Goal: Check status: Check status

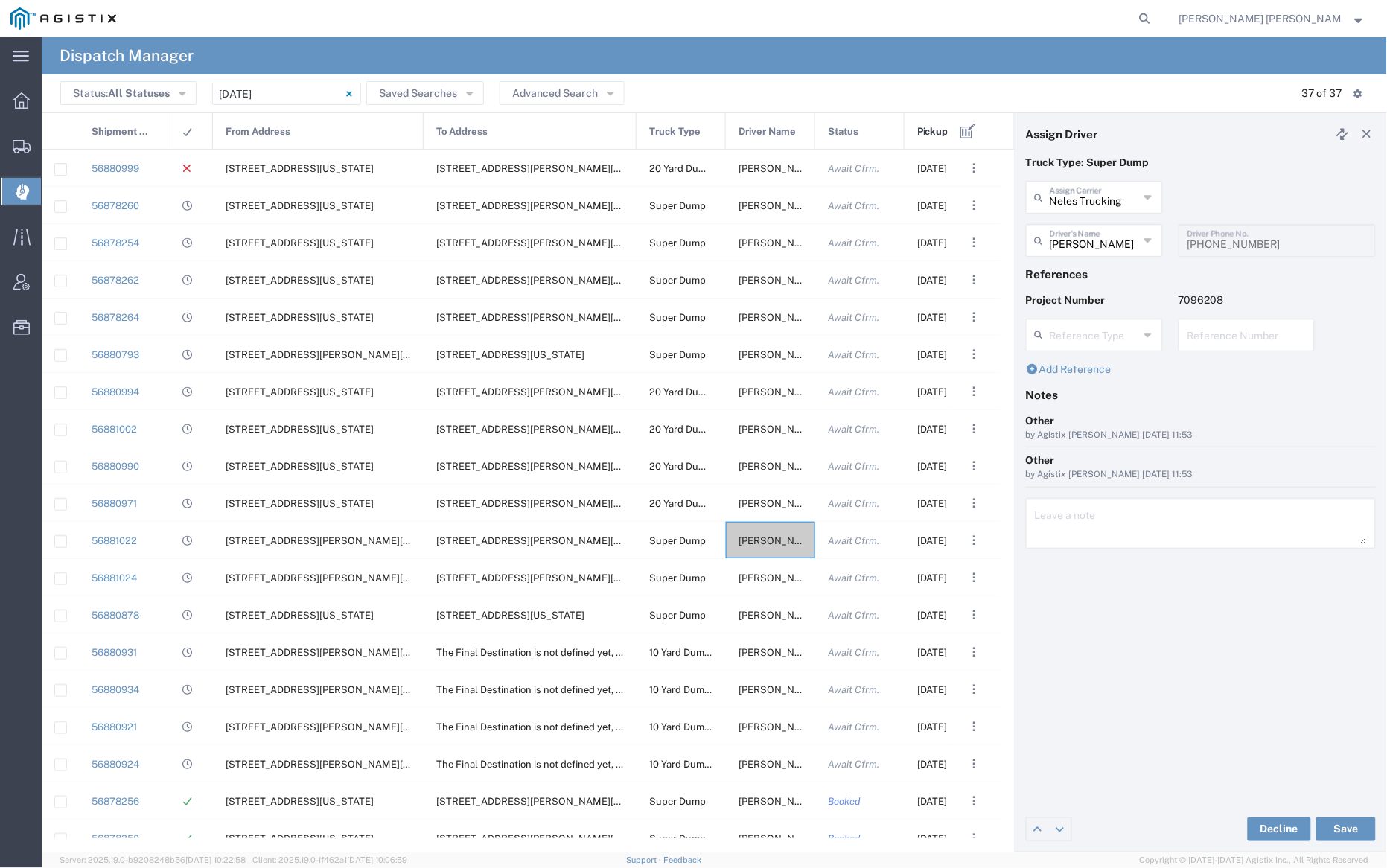
scroll to position [4, 0]
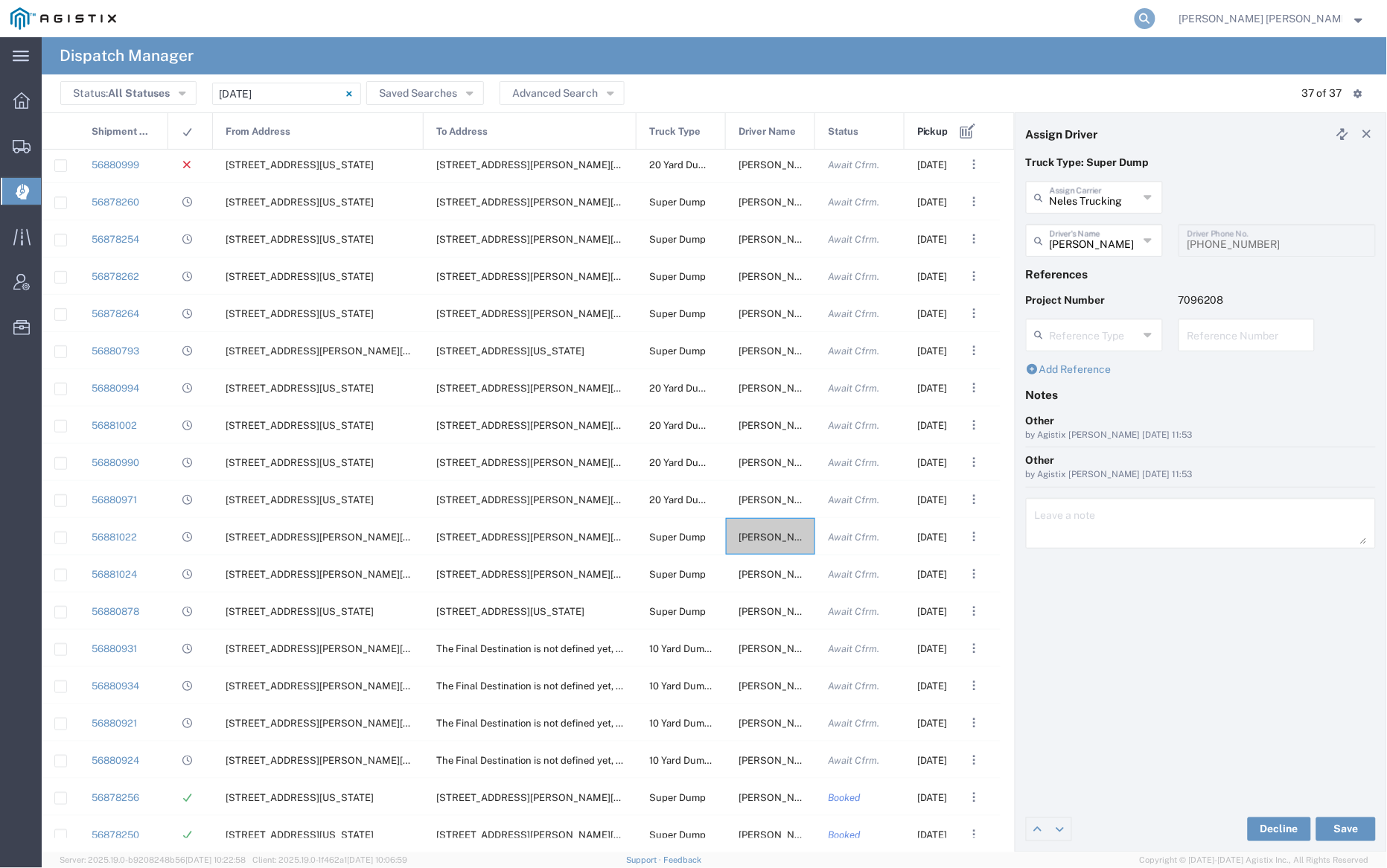
click at [1156, 18] on icon at bounding box center [1146, 18] width 21 height 21
click at [911, 24] on input "search" at bounding box center [908, 18] width 452 height 36
paste input "56866317"
click at [1156, 20] on icon at bounding box center [1146, 18] width 21 height 21
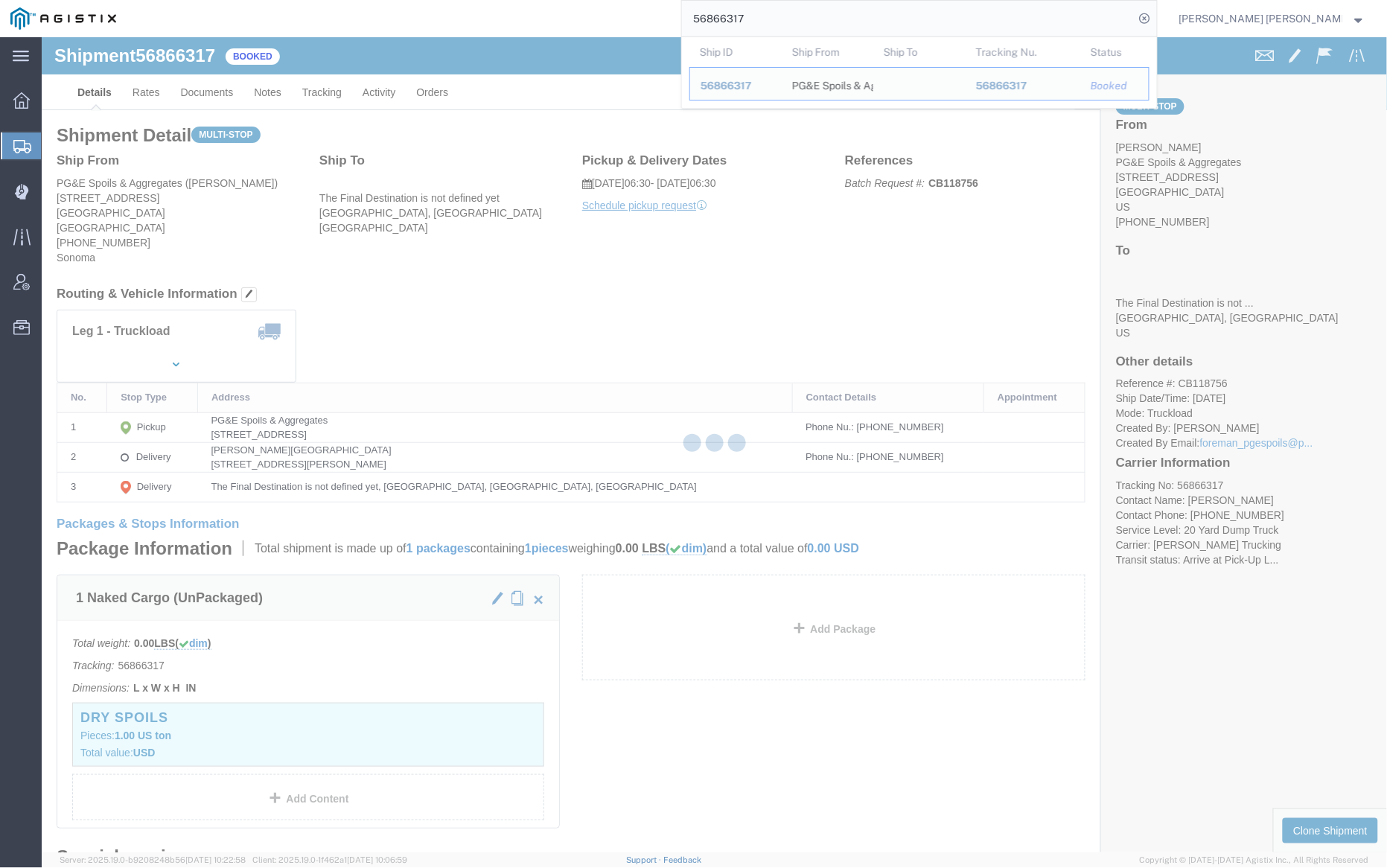
click at [803, 10] on input "56866317" at bounding box center [908, 18] width 452 height 36
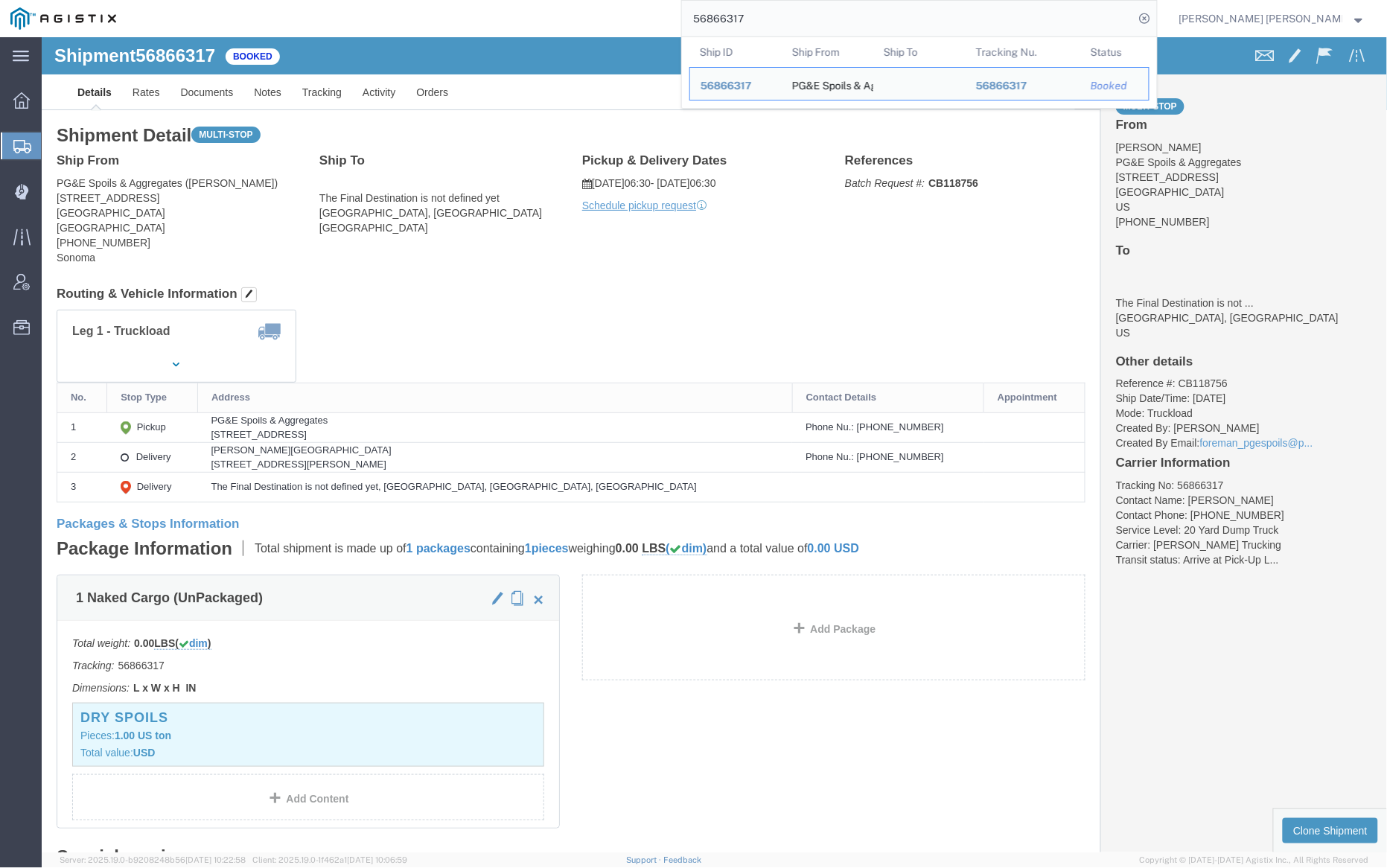
paste input "20"
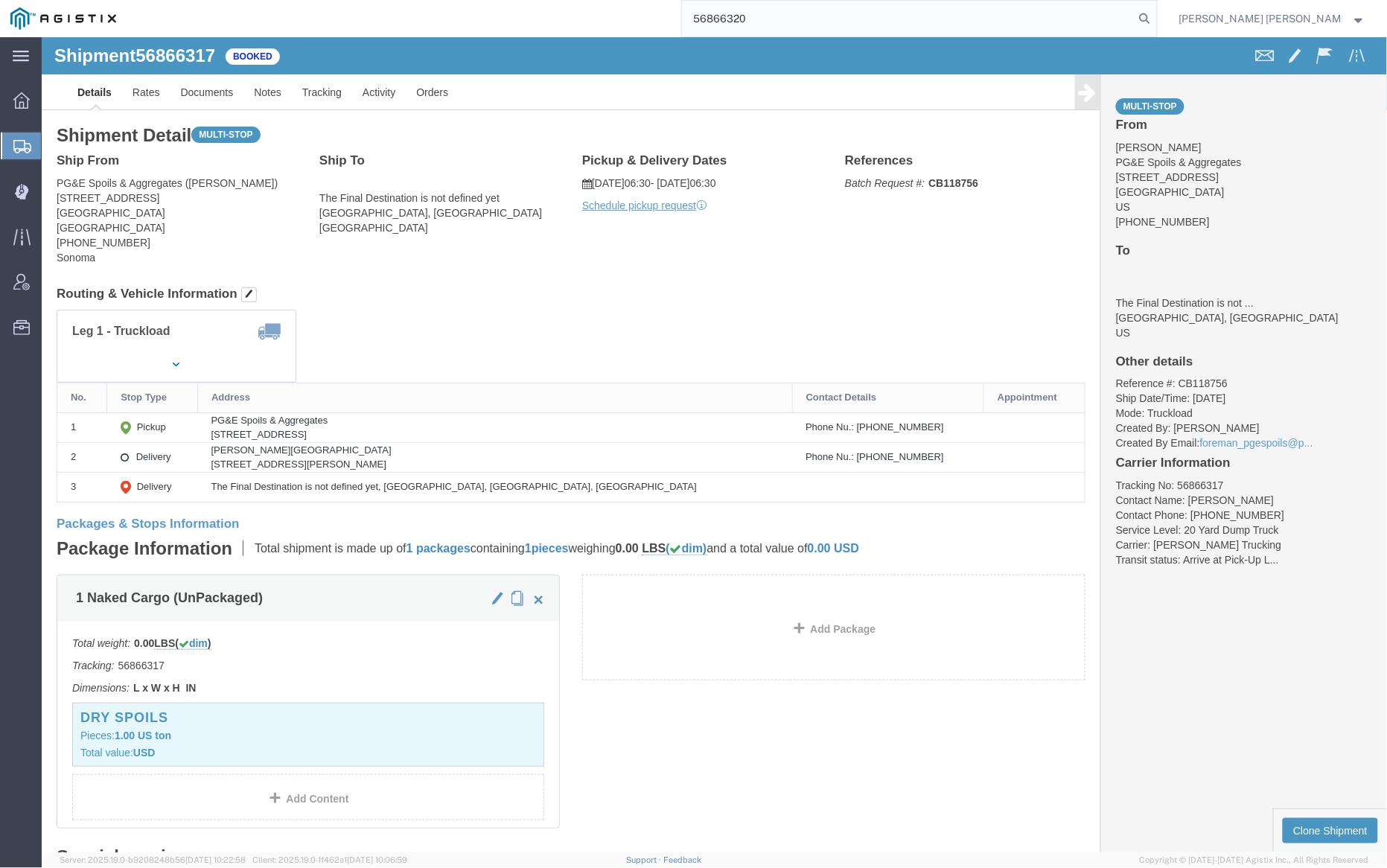
drag, startPoint x: 1219, startPoint y: 18, endPoint x: 1235, endPoint y: 26, distance: 17.9
click at [1156, 18] on icon at bounding box center [1146, 18] width 21 height 21
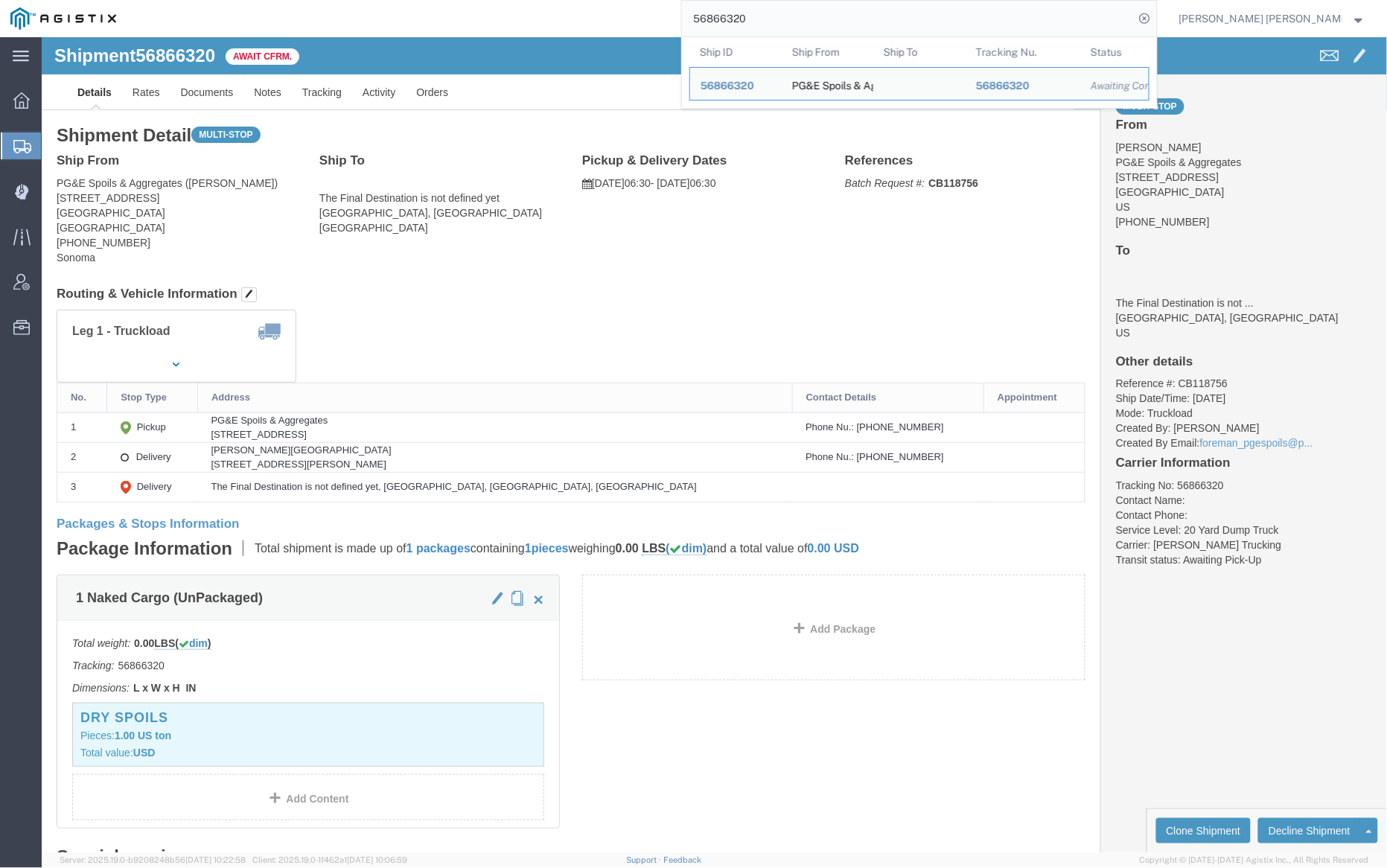
click at [791, 11] on input "56866320" at bounding box center [908, 18] width 452 height 36
paste input "2"
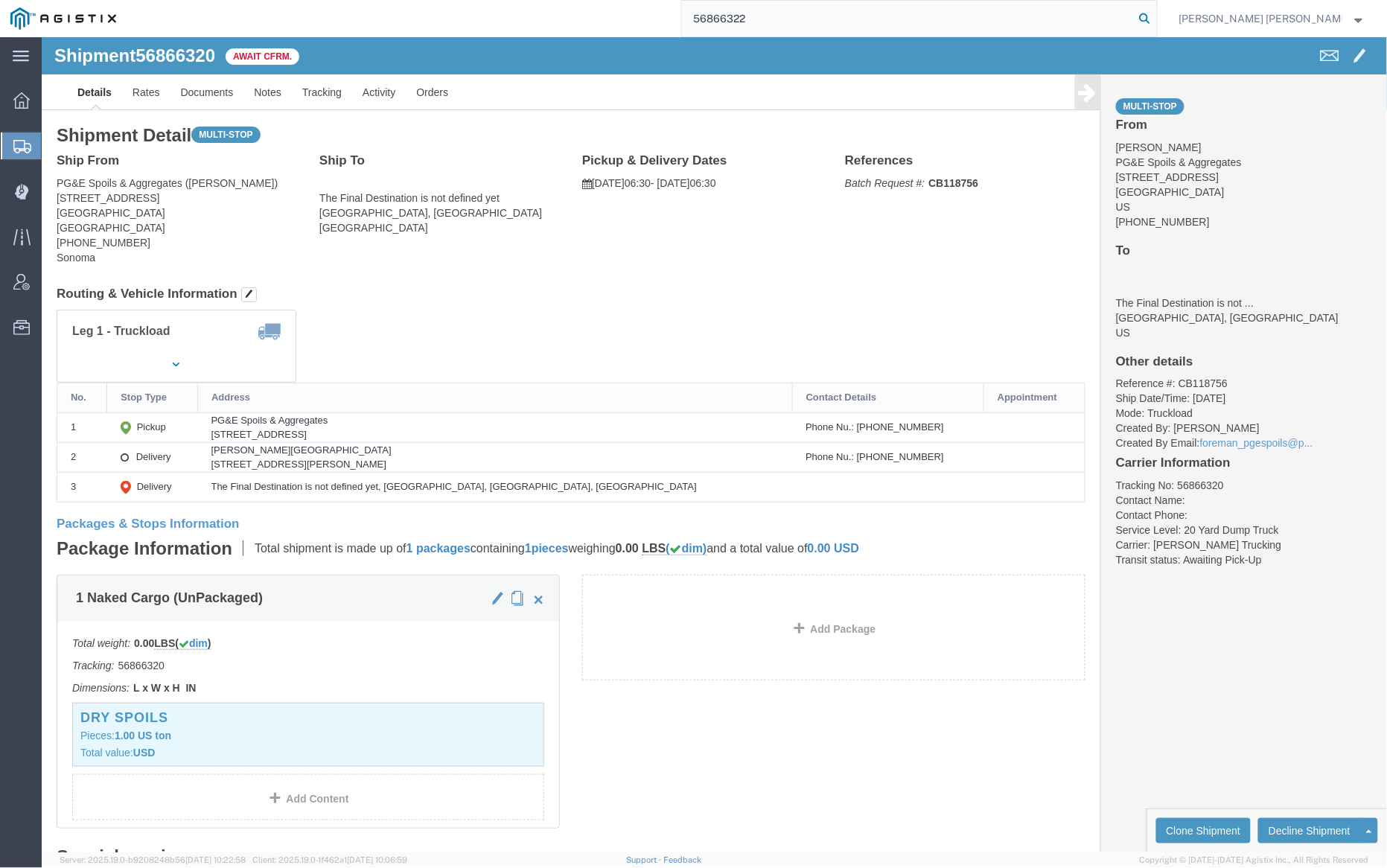
click at [1156, 17] on icon at bounding box center [1146, 18] width 21 height 21
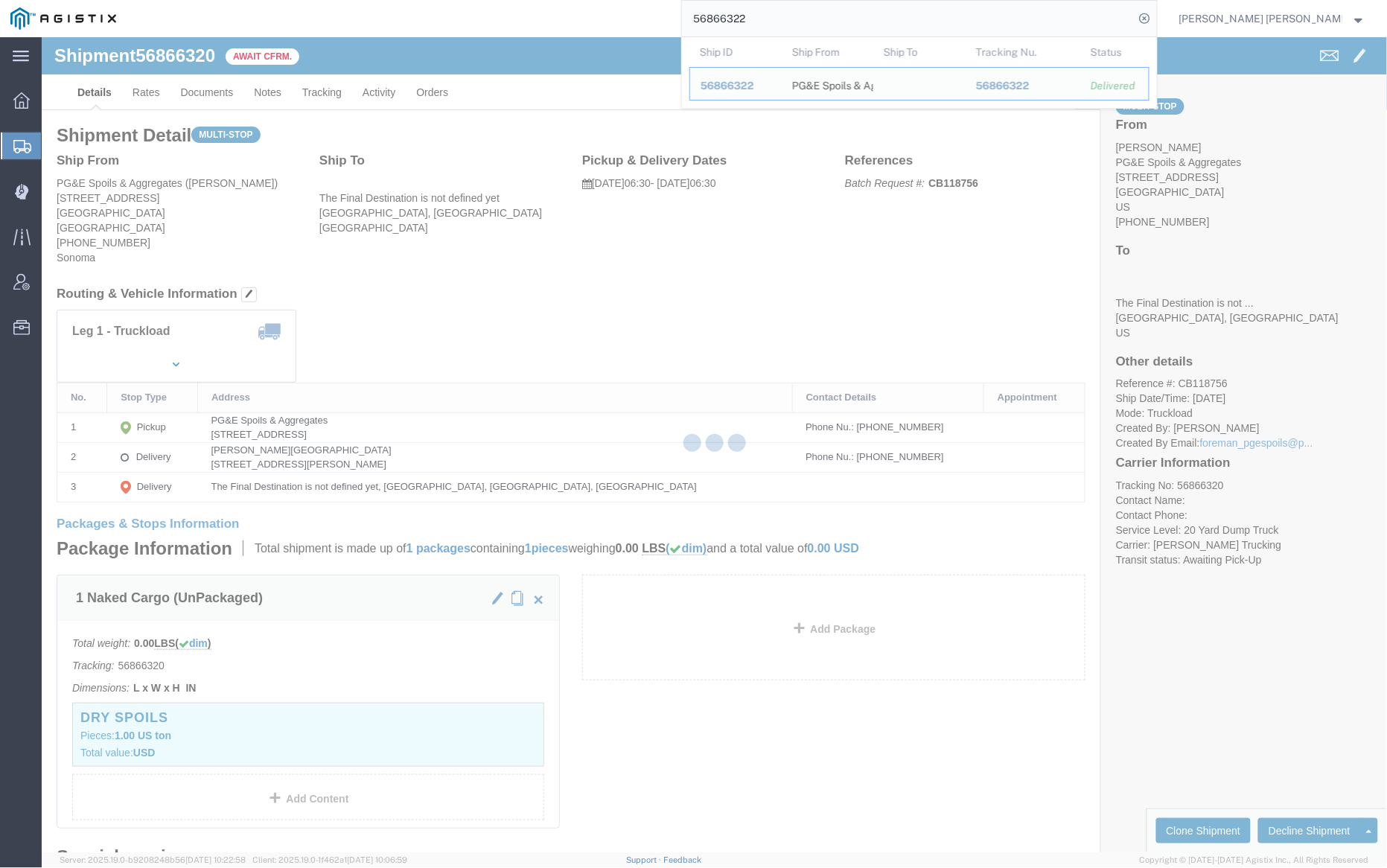
click at [791, 15] on input "56866322" at bounding box center [908, 18] width 452 height 36
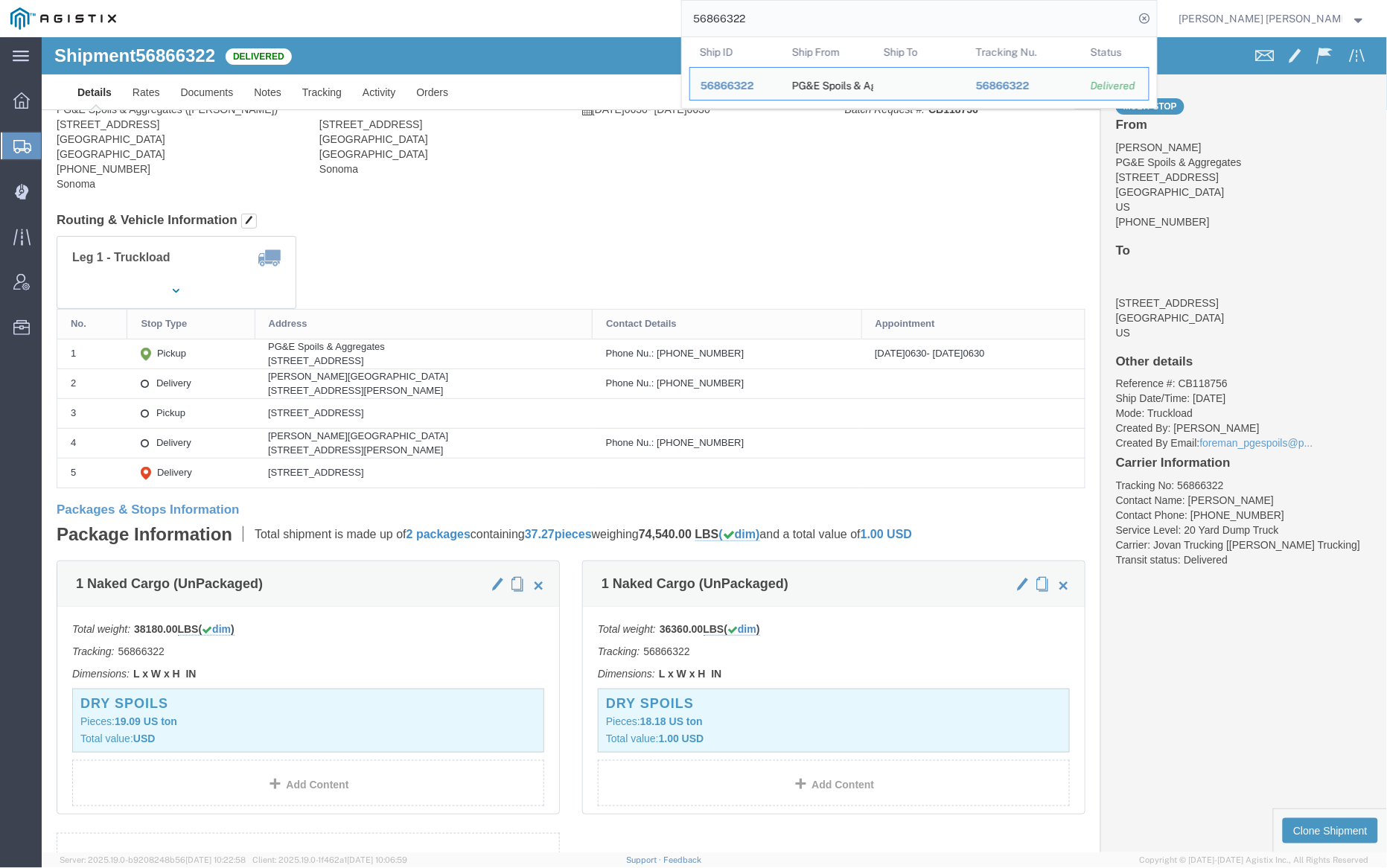
paste input "7"
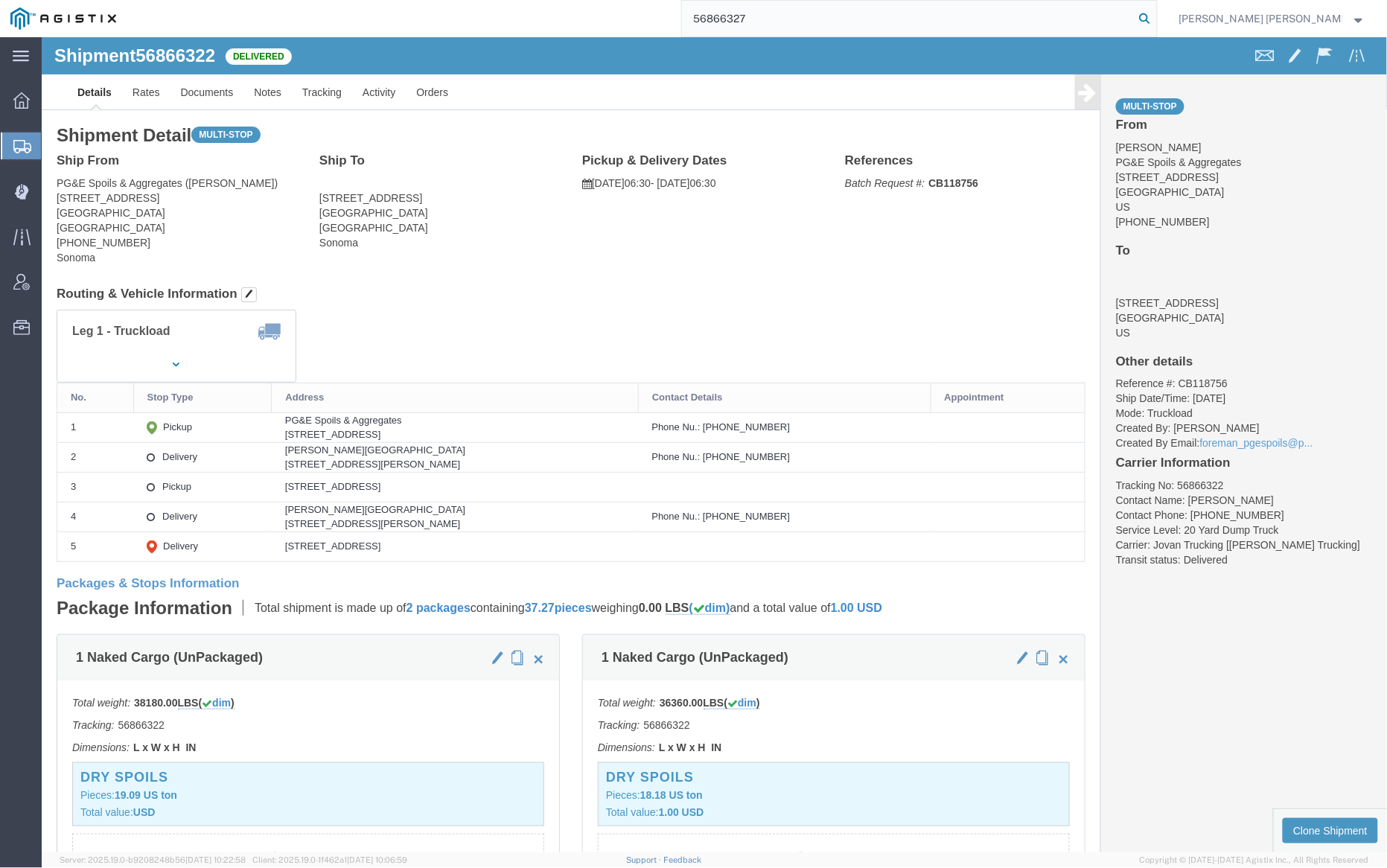
drag, startPoint x: 1221, startPoint y: 20, endPoint x: 1234, endPoint y: 74, distance: 55.5
click at [1156, 20] on icon at bounding box center [1146, 18] width 21 height 21
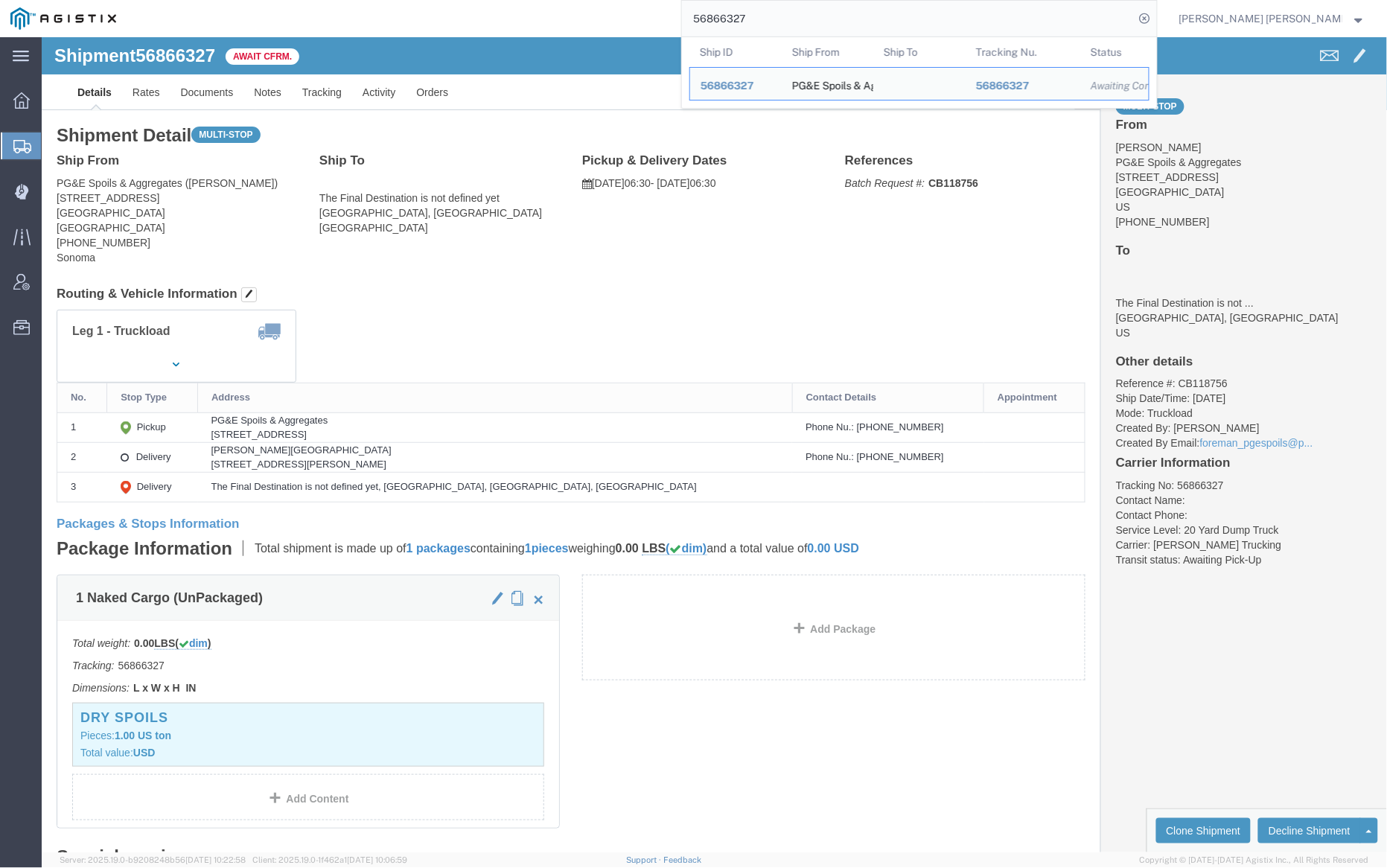
click at [779, 26] on input "56866327" at bounding box center [908, 18] width 452 height 36
paste input "43"
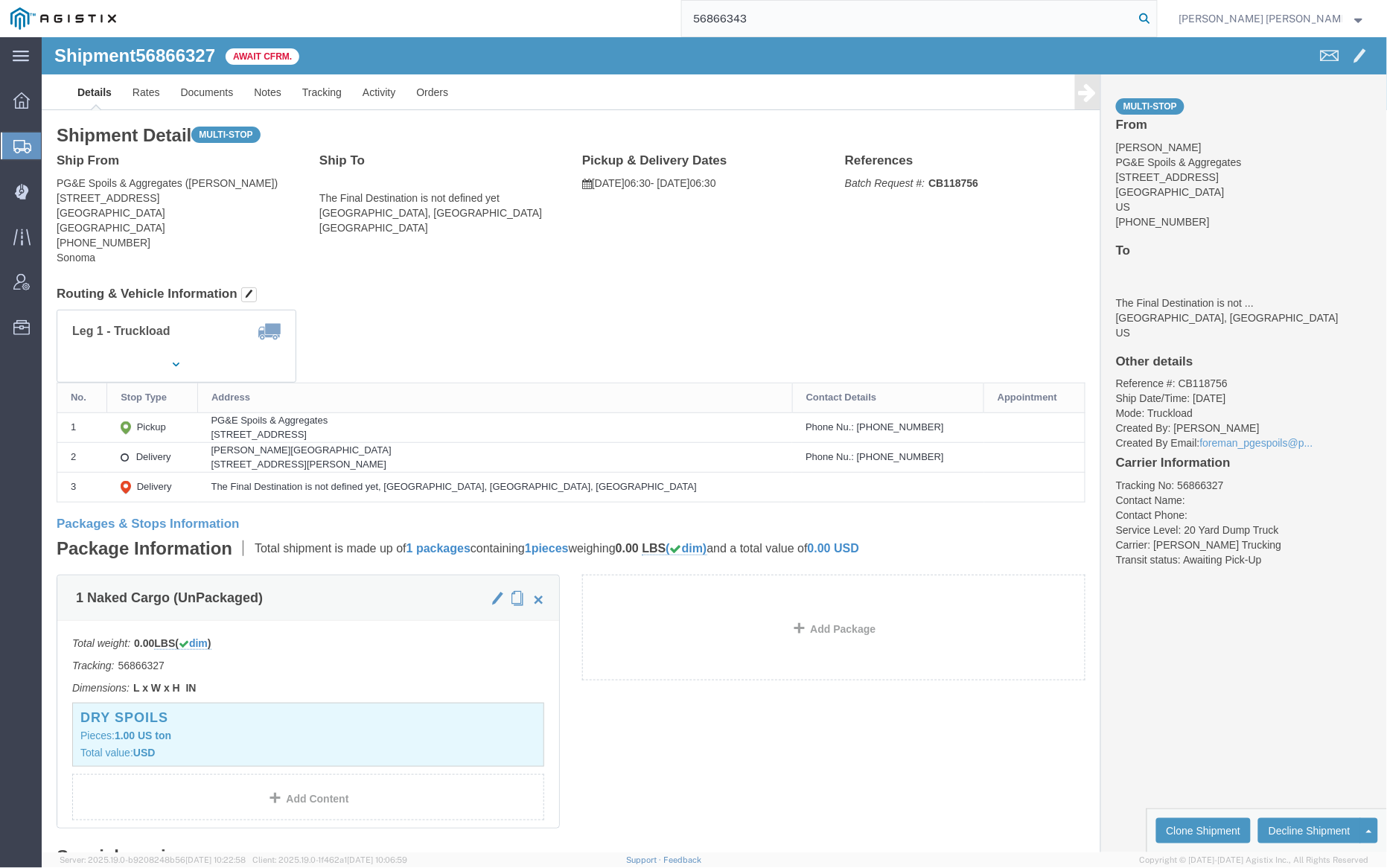
drag, startPoint x: 1222, startPoint y: 13, endPoint x: 1333, endPoint y: 78, distance: 128.6
click at [1156, 13] on icon at bounding box center [1146, 18] width 21 height 21
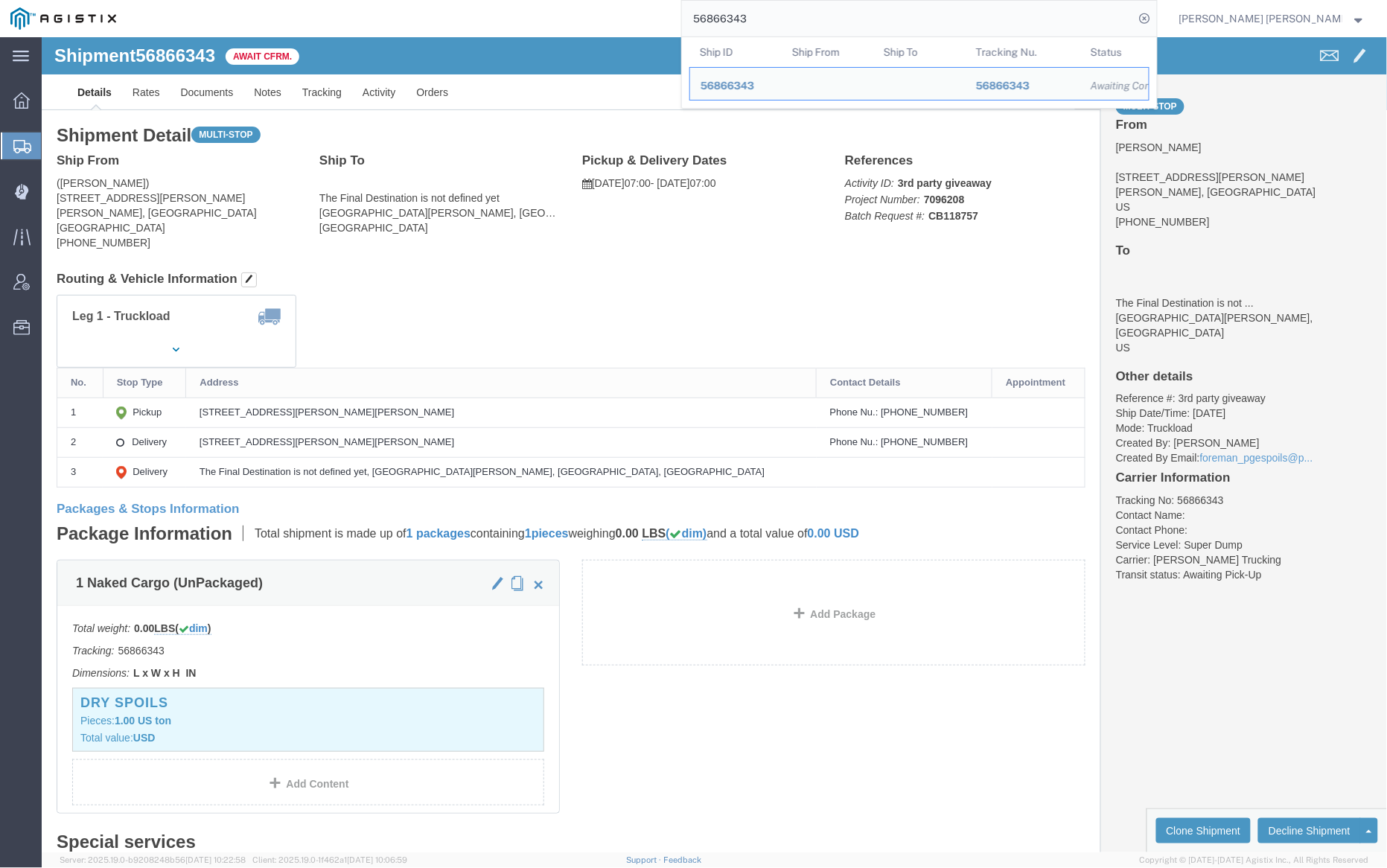
click at [793, 12] on input "56866343" at bounding box center [908, 18] width 452 height 36
paste input "5"
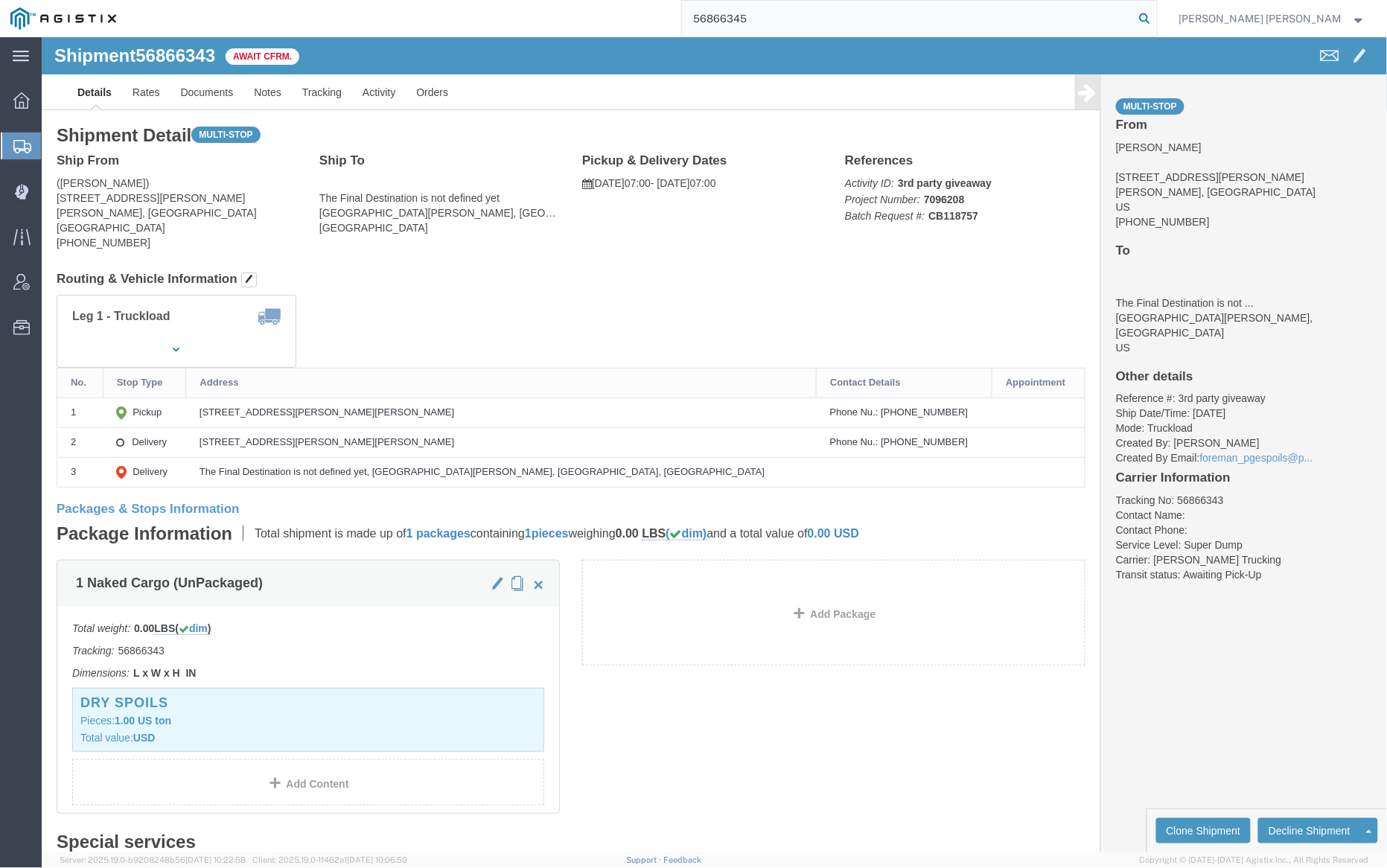
click at [1156, 16] on icon at bounding box center [1146, 18] width 21 height 21
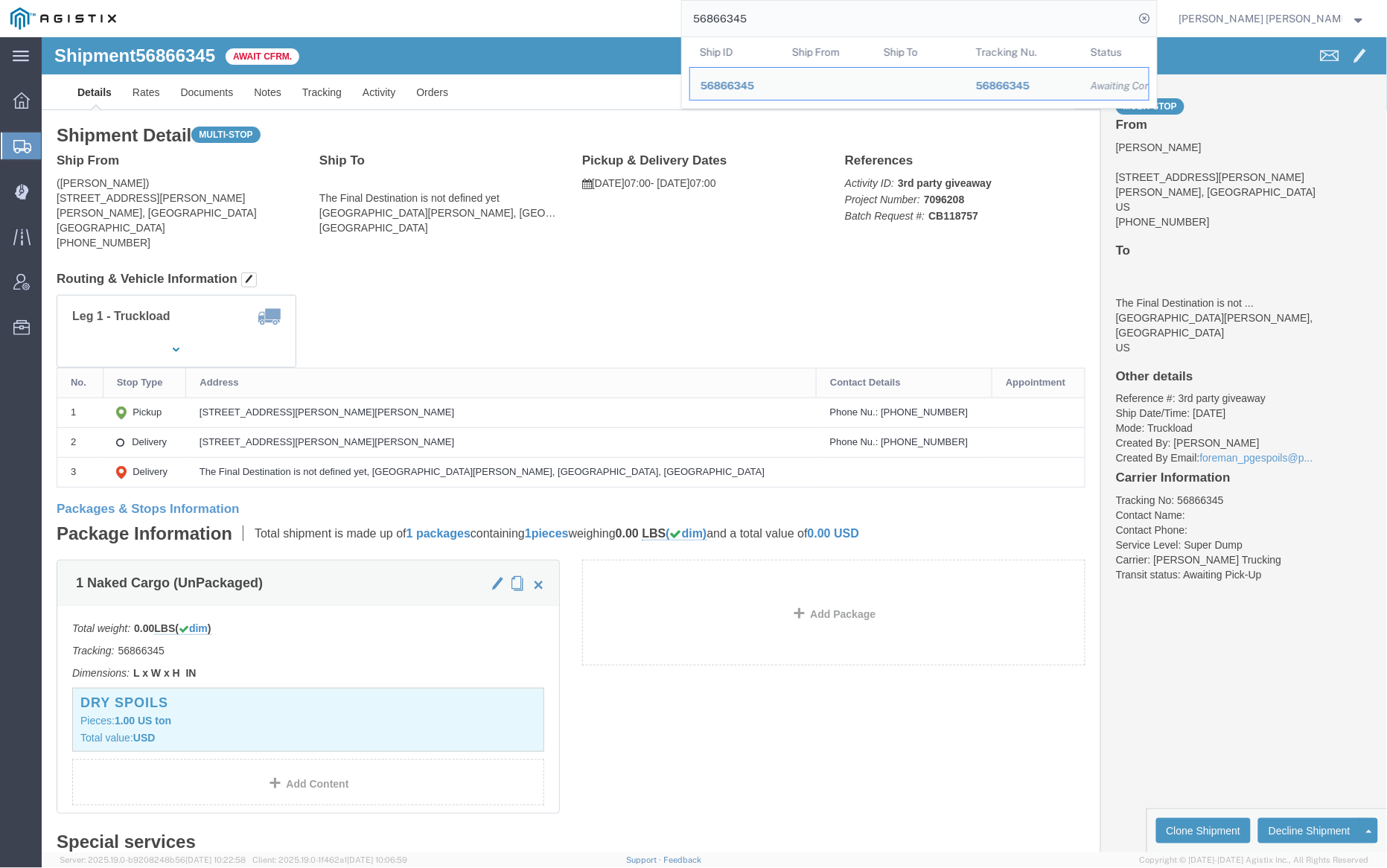
click at [806, 18] on input "56866345" at bounding box center [908, 18] width 452 height 36
paste input "7429"
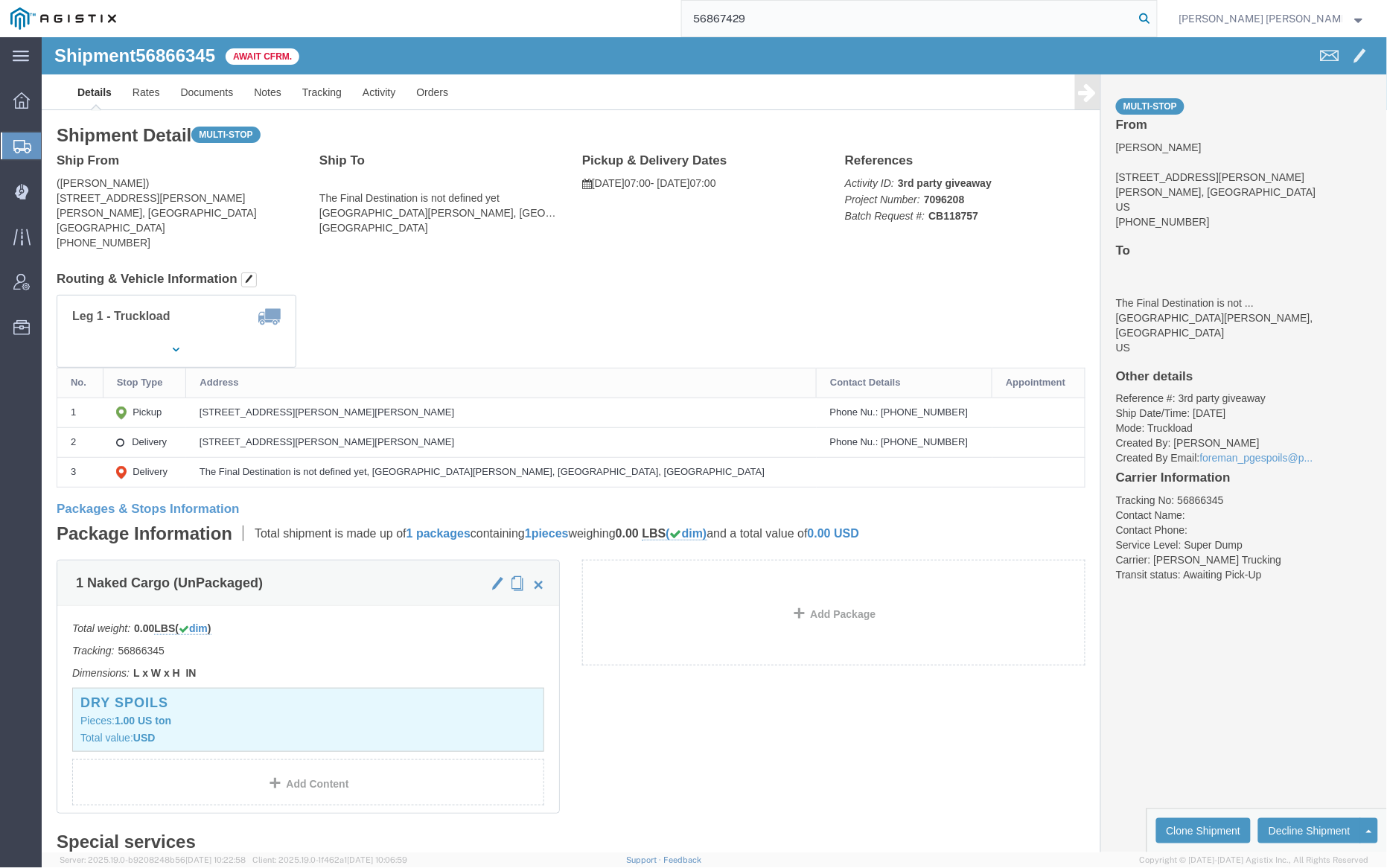
type input "56867429"
drag, startPoint x: 1221, startPoint y: 16, endPoint x: 1335, endPoint y: 109, distance: 147.1
click at [1156, 16] on icon at bounding box center [1146, 18] width 21 height 21
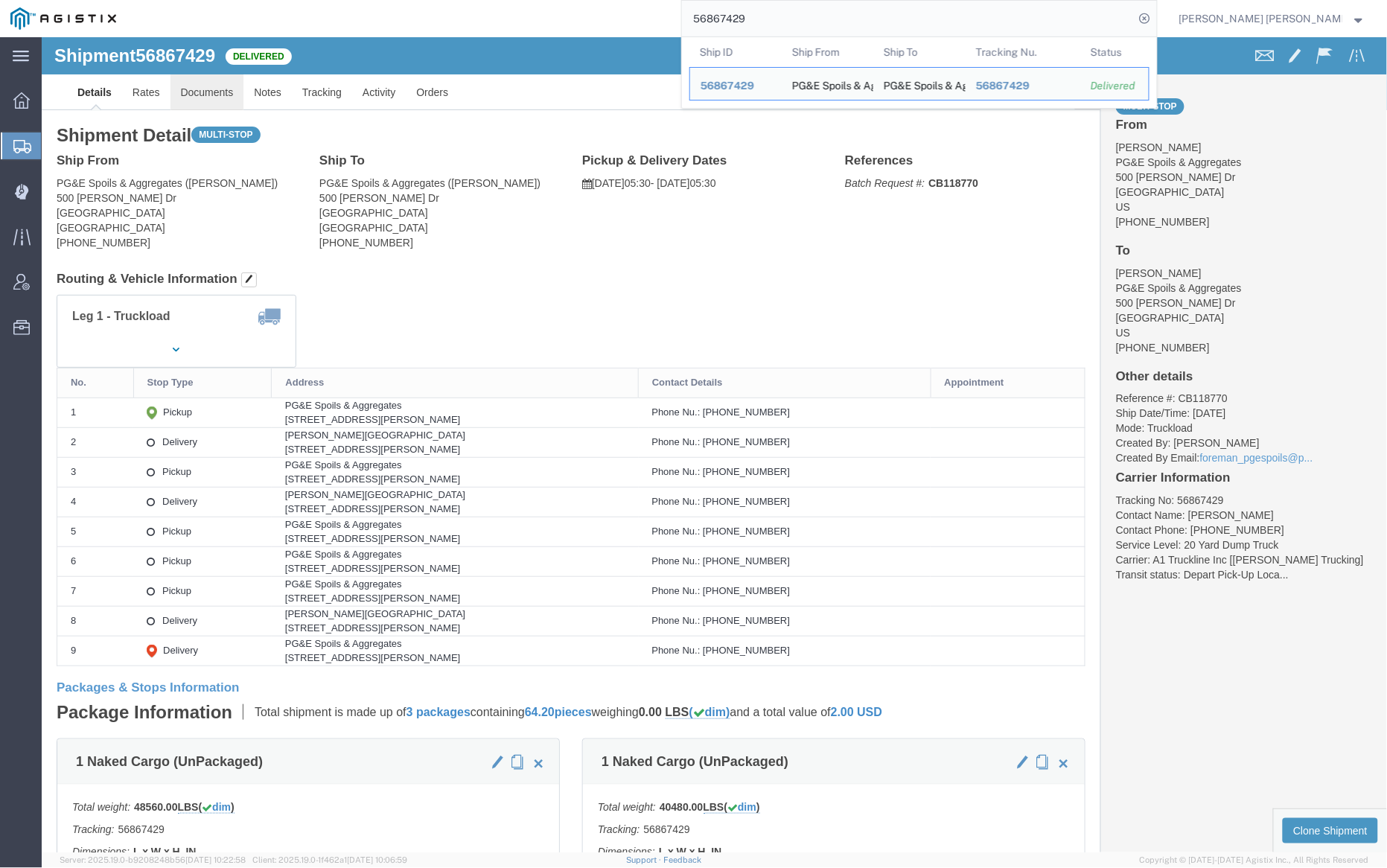
click link "Documents"
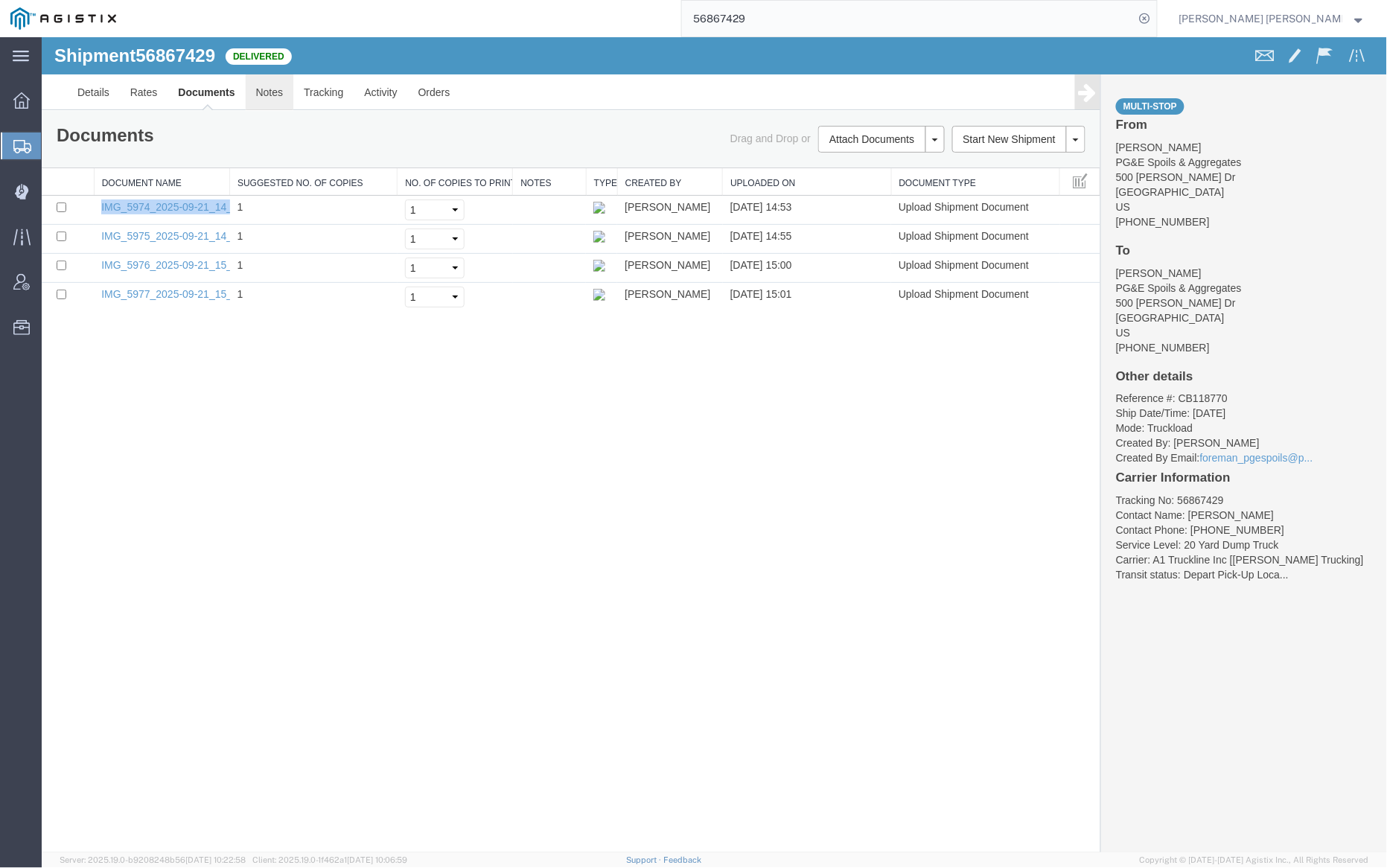
click at [258, 82] on link "Notes" at bounding box center [269, 91] width 49 height 36
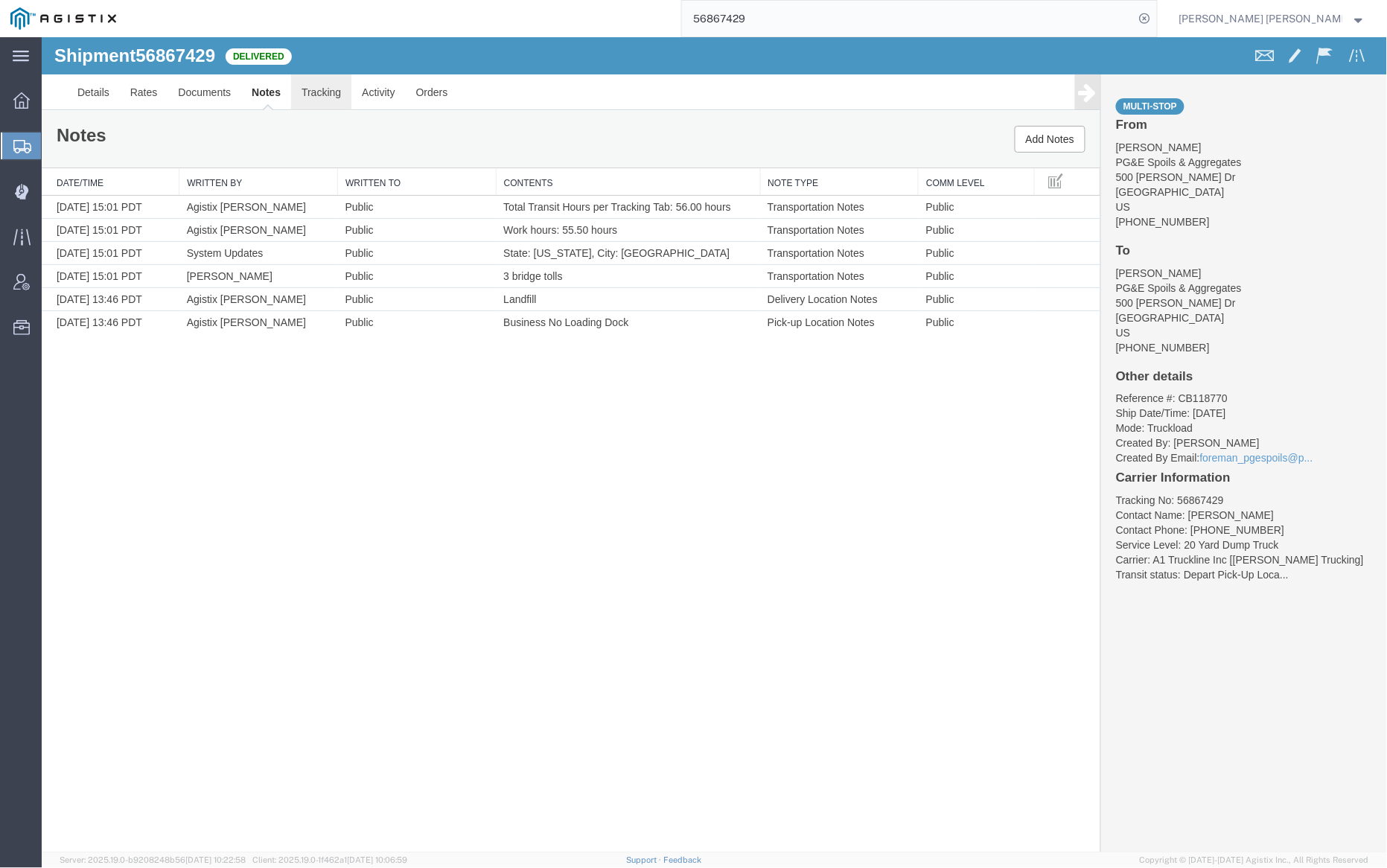
click at [317, 92] on link "Tracking" at bounding box center [320, 91] width 60 height 36
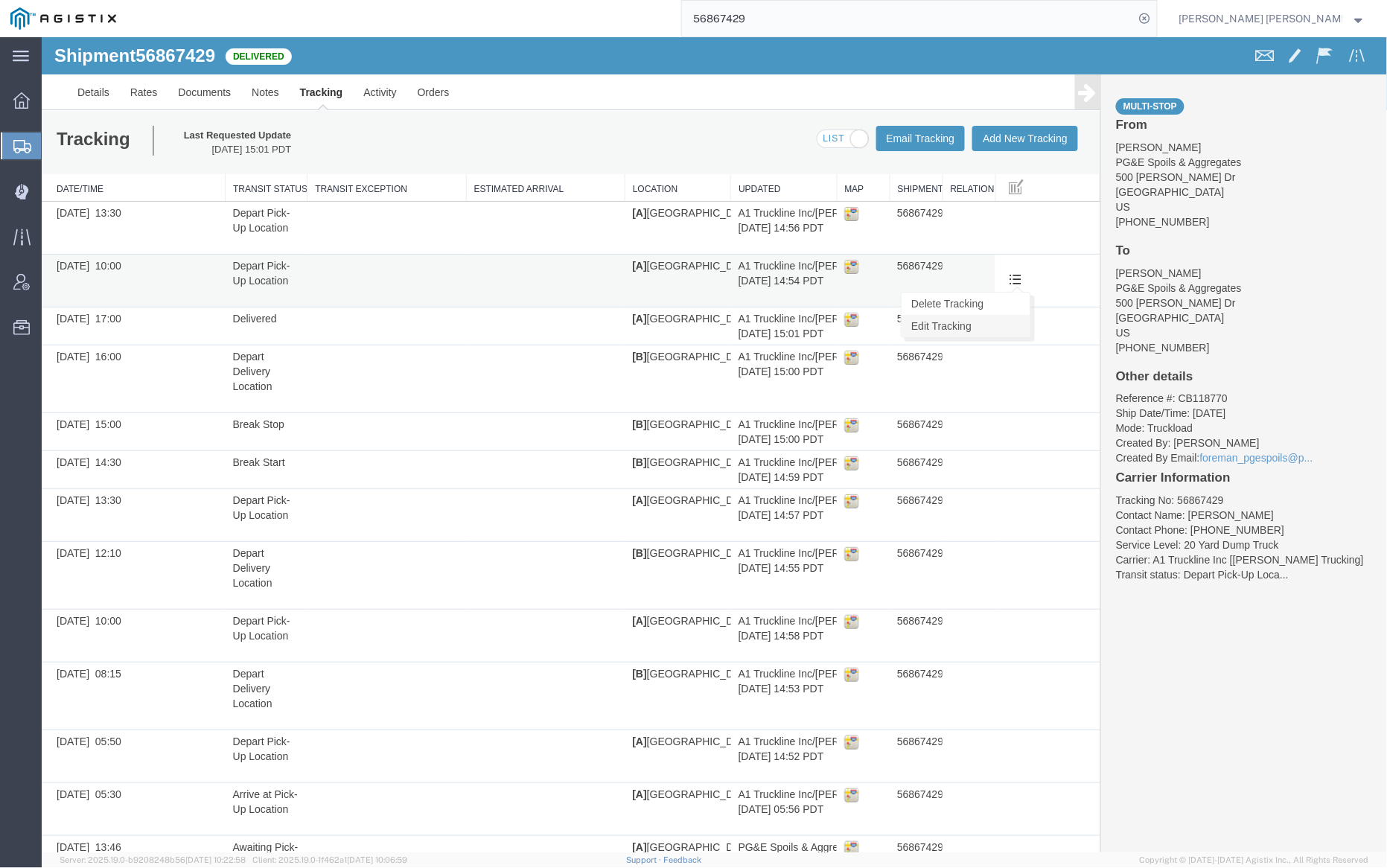
click at [995, 325] on link "Edit Tracking" at bounding box center [965, 325] width 129 height 22
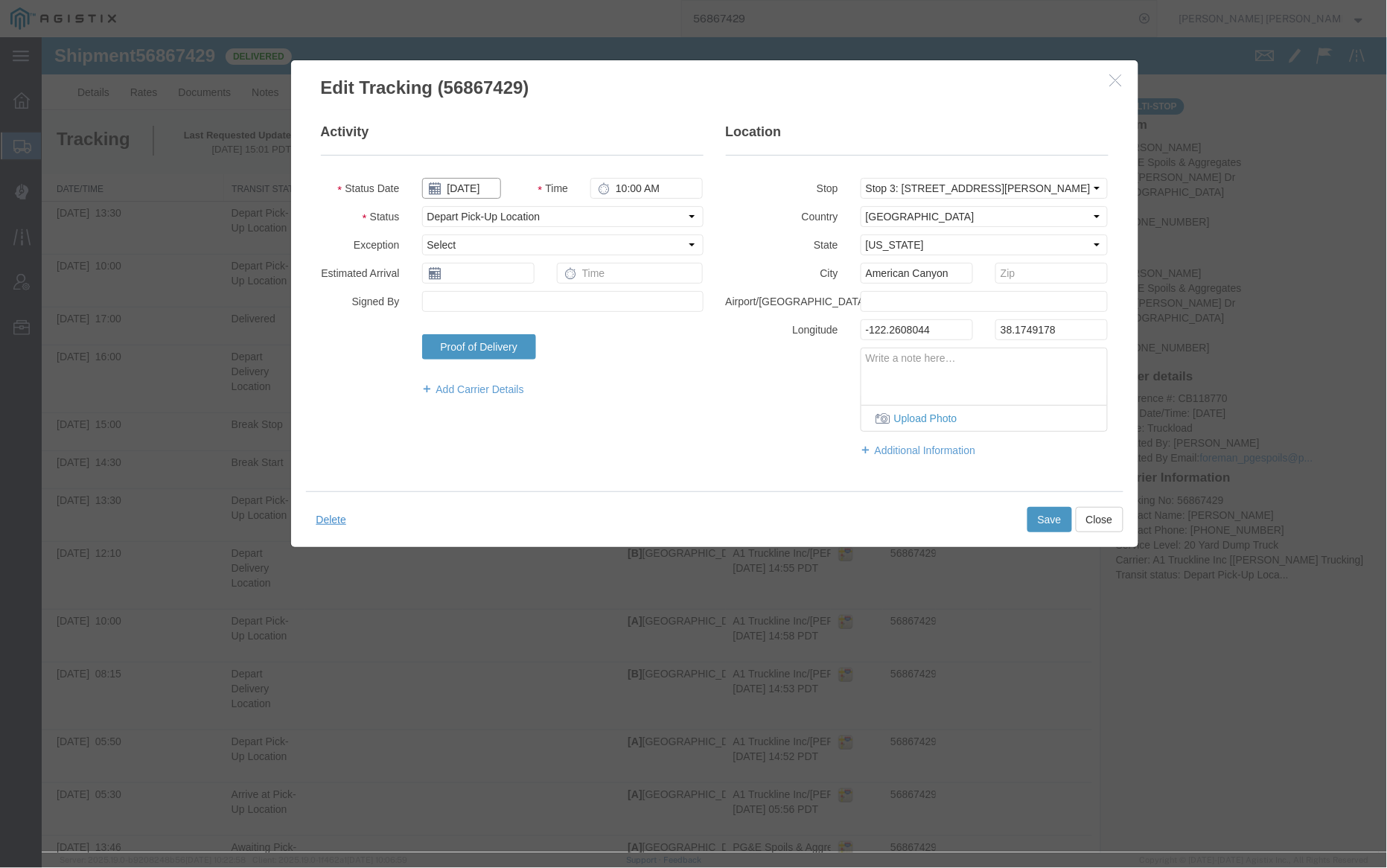
click at [461, 186] on input "[DATE]" at bounding box center [460, 188] width 79 height 21
click at [546, 301] on td "19" at bounding box center [544, 303] width 22 height 22
type input "[DATE]"
click at [1046, 516] on button "Save" at bounding box center [1050, 519] width 45 height 26
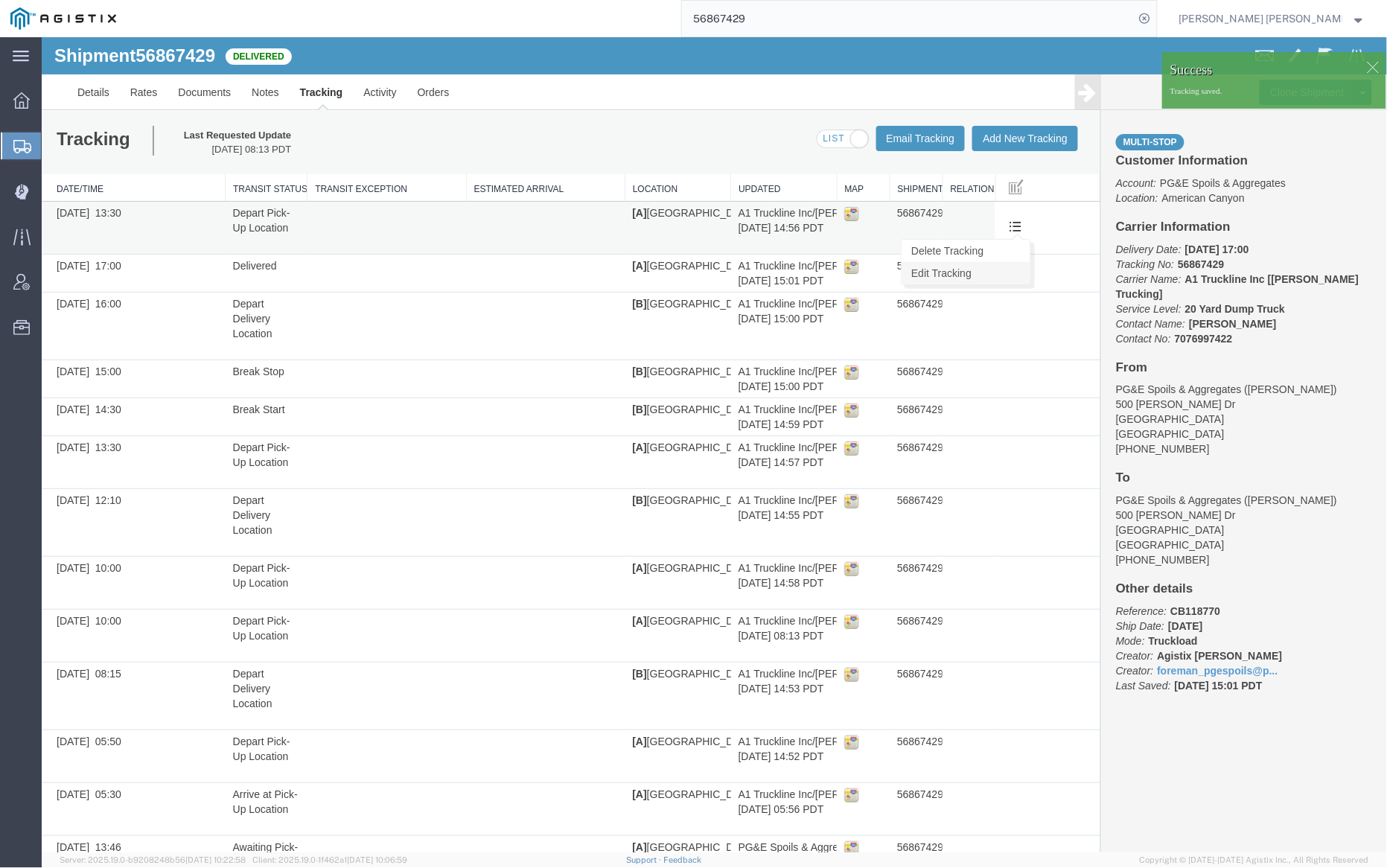
click at [996, 269] on link "Edit Tracking" at bounding box center [965, 273] width 129 height 22
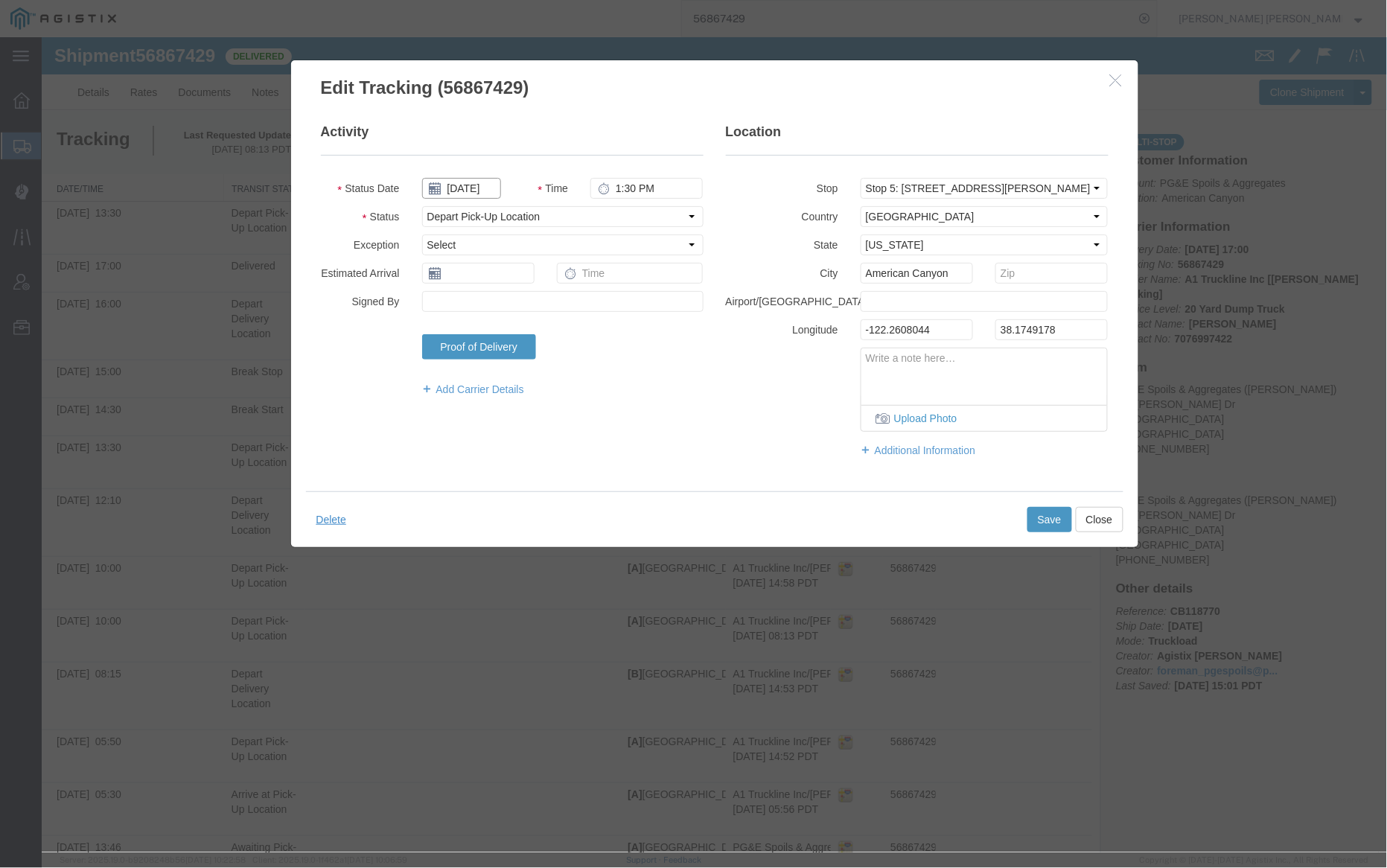
click at [469, 188] on input "[DATE]" at bounding box center [460, 188] width 79 height 21
click at [546, 304] on td "19" at bounding box center [544, 303] width 22 height 22
type input "[DATE]"
click at [1046, 522] on button "Save" at bounding box center [1050, 519] width 45 height 26
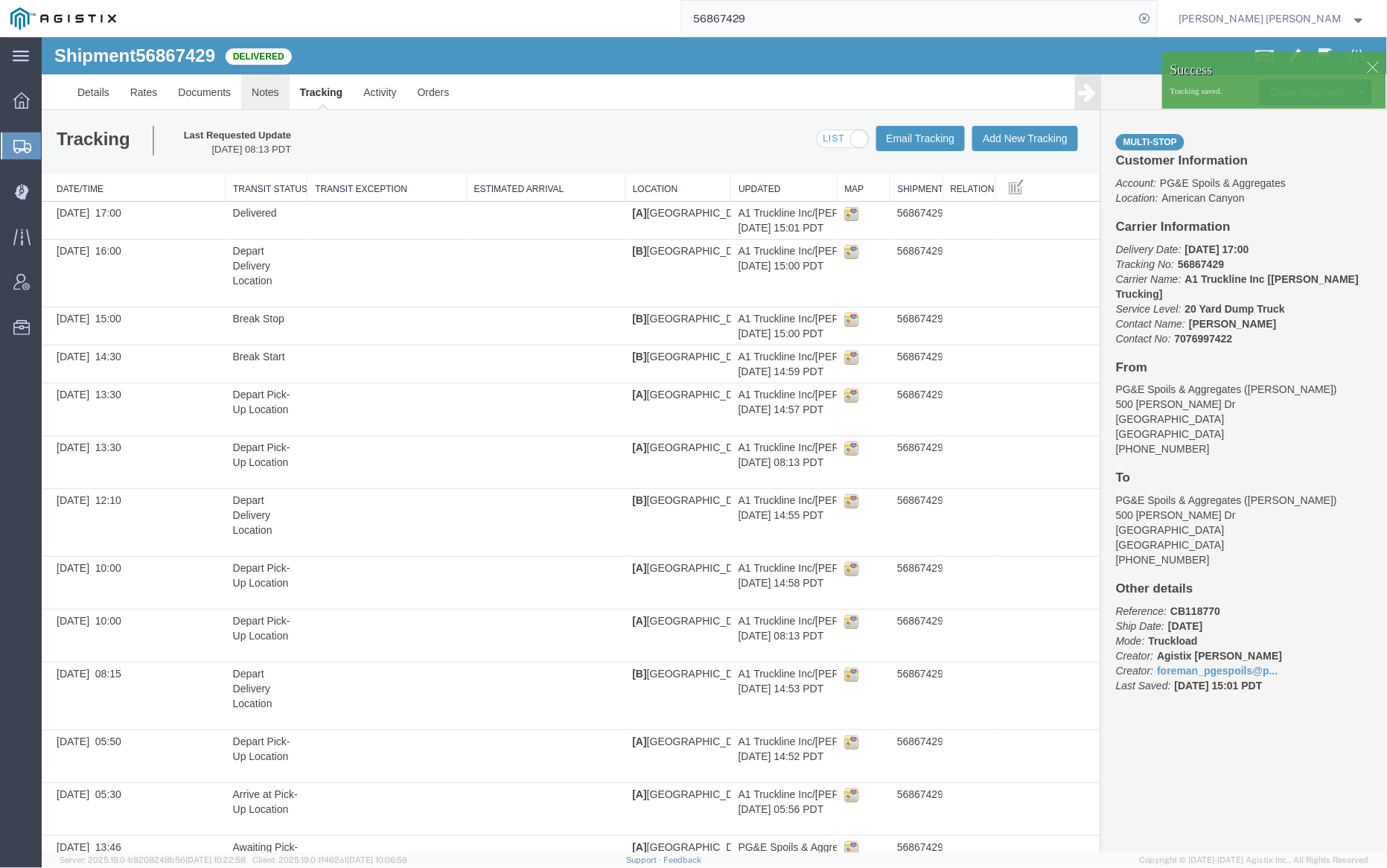
click at [248, 93] on link "Notes" at bounding box center [265, 91] width 49 height 36
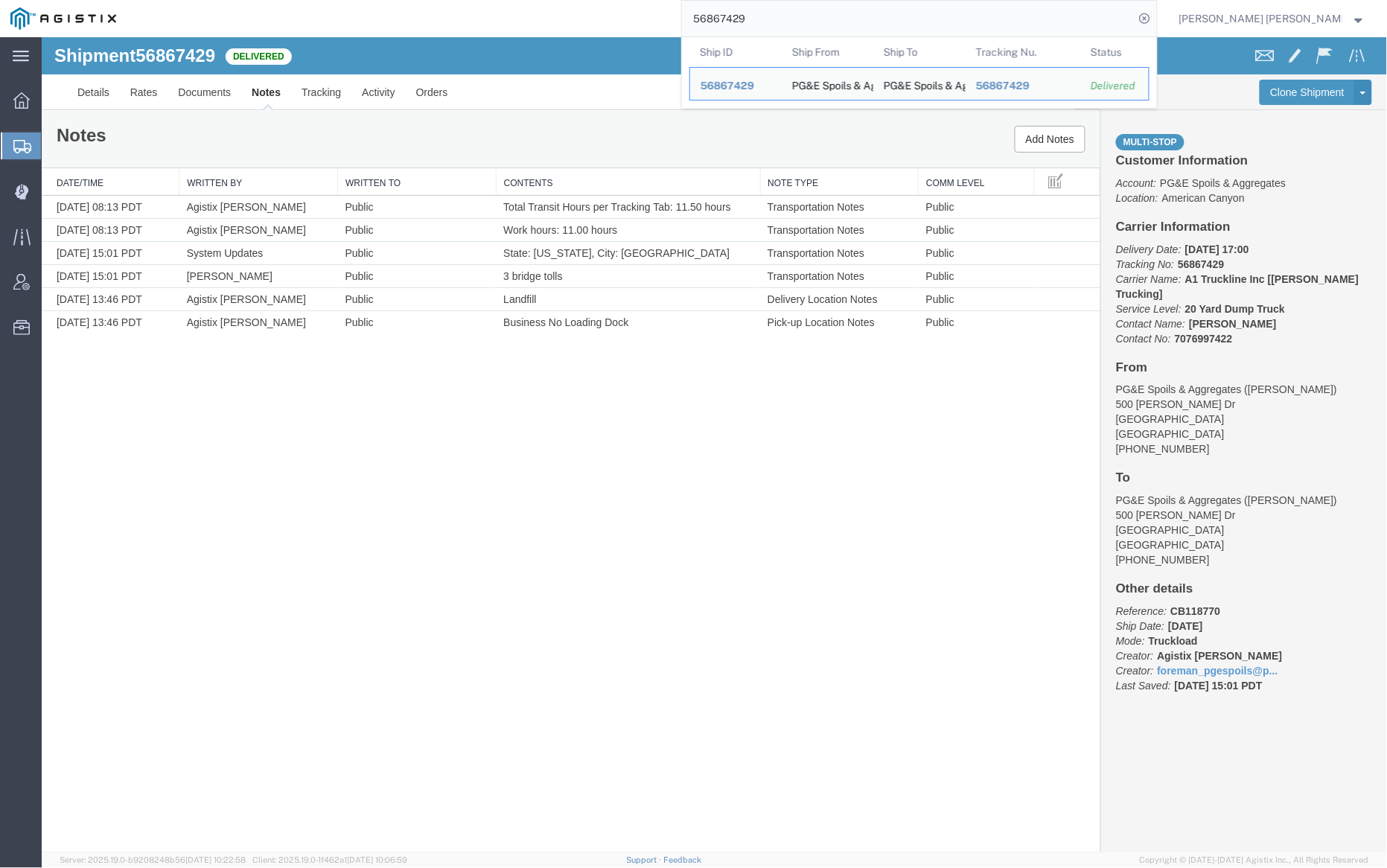
click at [791, 22] on input "56867429" at bounding box center [908, 18] width 452 height 36
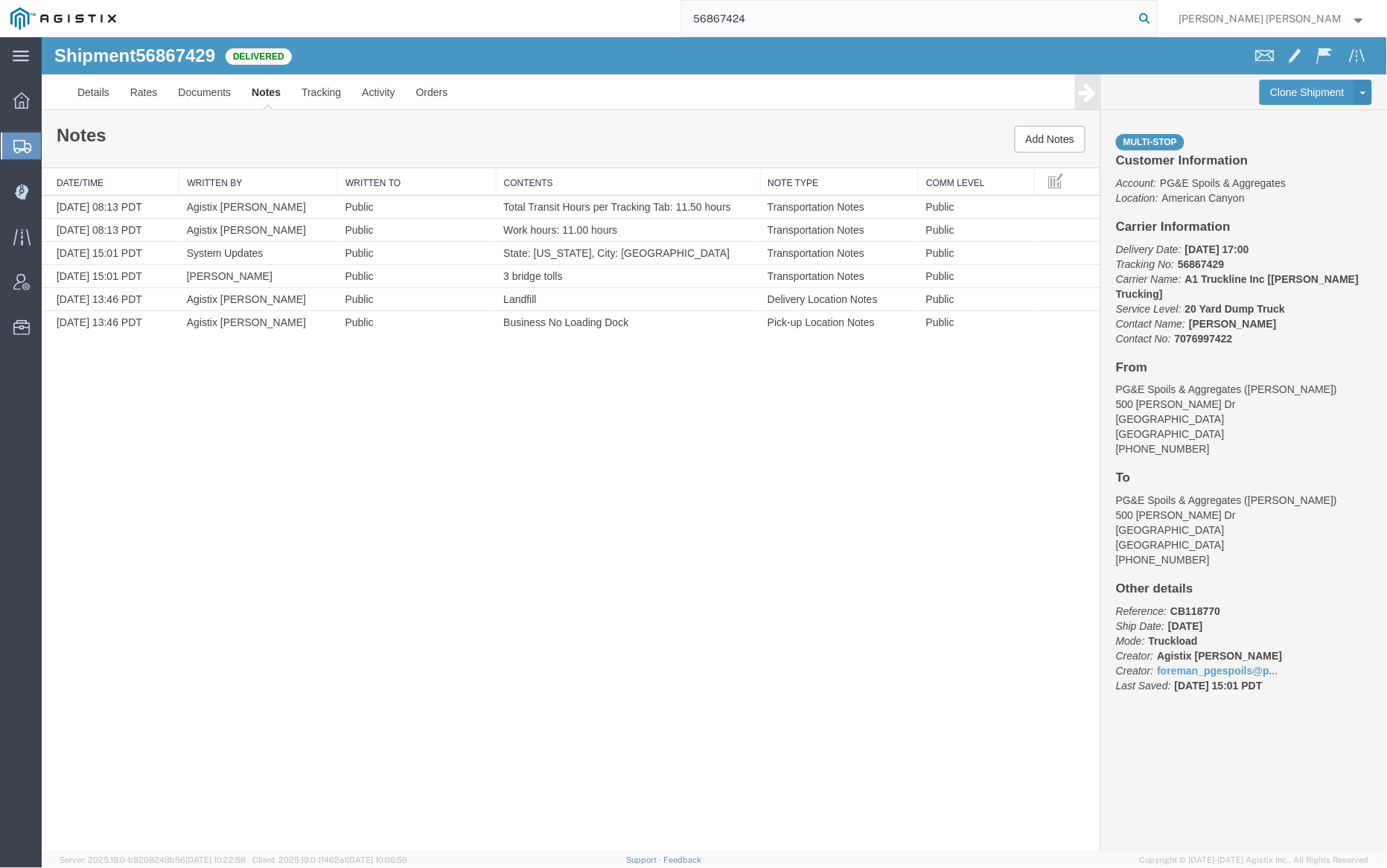
click at [1156, 16] on icon at bounding box center [1146, 18] width 21 height 21
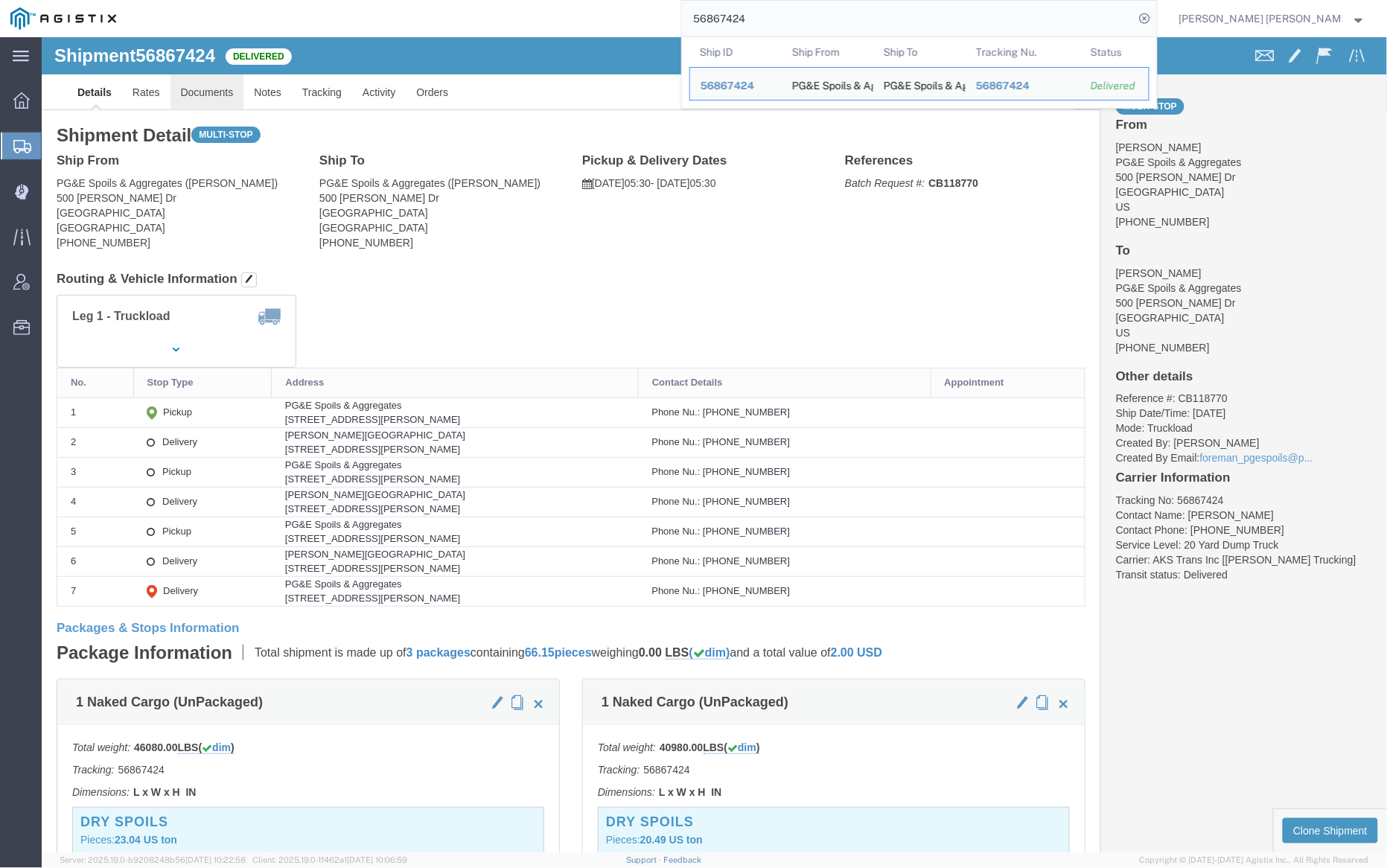
click link "Documents"
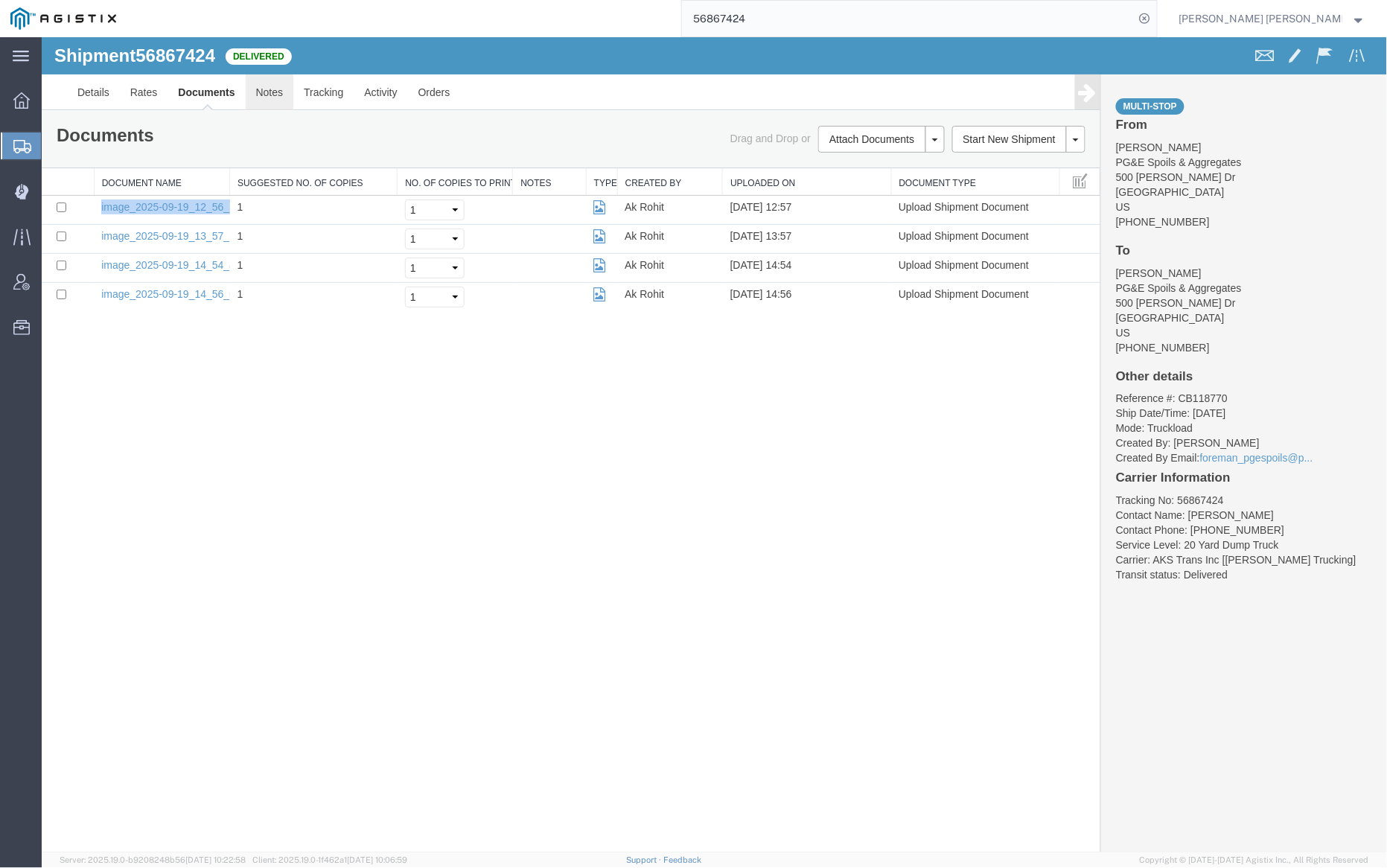
click at [263, 99] on link "Notes" at bounding box center [269, 91] width 49 height 36
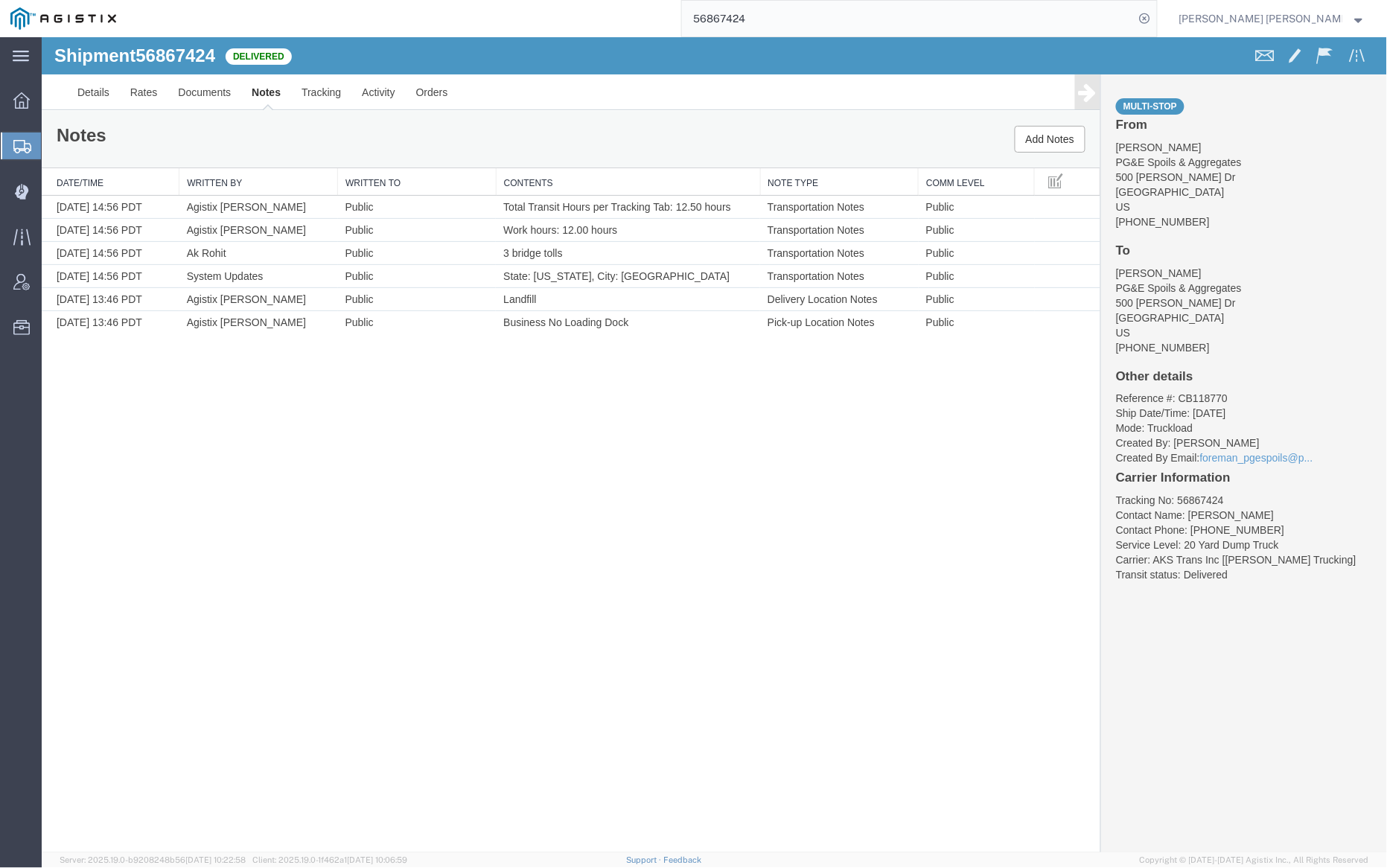
click at [797, 9] on input "56867424" at bounding box center [908, 18] width 452 height 36
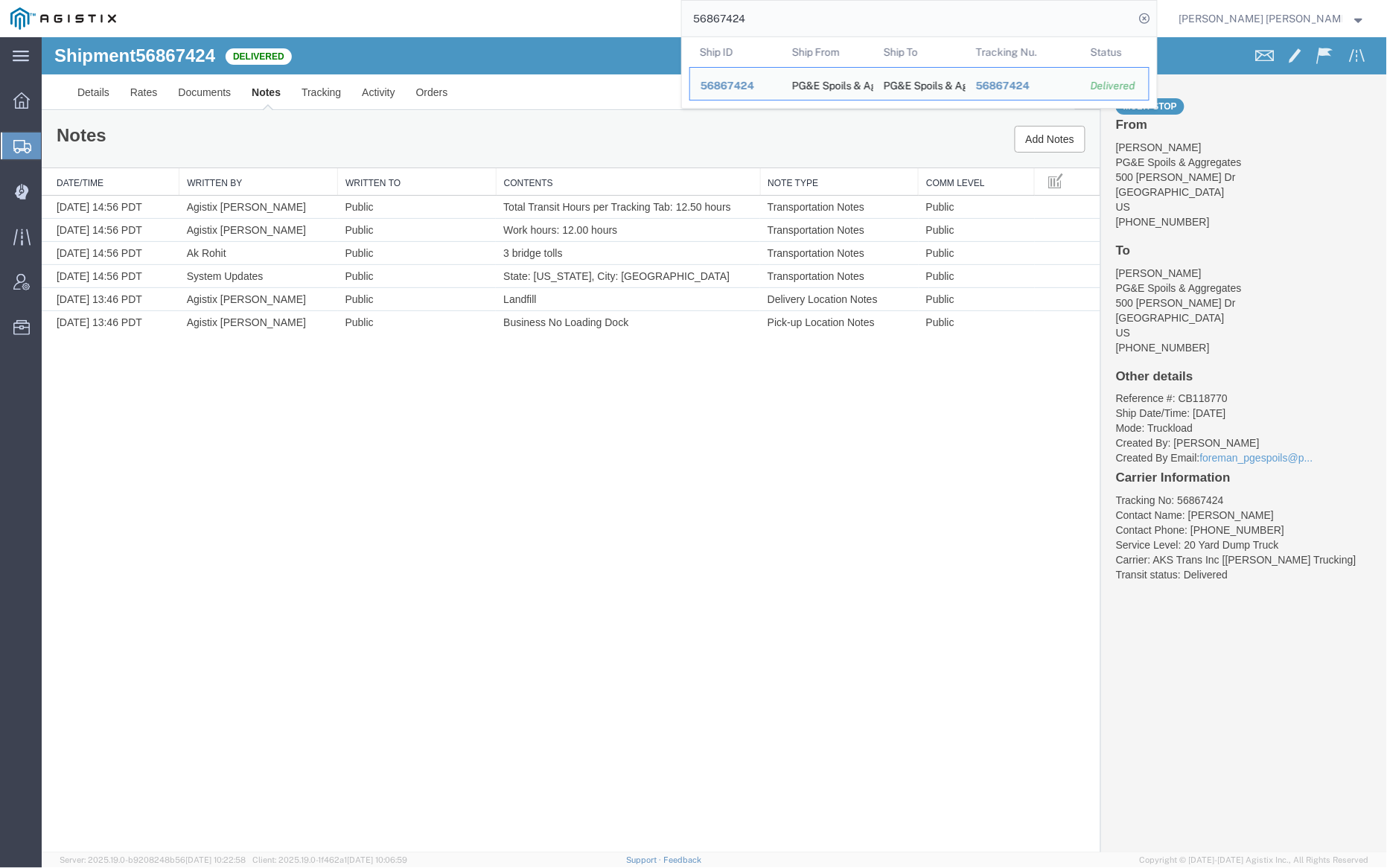
paste input "31"
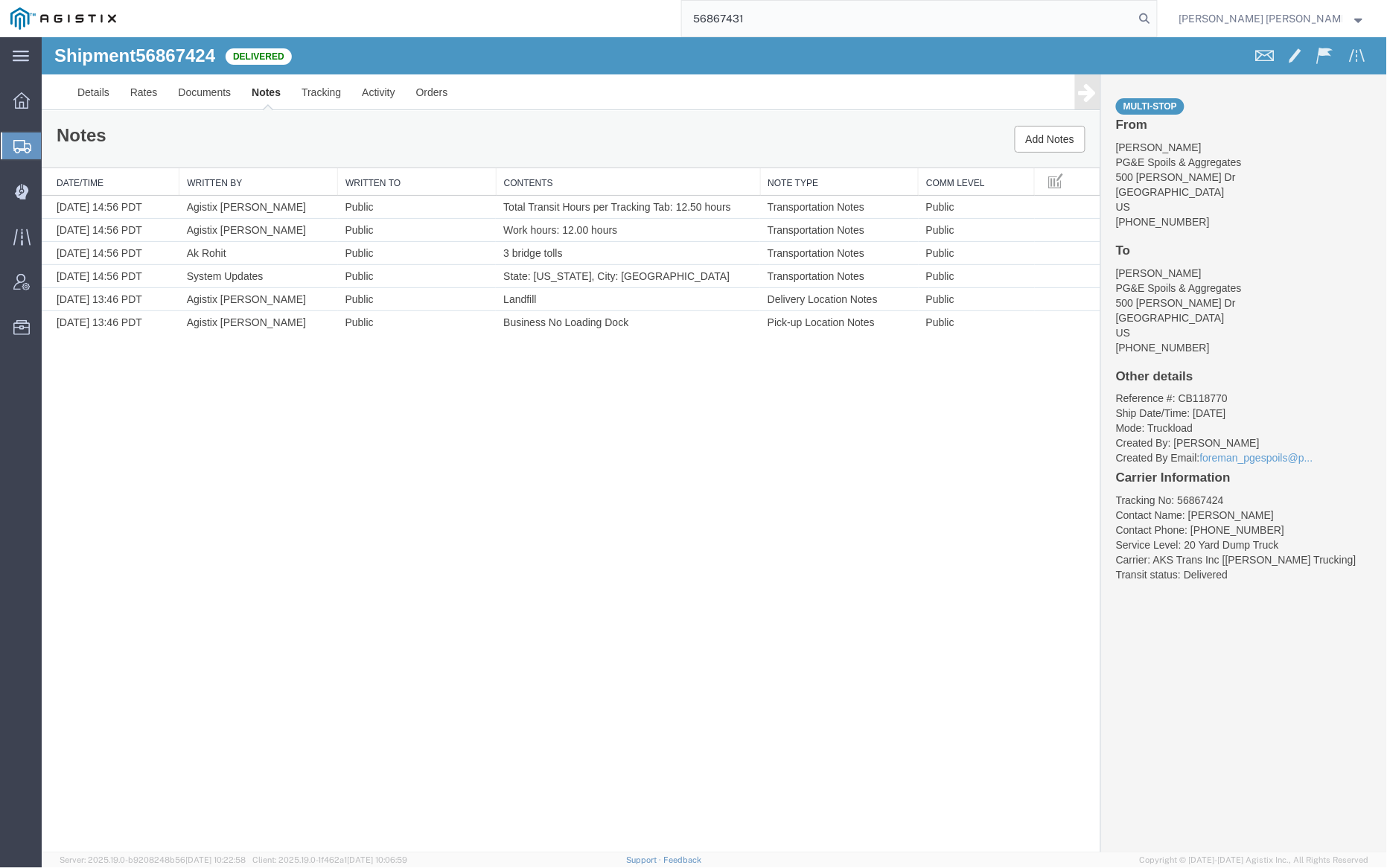
drag, startPoint x: 1224, startPoint y: 17, endPoint x: 1167, endPoint y: 15, distance: 57.0
click at [1156, 17] on icon at bounding box center [1146, 18] width 21 height 21
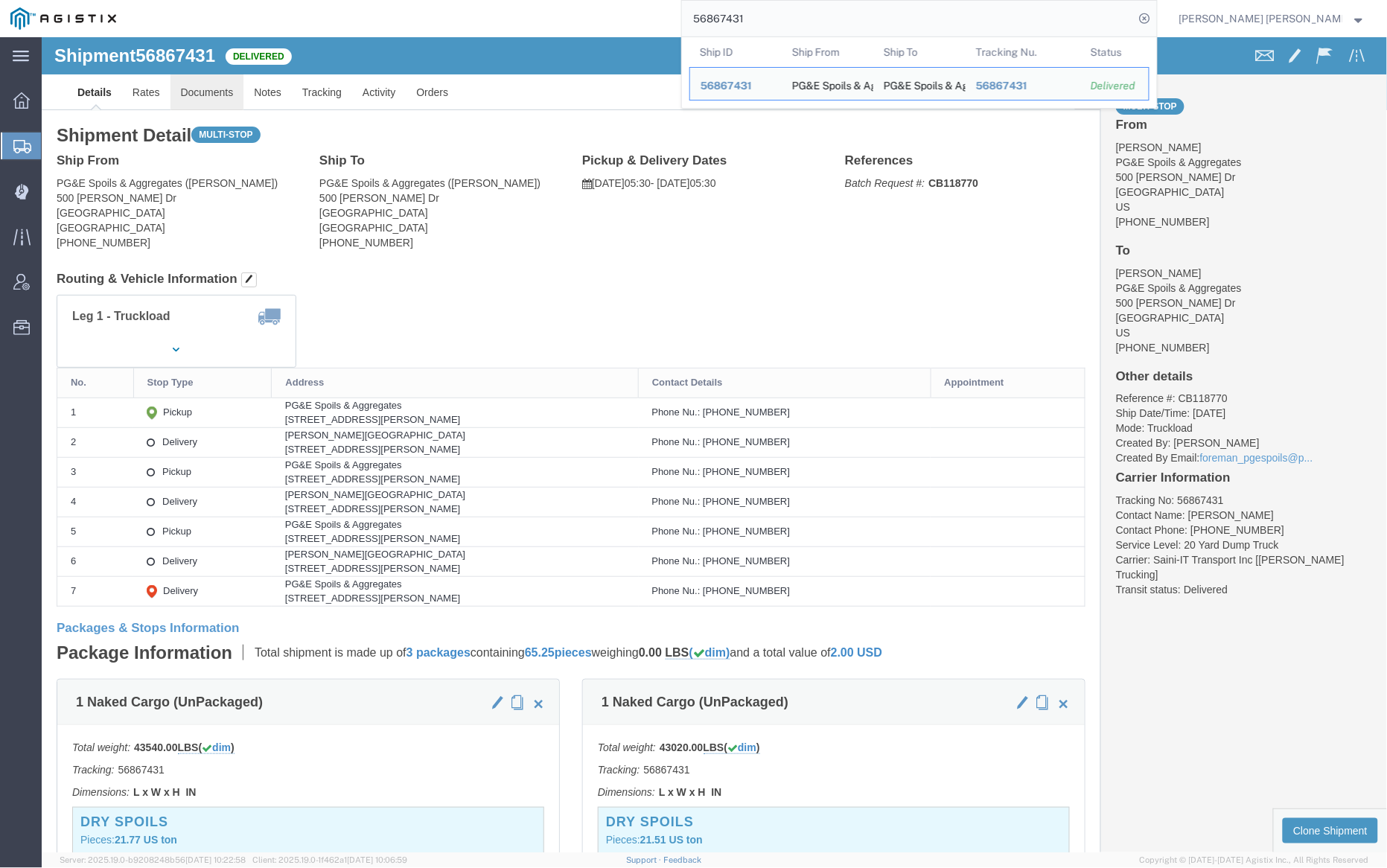
click link "Documents"
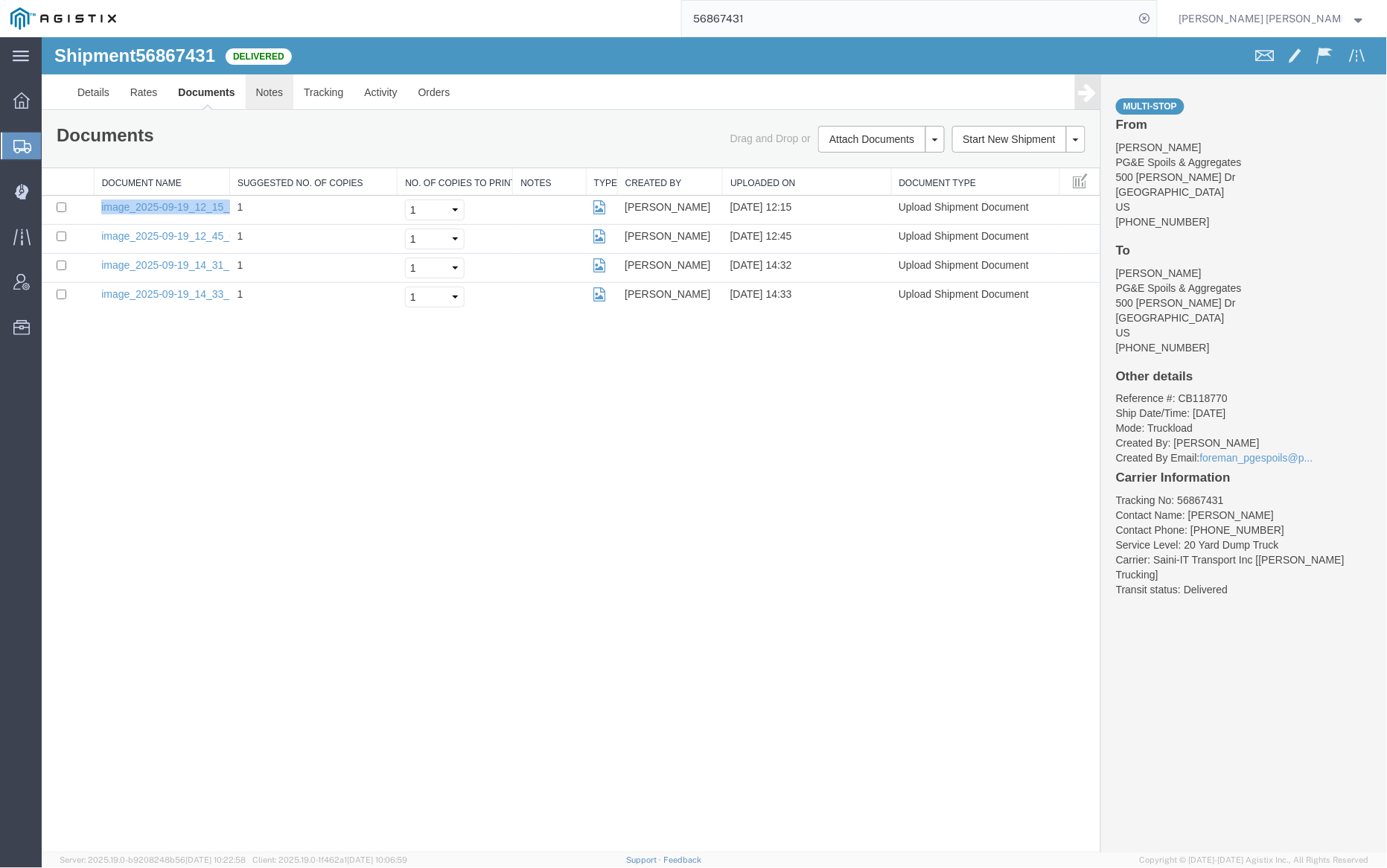
click at [273, 88] on link "Notes" at bounding box center [269, 91] width 49 height 36
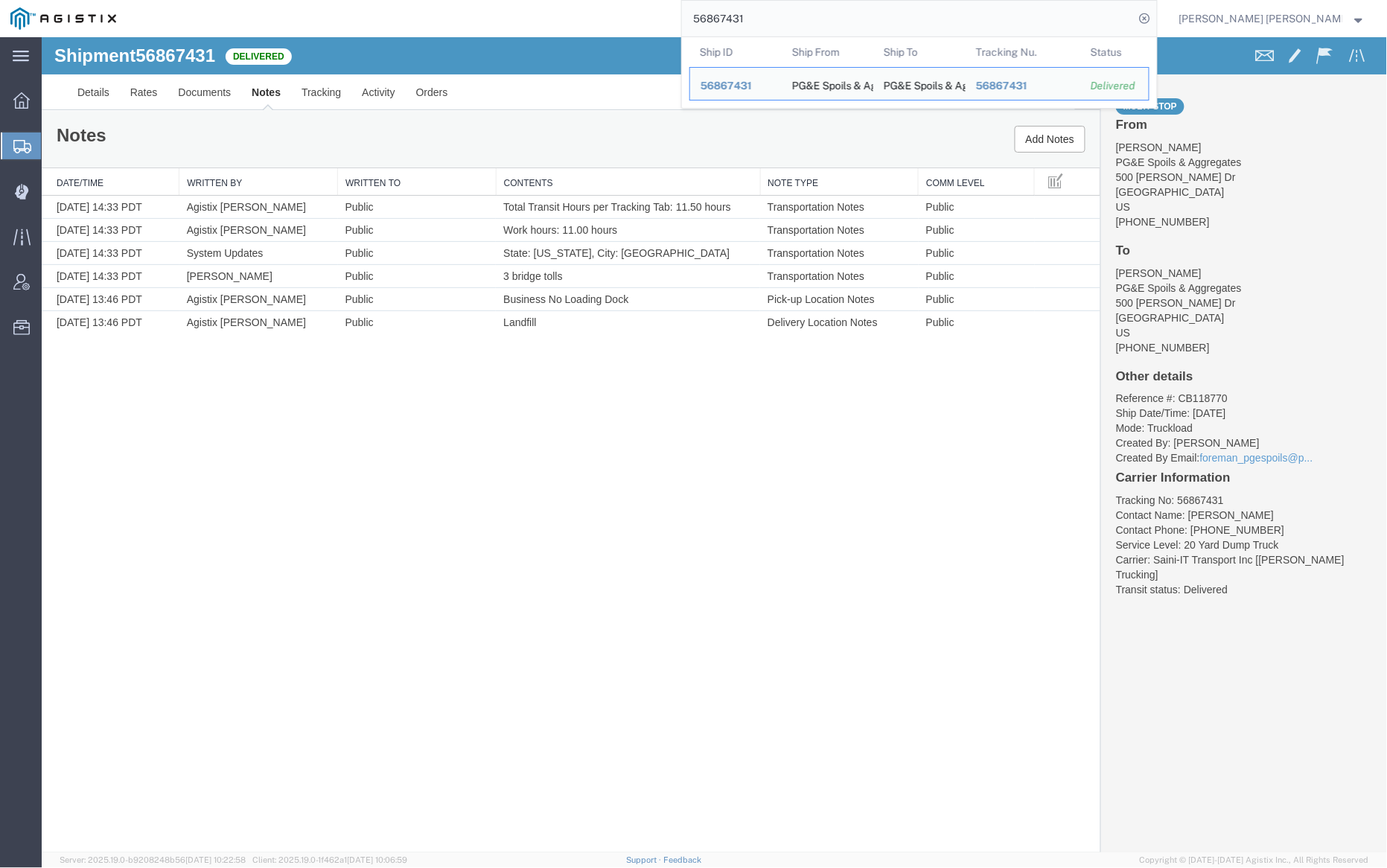
click at [778, 13] on input "56867431" at bounding box center [908, 18] width 452 height 36
paste input "3"
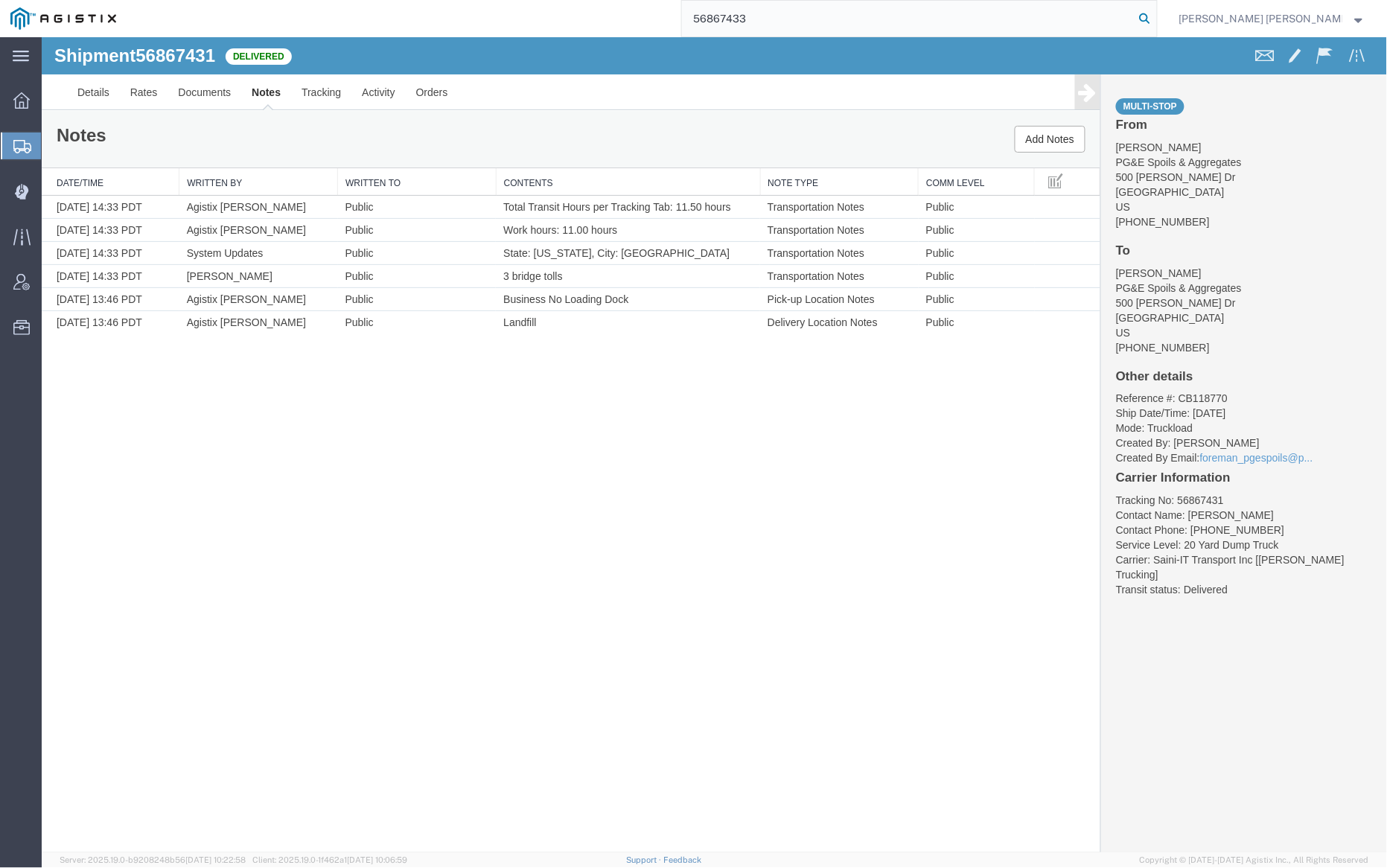
click at [1156, 16] on icon at bounding box center [1146, 18] width 21 height 21
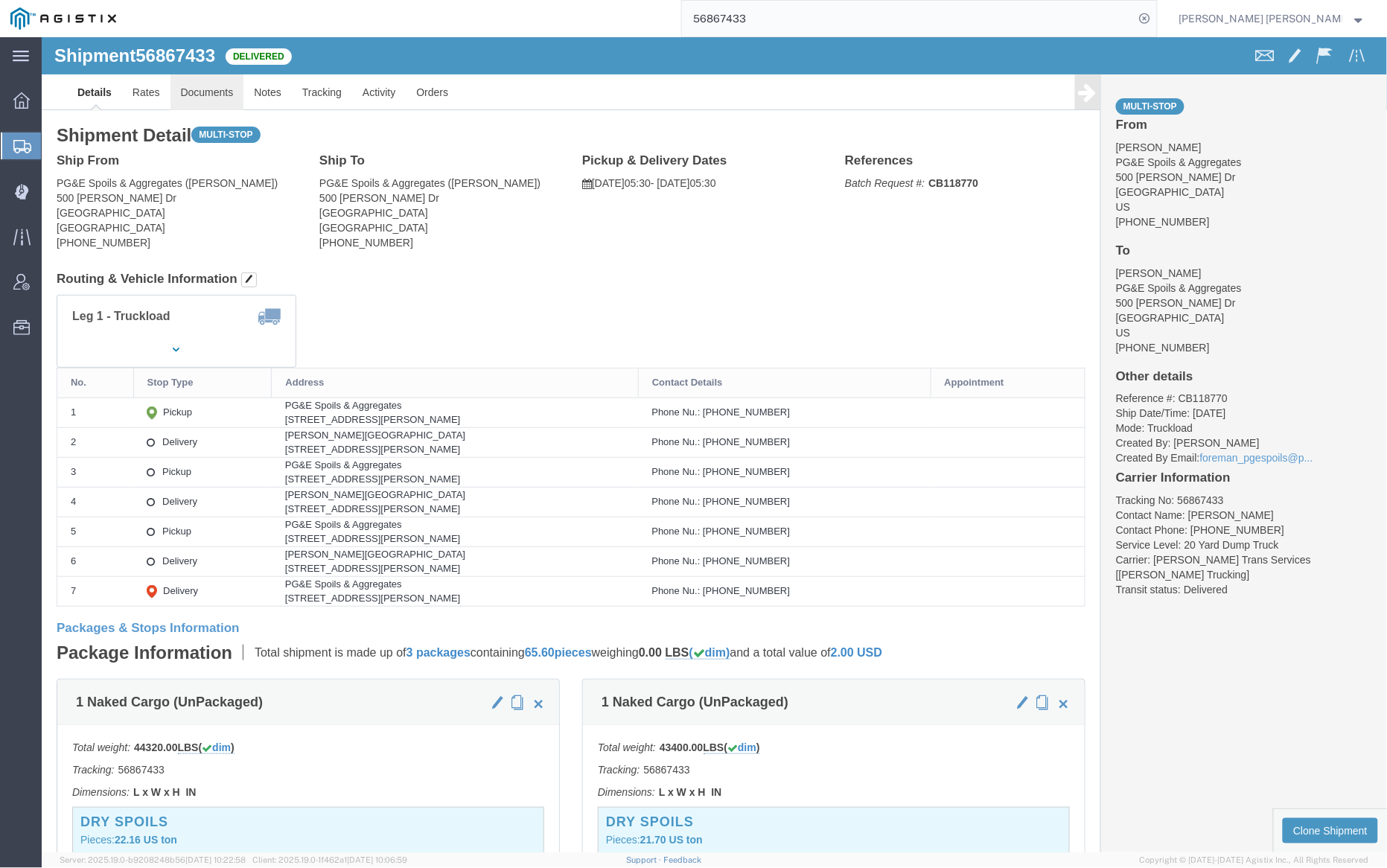
click link "Documents"
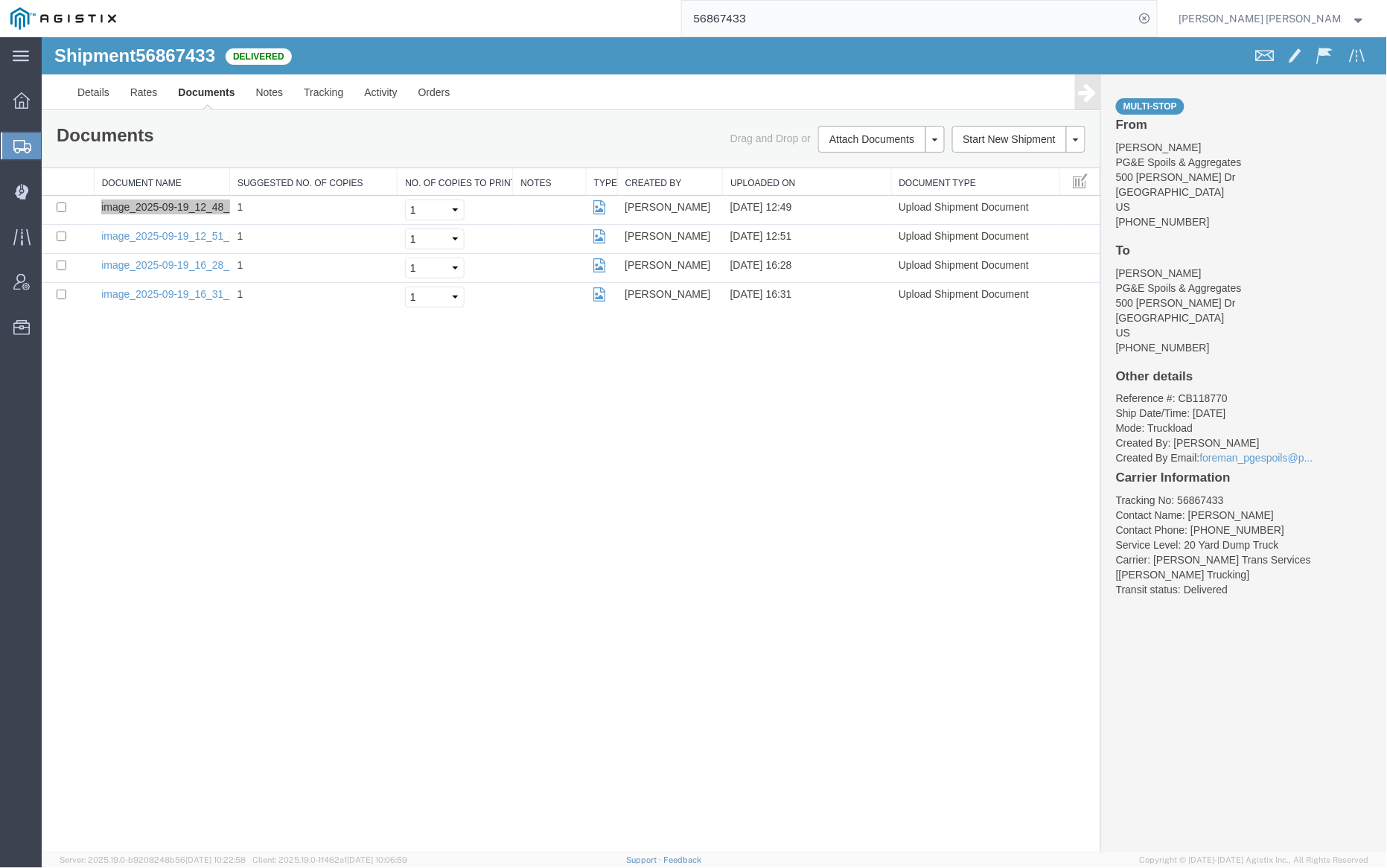
click at [791, 6] on input "56867433" at bounding box center [908, 18] width 452 height 36
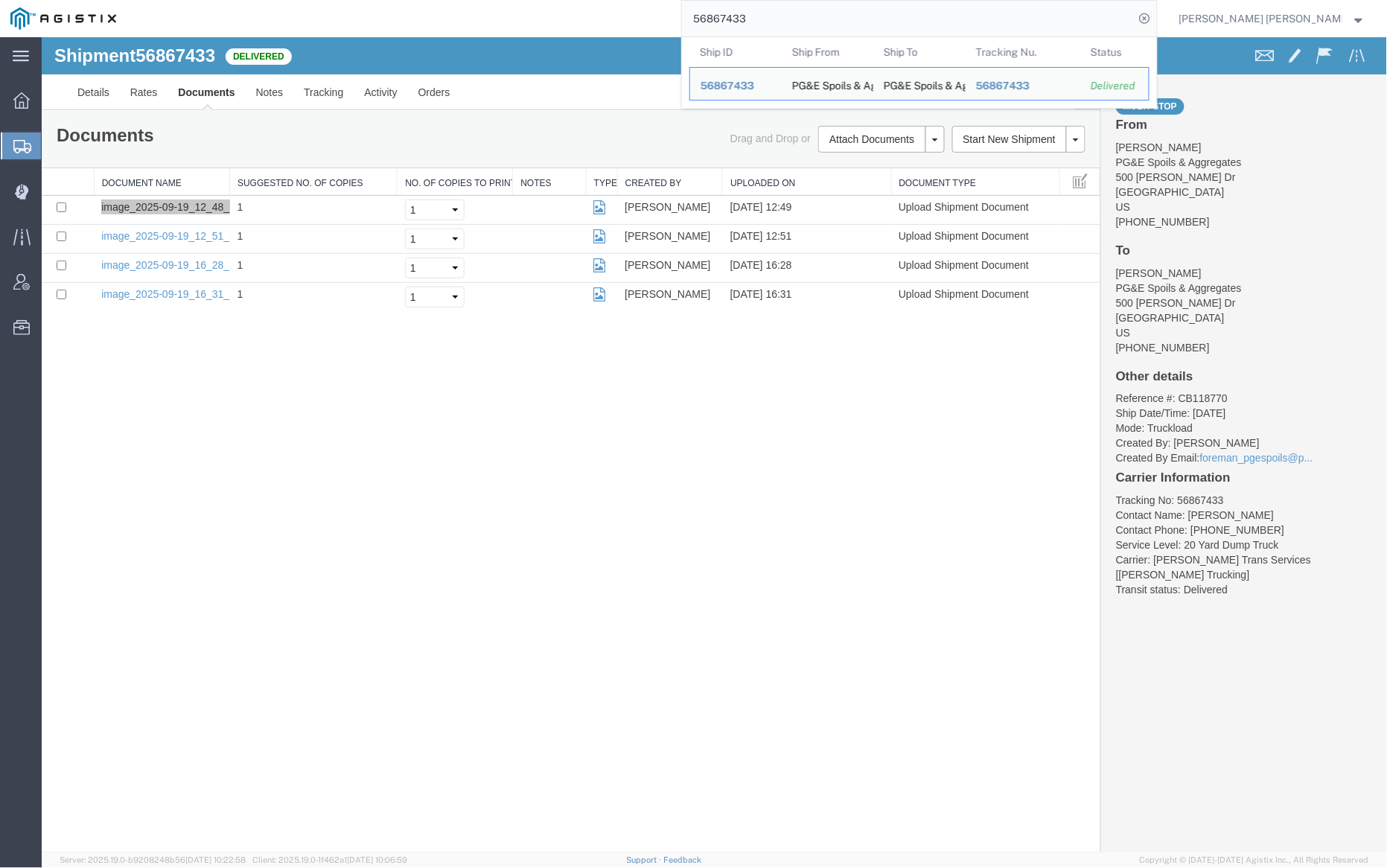
click at [791, 6] on input "56867433" at bounding box center [908, 18] width 452 height 36
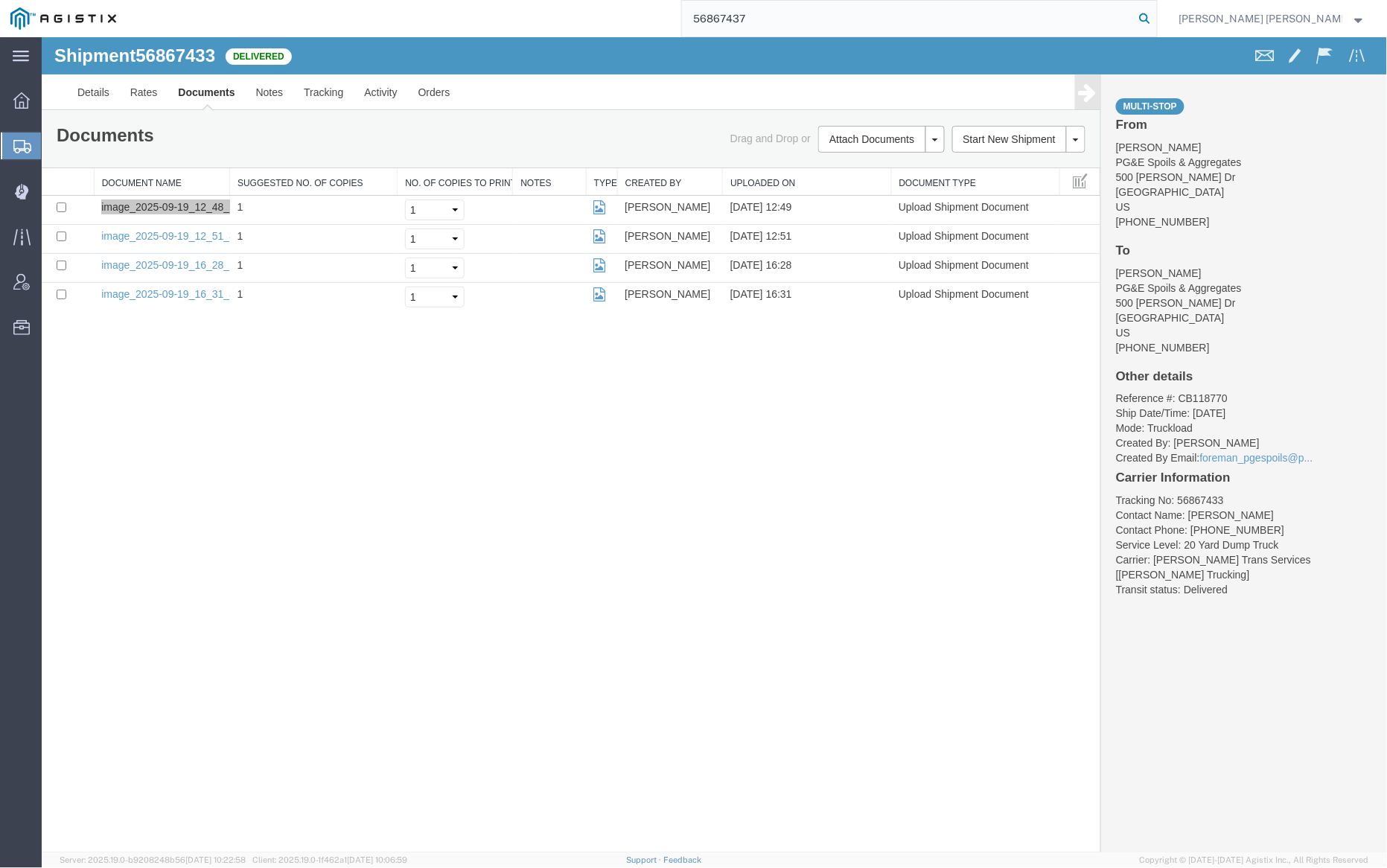
click at [1156, 16] on icon at bounding box center [1146, 18] width 21 height 21
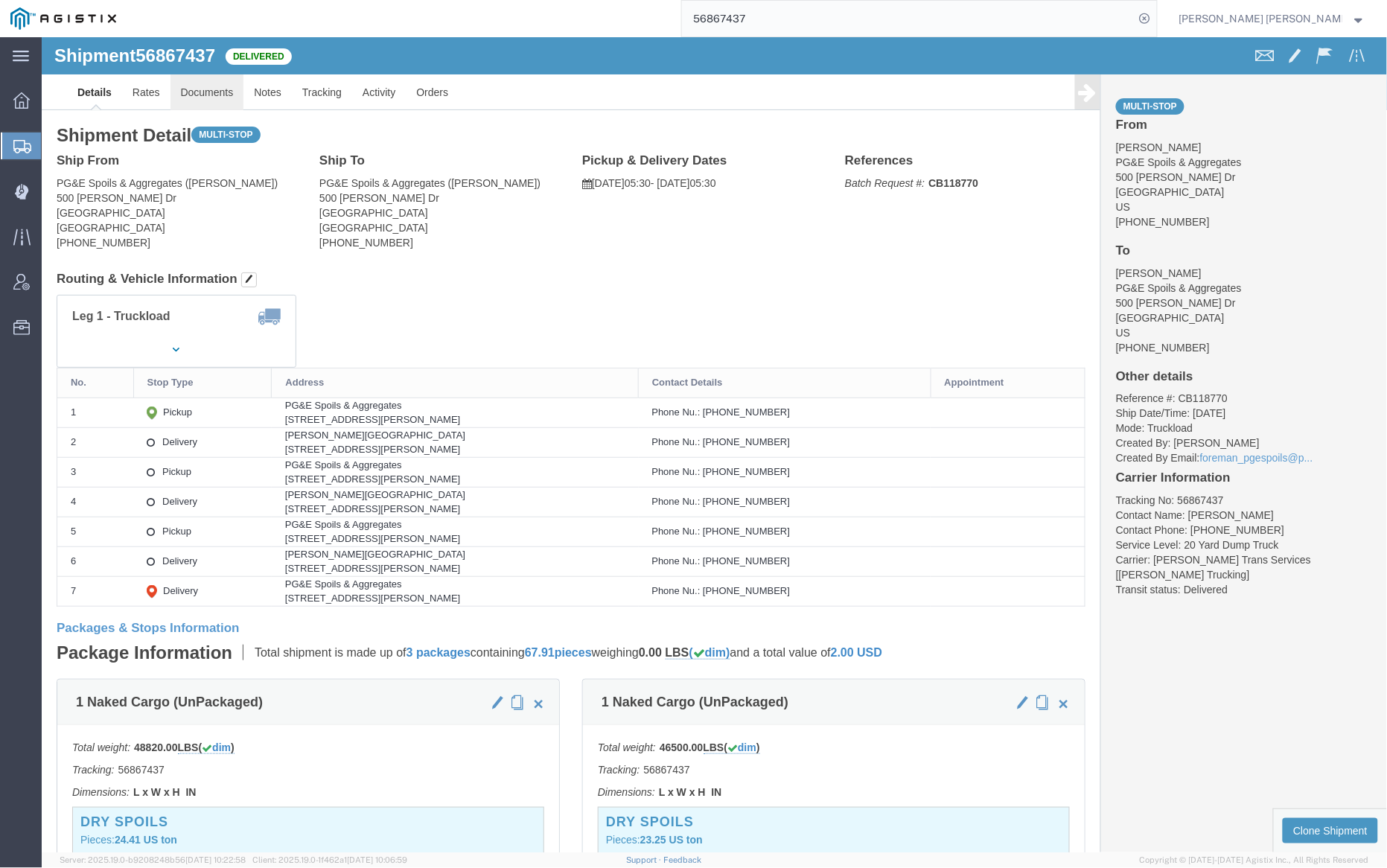
click link "Documents"
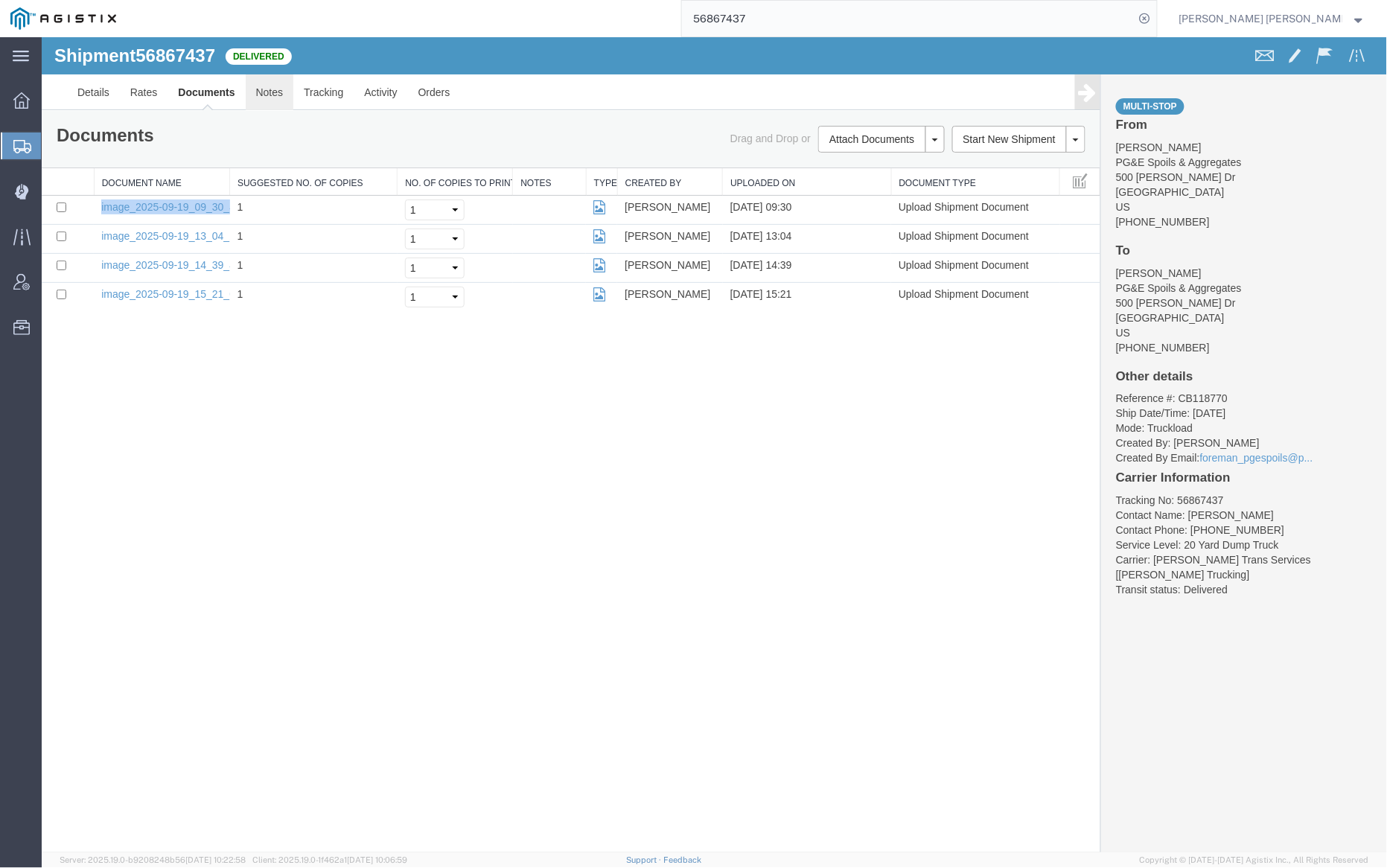
click at [253, 94] on link "Notes" at bounding box center [269, 91] width 49 height 36
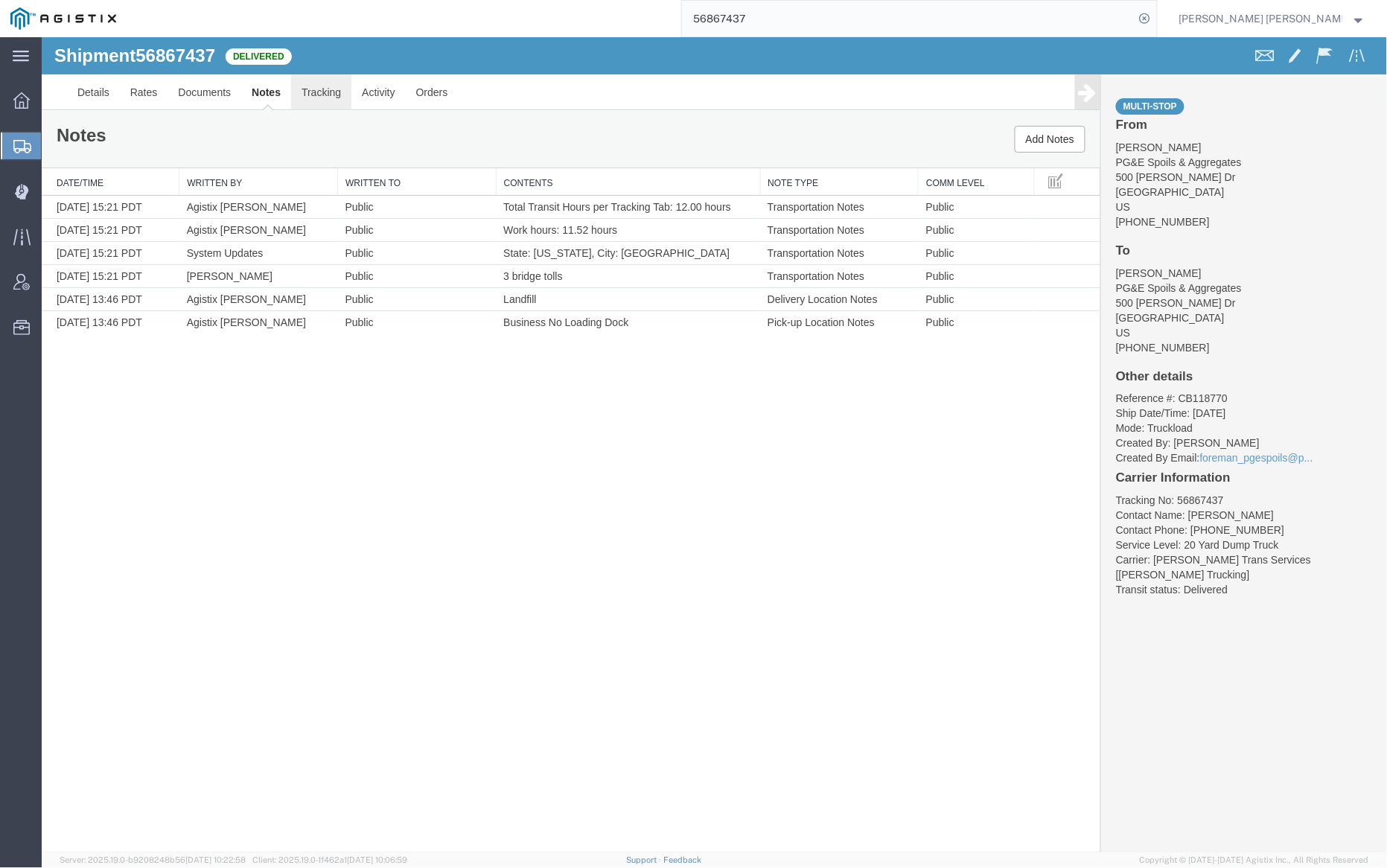
click at [321, 90] on link "Tracking" at bounding box center [320, 91] width 60 height 36
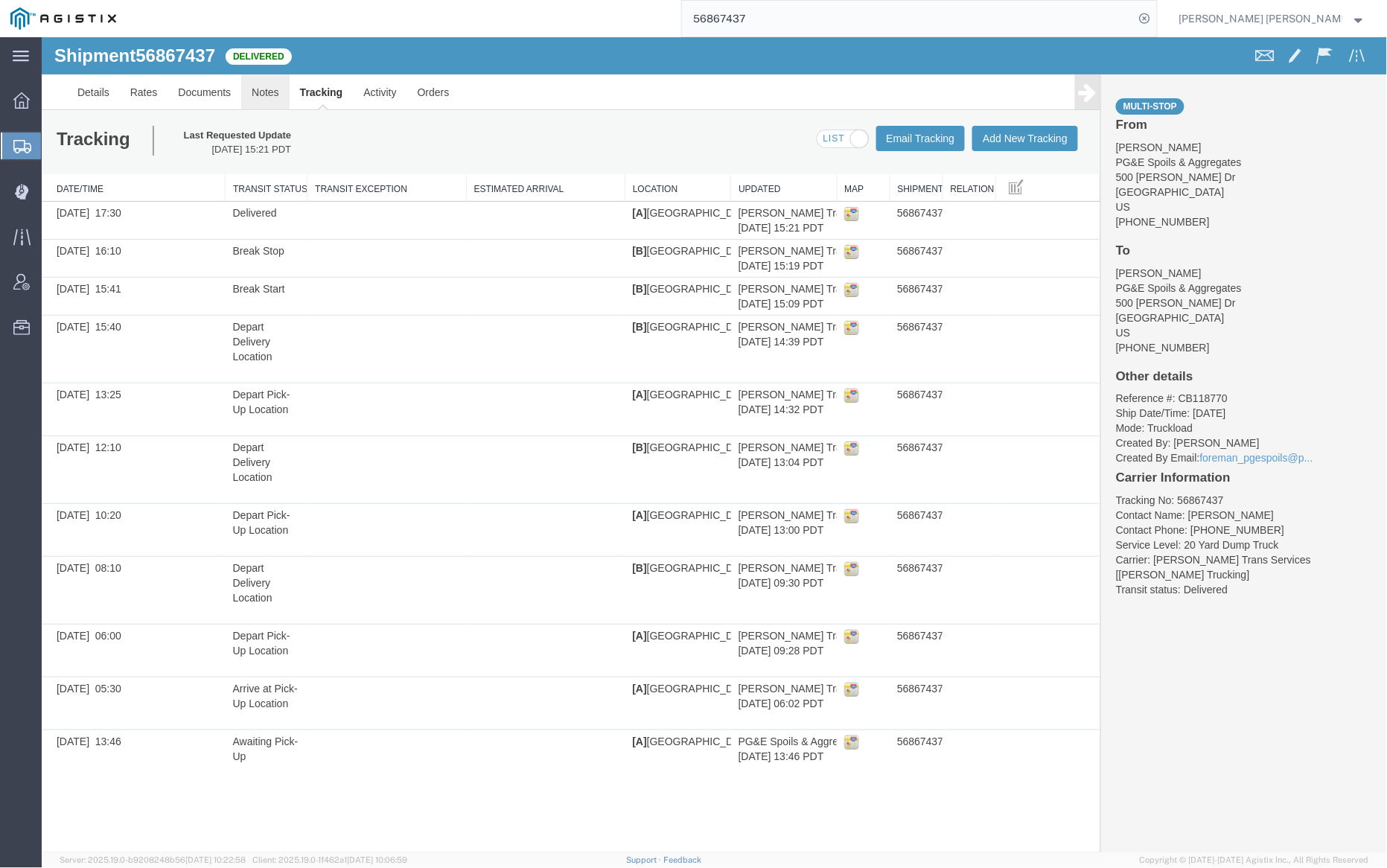
click at [265, 93] on link "Notes" at bounding box center [265, 91] width 49 height 36
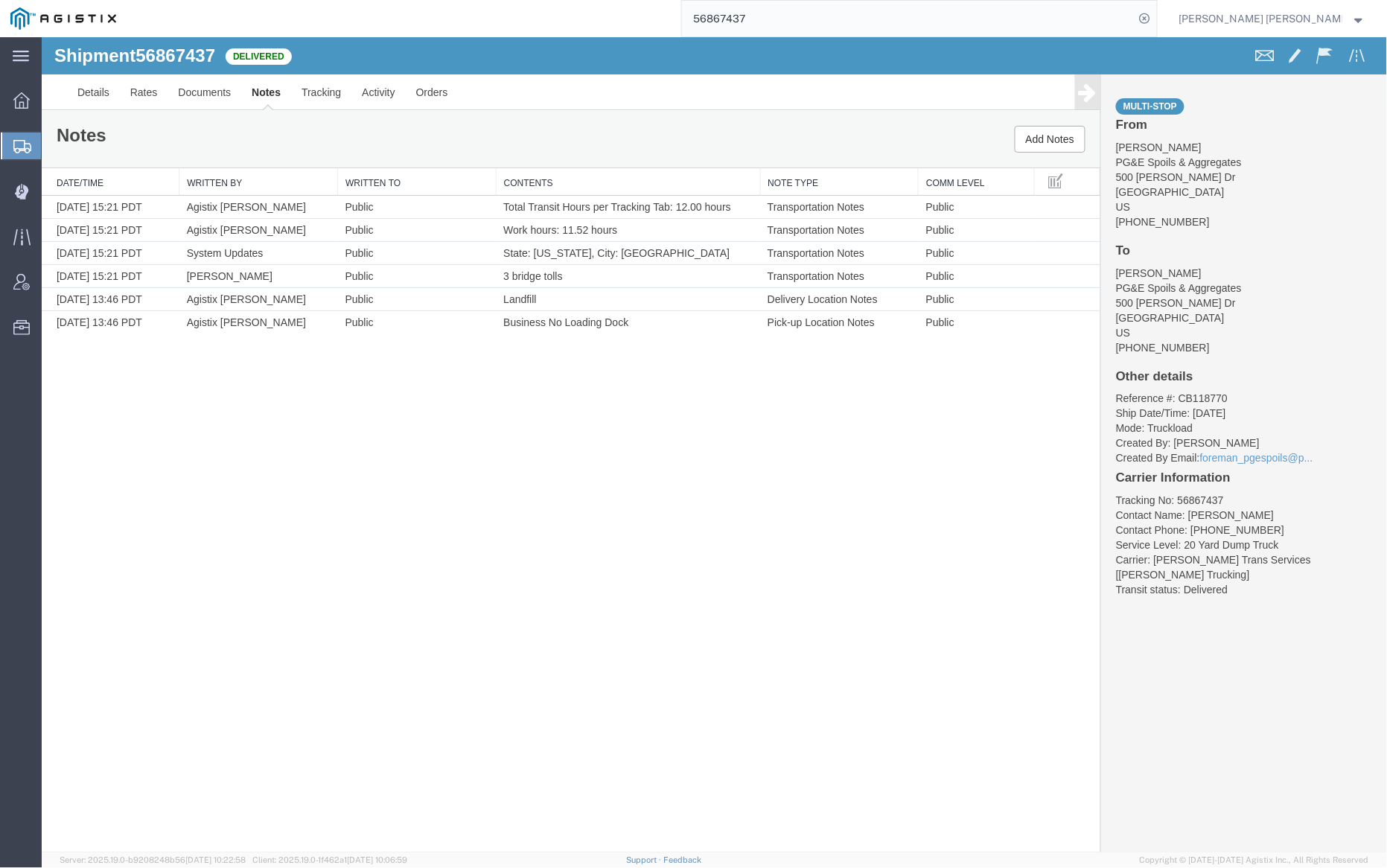
click at [779, 21] on input "56867437" at bounding box center [908, 18] width 452 height 36
click at [1156, 16] on icon at bounding box center [1146, 18] width 21 height 21
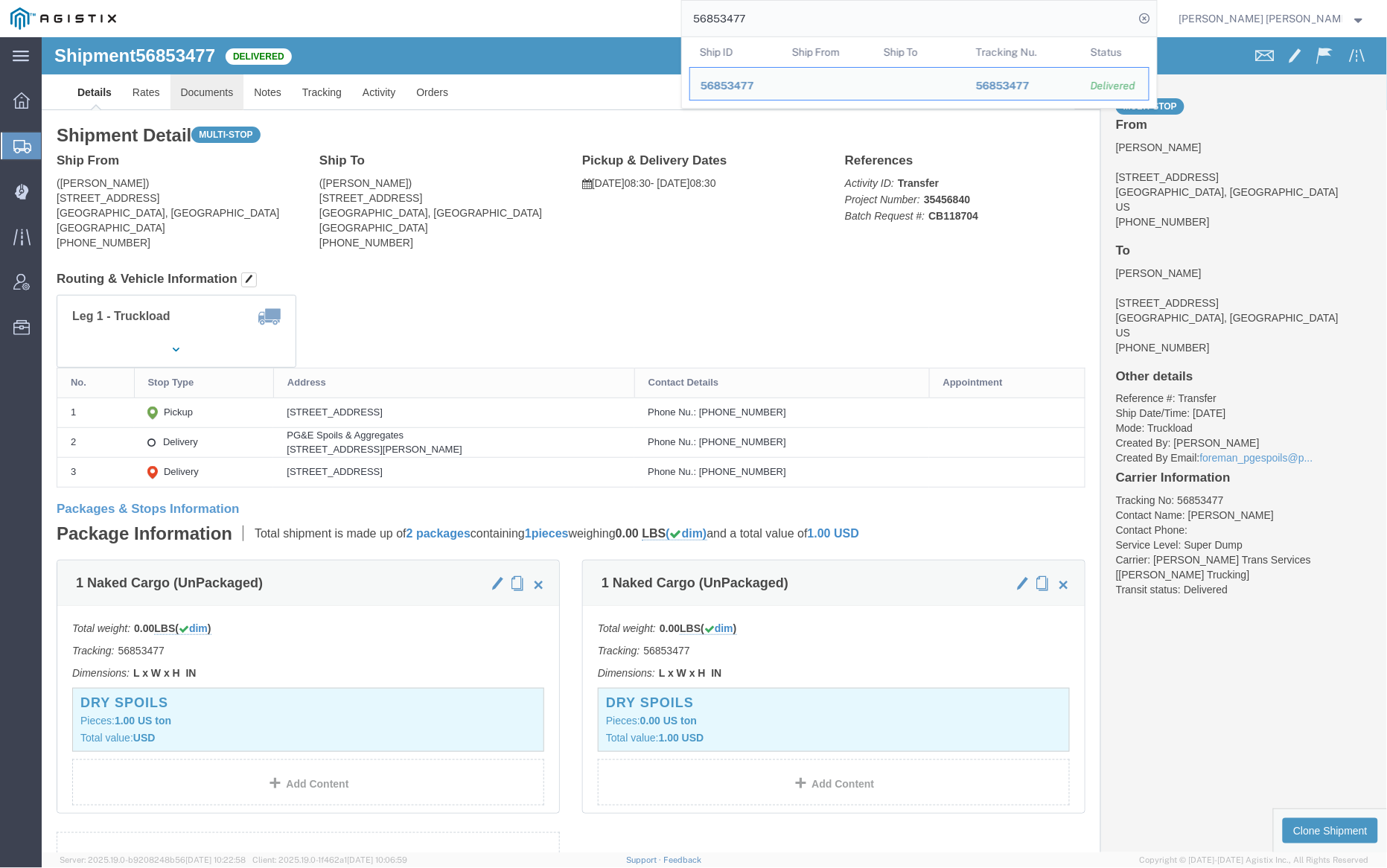
click link "Documents"
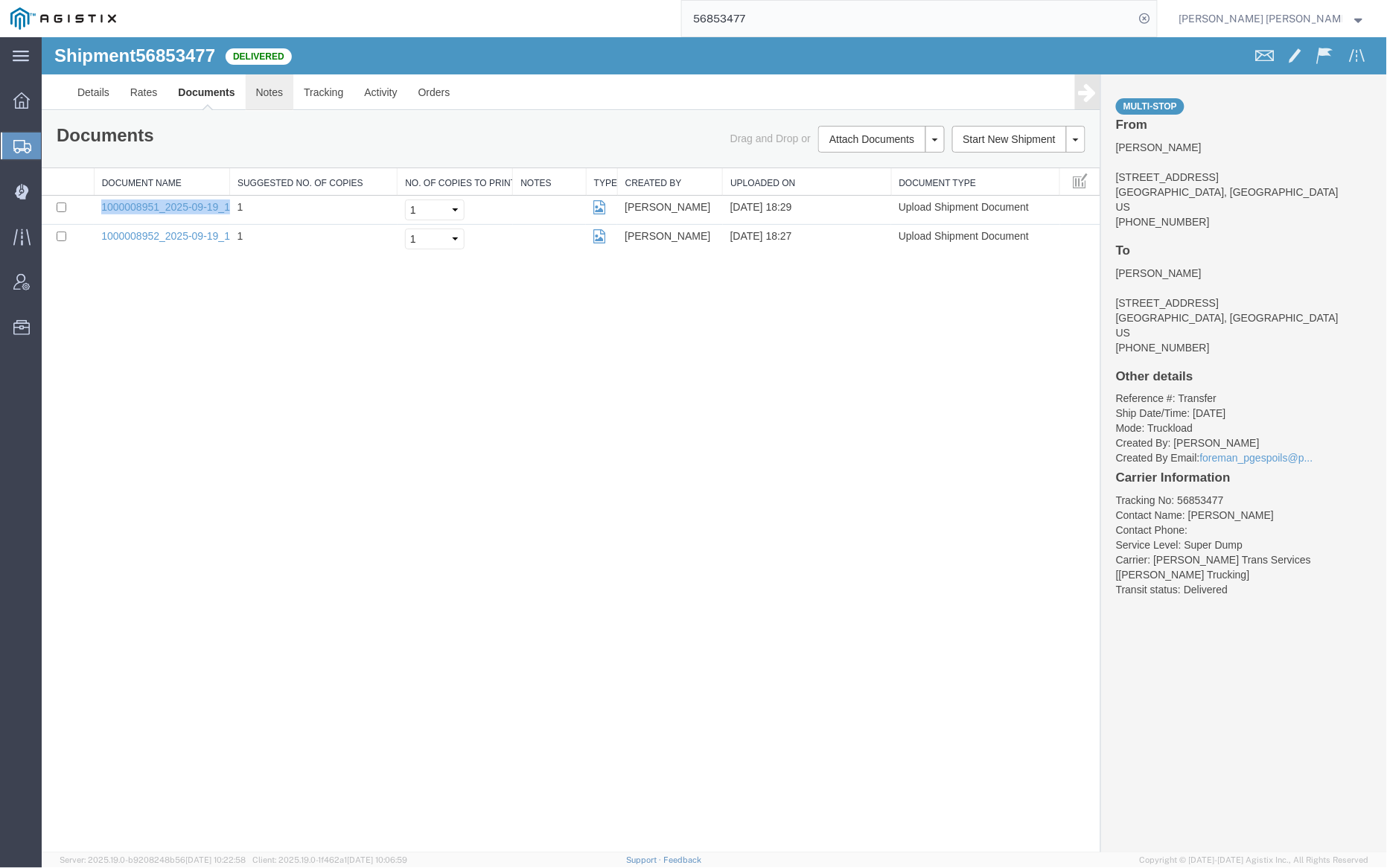
click at [269, 83] on link "Notes" at bounding box center [269, 91] width 49 height 36
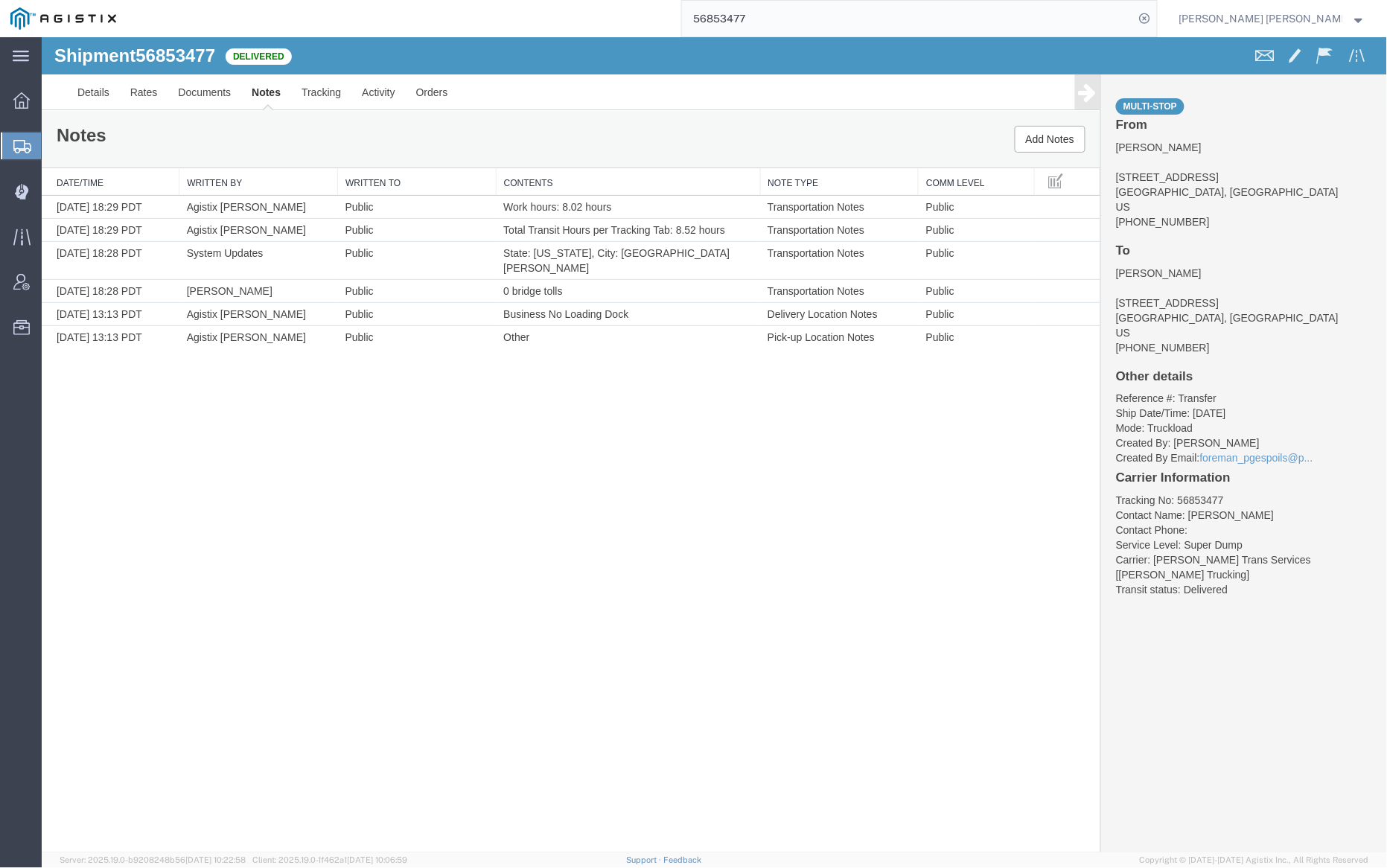
click at [795, 9] on input "56853477" at bounding box center [908, 18] width 452 height 36
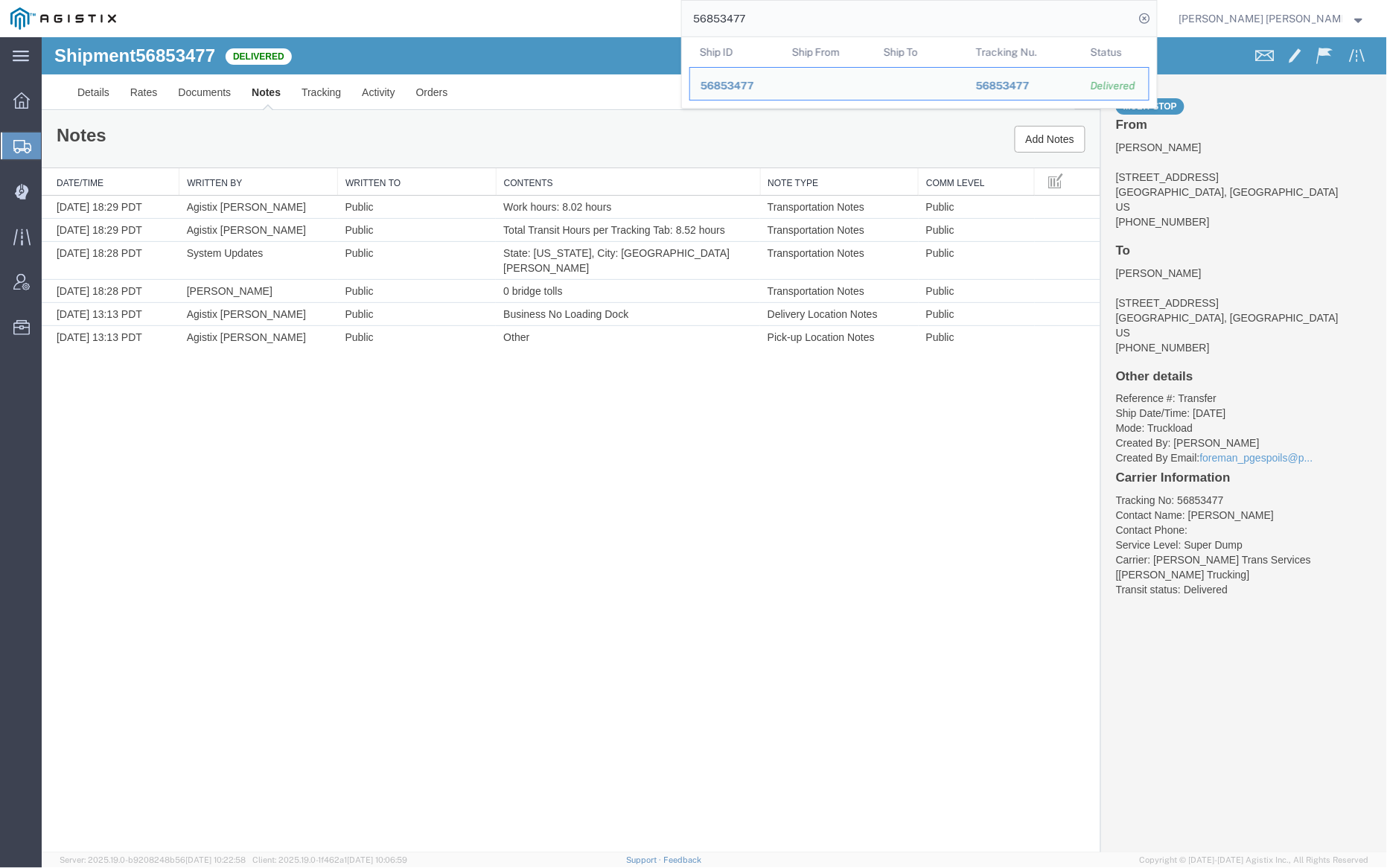
click at [795, 9] on input "56853477" at bounding box center [908, 18] width 452 height 36
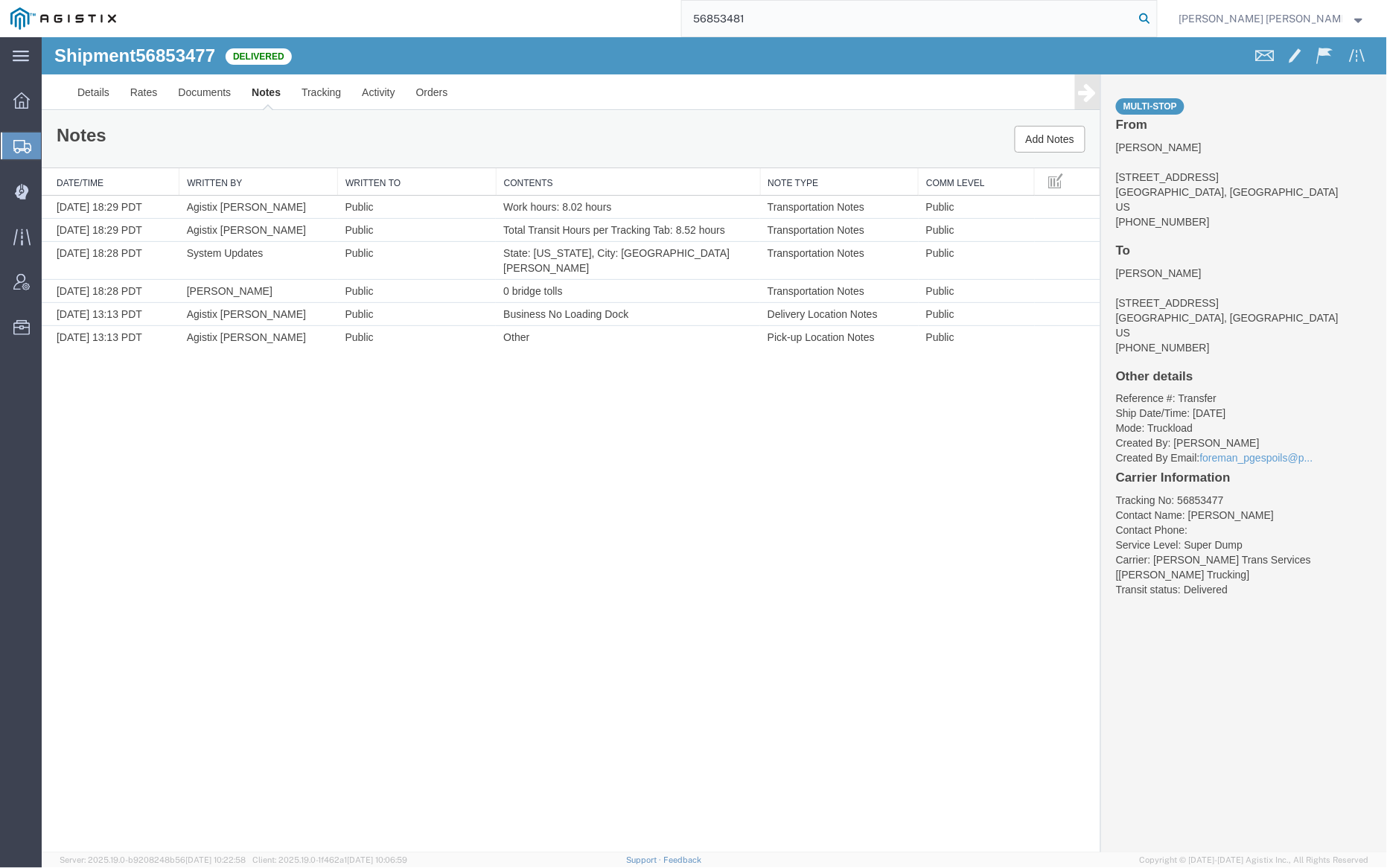
click at [1156, 18] on icon at bounding box center [1146, 18] width 21 height 21
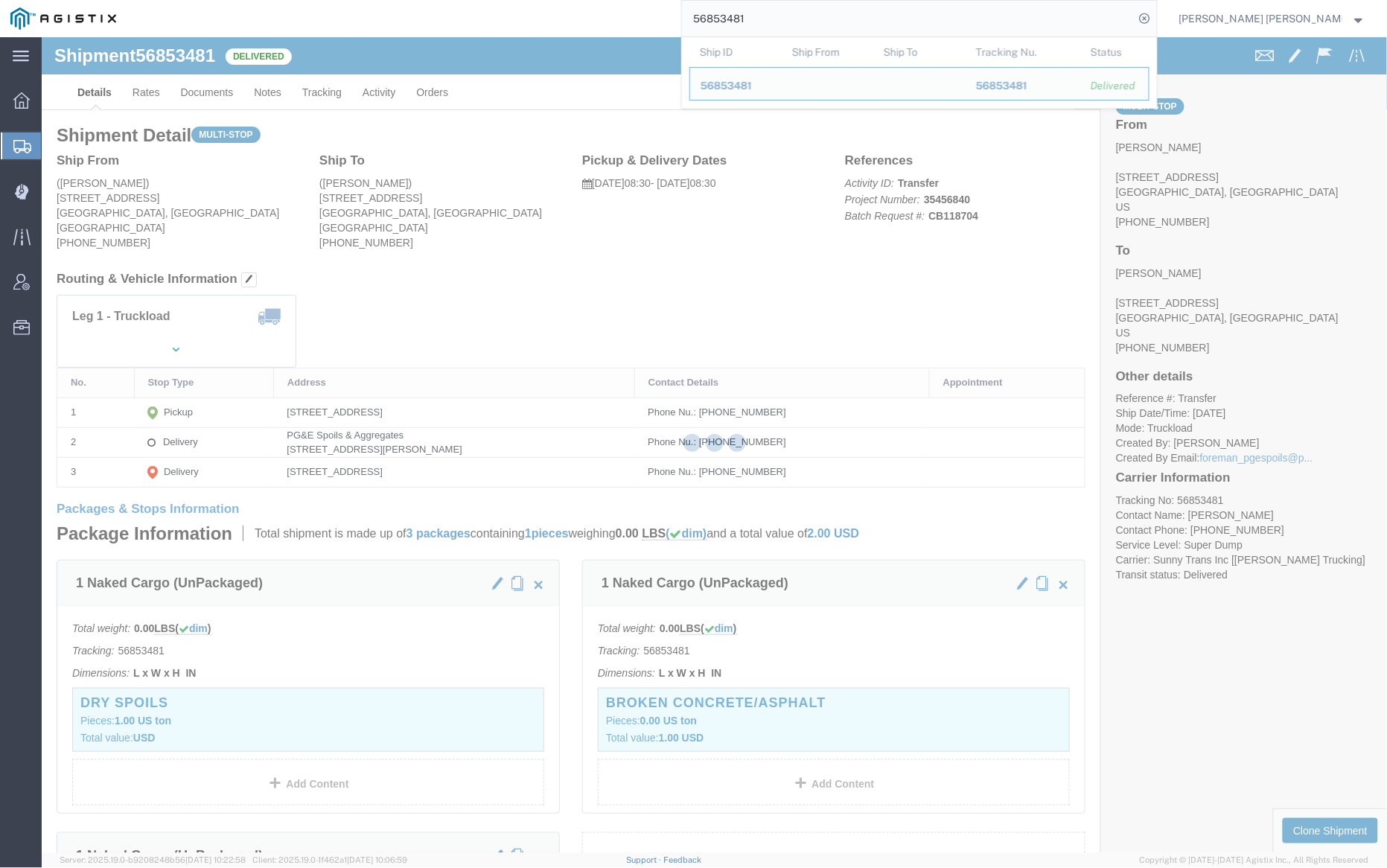
click at [212, 90] on div at bounding box center [714, 445] width 1345 height 815
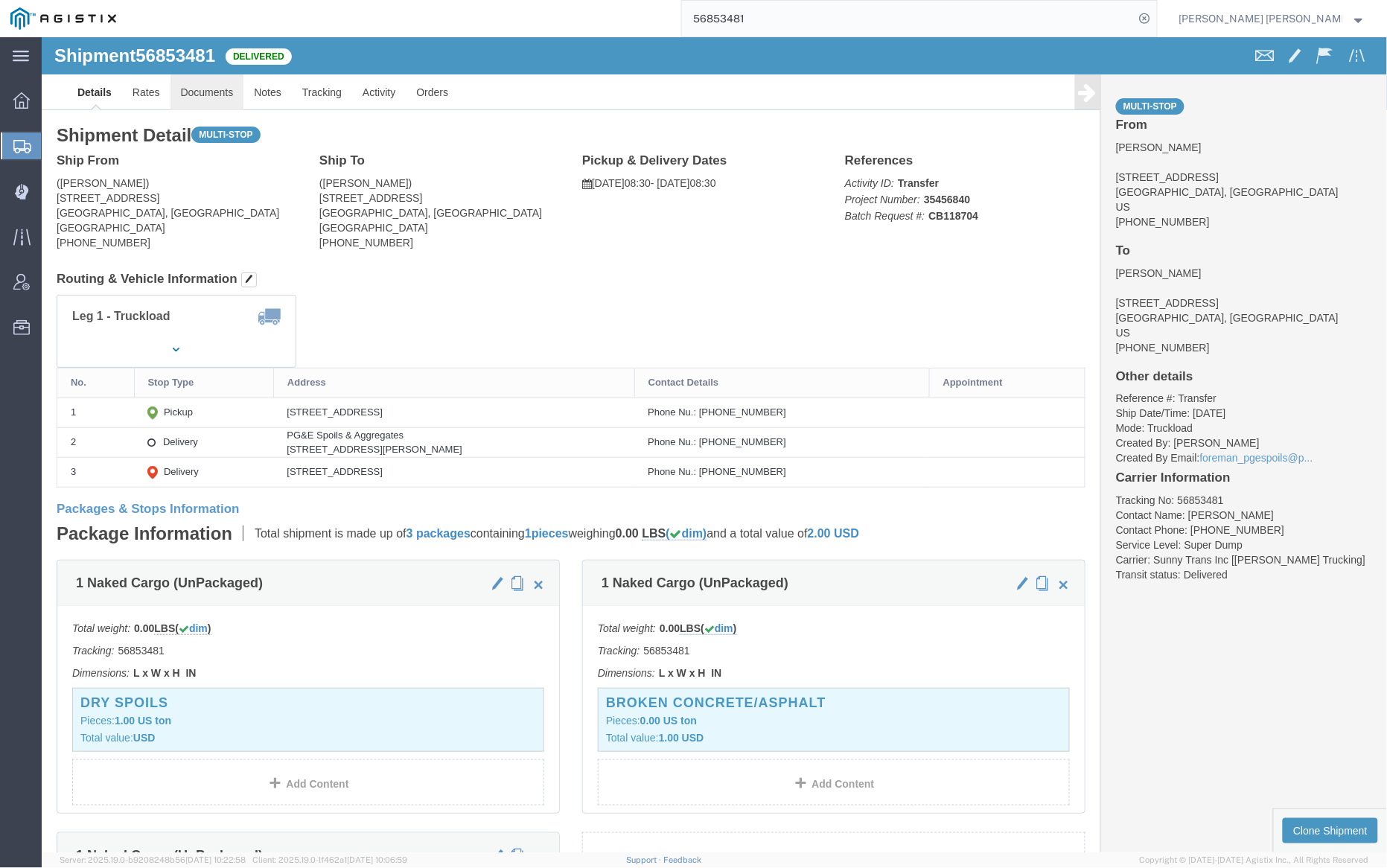
click link "Documents"
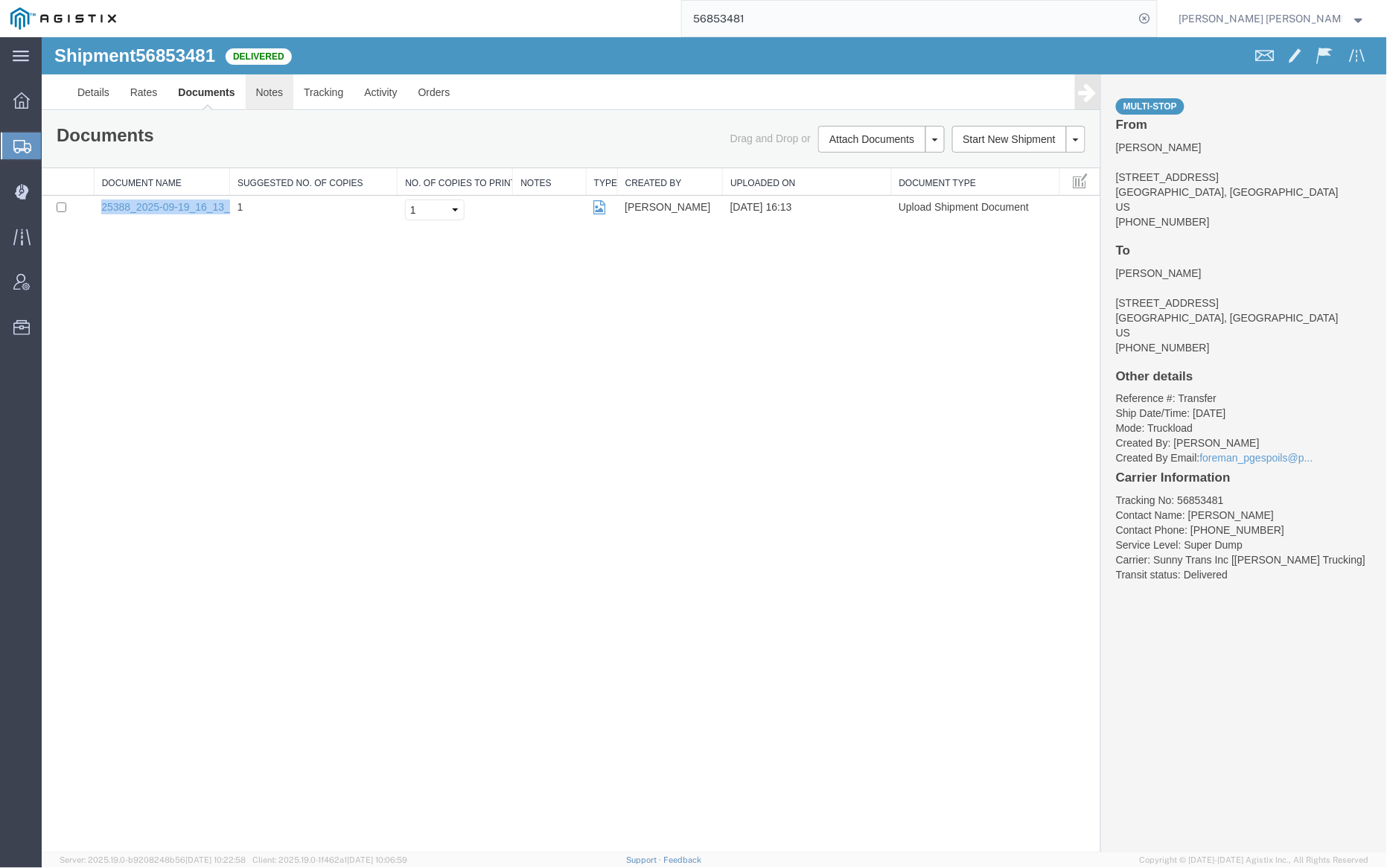
click at [272, 90] on link "Notes" at bounding box center [269, 91] width 49 height 36
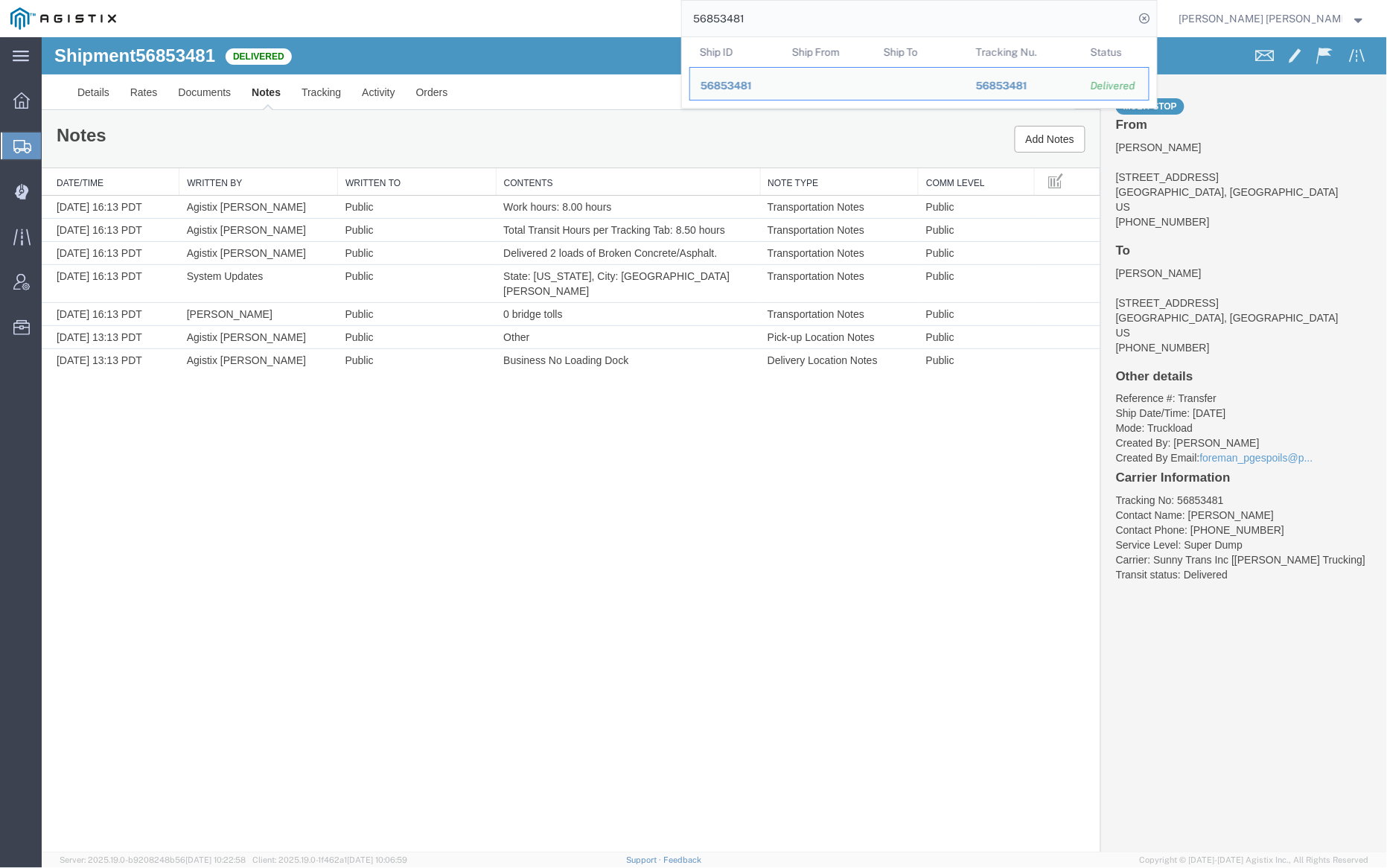
click at [787, 20] on input "56853481" at bounding box center [908, 18] width 452 height 36
paste input "66299"
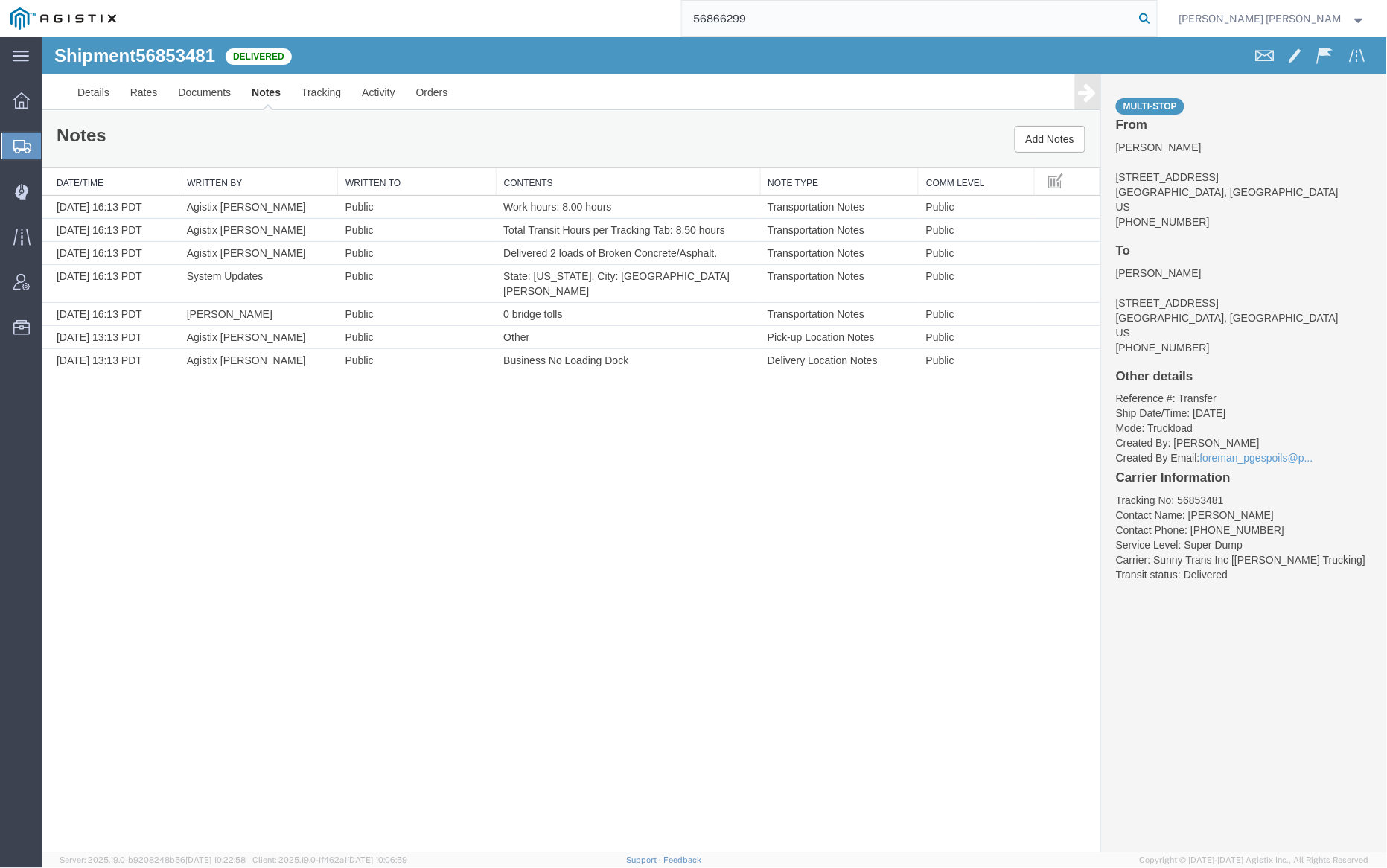
click at [1156, 14] on icon at bounding box center [1146, 18] width 21 height 21
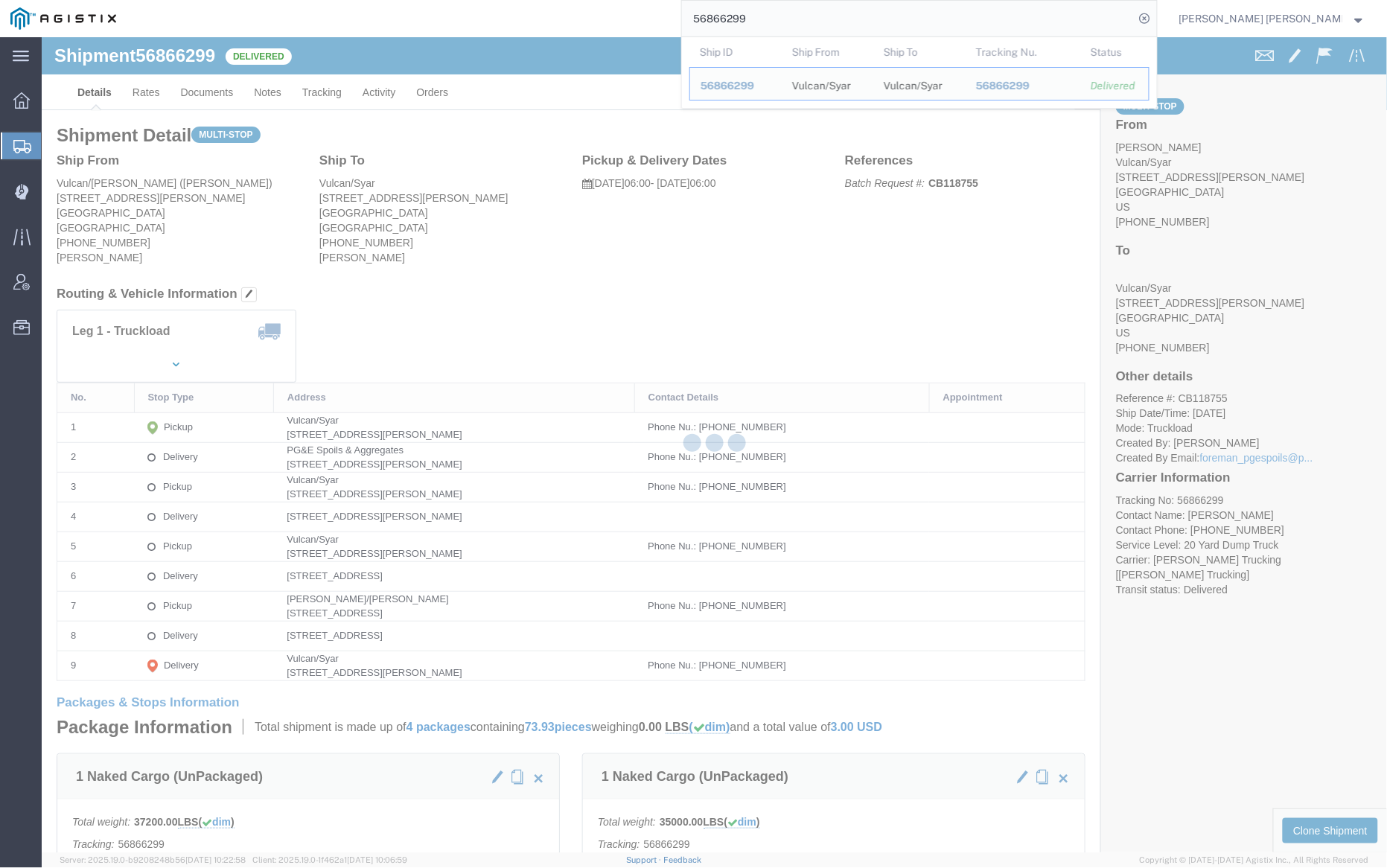
click link "Documents"
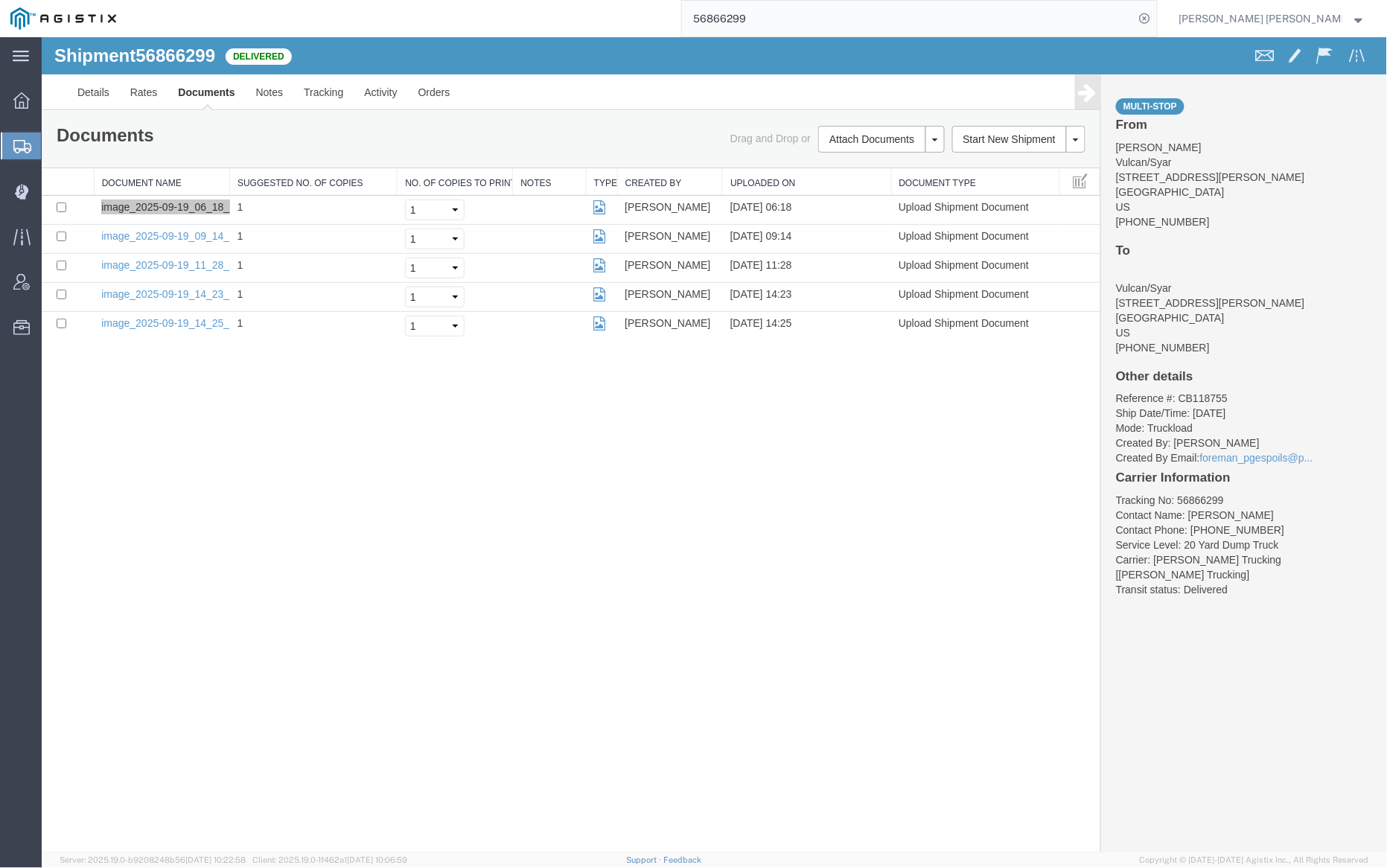
click at [813, 24] on input "56866299" at bounding box center [908, 18] width 452 height 36
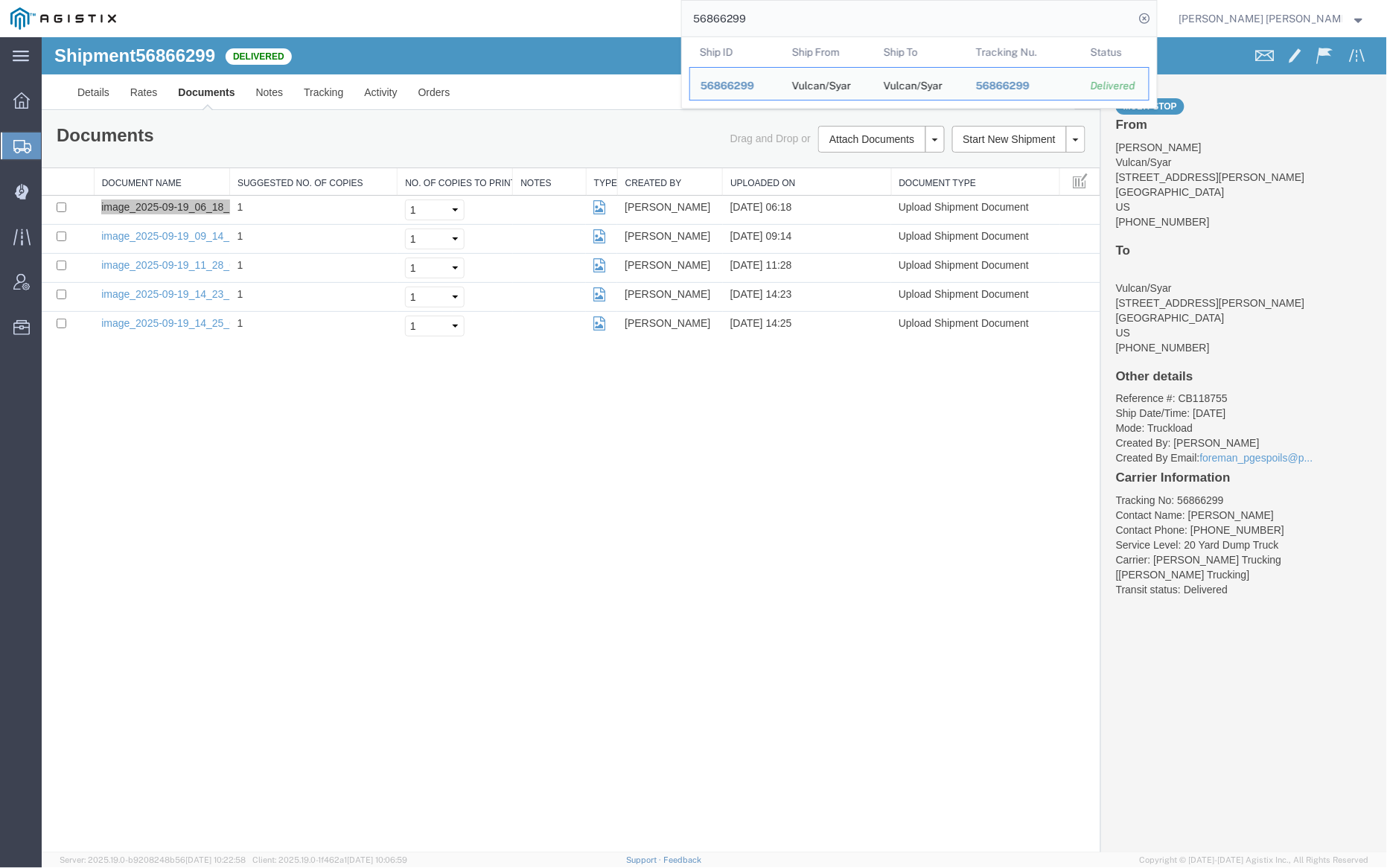
click at [813, 24] on input "56866299" at bounding box center [908, 18] width 452 height 36
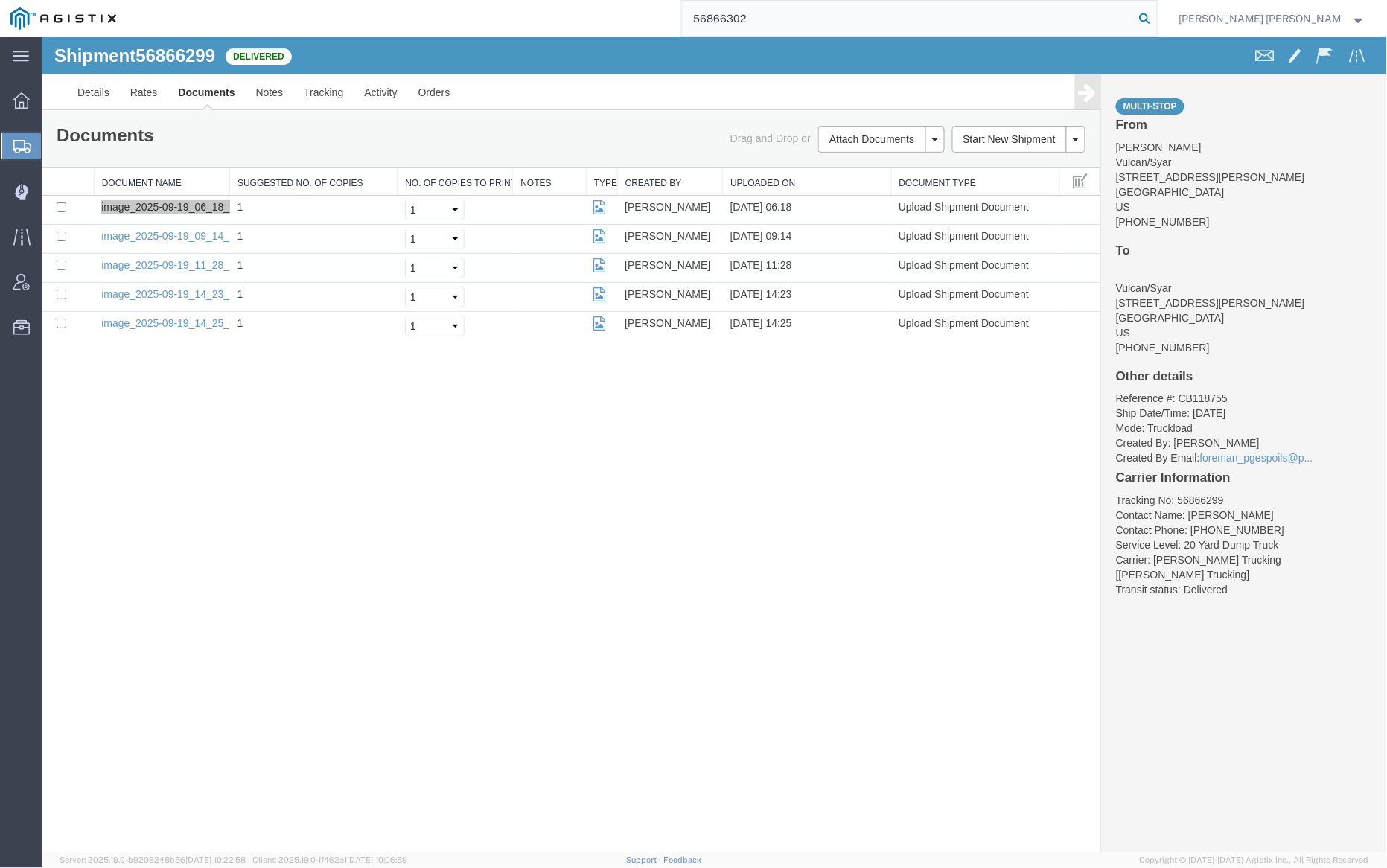
click at [1156, 16] on icon at bounding box center [1146, 18] width 21 height 21
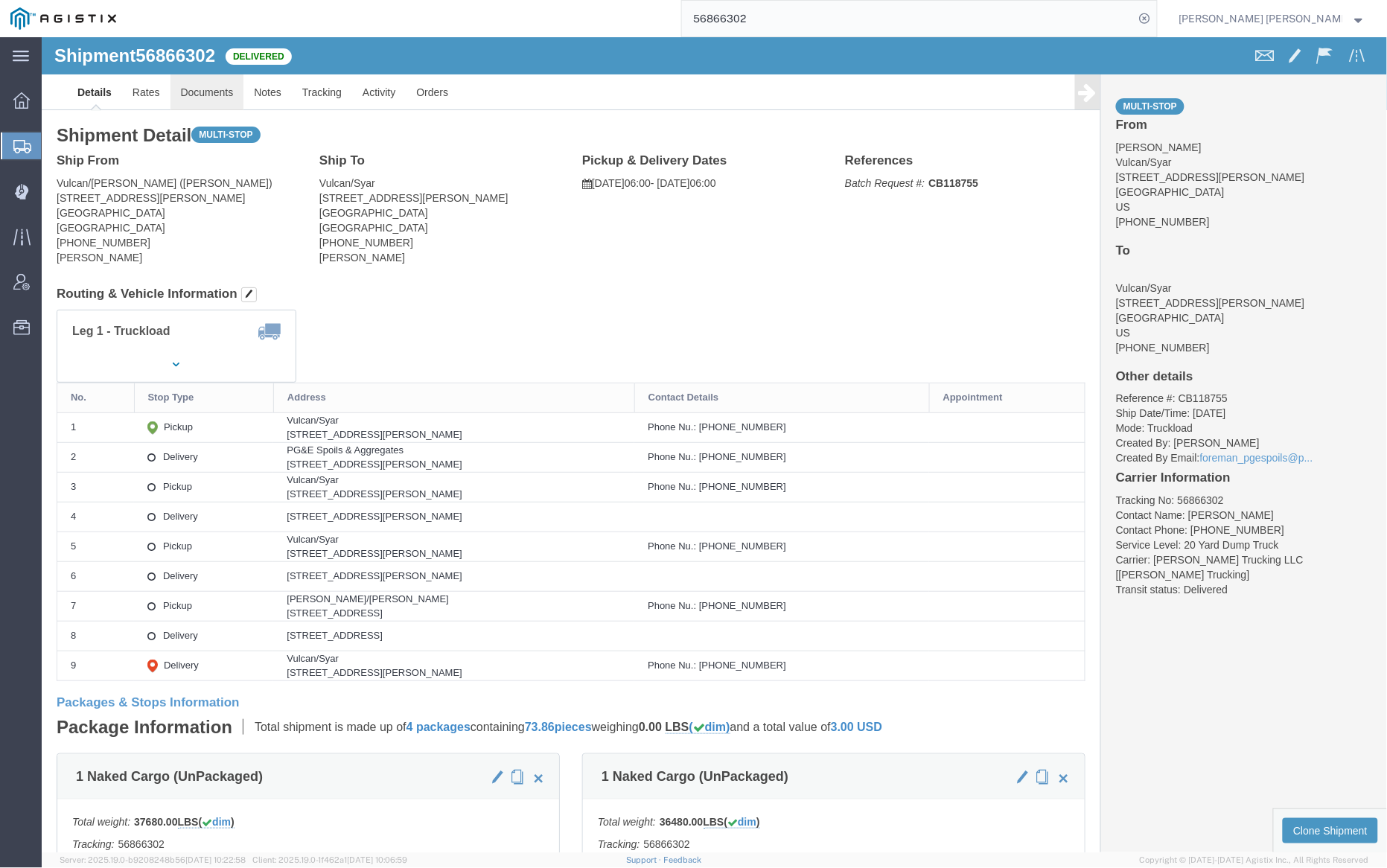
click link "Documents"
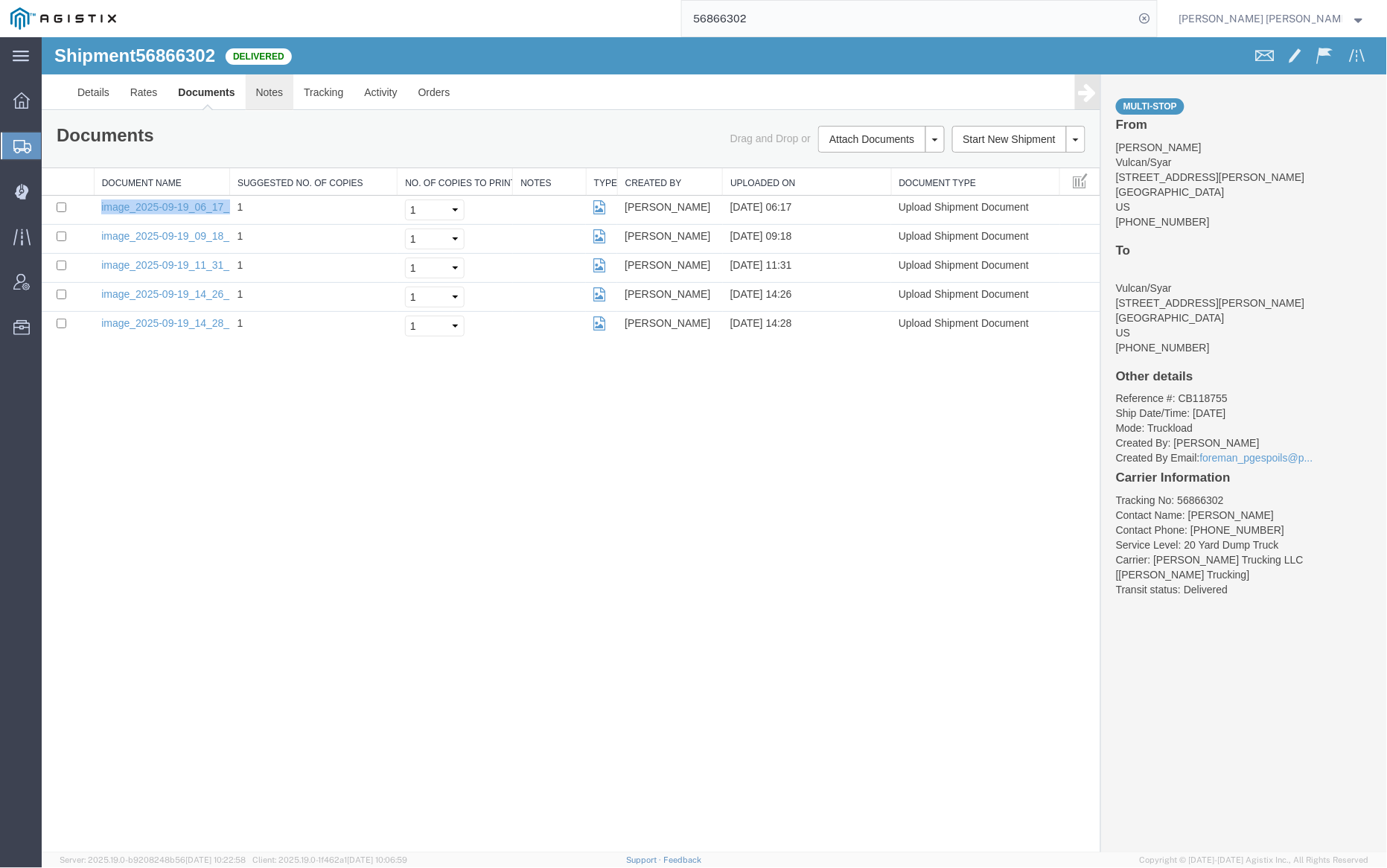
click at [266, 84] on link "Notes" at bounding box center [269, 91] width 49 height 36
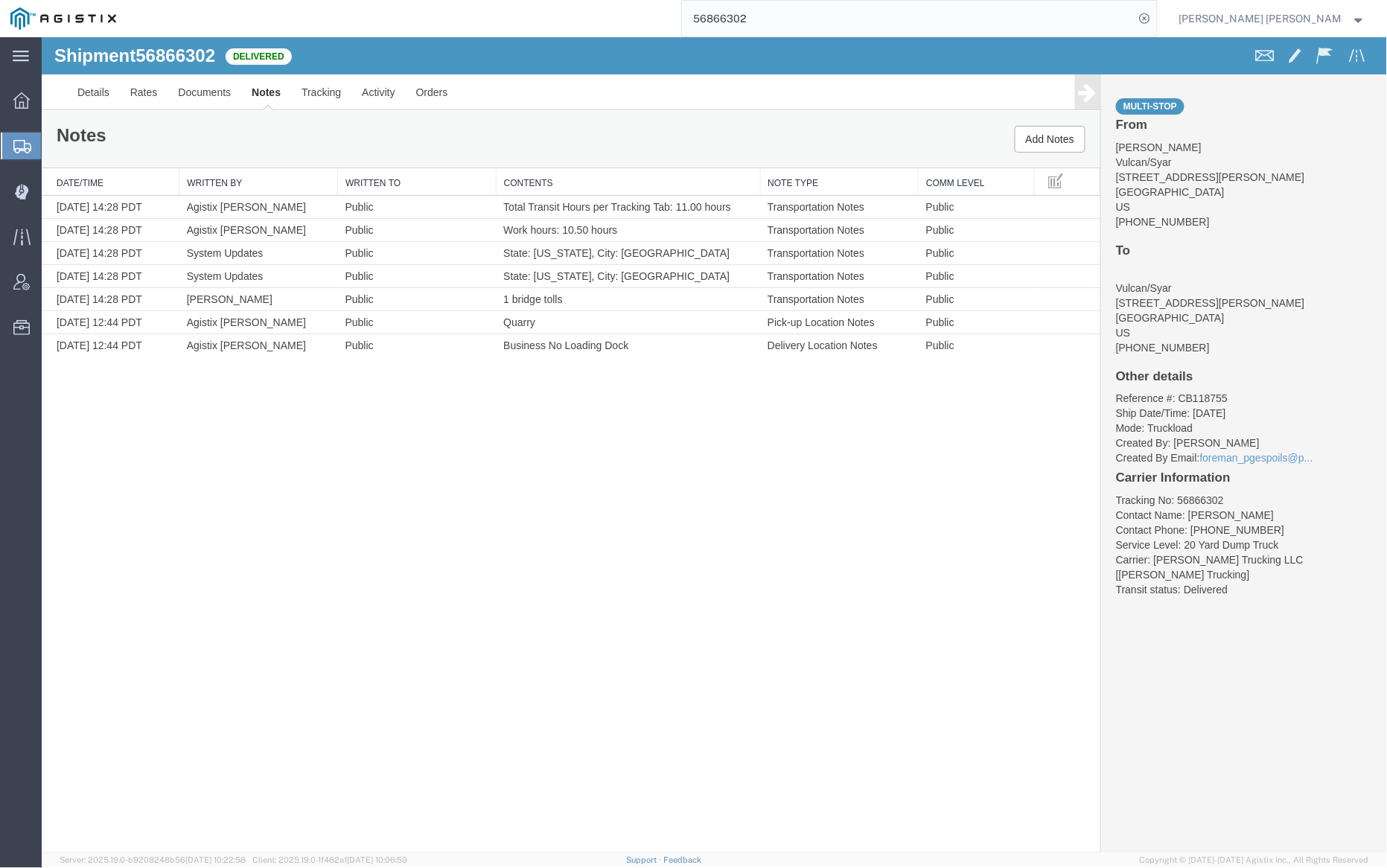
click at [804, 23] on input "56866302" at bounding box center [908, 18] width 452 height 36
click at [1156, 16] on icon at bounding box center [1146, 18] width 21 height 21
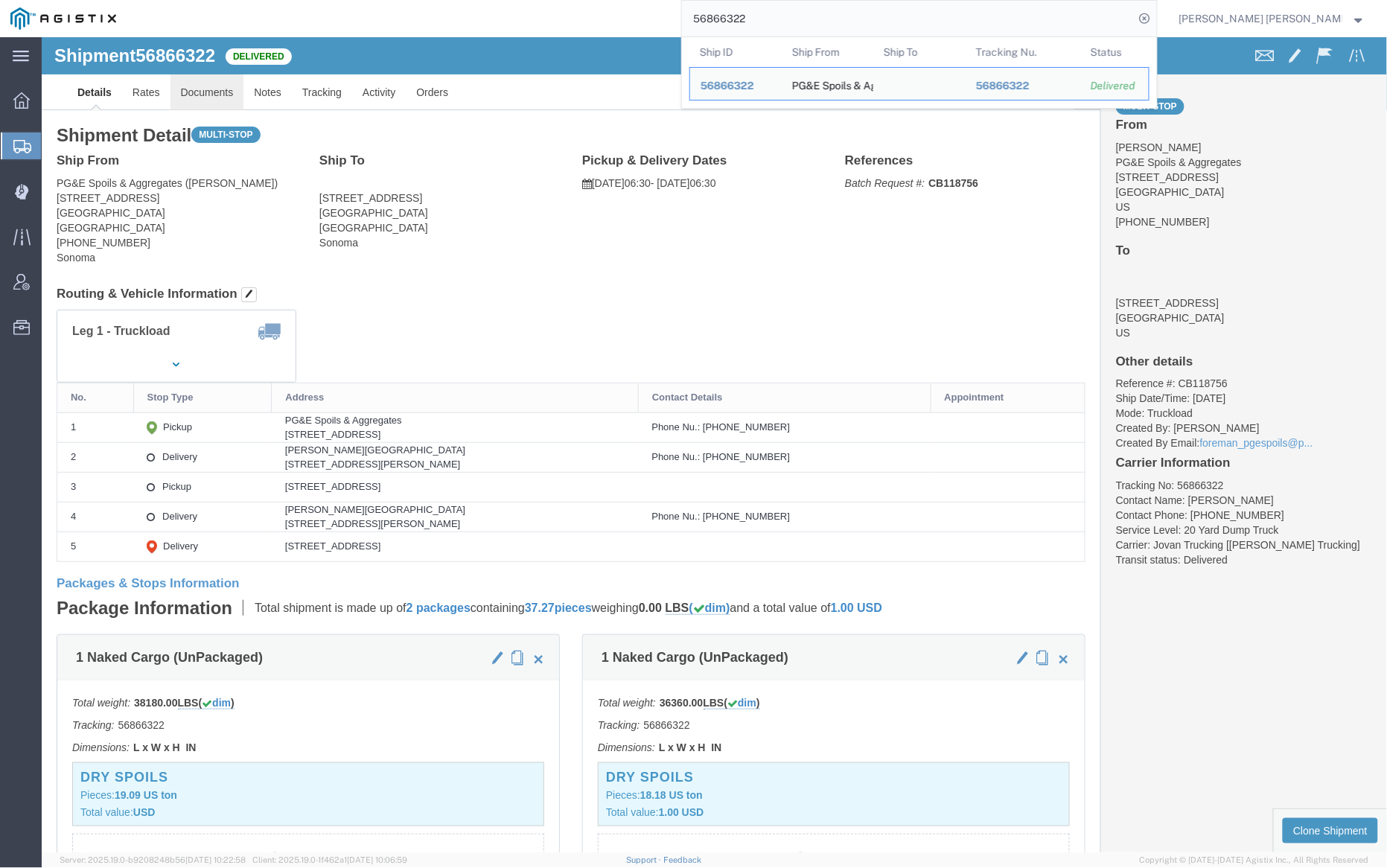
click link "Documents"
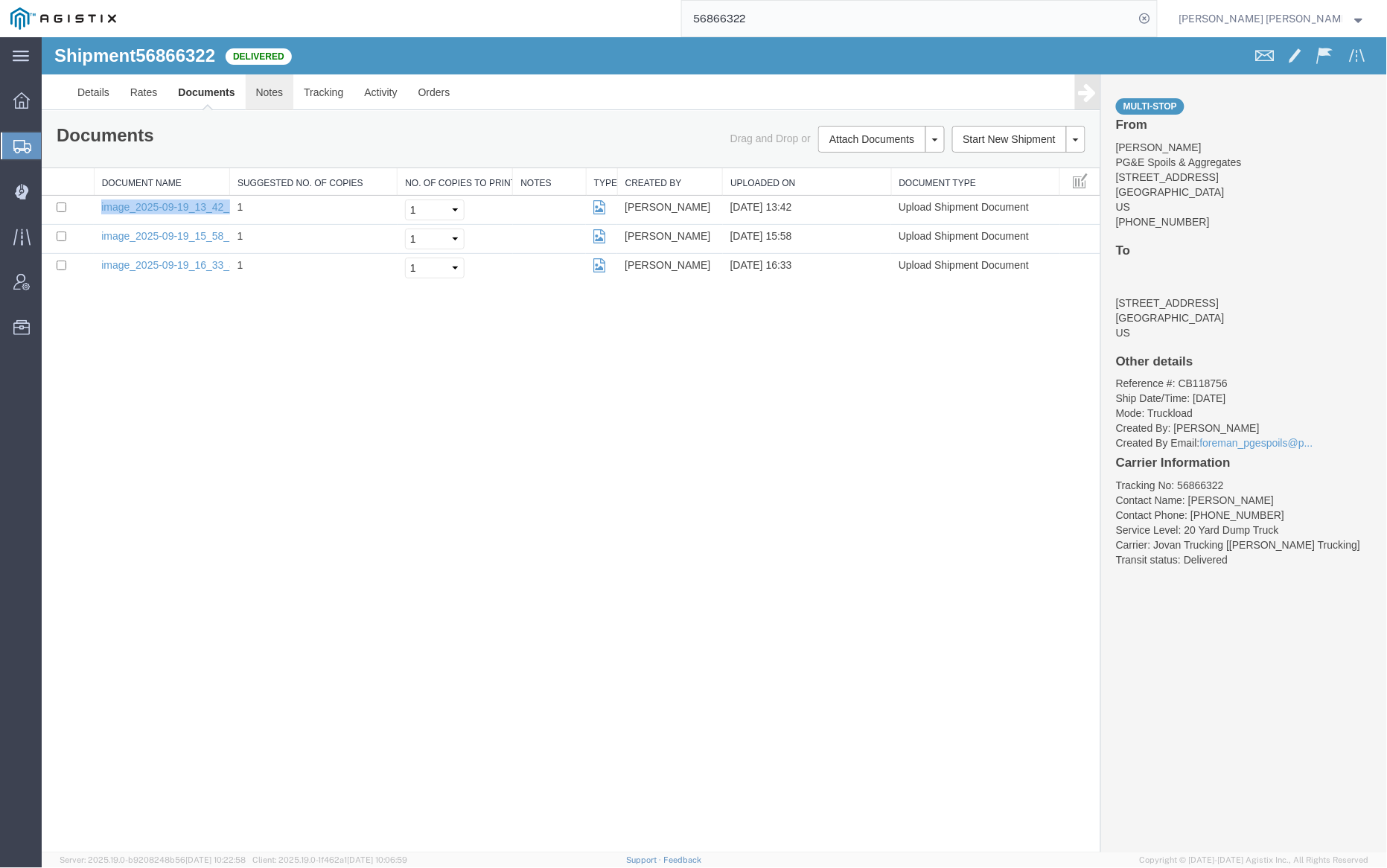
click at [277, 106] on link "Notes" at bounding box center [269, 91] width 49 height 36
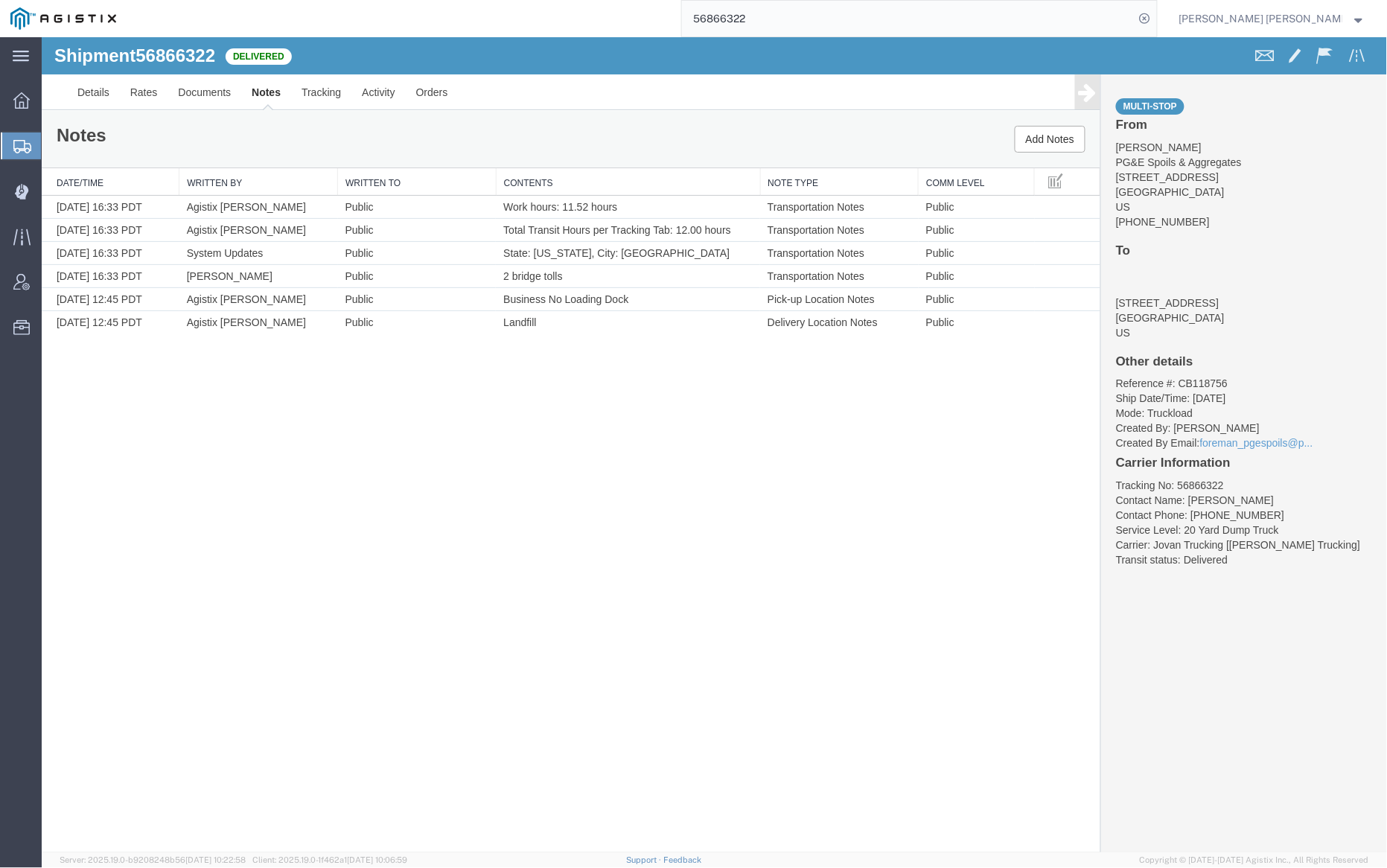
click at [791, 19] on input "56866322" at bounding box center [908, 18] width 452 height 36
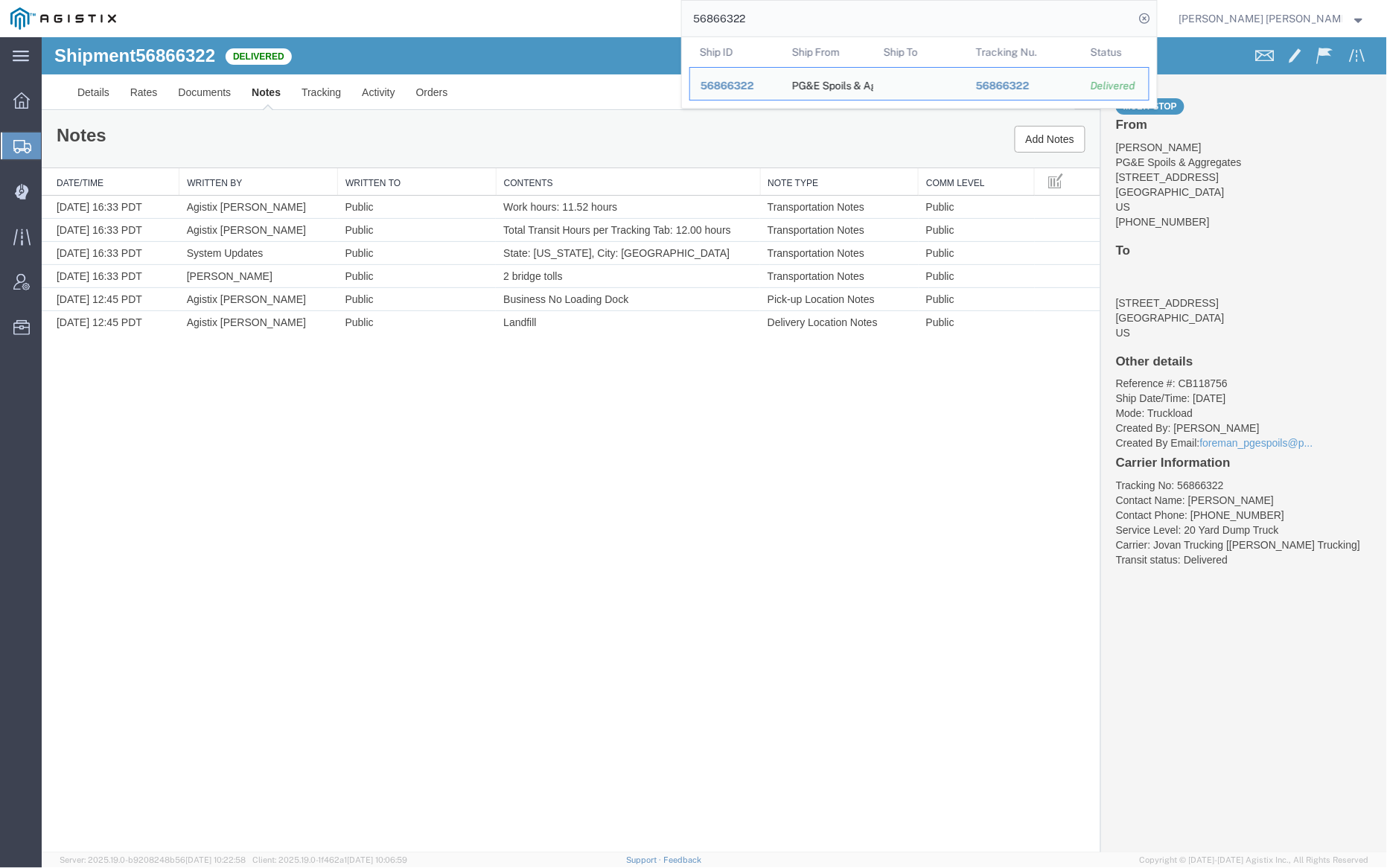
click at [791, 19] on input "56866322" at bounding box center [908, 18] width 452 height 36
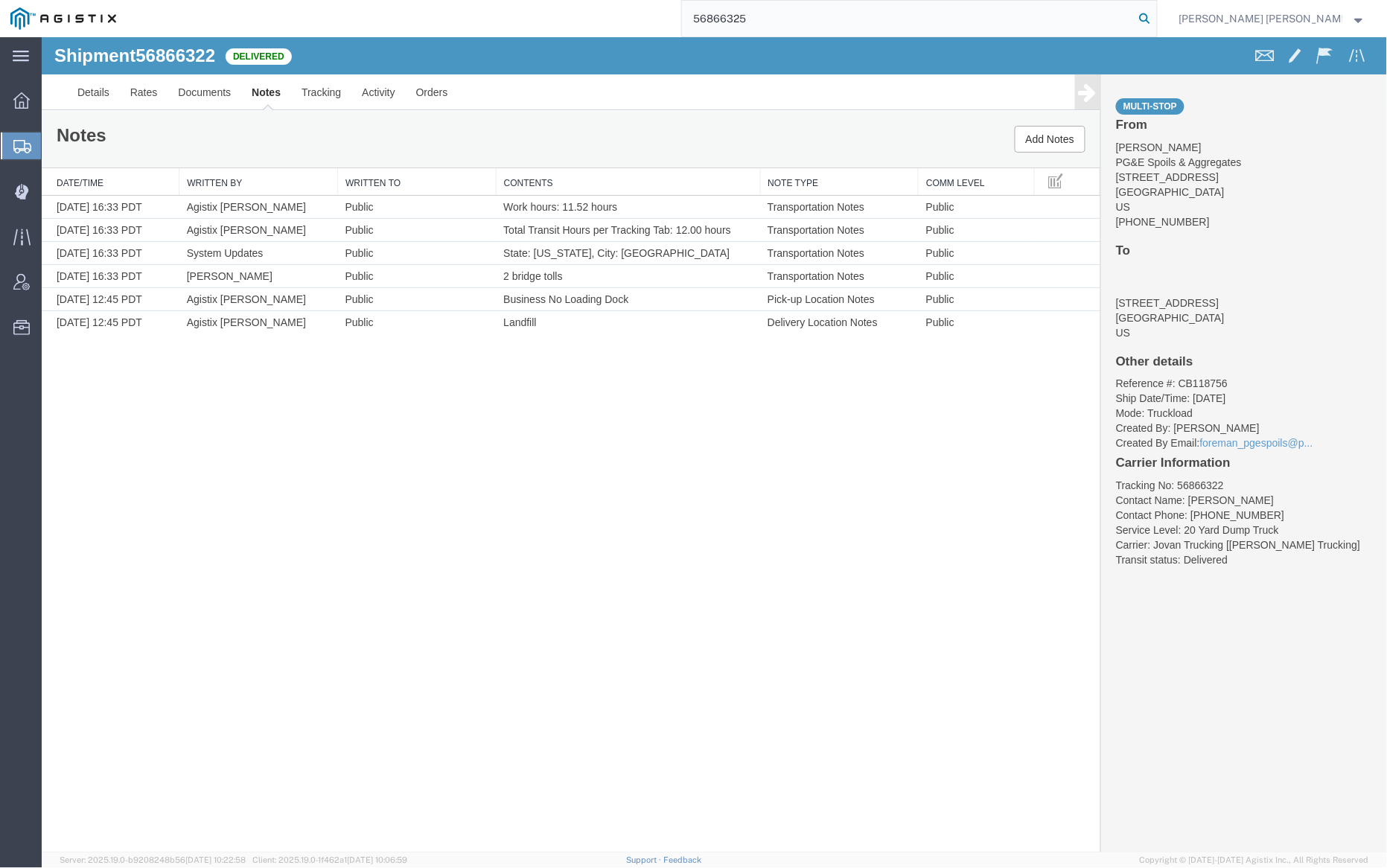
click at [1156, 14] on icon at bounding box center [1146, 18] width 21 height 21
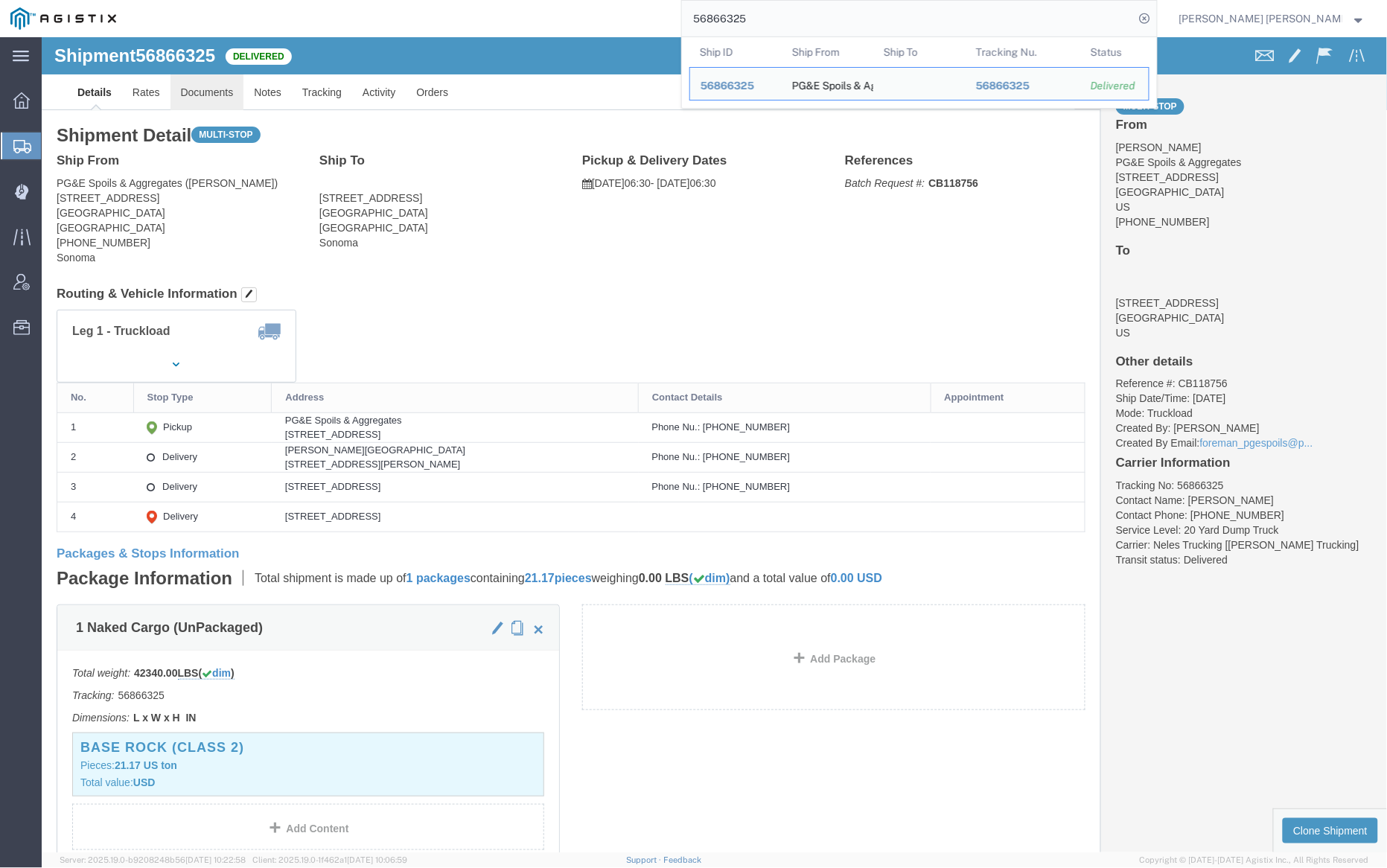
click link "Documents"
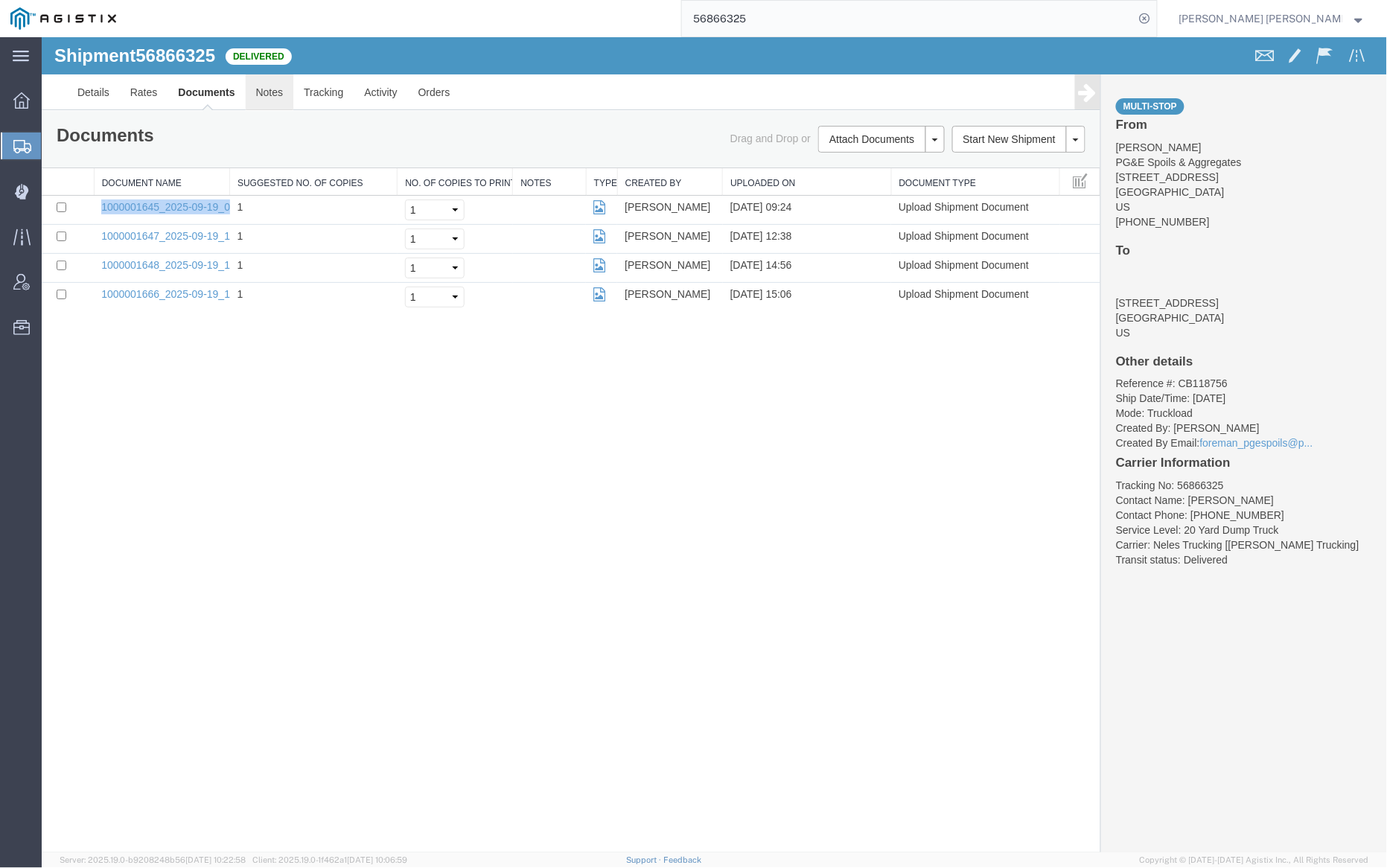
click at [271, 95] on link "Notes" at bounding box center [269, 91] width 49 height 36
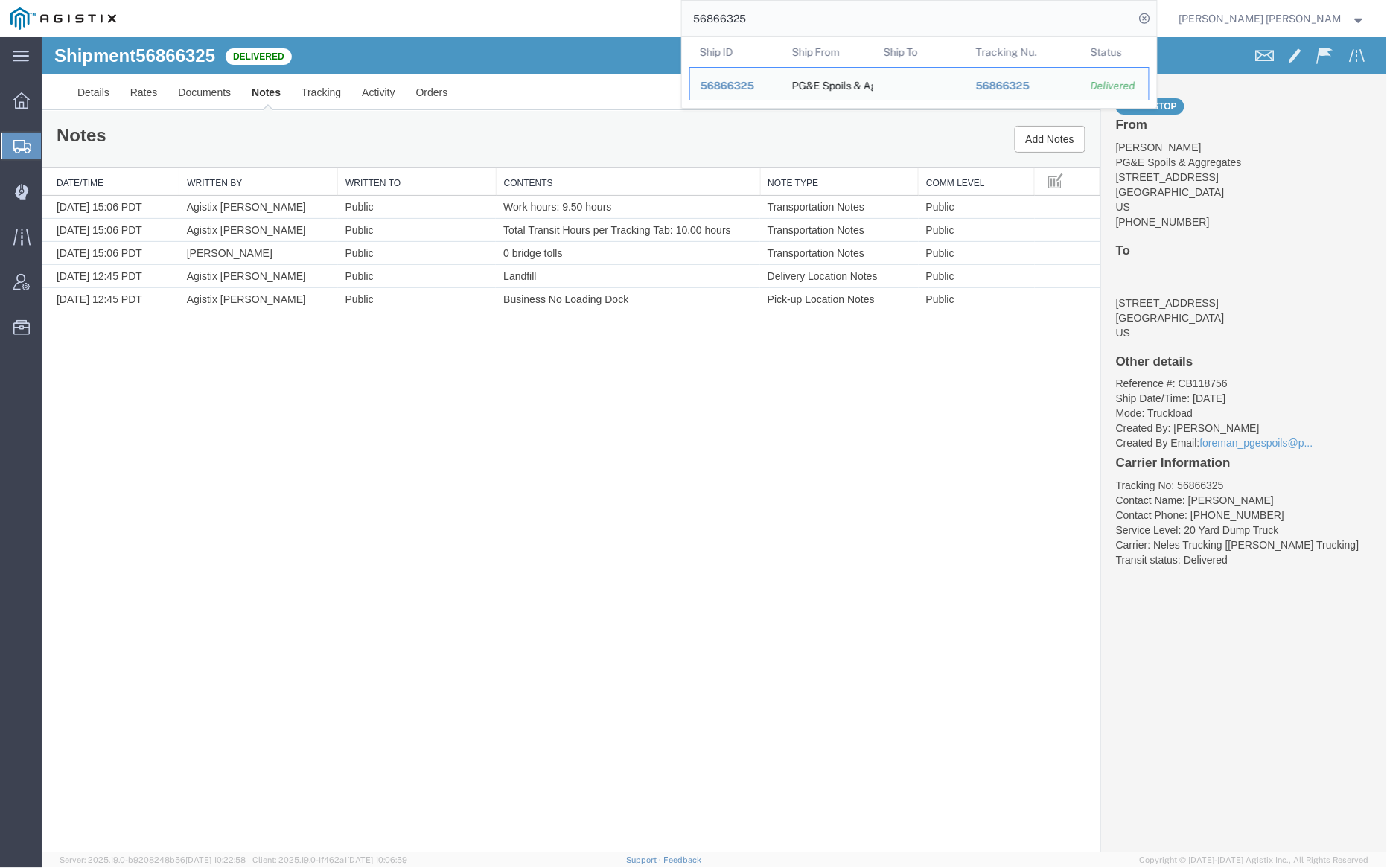
click at [776, 8] on input "56866325" at bounding box center [908, 18] width 452 height 36
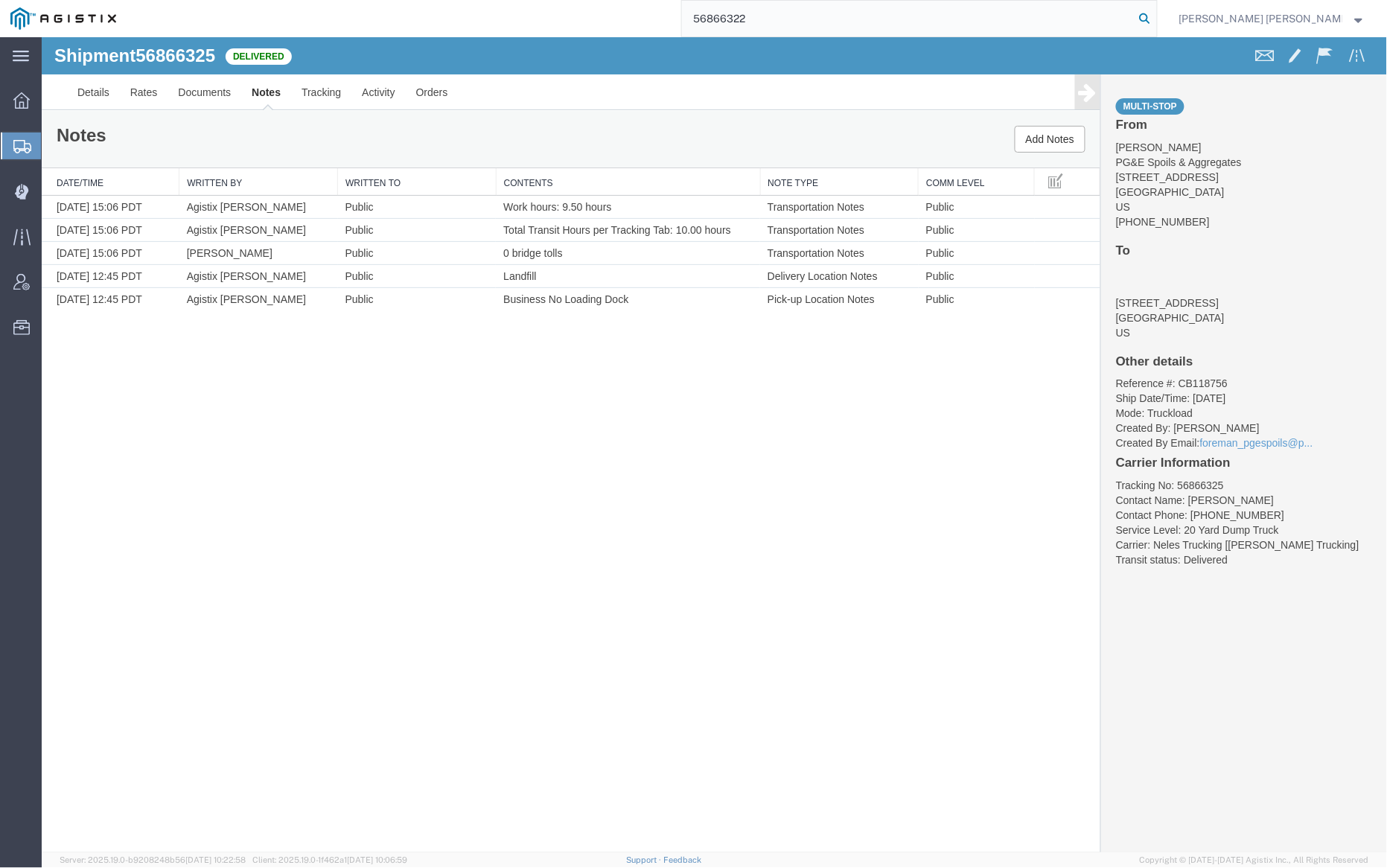
click at [1156, 16] on icon at bounding box center [1146, 18] width 21 height 21
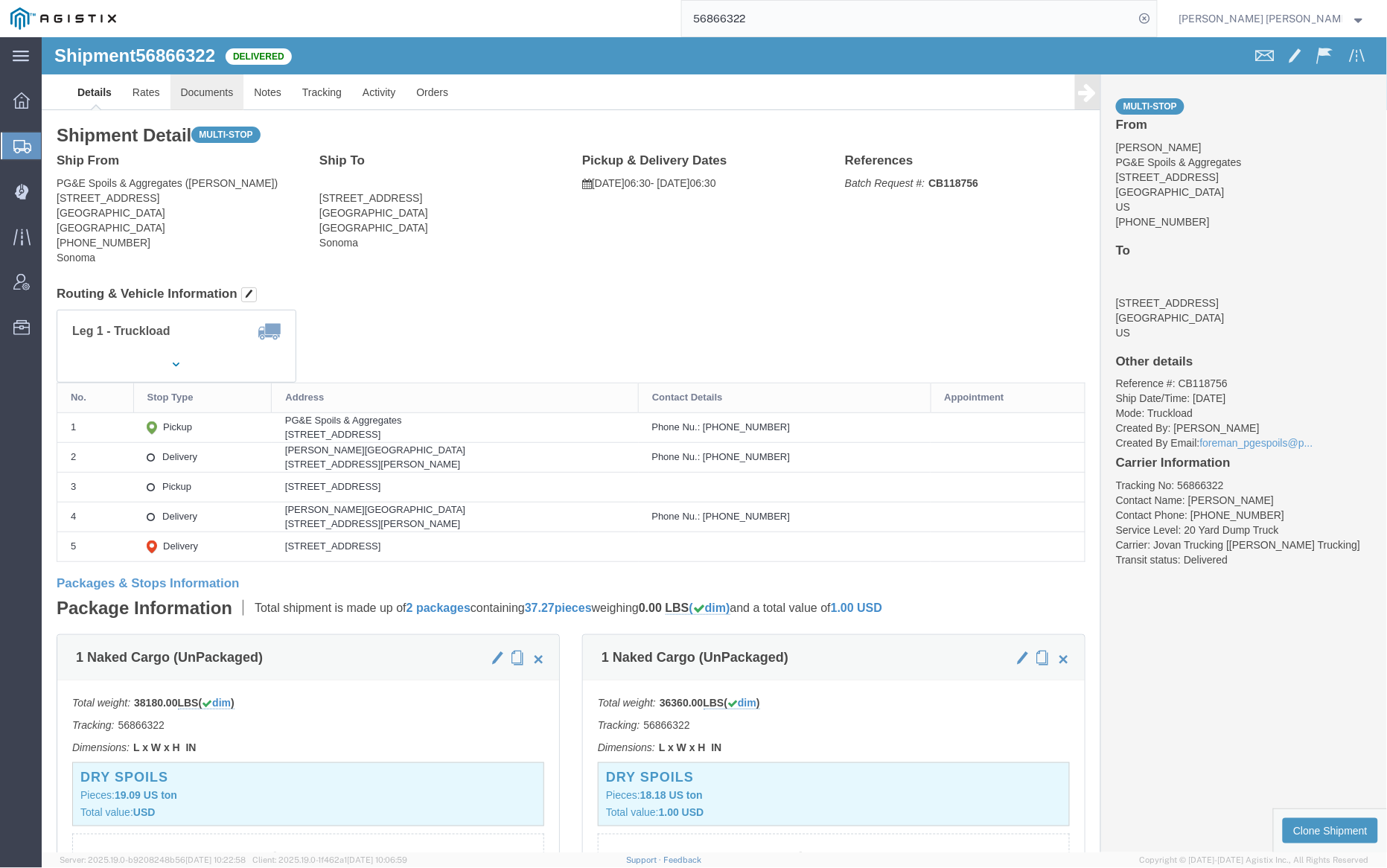
click link "Documents"
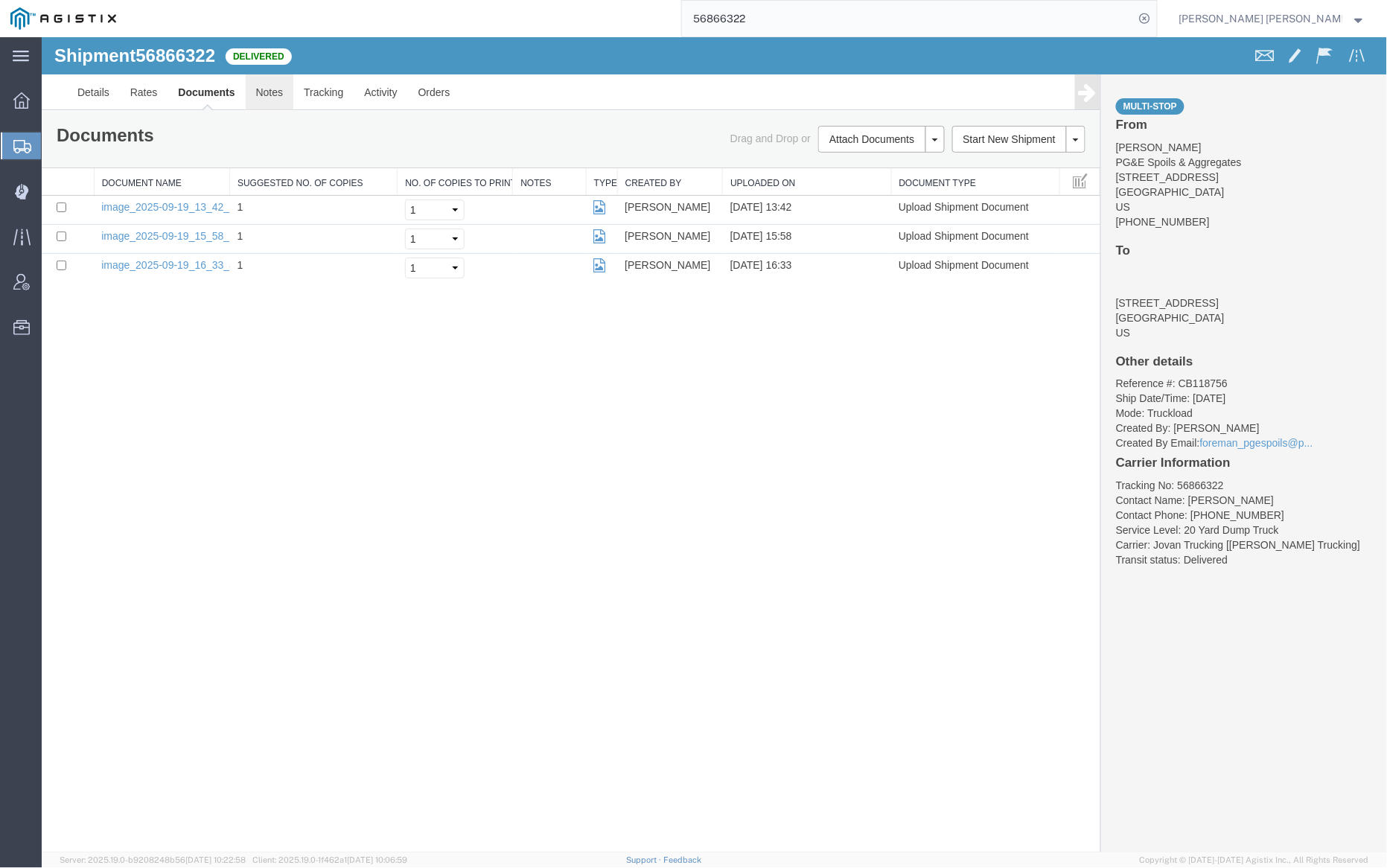
click at [275, 96] on link "Notes" at bounding box center [269, 91] width 49 height 36
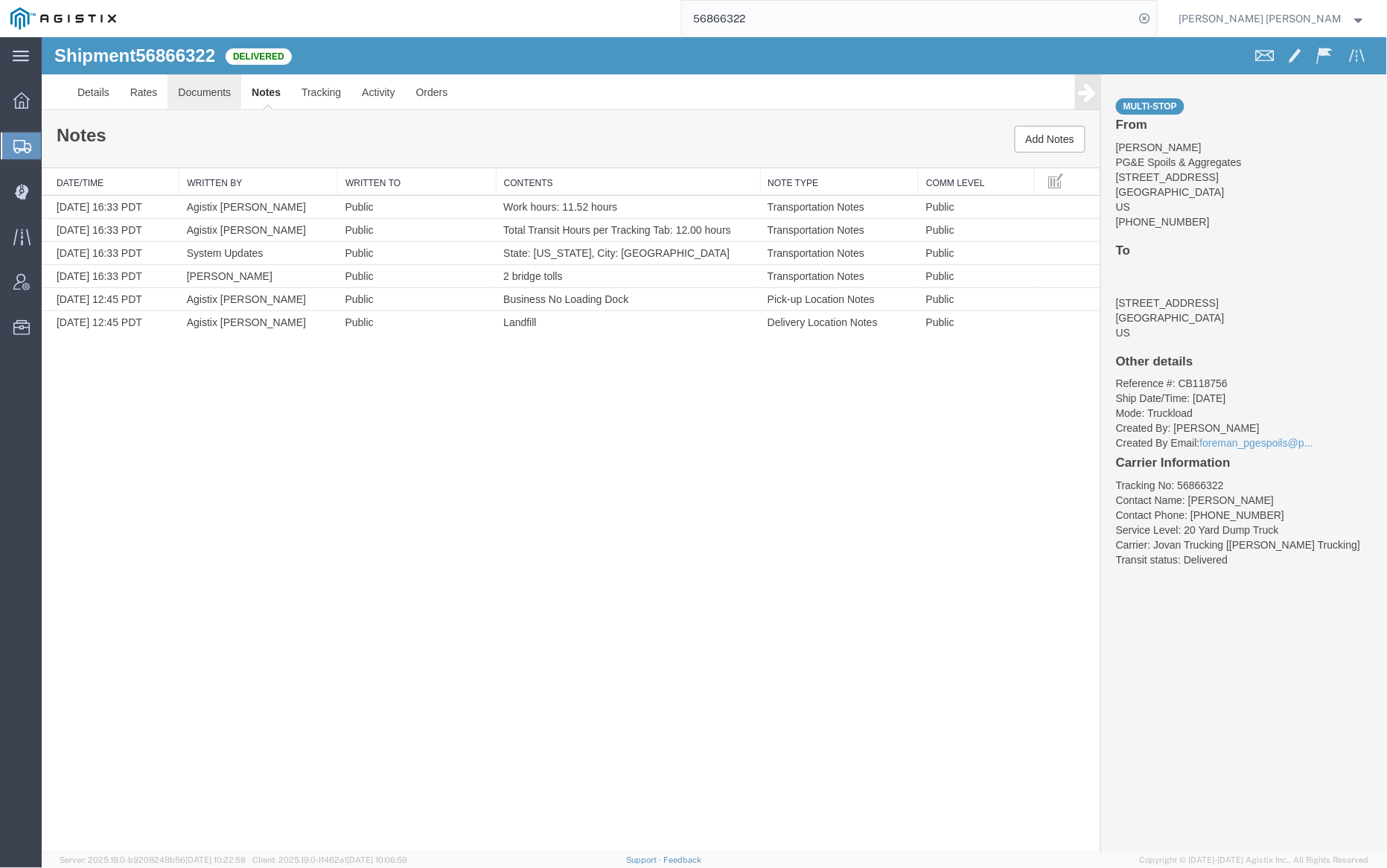
click at [206, 86] on link "Documents" at bounding box center [204, 91] width 74 height 36
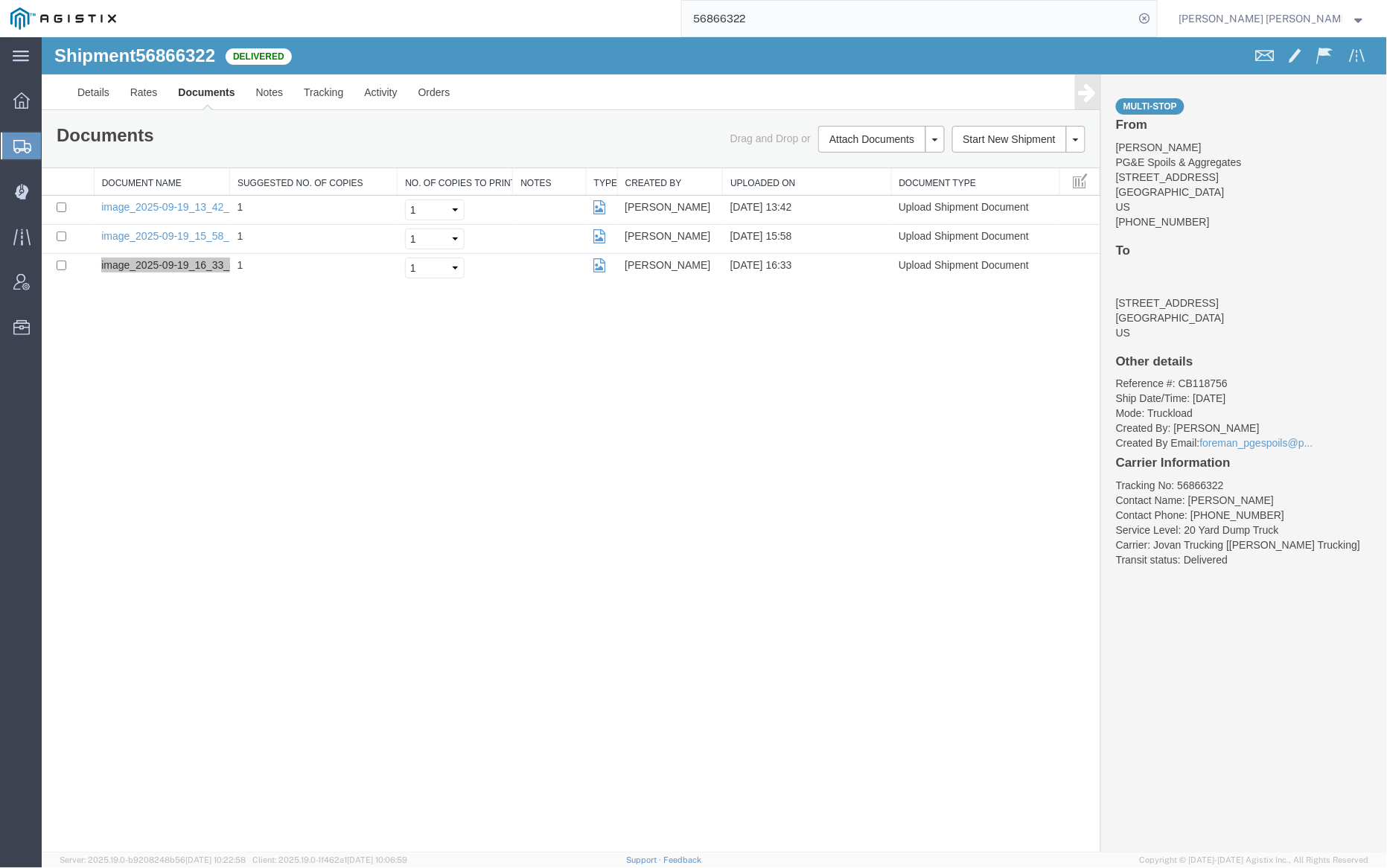
click at [794, 17] on input "56866322" at bounding box center [908, 18] width 452 height 36
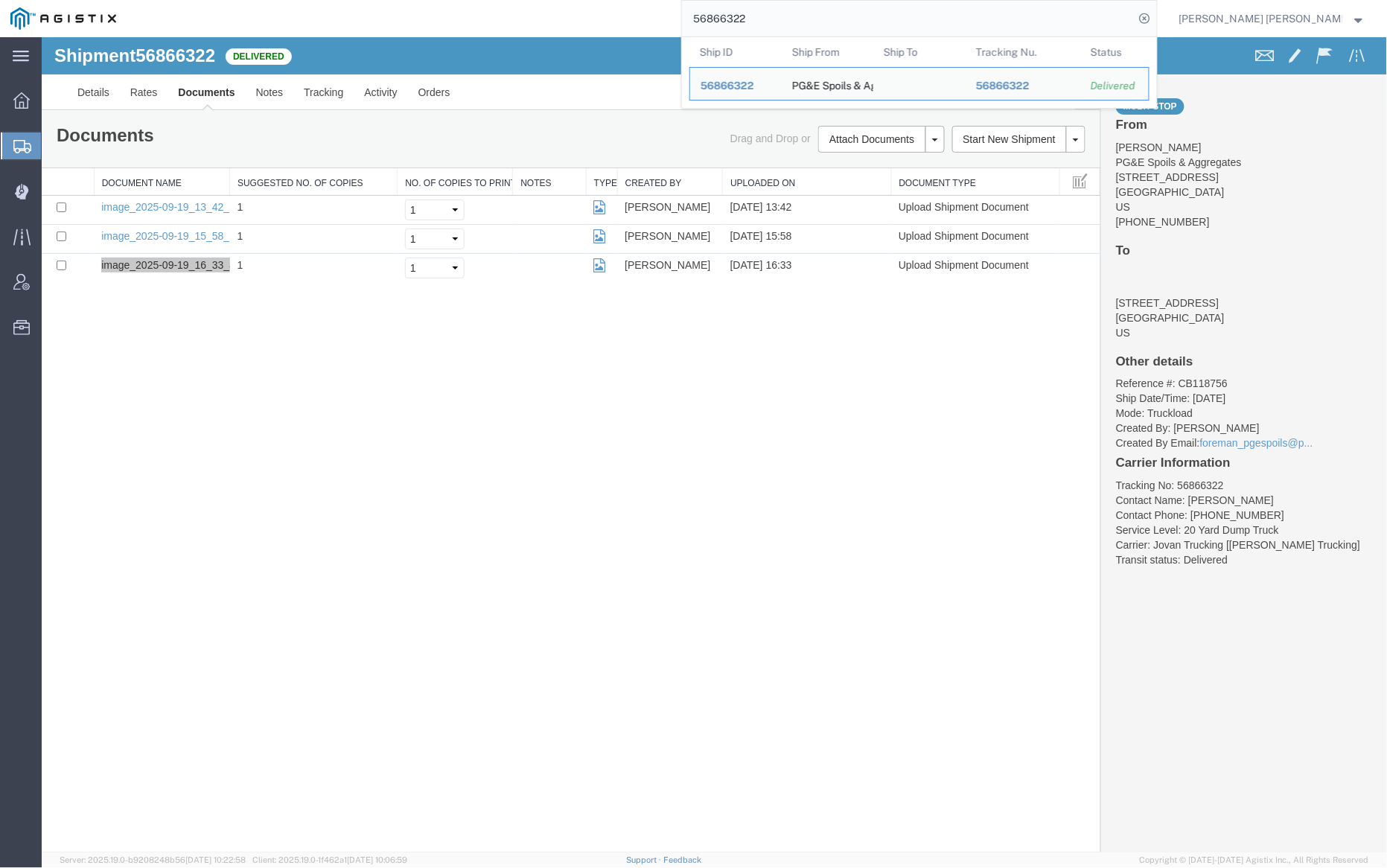
click at [794, 17] on input "56866322" at bounding box center [908, 18] width 452 height 36
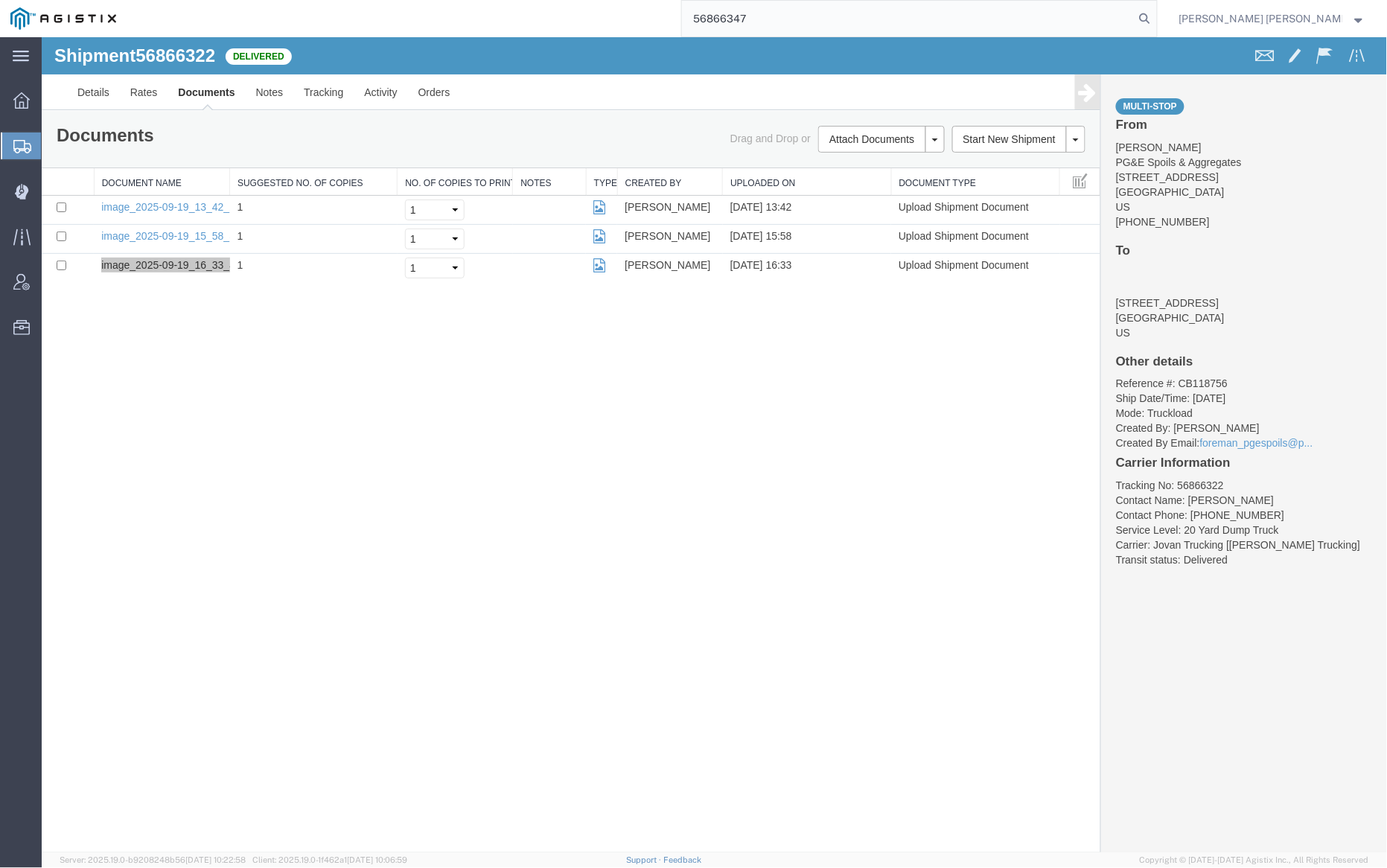
type input "56866347"
click at [1156, 13] on icon at bounding box center [1146, 18] width 21 height 21
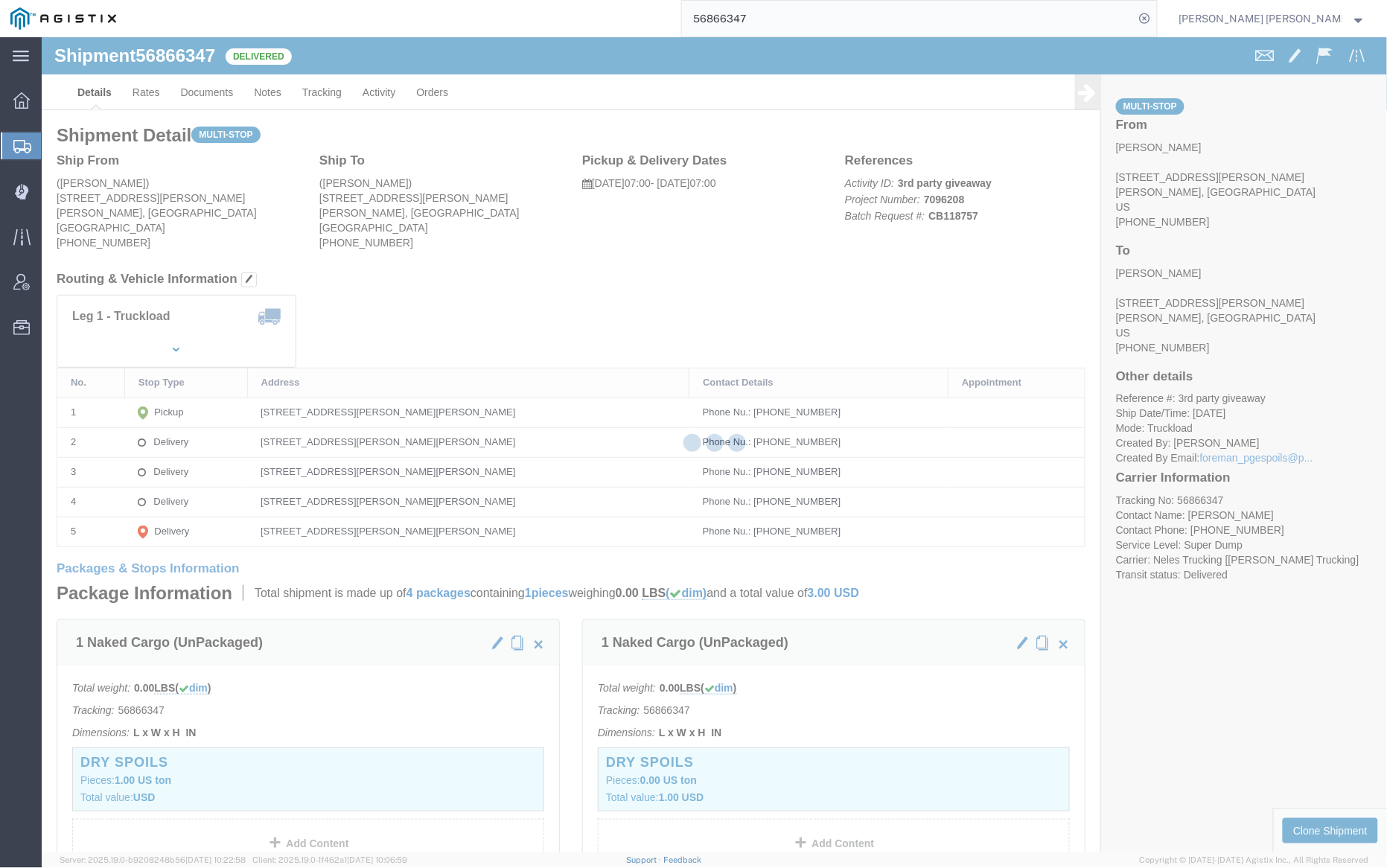
click div
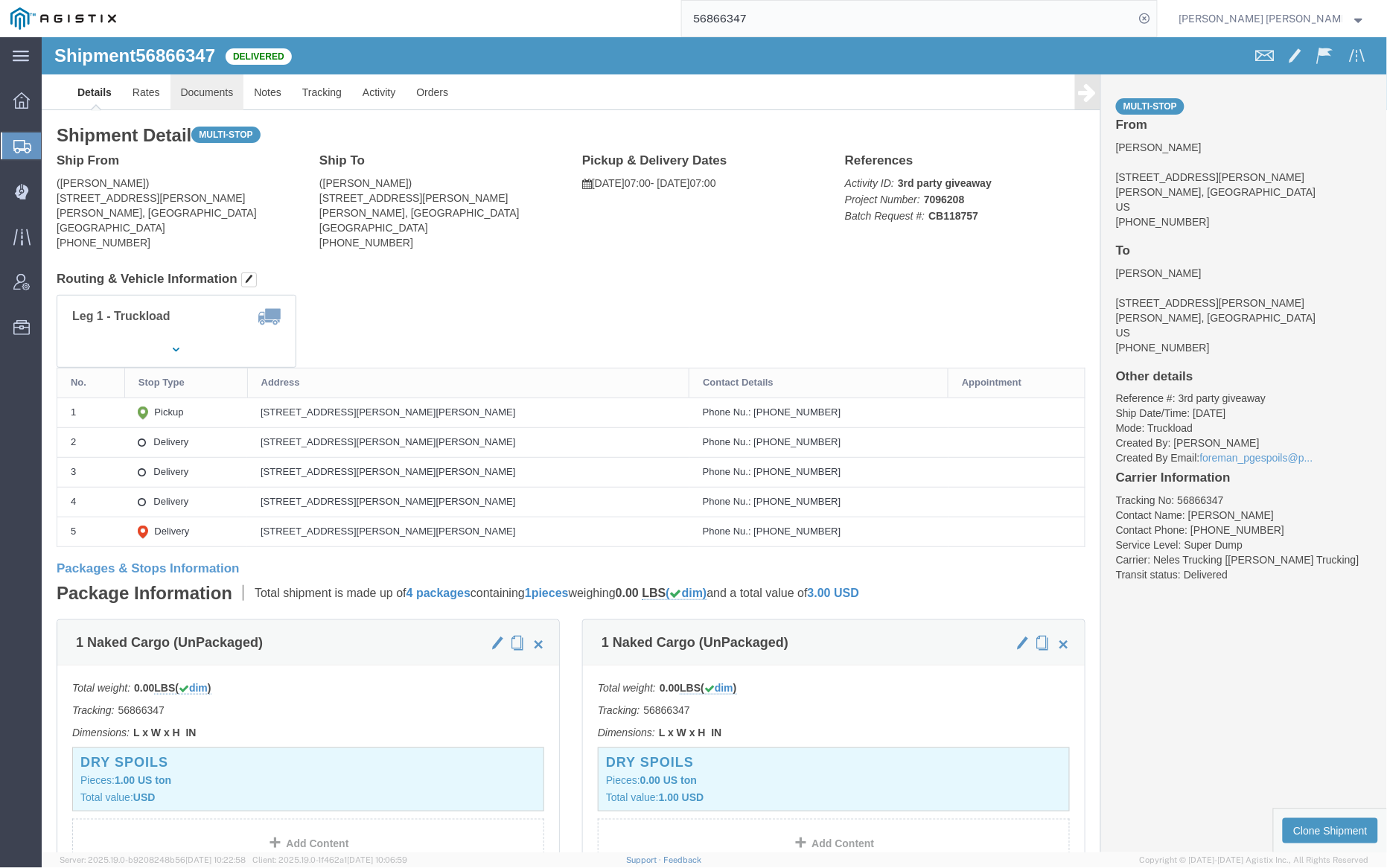
click link "Documents"
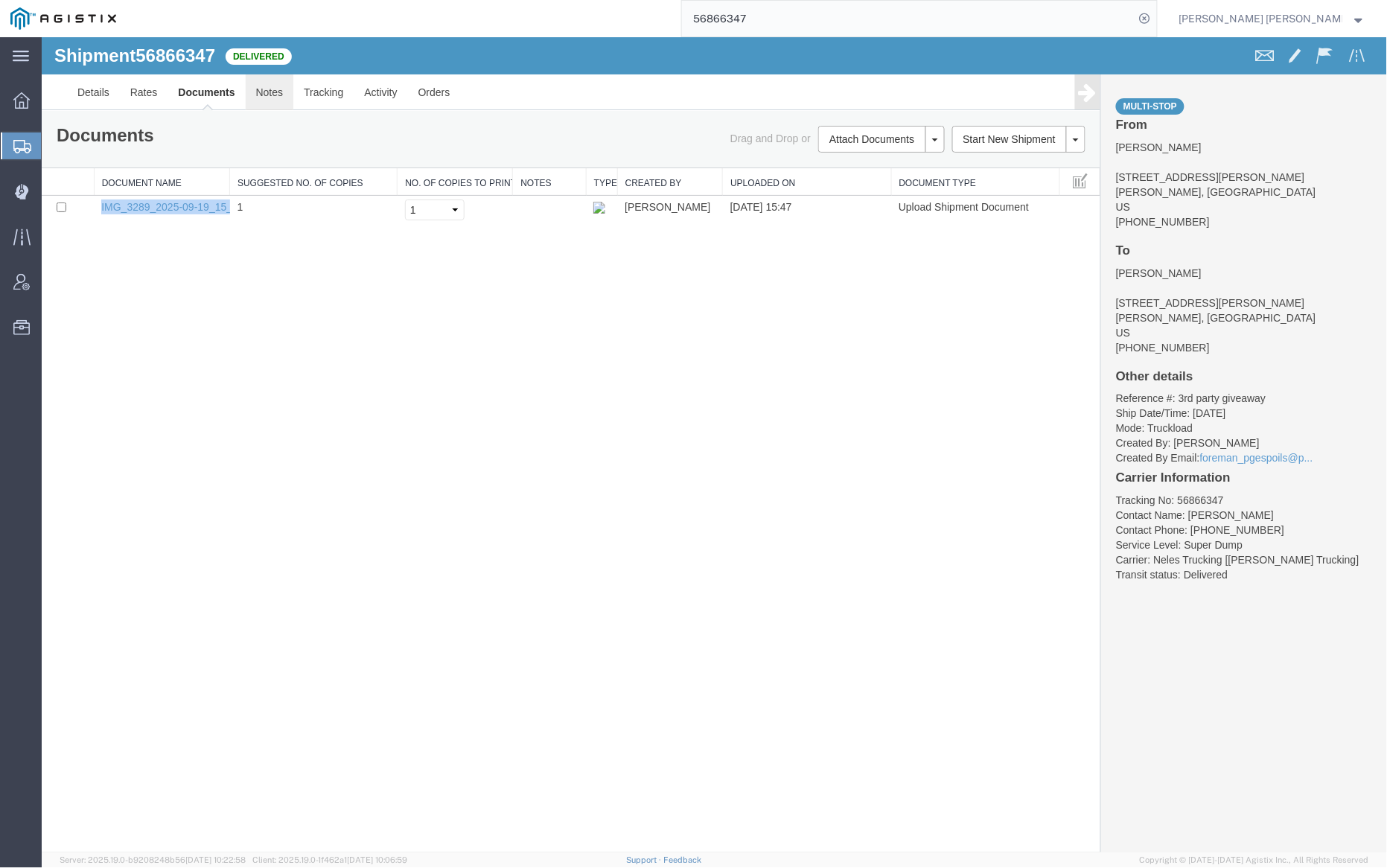
click at [258, 96] on link "Notes" at bounding box center [269, 91] width 49 height 36
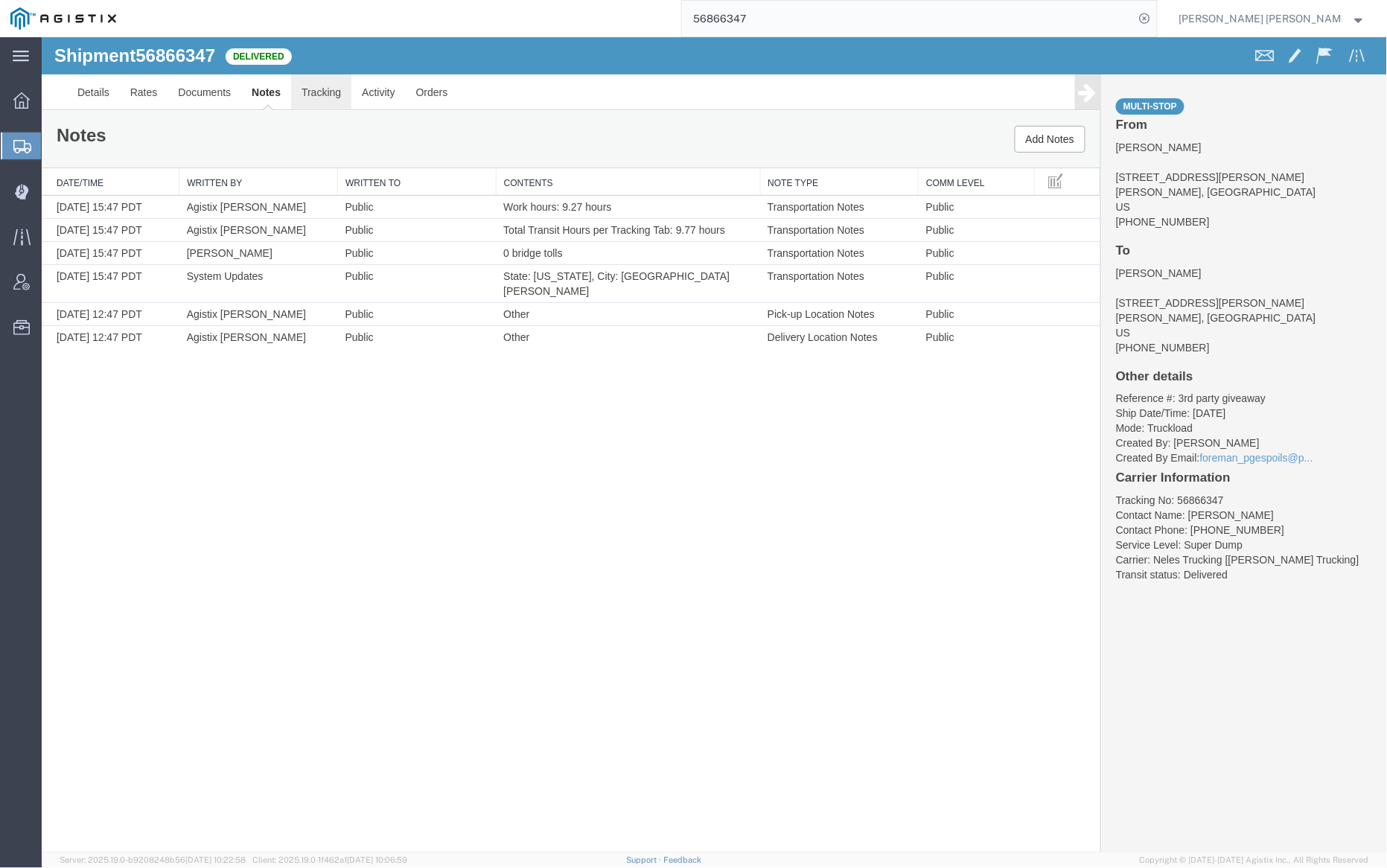
click at [332, 90] on link "Tracking" at bounding box center [320, 91] width 60 height 36
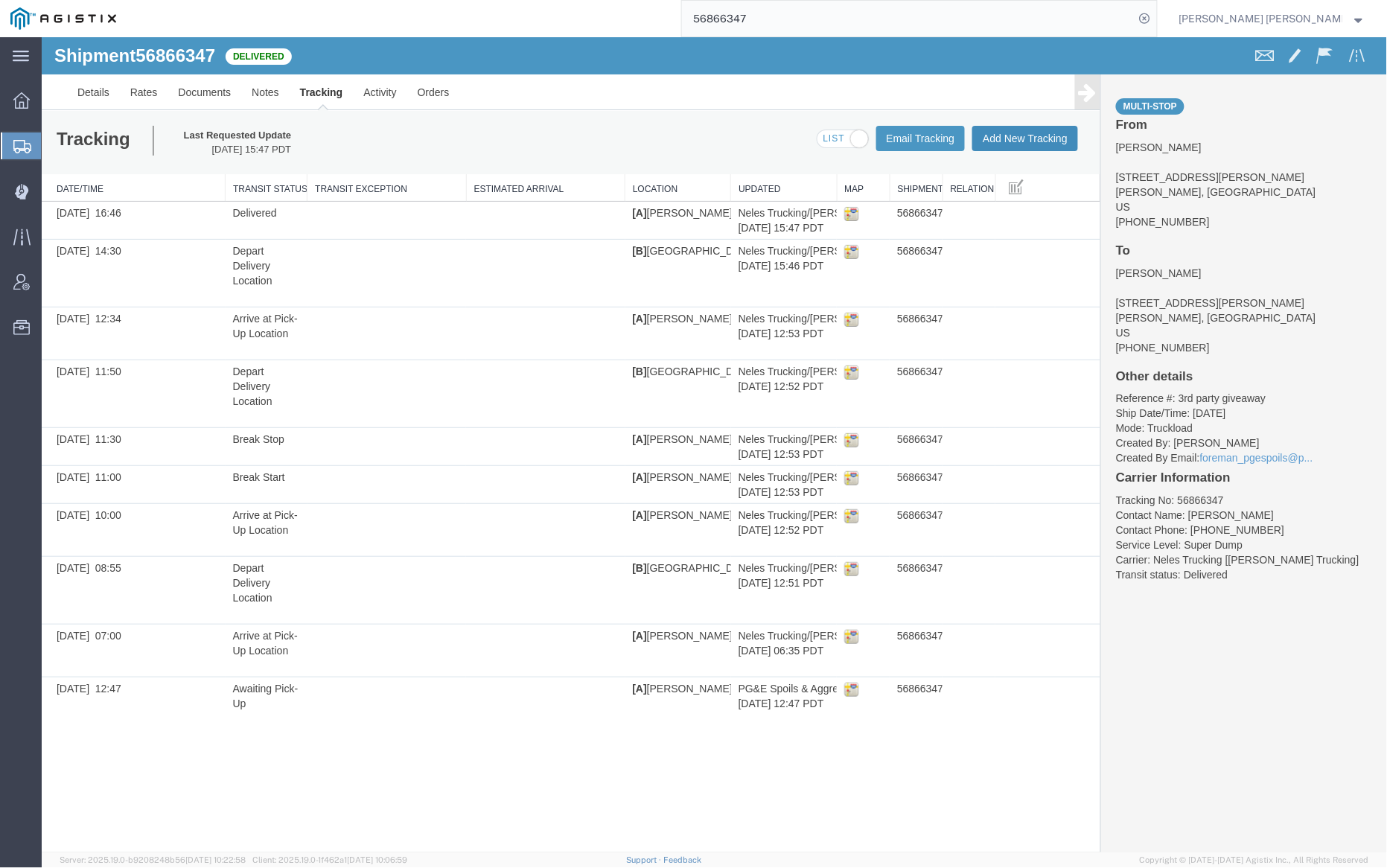
click at [1042, 130] on button "Add New Tracking" at bounding box center [1025, 137] width 106 height 26
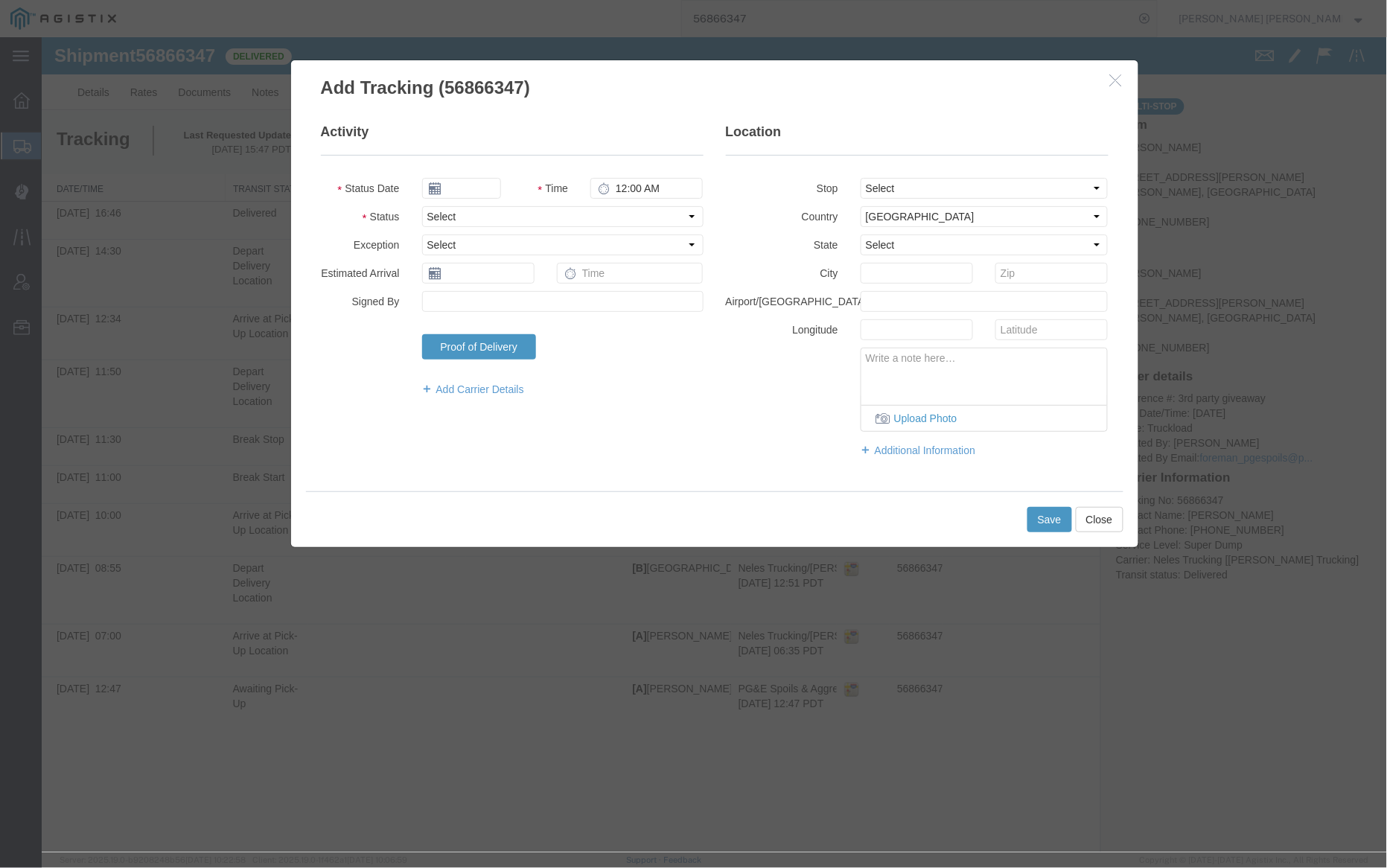
type input "[DATE]"
type input "9:00 AM"
click at [1108, 517] on button "Close" at bounding box center [1099, 519] width 48 height 26
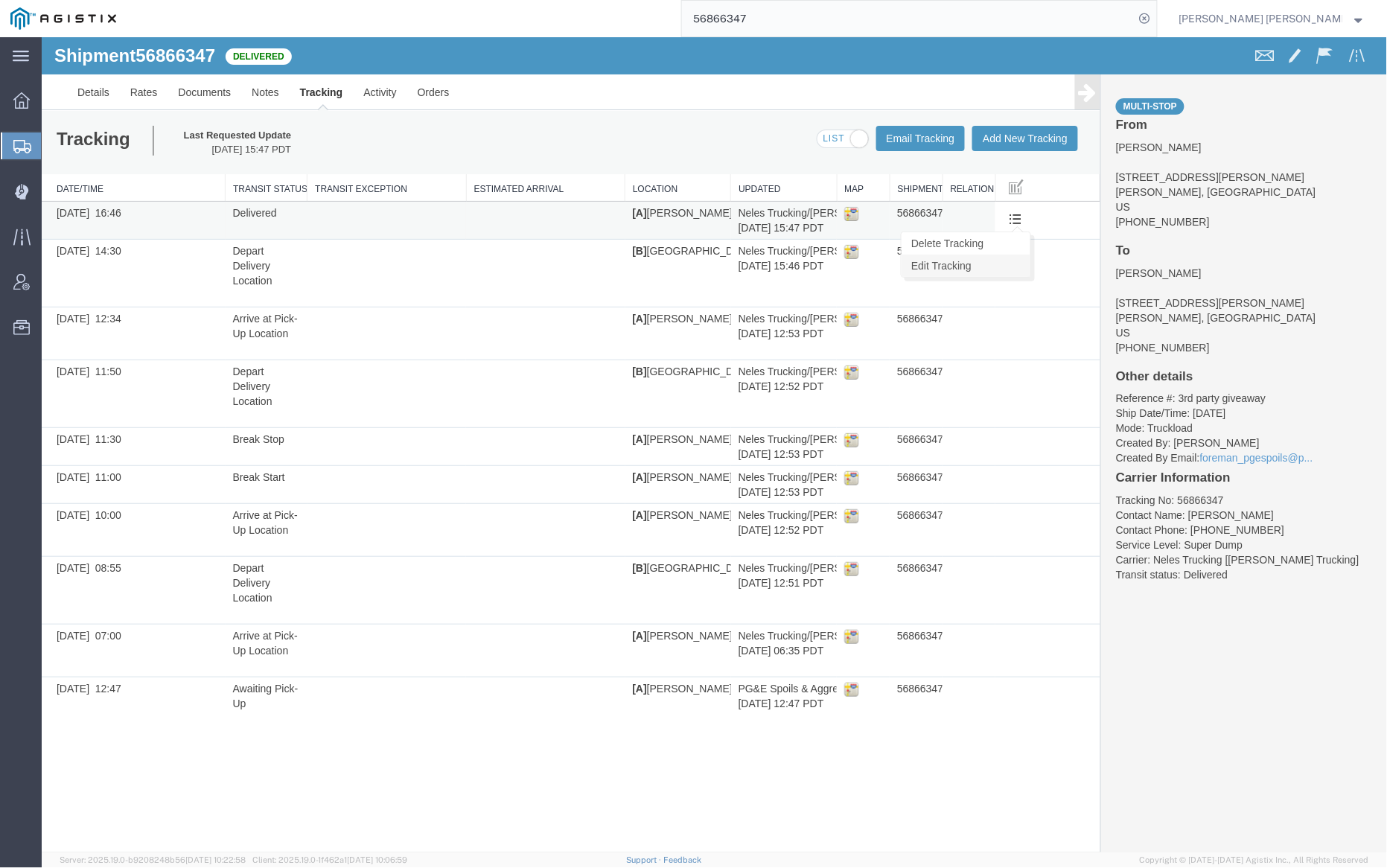
click at [1009, 270] on link "Edit Tracking" at bounding box center [965, 265] width 129 height 22
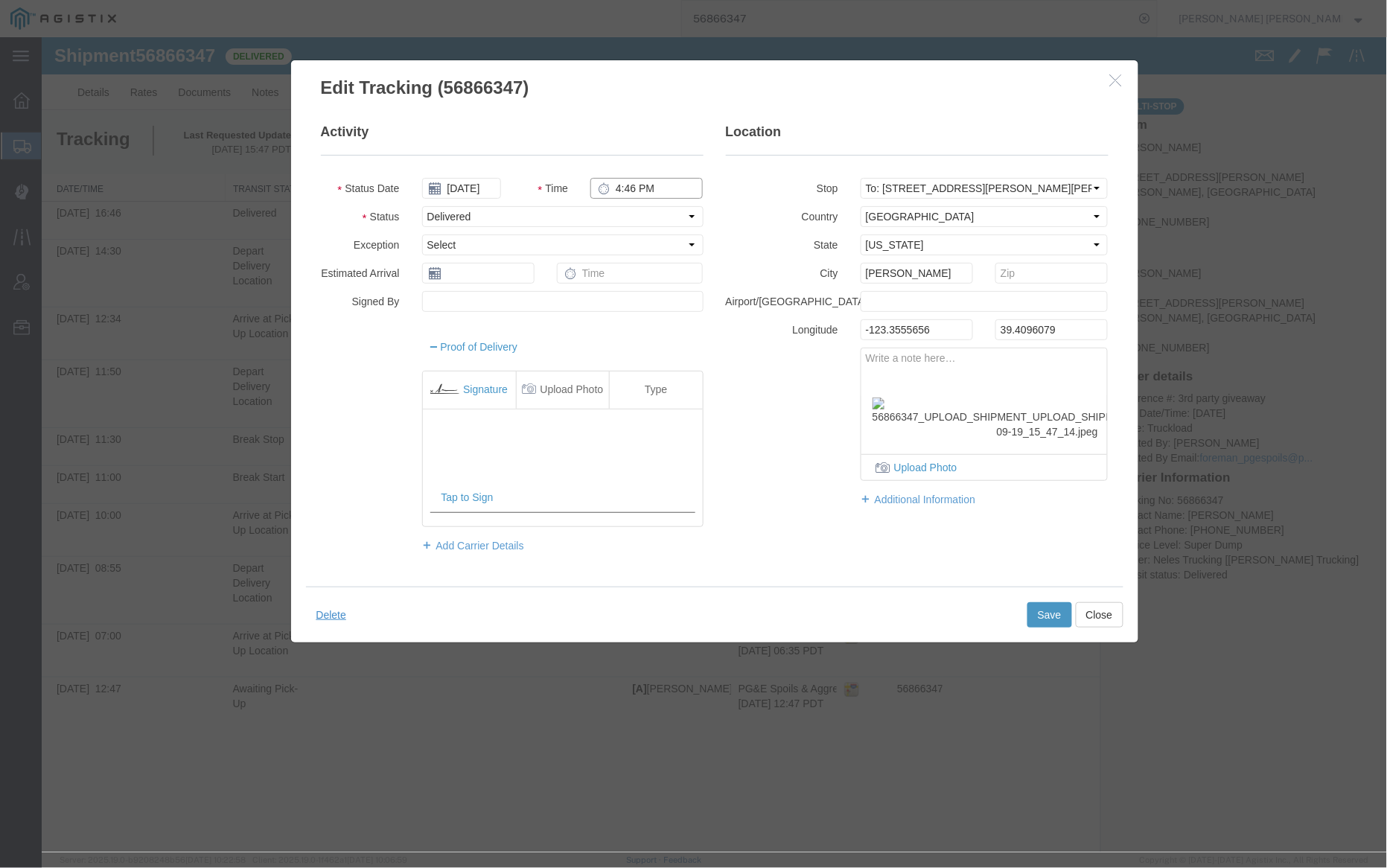
click at [627, 185] on input "4:46 PM" at bounding box center [646, 188] width 113 height 21
click at [632, 187] on input "4:46 PM" at bounding box center [646, 188] width 113 height 21
type input "4:00 PM"
click at [1044, 616] on button "Save" at bounding box center [1050, 615] width 45 height 26
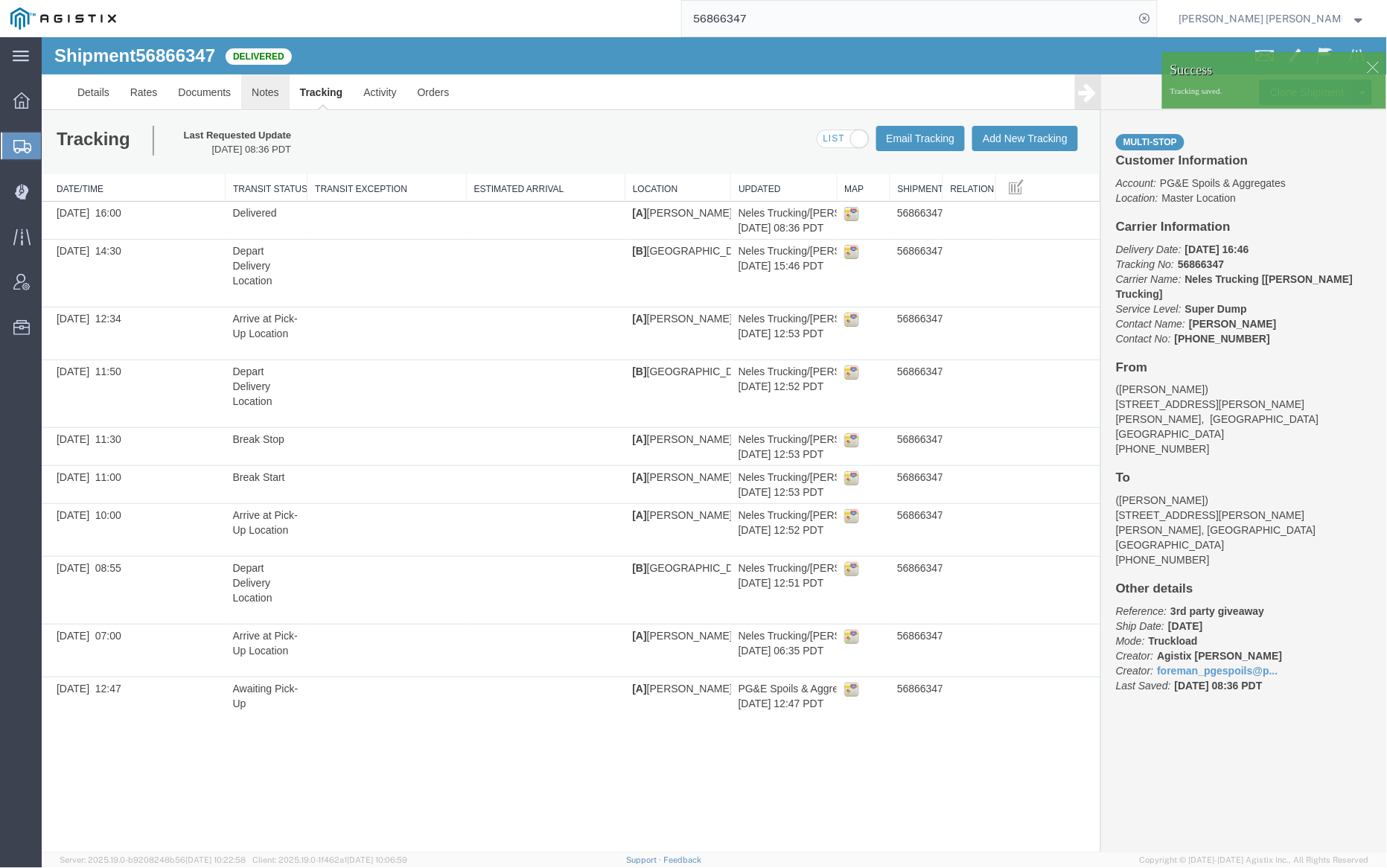
click at [259, 89] on link "Notes" at bounding box center [265, 91] width 49 height 36
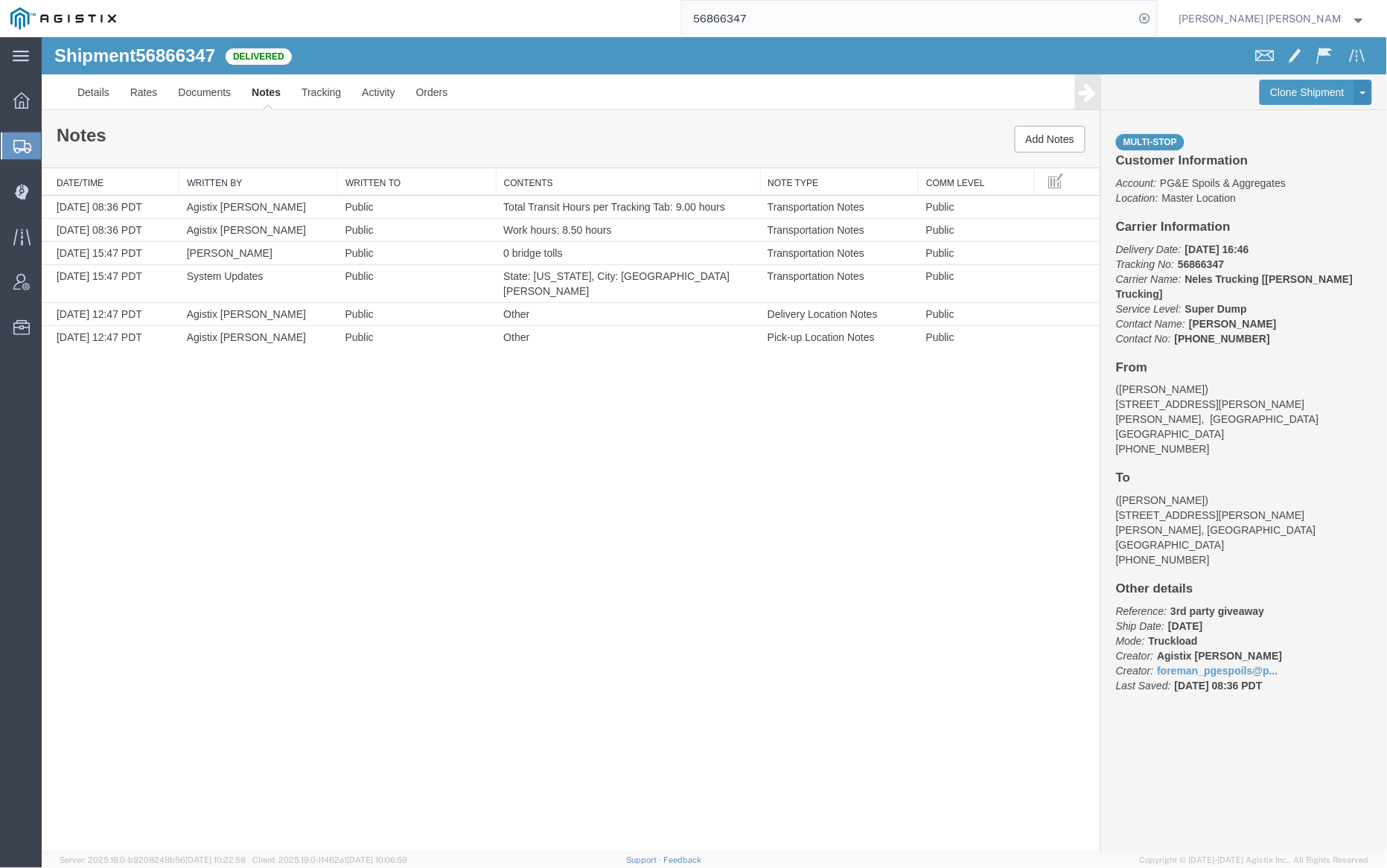
click at [787, 12] on input "56866347" at bounding box center [908, 18] width 452 height 36
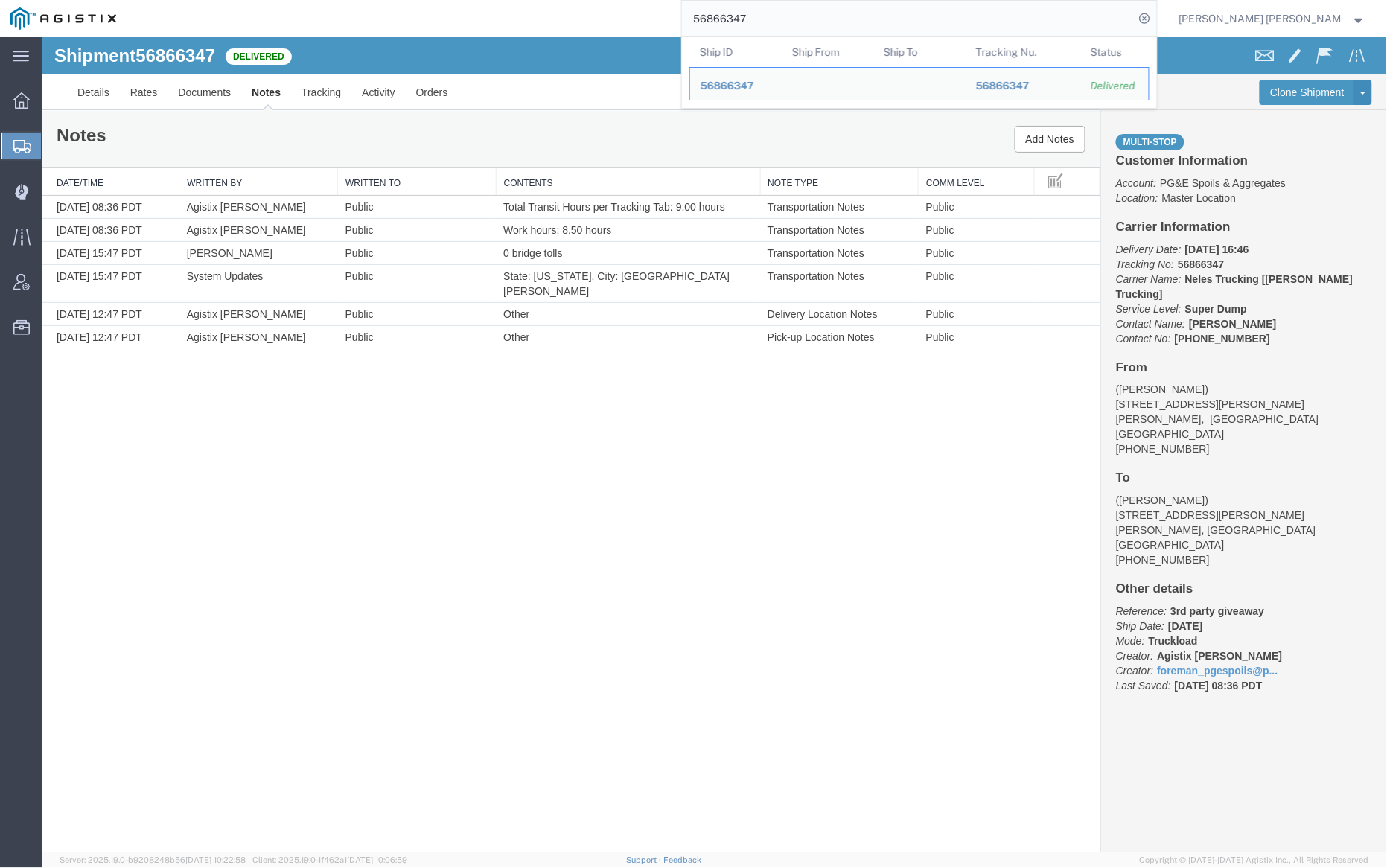
click at [787, 12] on input "56866347" at bounding box center [908, 18] width 452 height 36
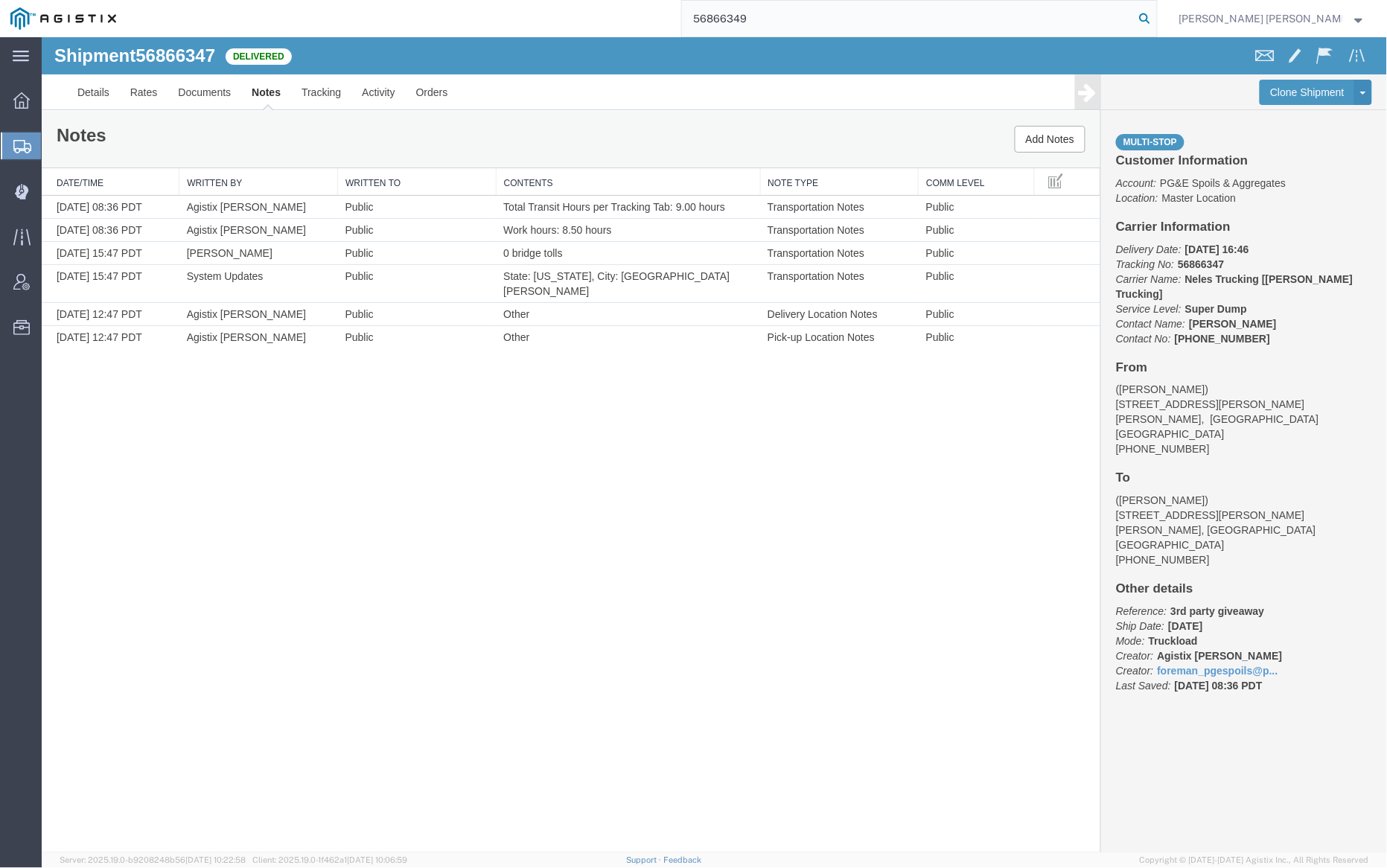
click at [1156, 17] on icon at bounding box center [1146, 18] width 21 height 21
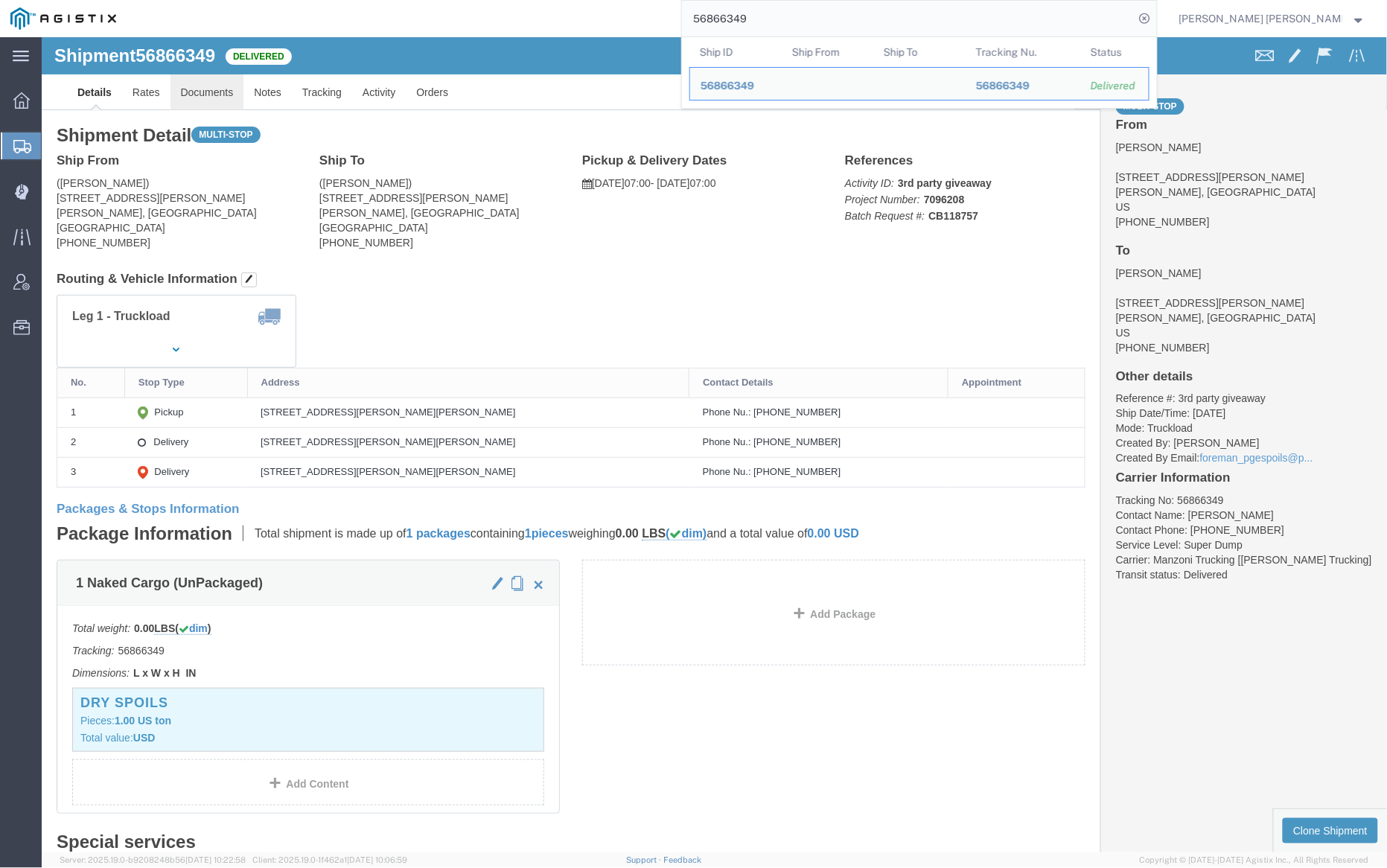
click link "Documents"
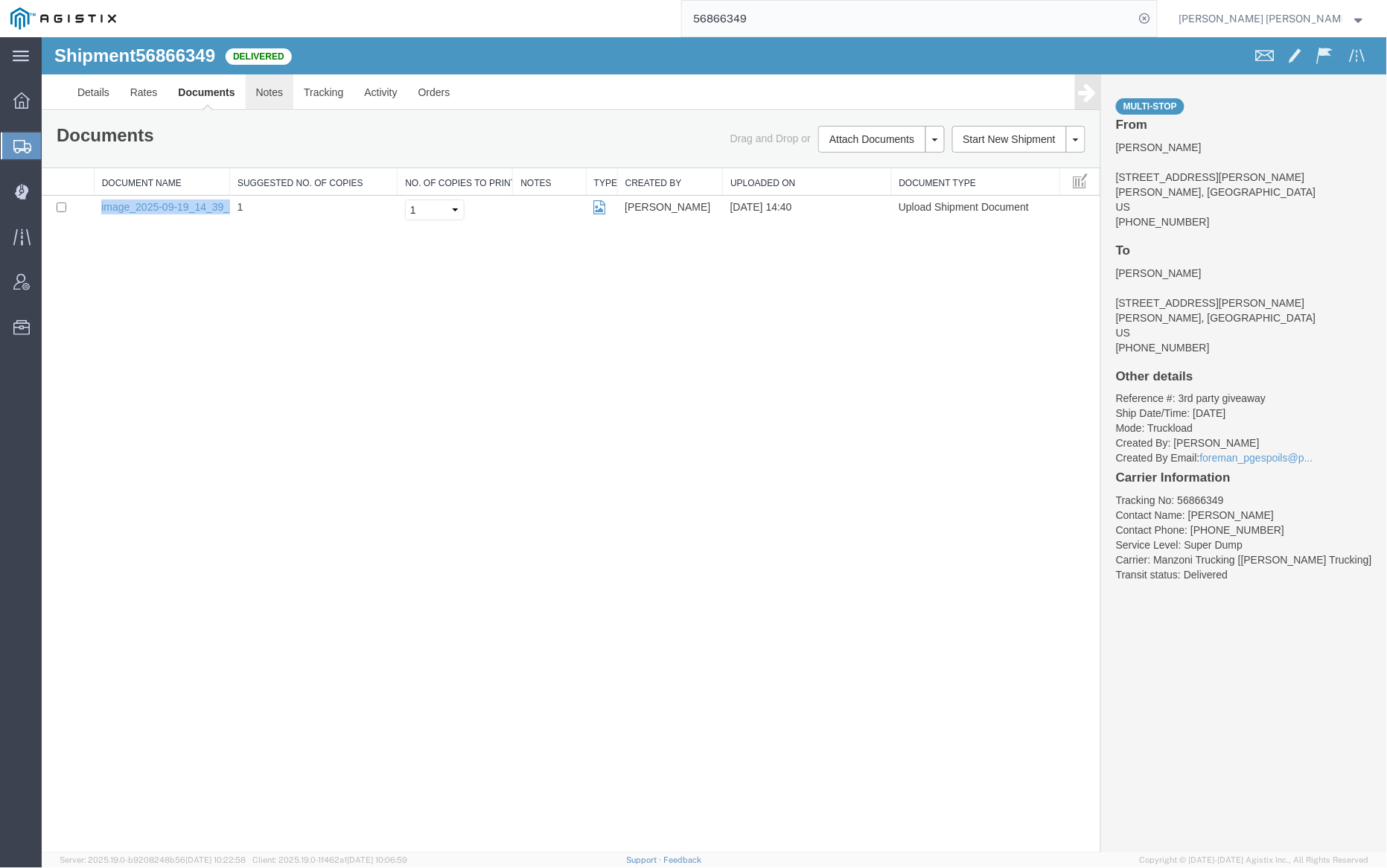
click at [263, 94] on link "Notes" at bounding box center [269, 91] width 49 height 36
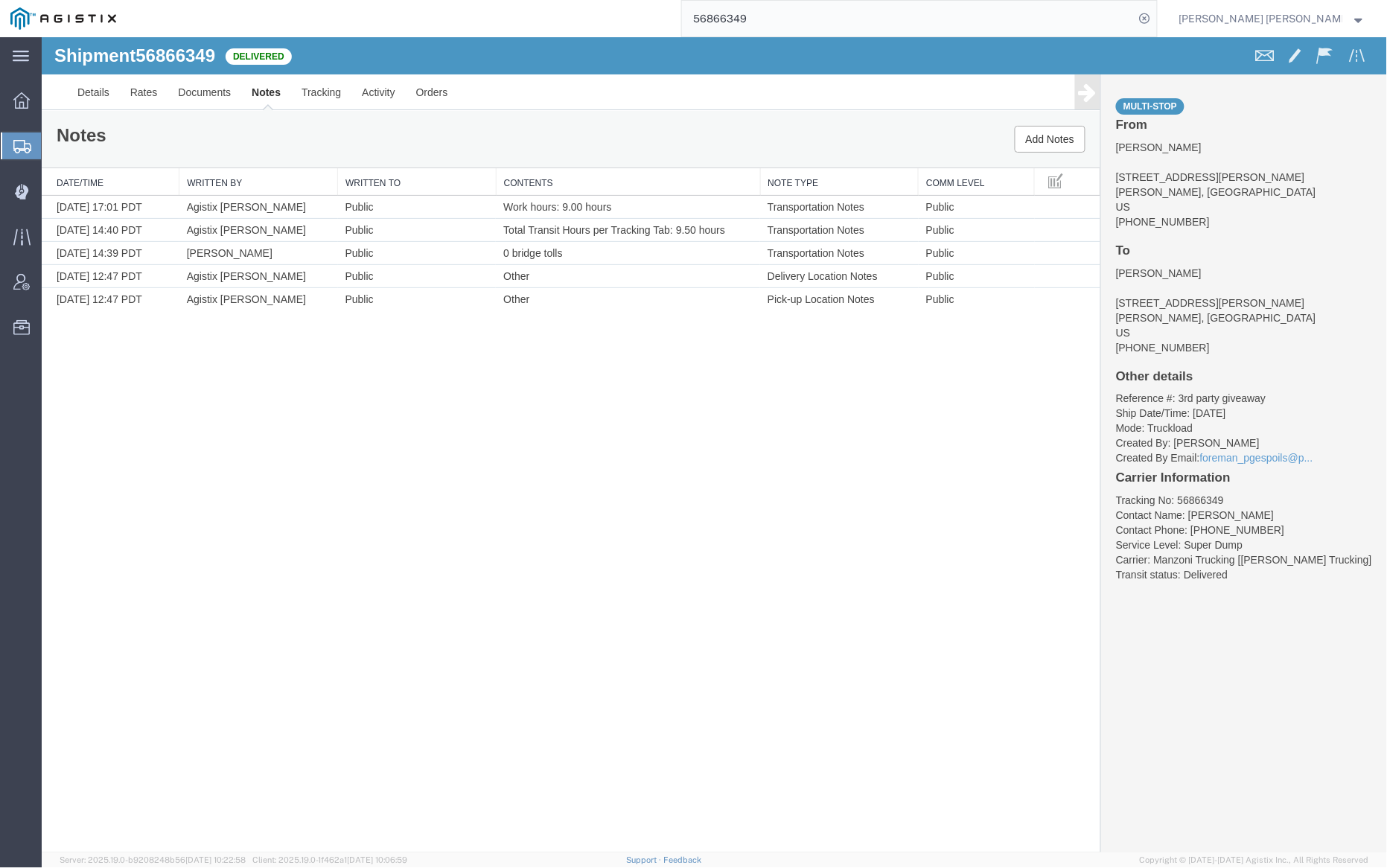
click at [796, 18] on input "56866349" at bounding box center [908, 18] width 452 height 36
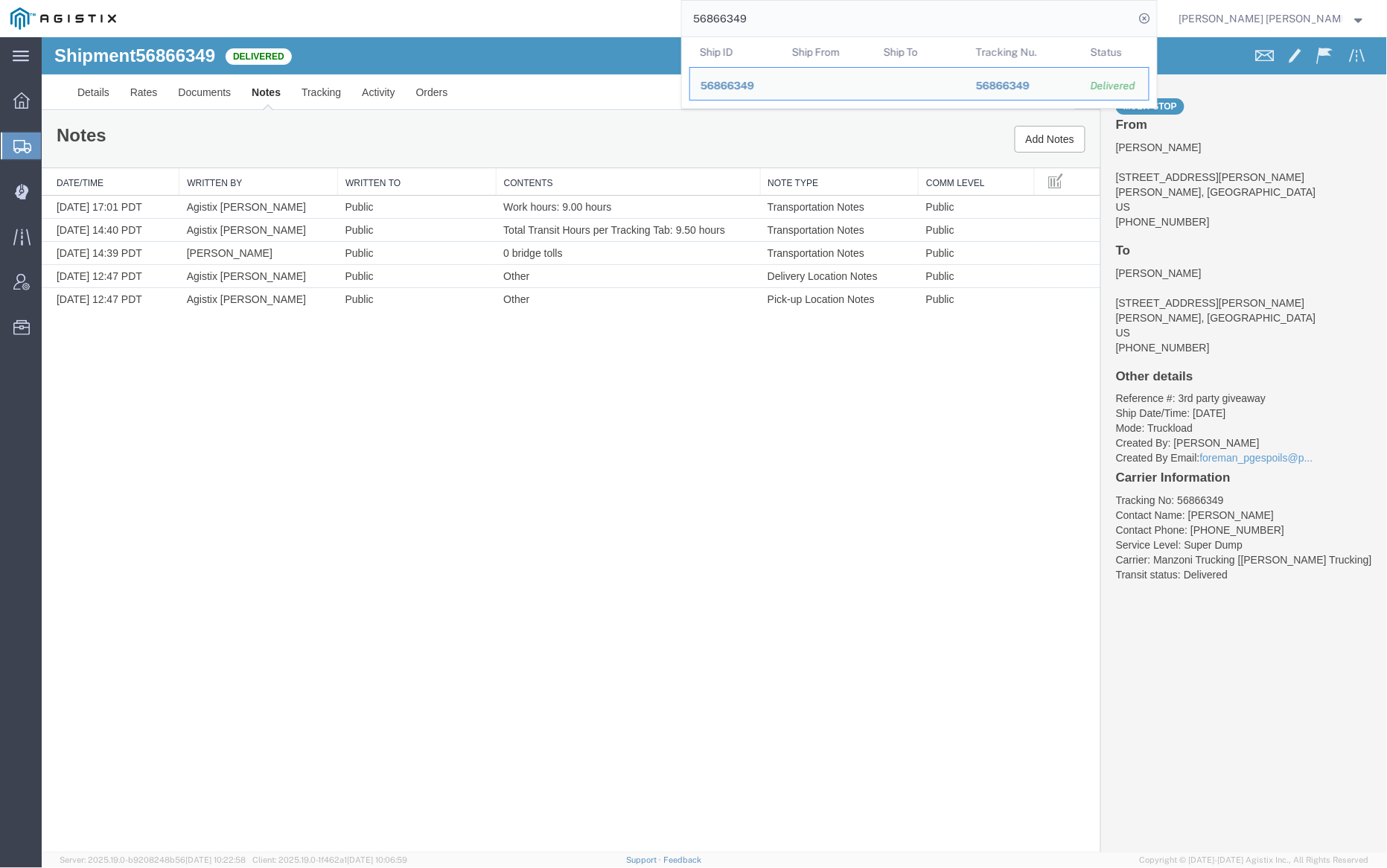
click at [796, 18] on input "56866349" at bounding box center [908, 18] width 452 height 36
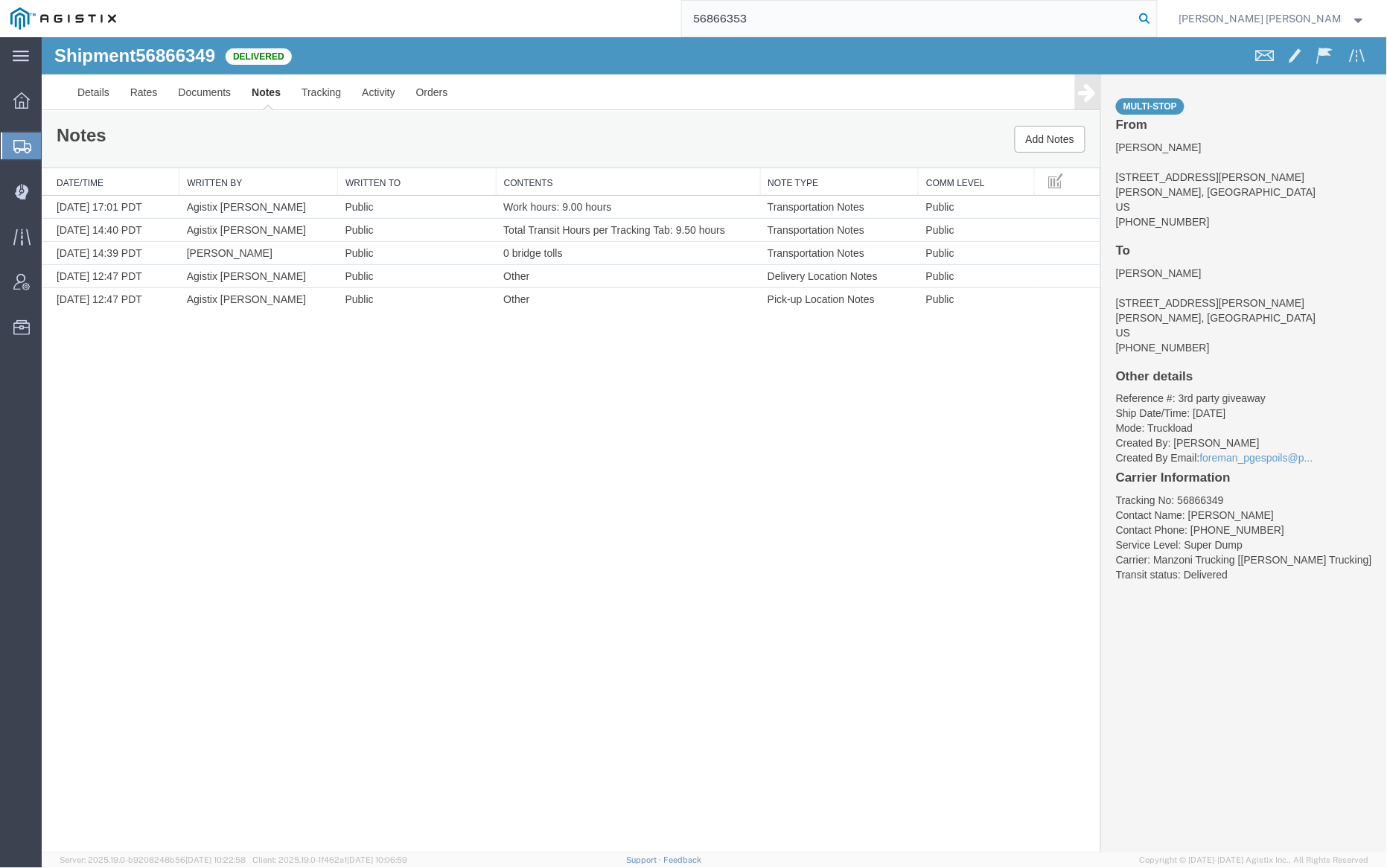
click at [1156, 14] on icon at bounding box center [1146, 18] width 21 height 21
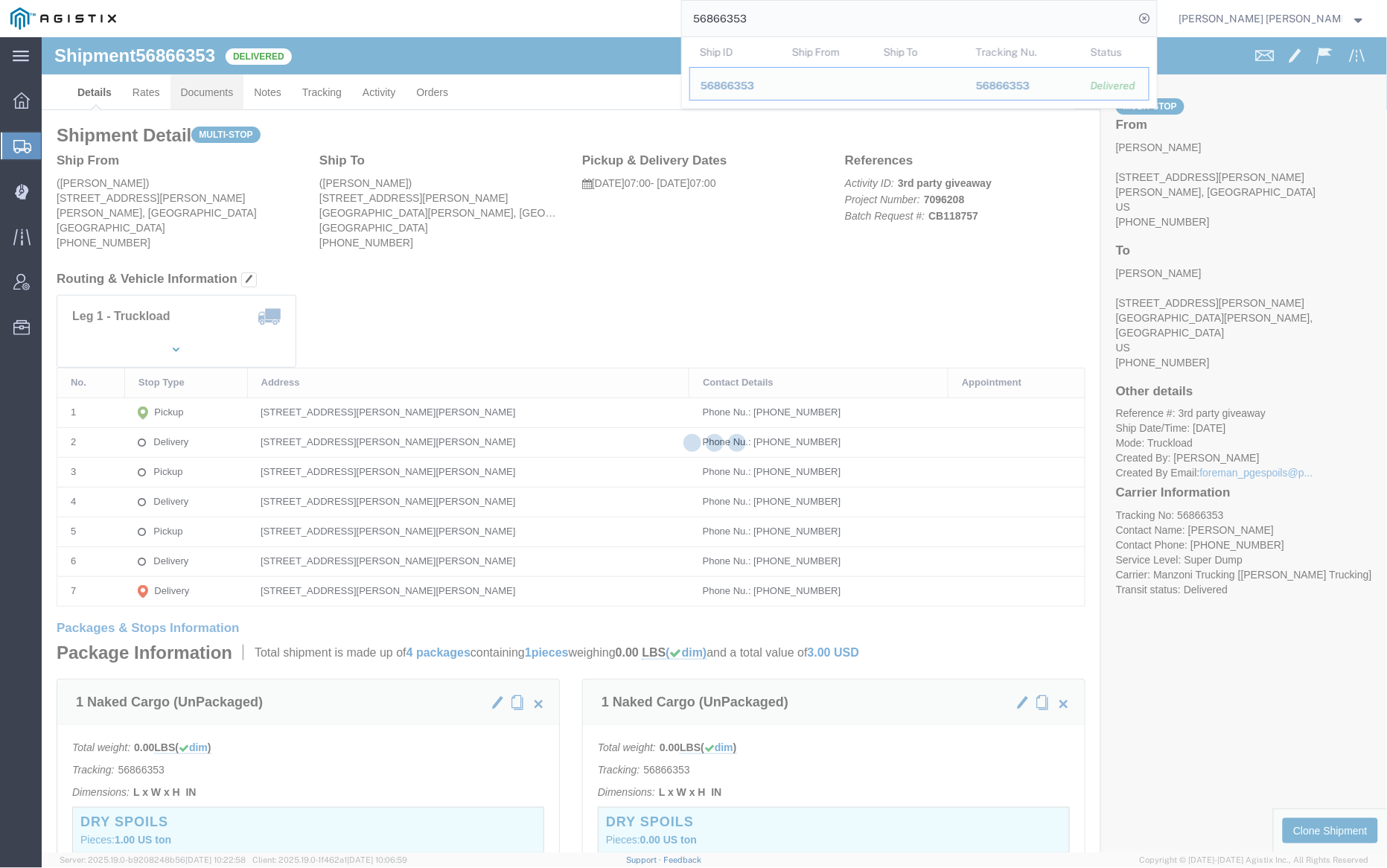
click link "Documents"
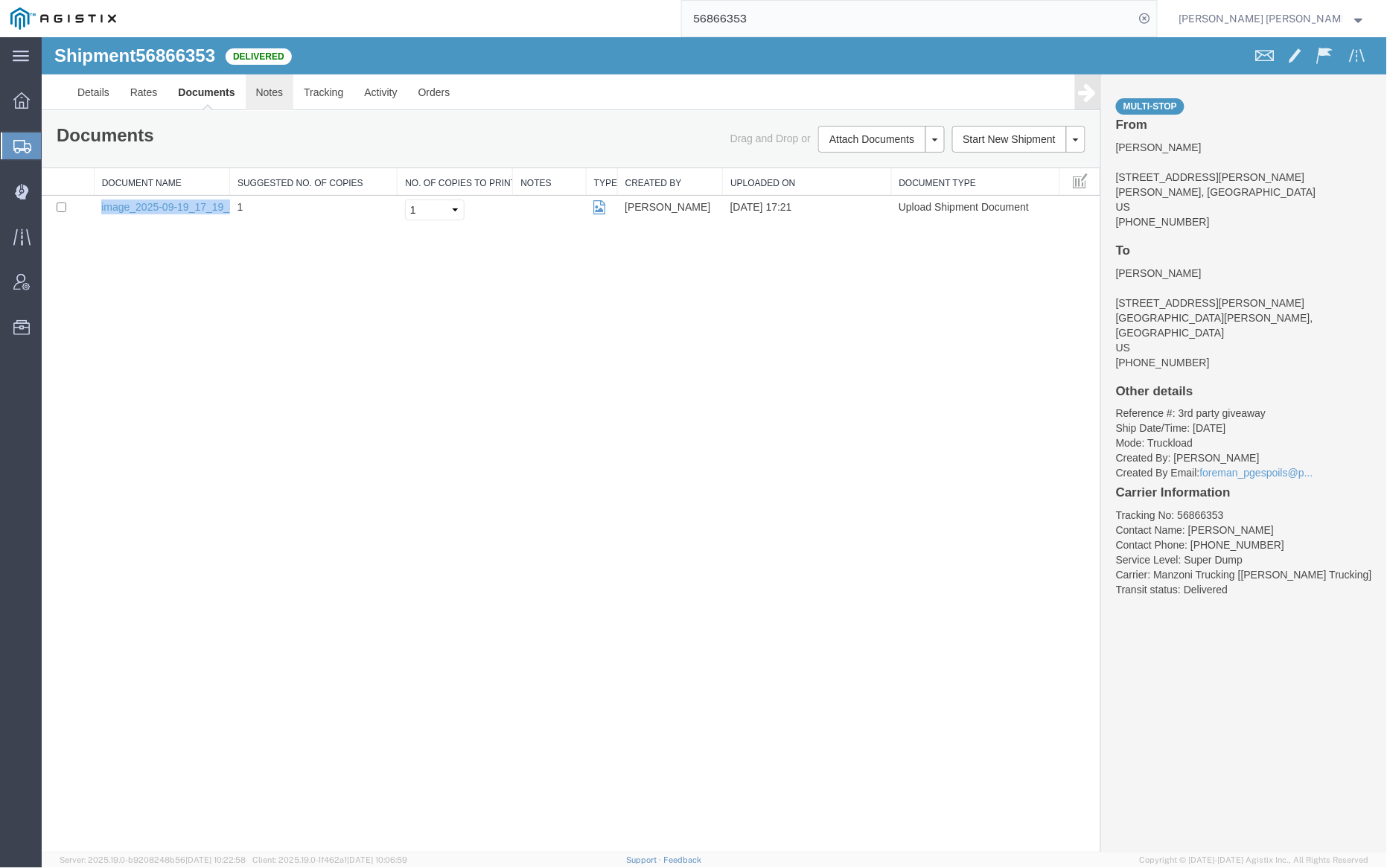
click at [251, 82] on link "Notes" at bounding box center [269, 91] width 49 height 36
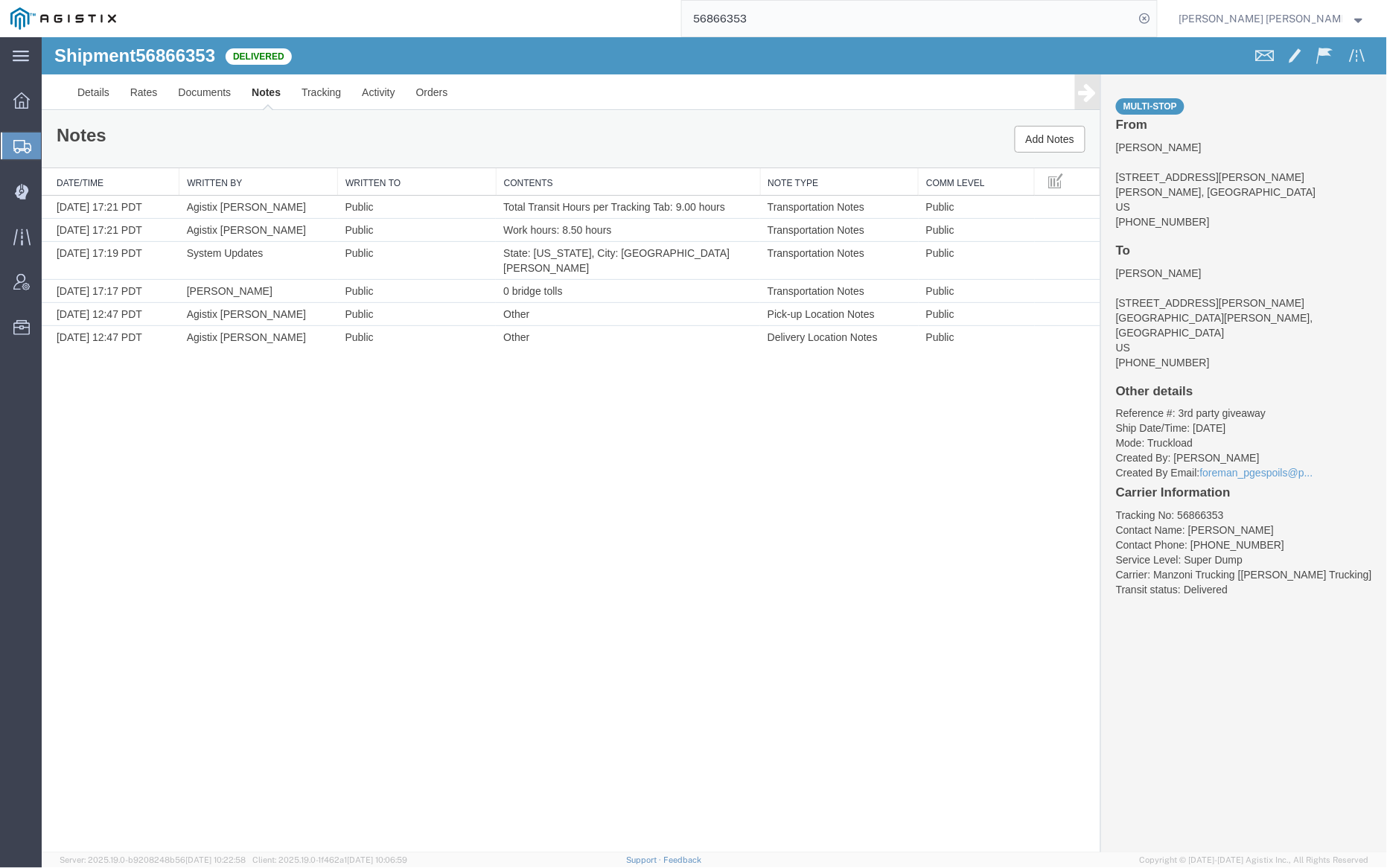
click at [795, 14] on input "56866353" at bounding box center [908, 18] width 452 height 36
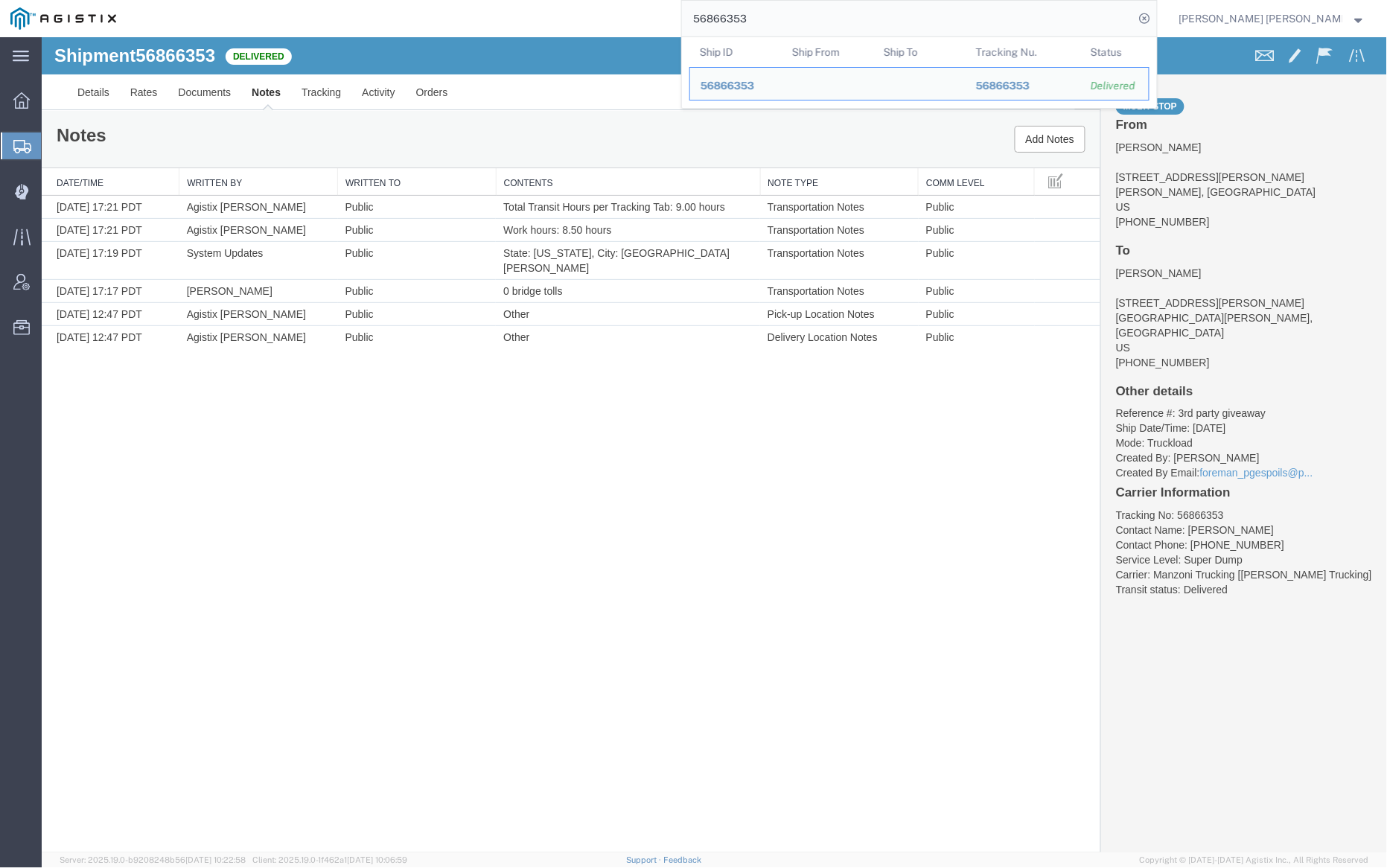
click at [795, 14] on input "56866353" at bounding box center [908, 18] width 452 height 36
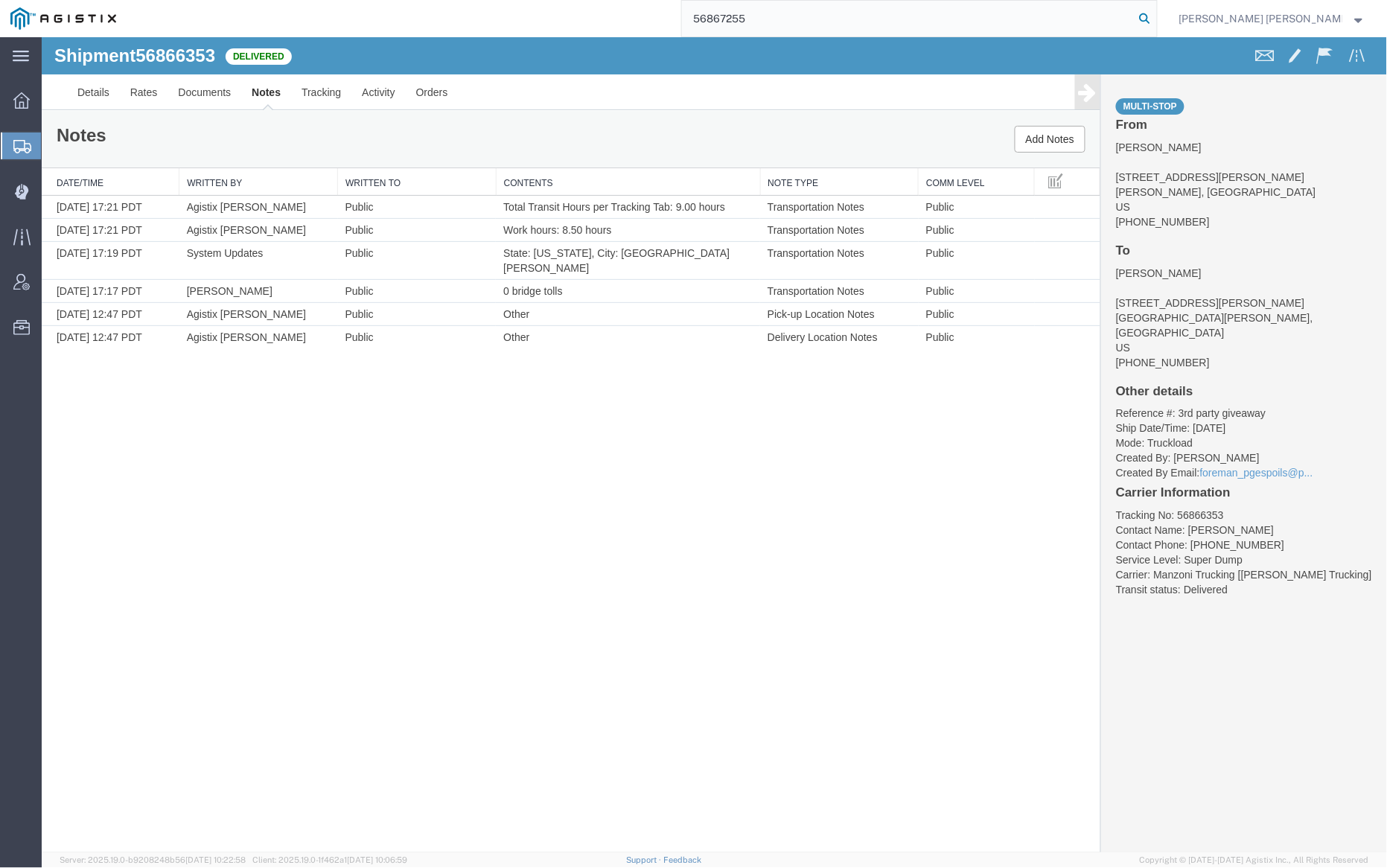
type input "56867255"
click at [1156, 15] on icon at bounding box center [1146, 18] width 21 height 21
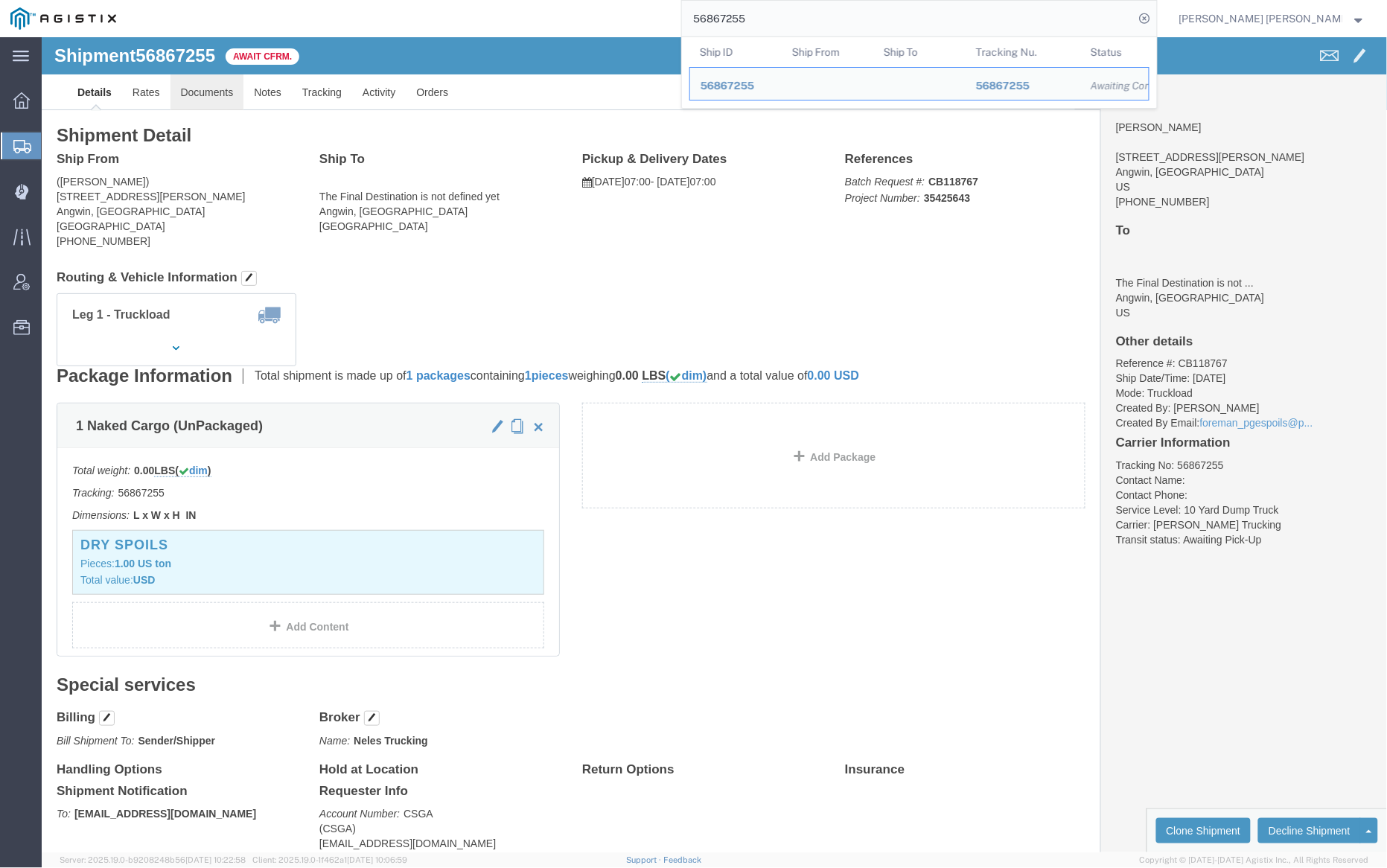
click link "Documents"
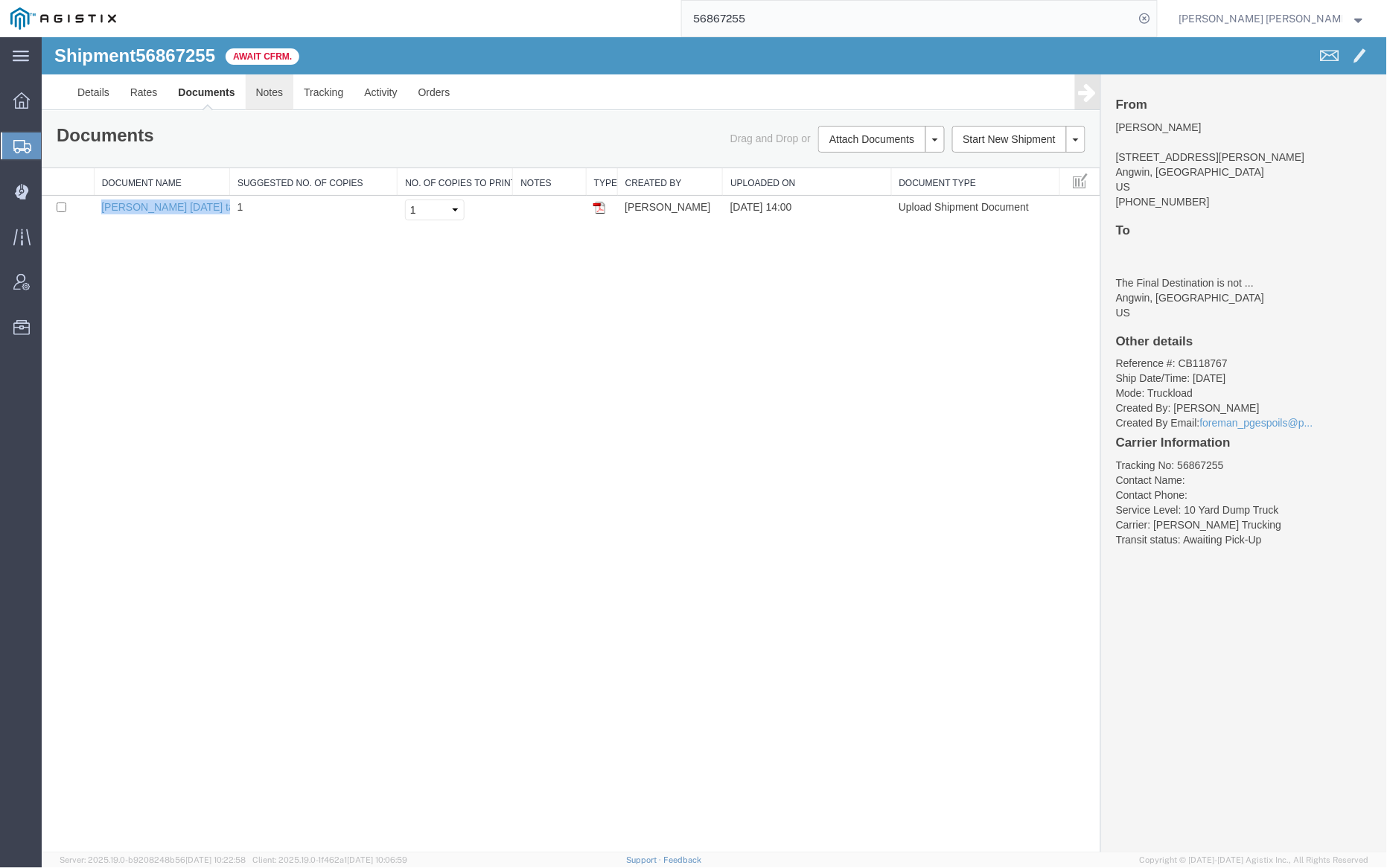
click at [261, 94] on link "Notes" at bounding box center [269, 91] width 49 height 36
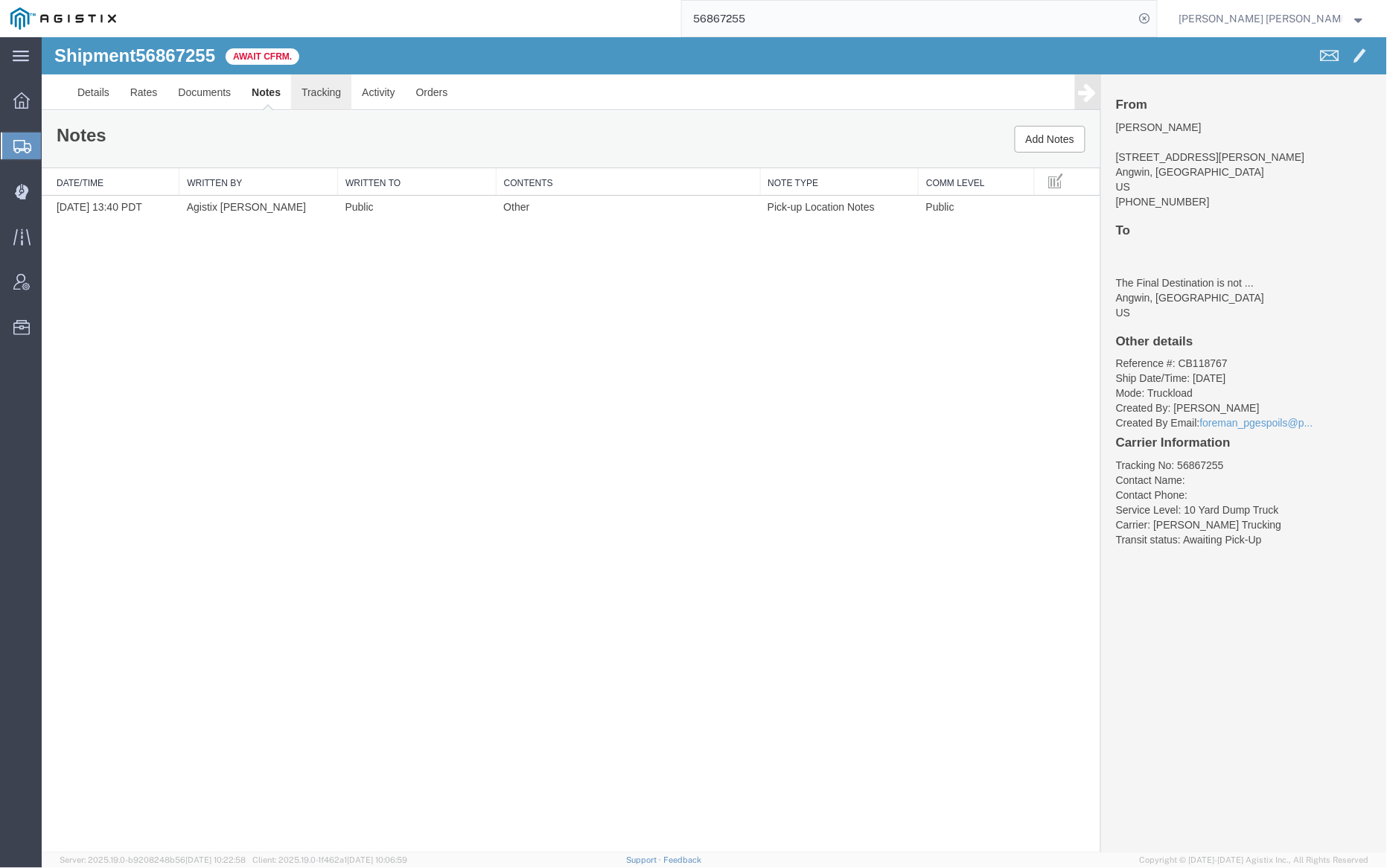
click at [314, 87] on link "Tracking" at bounding box center [320, 91] width 60 height 36
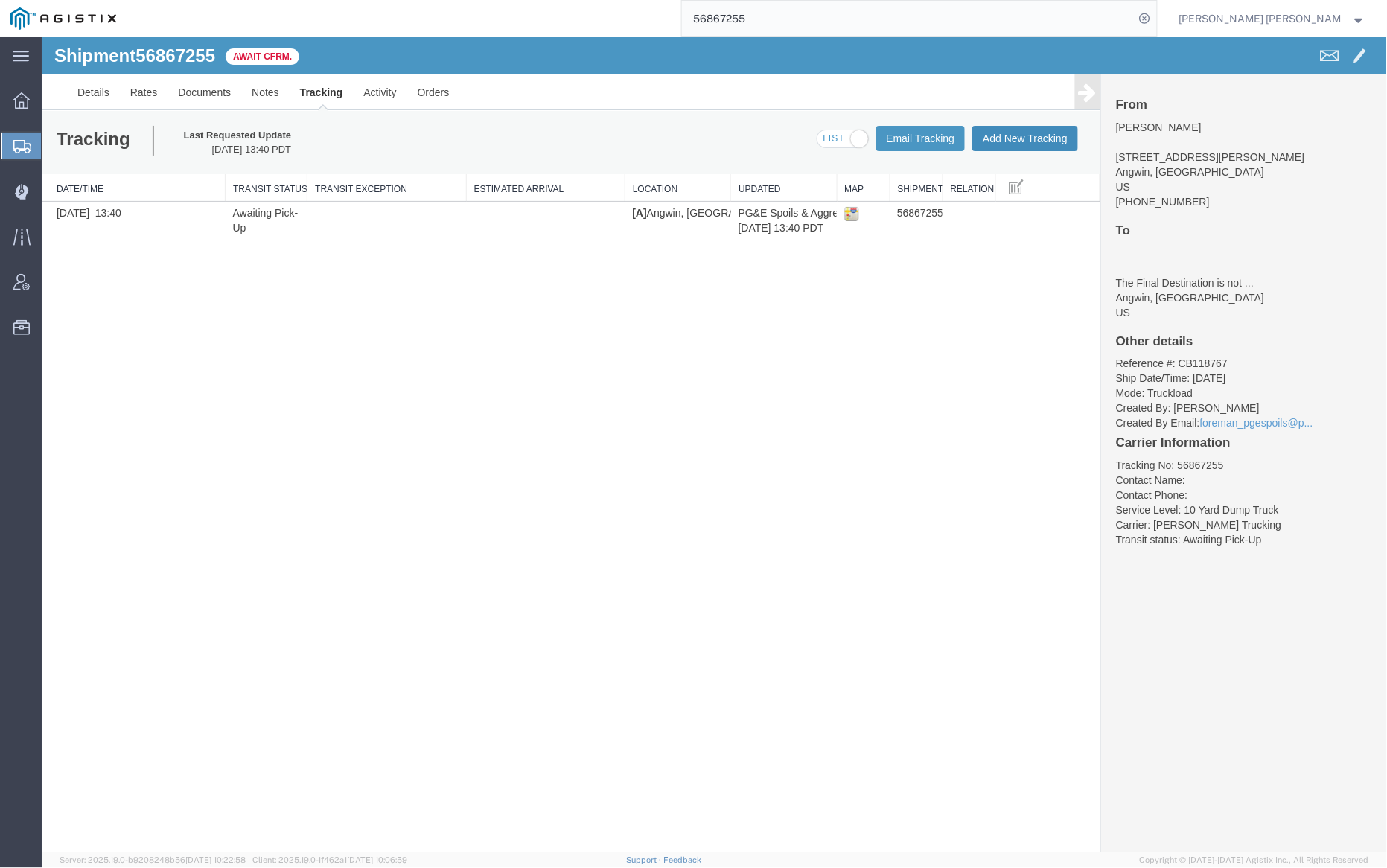
click at [1026, 125] on button "Add New Tracking" at bounding box center [1025, 137] width 106 height 26
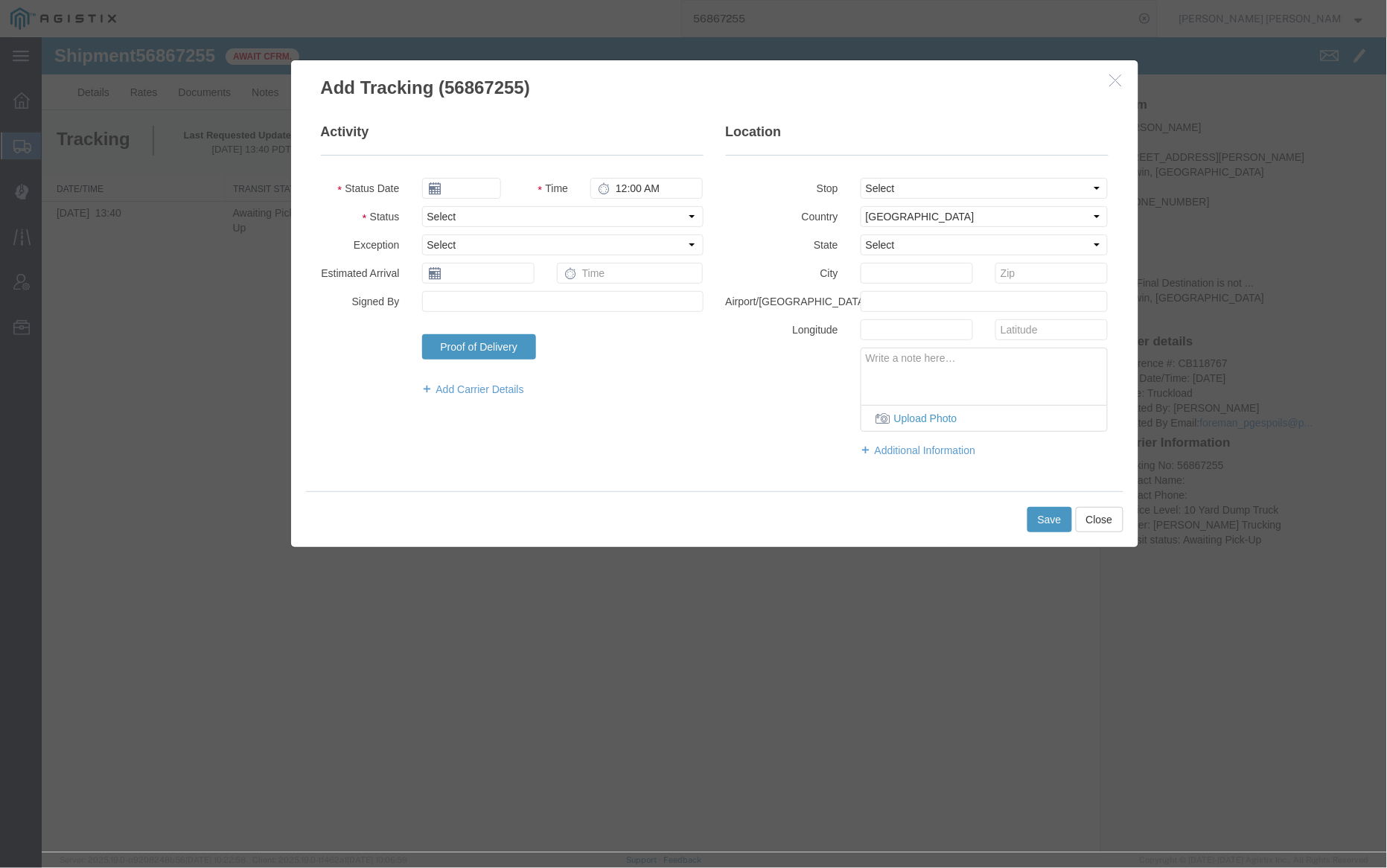
type input "[DATE]"
type input "9:00 AM"
click at [470, 188] on input "[DATE]" at bounding box center [460, 188] width 79 height 21
click at [544, 298] on td "19" at bounding box center [544, 303] width 22 height 22
type input "[DATE]"
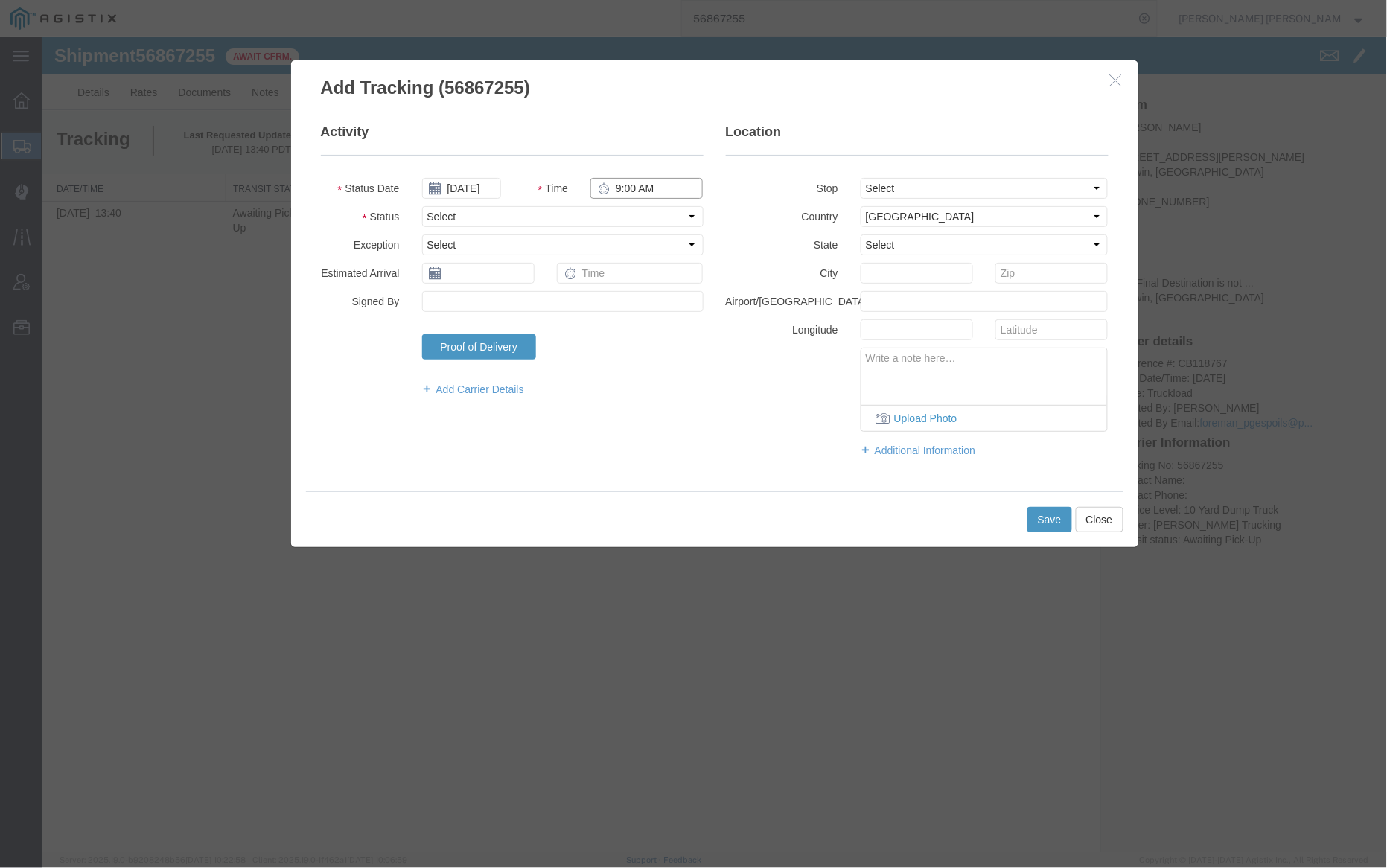
click at [615, 191] on input "9:00 AM" at bounding box center [646, 188] width 113 height 21
type input "7:00 AM"
click at [608, 219] on select "Select Arrival Notice Available Arrival Notice Imported Arrive at Delivery Loca…" at bounding box center [562, 216] width 281 height 21
select select "ARVPULOC"
click at [421, 205] on select "Select Arrival Notice Available Arrival Notice Imported Arrive at Delivery Loca…" at bounding box center [562, 216] width 281 height 21
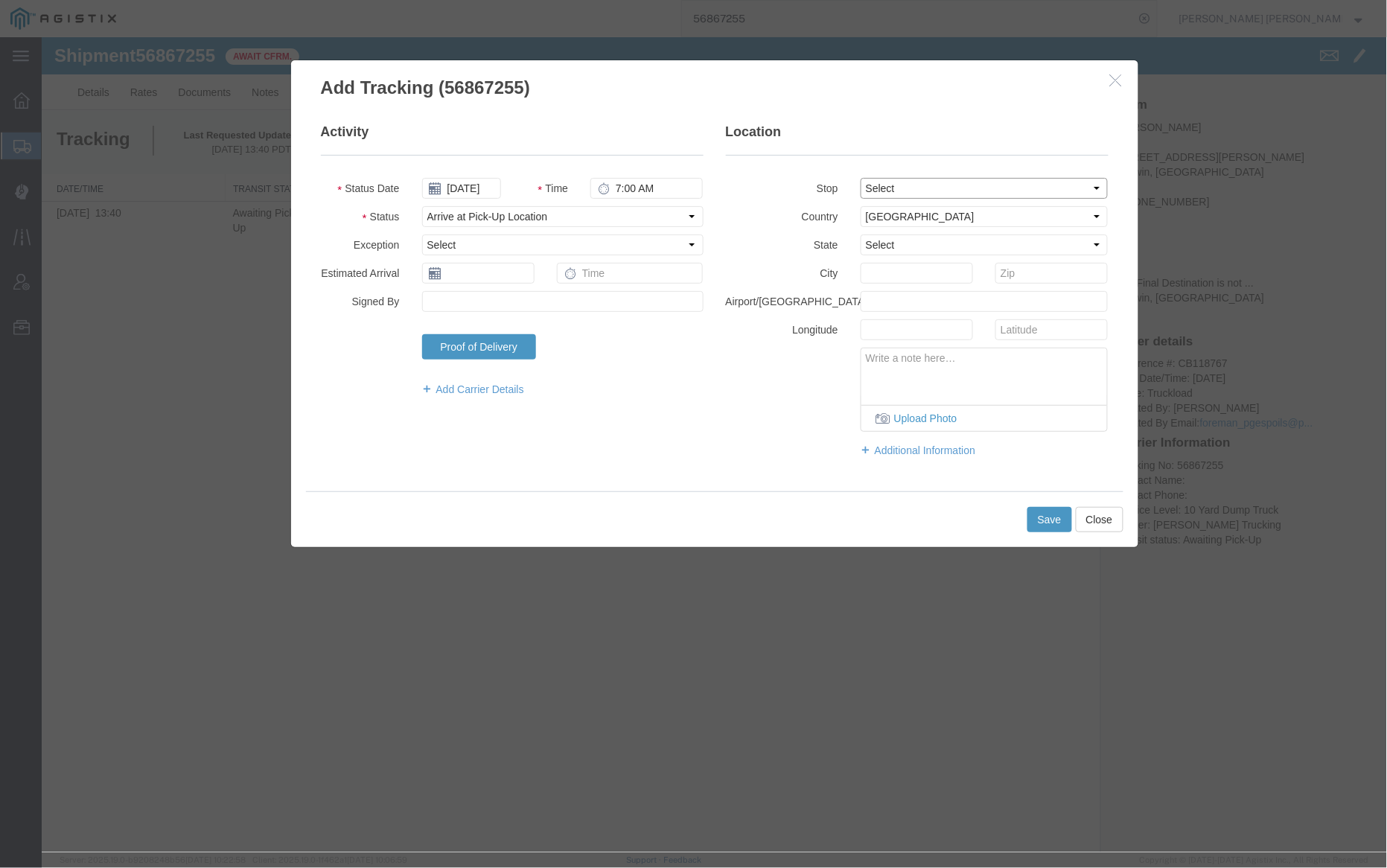
click at [880, 188] on select "Select From: [STREET_ADDRESS][PERSON_NAME] To: The Final Destination is not def…" at bounding box center [984, 188] width 248 height 21
select select "{"pickupDeliveryInfoId": "123034382","pickupOrDelivery": "D","stopNum": "100","…"
click at [860, 177] on select "Select From: [STREET_ADDRESS][PERSON_NAME] To: The Final Destination is not def…" at bounding box center [984, 188] width 248 height 21
select select "CA"
type input "Angwin"
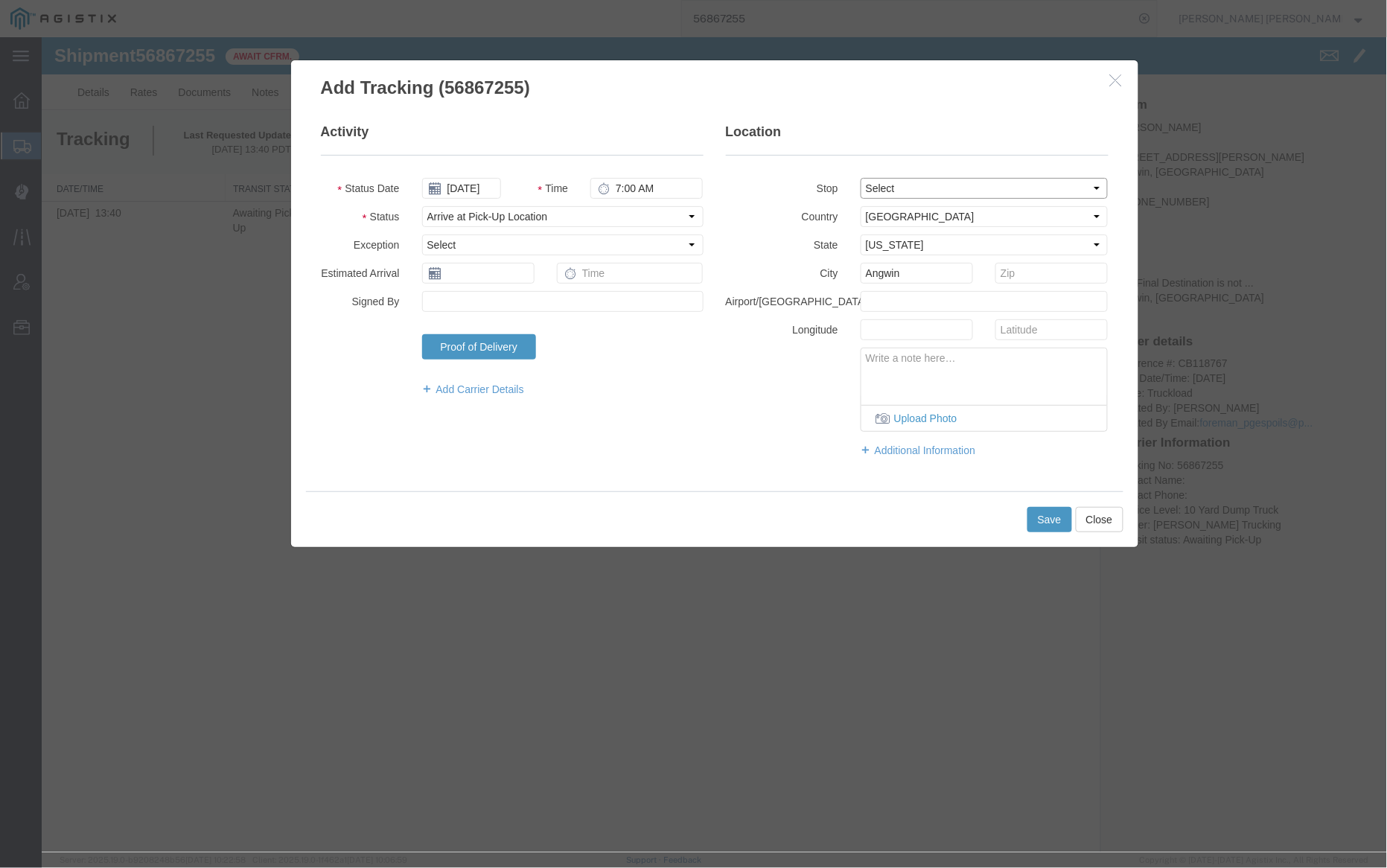
click at [896, 182] on select "Select From: [STREET_ADDRESS][PERSON_NAME] To: The Final Destination is not def…" at bounding box center [984, 188] width 248 height 21
select select "{"pickupDeliveryInfoId": "123034383","pickupOrDelivery": "P","stopNum": "1","lo…"
click at [860, 177] on select "Select From: [STREET_ADDRESS][PERSON_NAME] To: The Final Destination is not def…" at bounding box center [984, 188] width 248 height 21
click at [1051, 513] on button "Save" at bounding box center [1050, 519] width 45 height 26
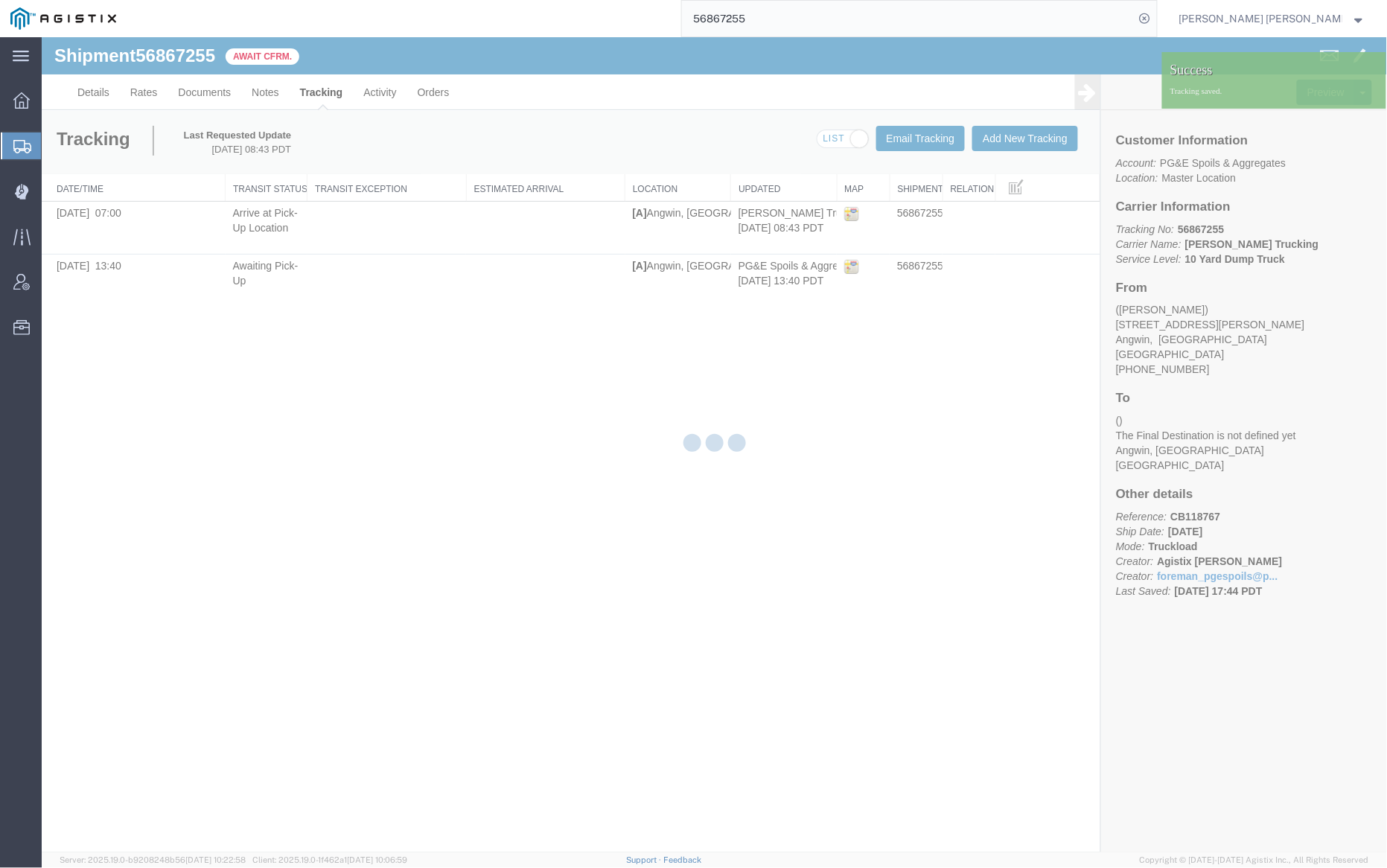
click at [1035, 134] on div at bounding box center [714, 445] width 1345 height 815
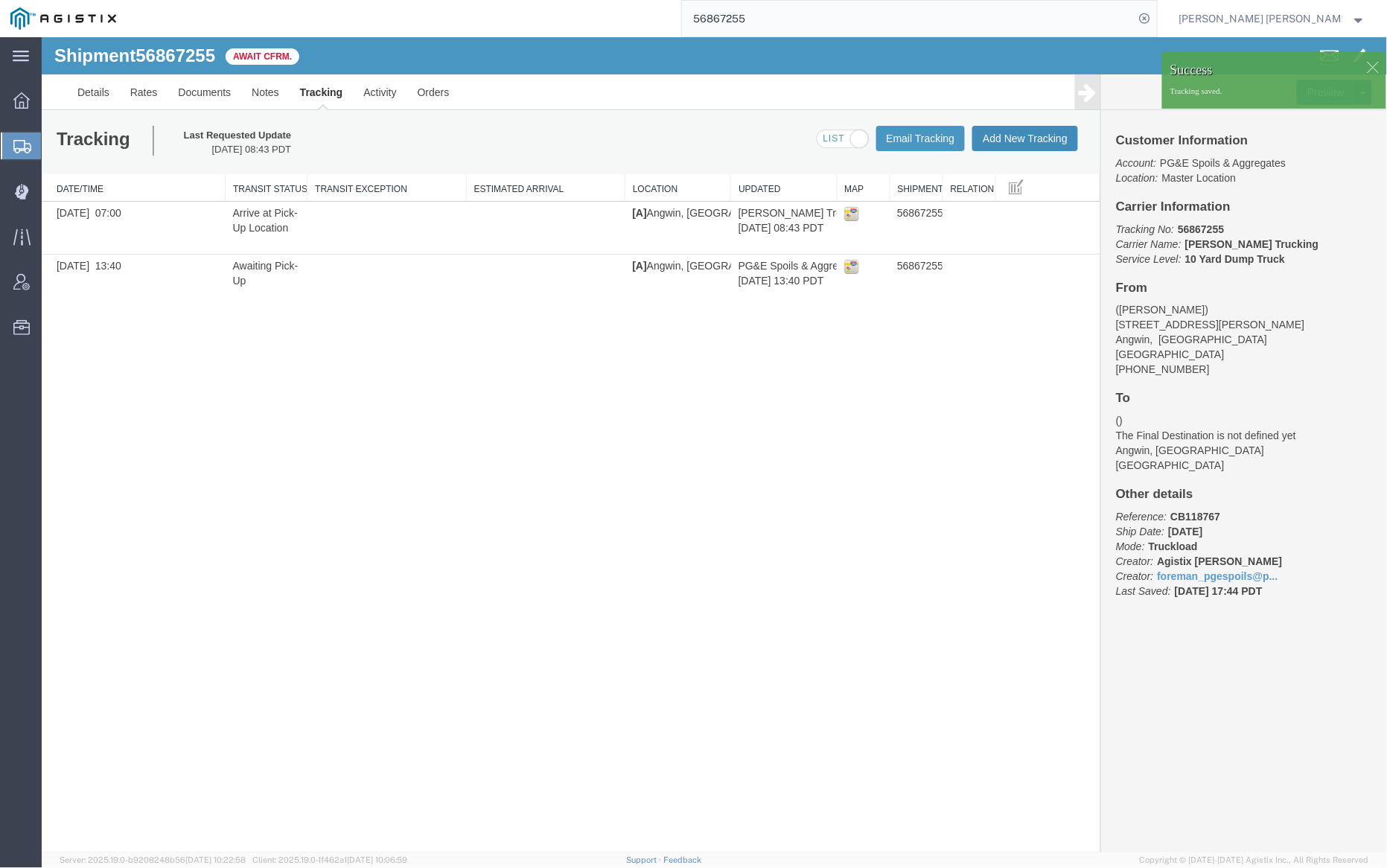
click at [1035, 135] on button "Add New Tracking" at bounding box center [1025, 137] width 106 height 26
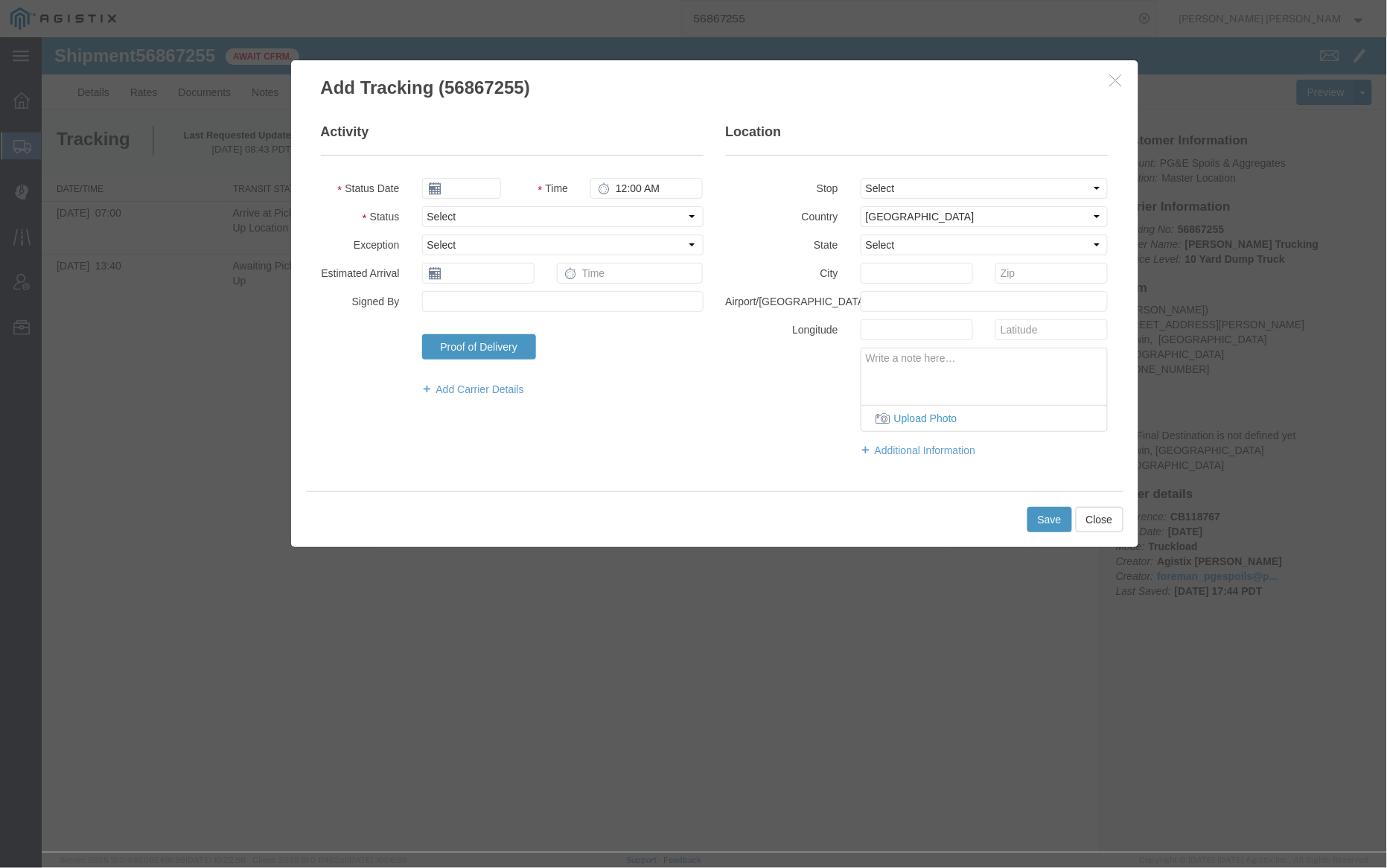
type input "[DATE]"
type input "9:00 AM"
click at [468, 186] on input "[DATE]" at bounding box center [460, 188] width 79 height 21
click at [548, 305] on td "19" at bounding box center [544, 303] width 22 height 22
type input "[DATE]"
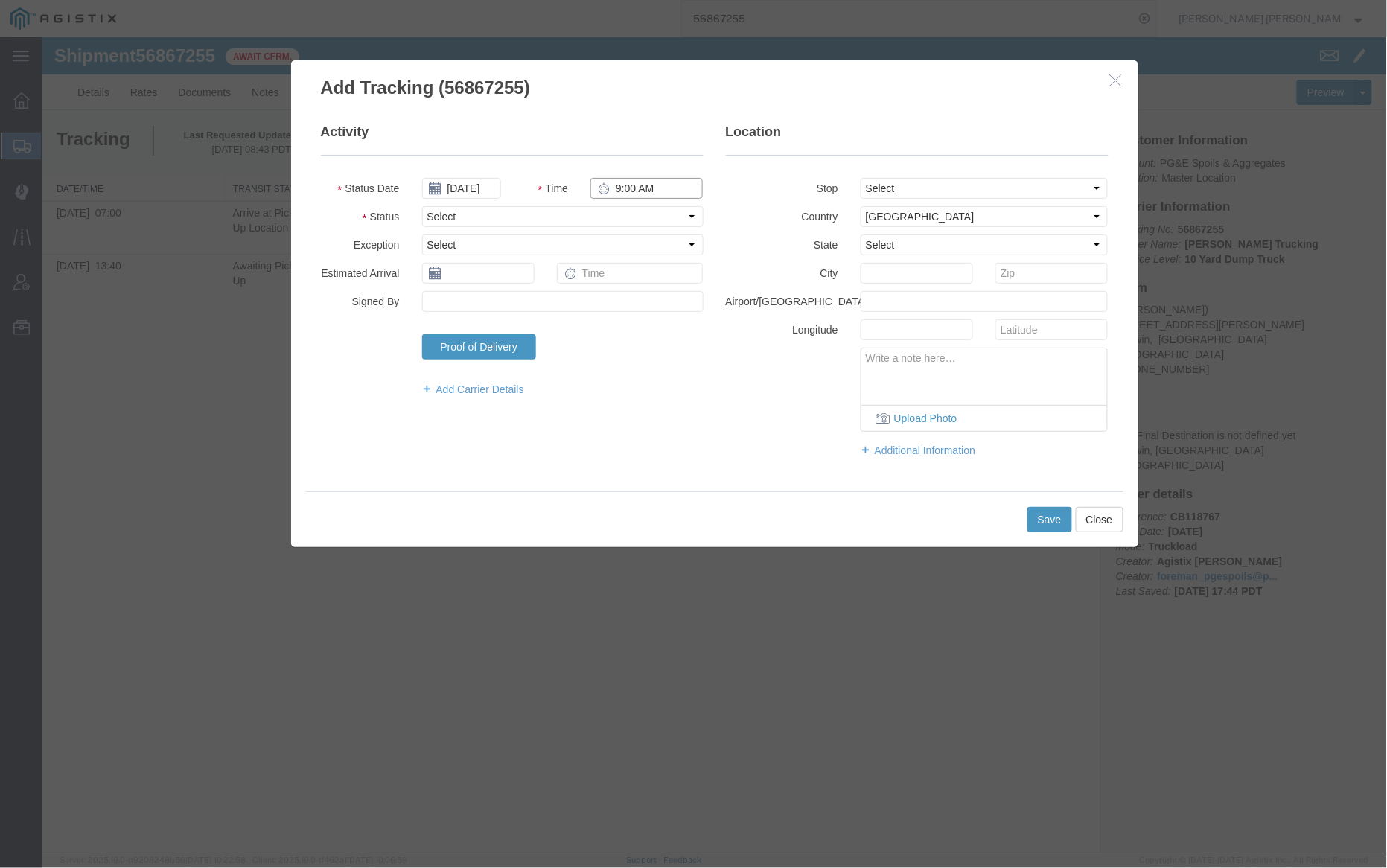
click at [610, 185] on input "9:00 AM" at bounding box center [646, 188] width 113 height 21
click at [653, 189] on input "1:00 AM" at bounding box center [646, 188] width 113 height 21
type input "1:00 PM"
click at [508, 213] on select "Select Arrival Notice Available Arrival Notice Imported Arrive at Delivery Loca…" at bounding box center [562, 216] width 281 height 21
select select "DELIVRED"
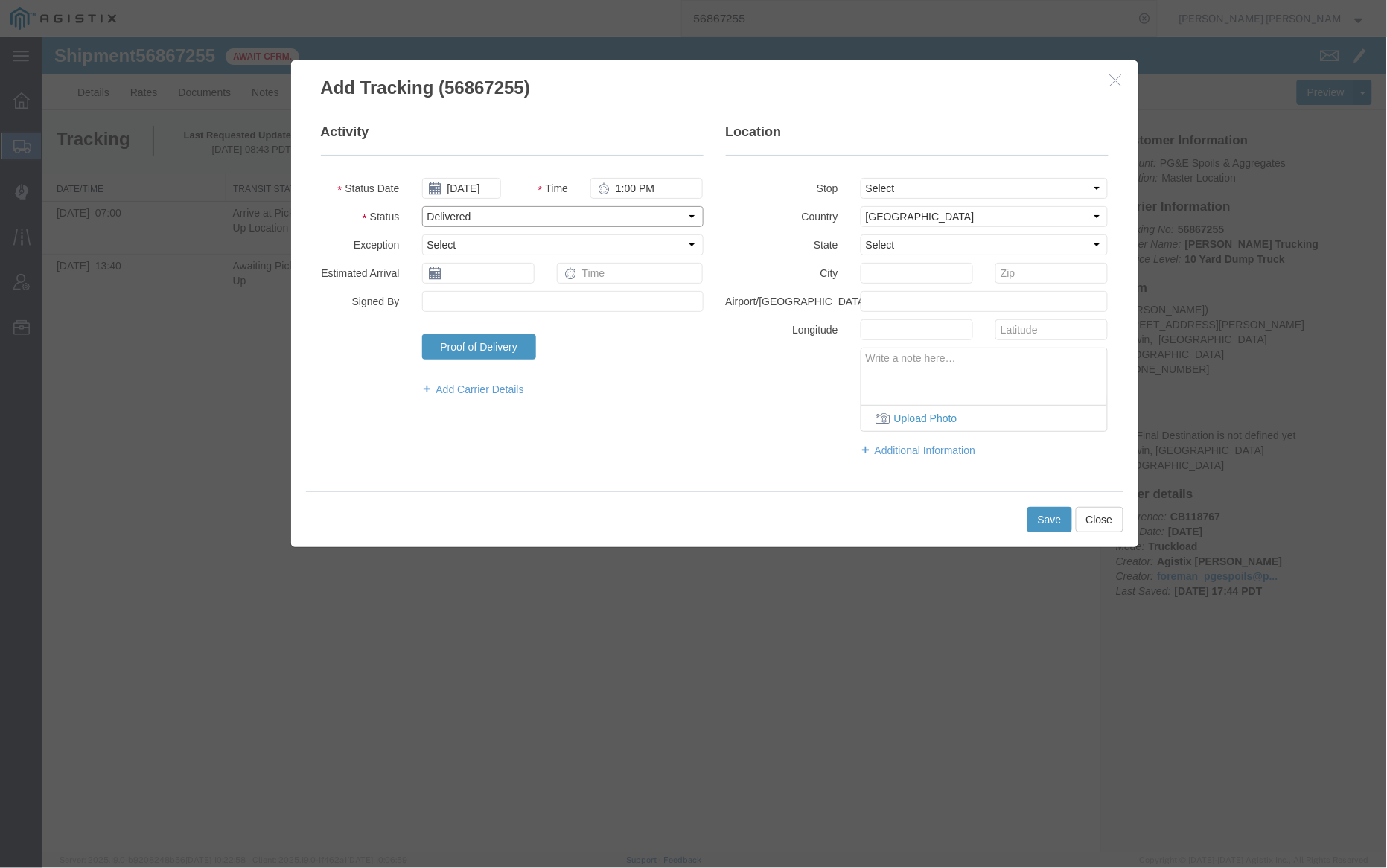
click at [421, 205] on select "Select Arrival Notice Available Arrival Notice Imported Arrive at Delivery Loca…" at bounding box center [562, 216] width 281 height 21
click at [992, 190] on select "Select From: [STREET_ADDRESS][PERSON_NAME] To: The Final Destination is not def…" at bounding box center [984, 188] width 248 height 21
select select "{"pickupDeliveryInfoId": "123034383","pickupOrDelivery": "P","stopNum": "1","lo…"
click at [860, 177] on select "Select From: [STREET_ADDRESS][PERSON_NAME] To: The Final Destination is not def…" at bounding box center [984, 188] width 248 height 21
select select "CA"
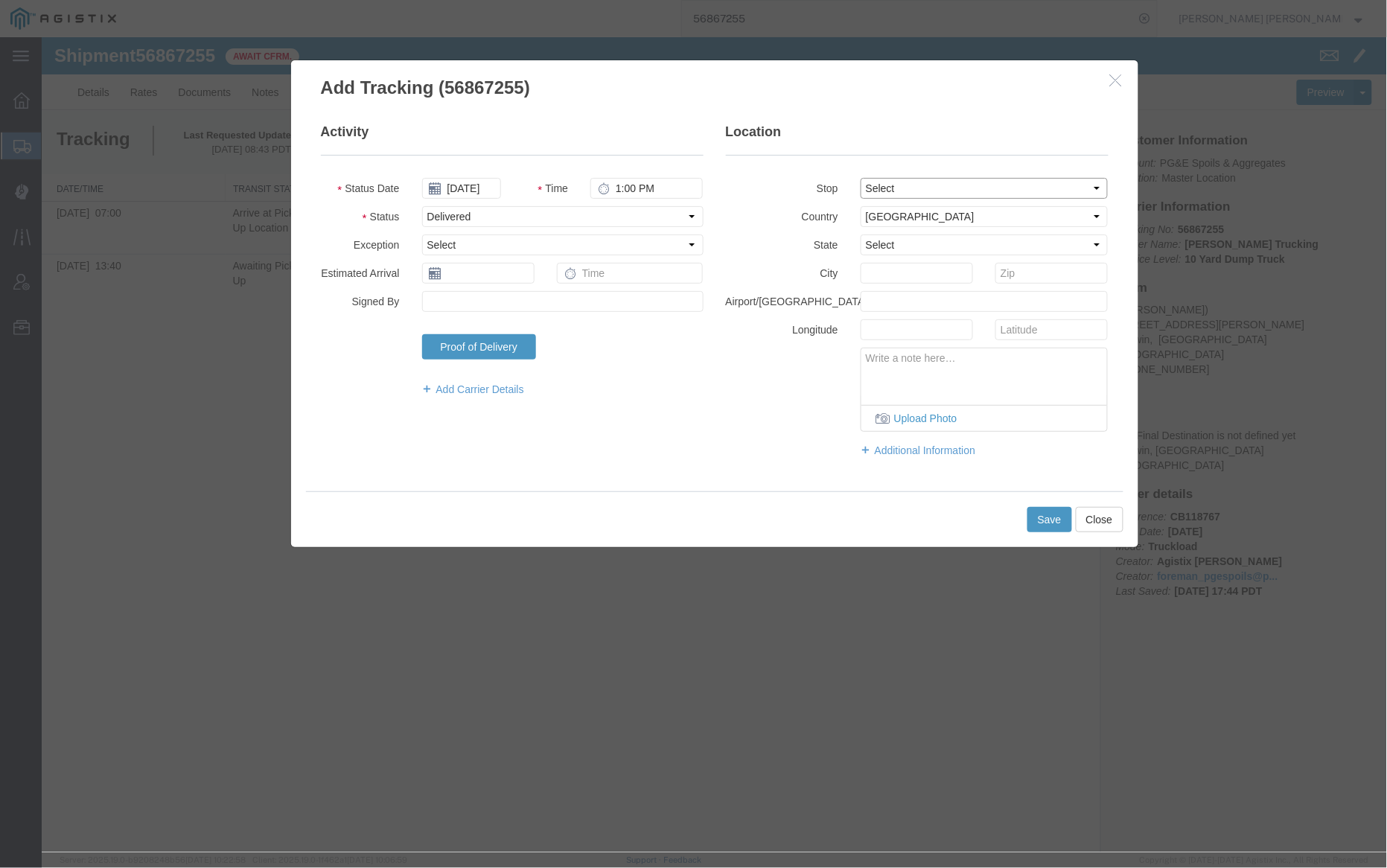
type input "Angwin"
click at [1061, 514] on button "Save" at bounding box center [1050, 519] width 45 height 26
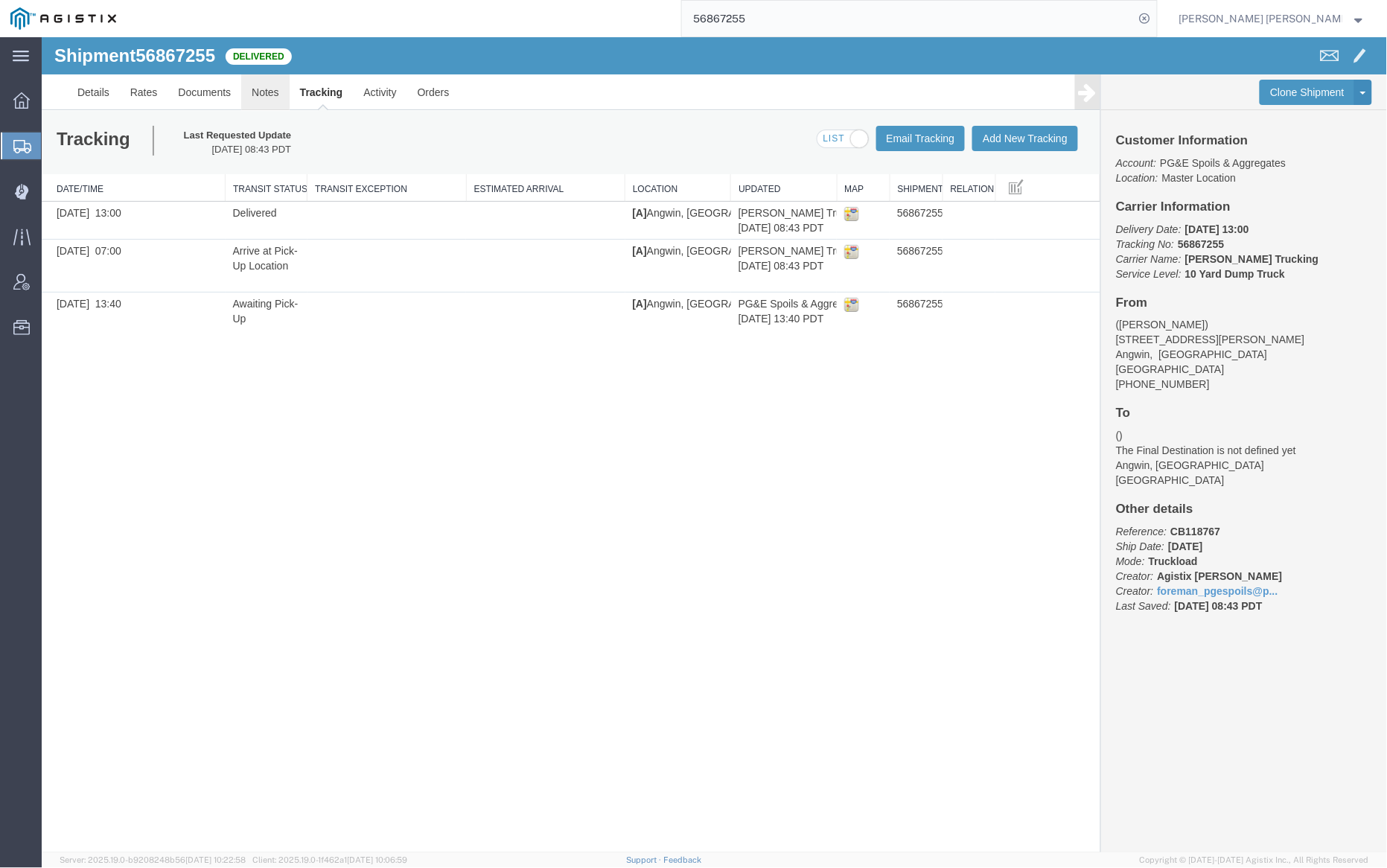
click at [249, 90] on link "Notes" at bounding box center [265, 91] width 49 height 36
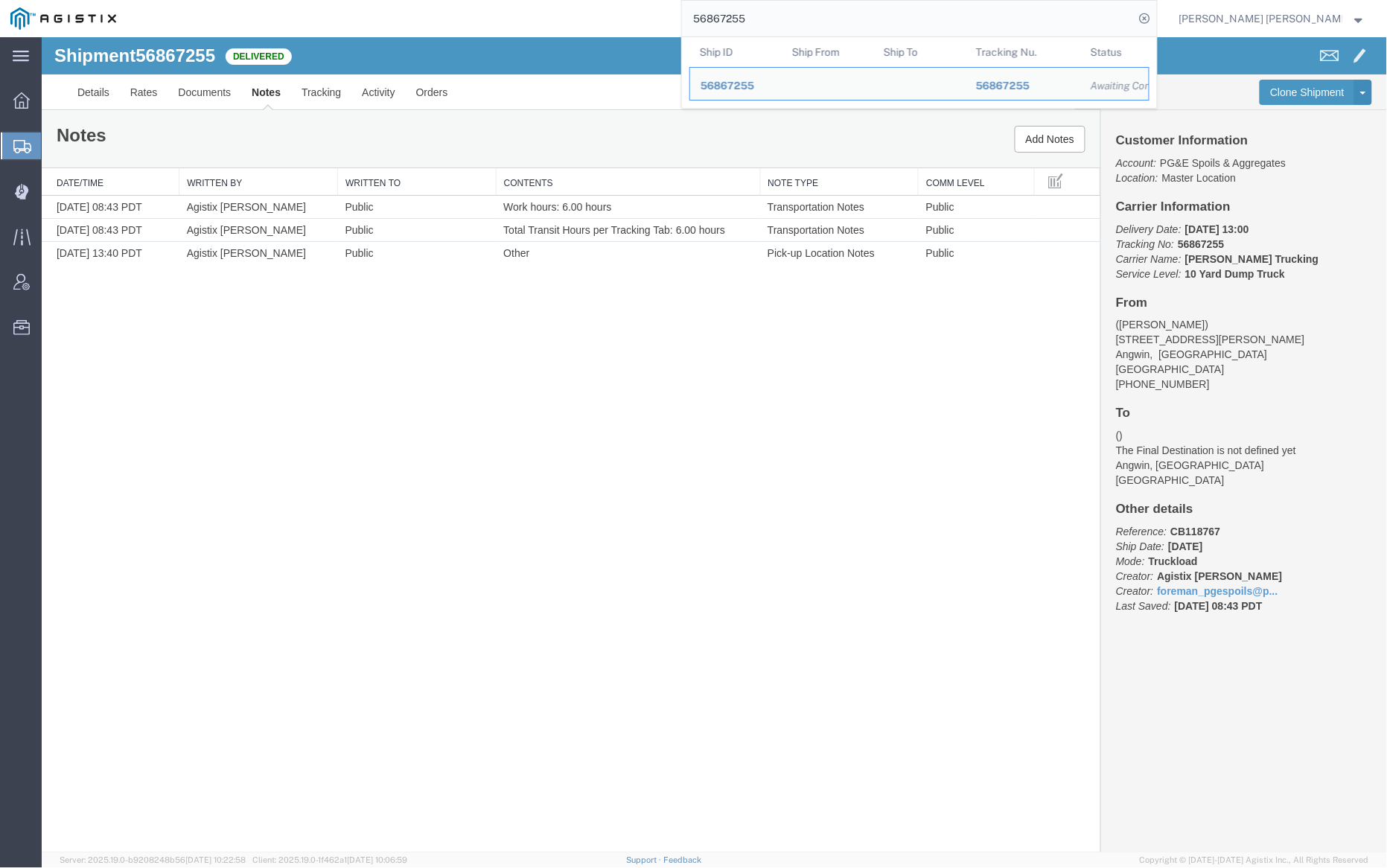
click at [799, 14] on input "56867255" at bounding box center [908, 18] width 452 height 36
click at [798, 14] on input "56867255" at bounding box center [908, 18] width 452 height 36
paste input "8"
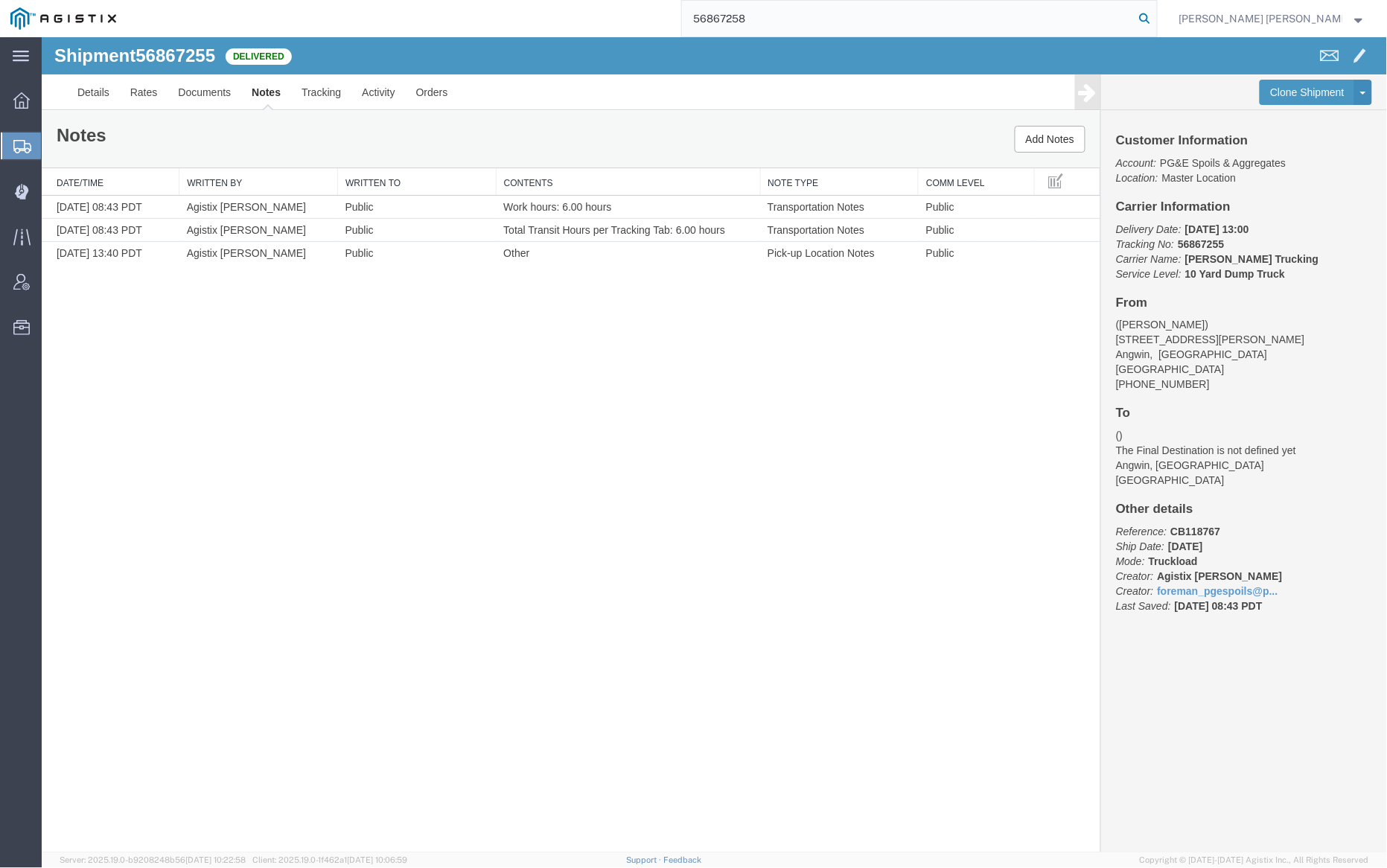
click at [1156, 17] on icon at bounding box center [1146, 18] width 21 height 21
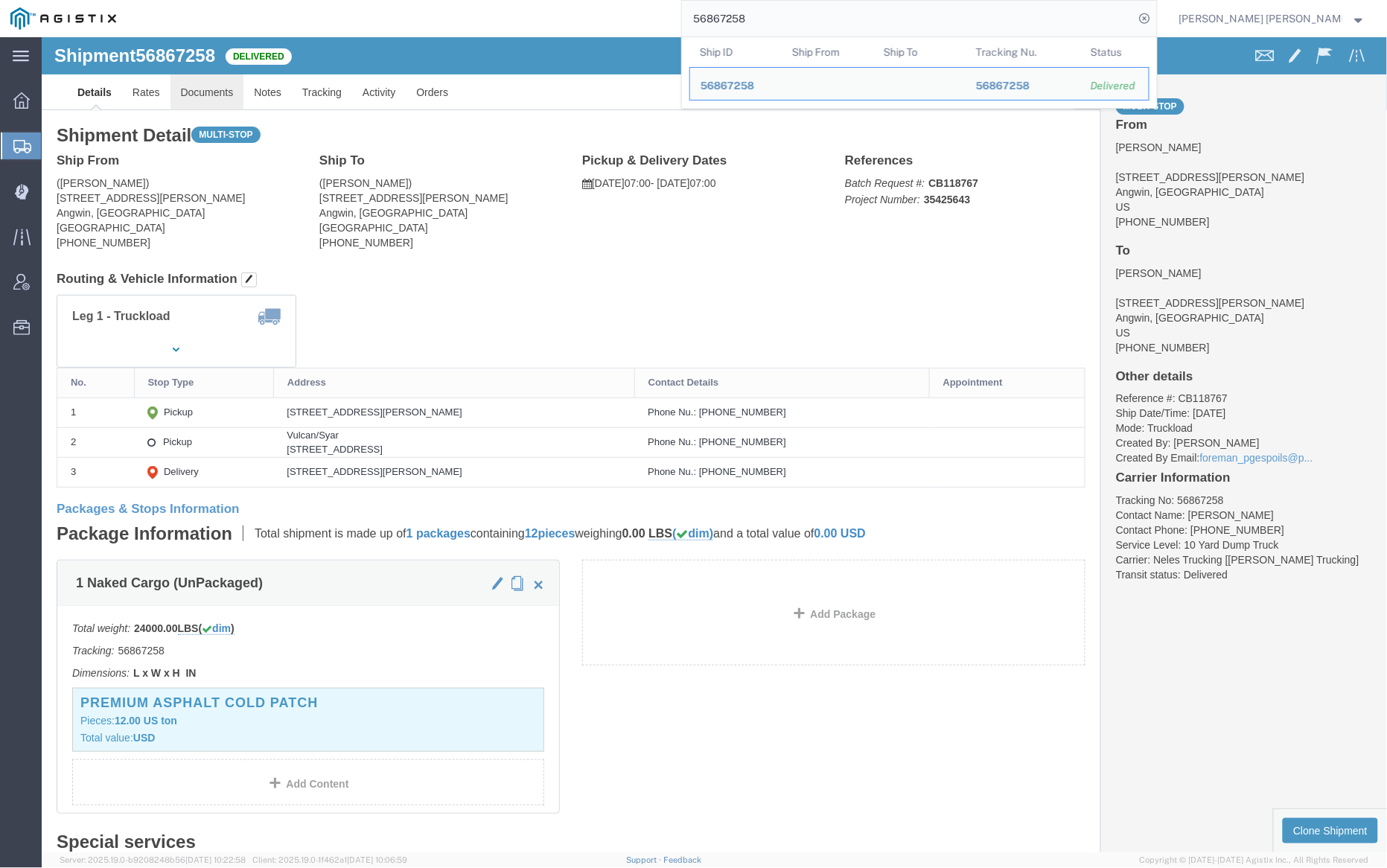
click link "Documents"
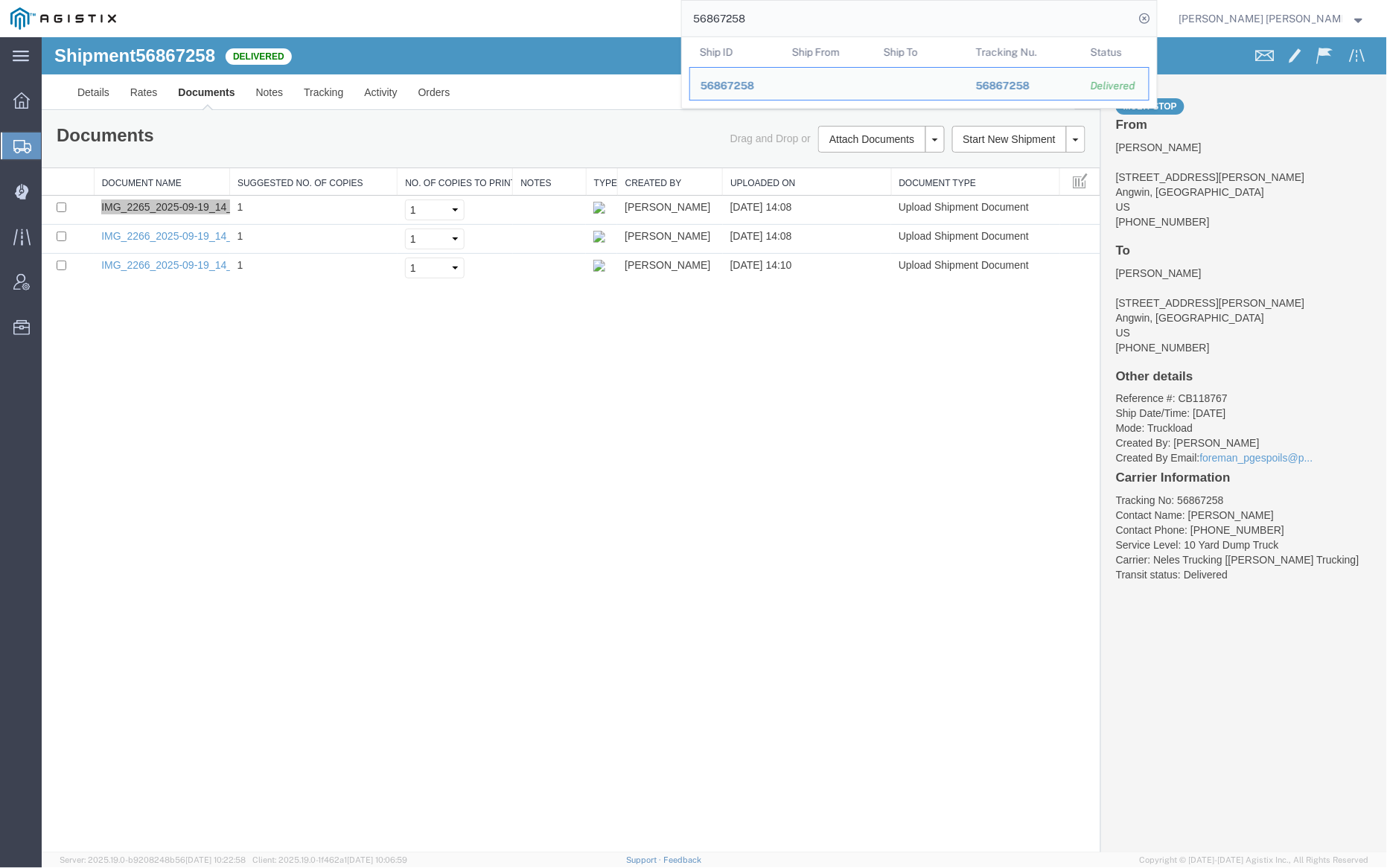
click at [796, 18] on input "56867258" at bounding box center [908, 18] width 452 height 36
paste input "6299"
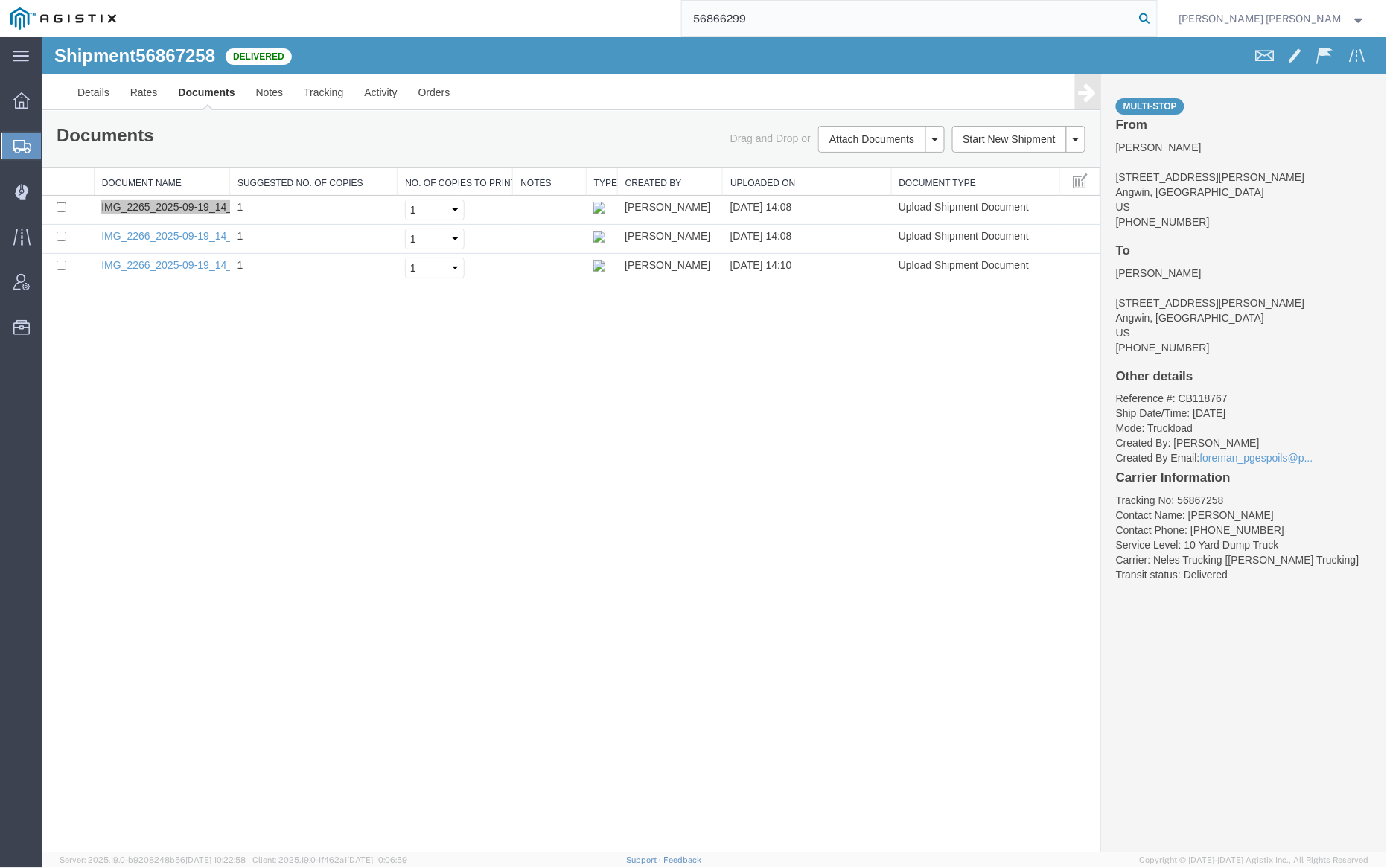
click at [1156, 18] on icon at bounding box center [1146, 18] width 21 height 21
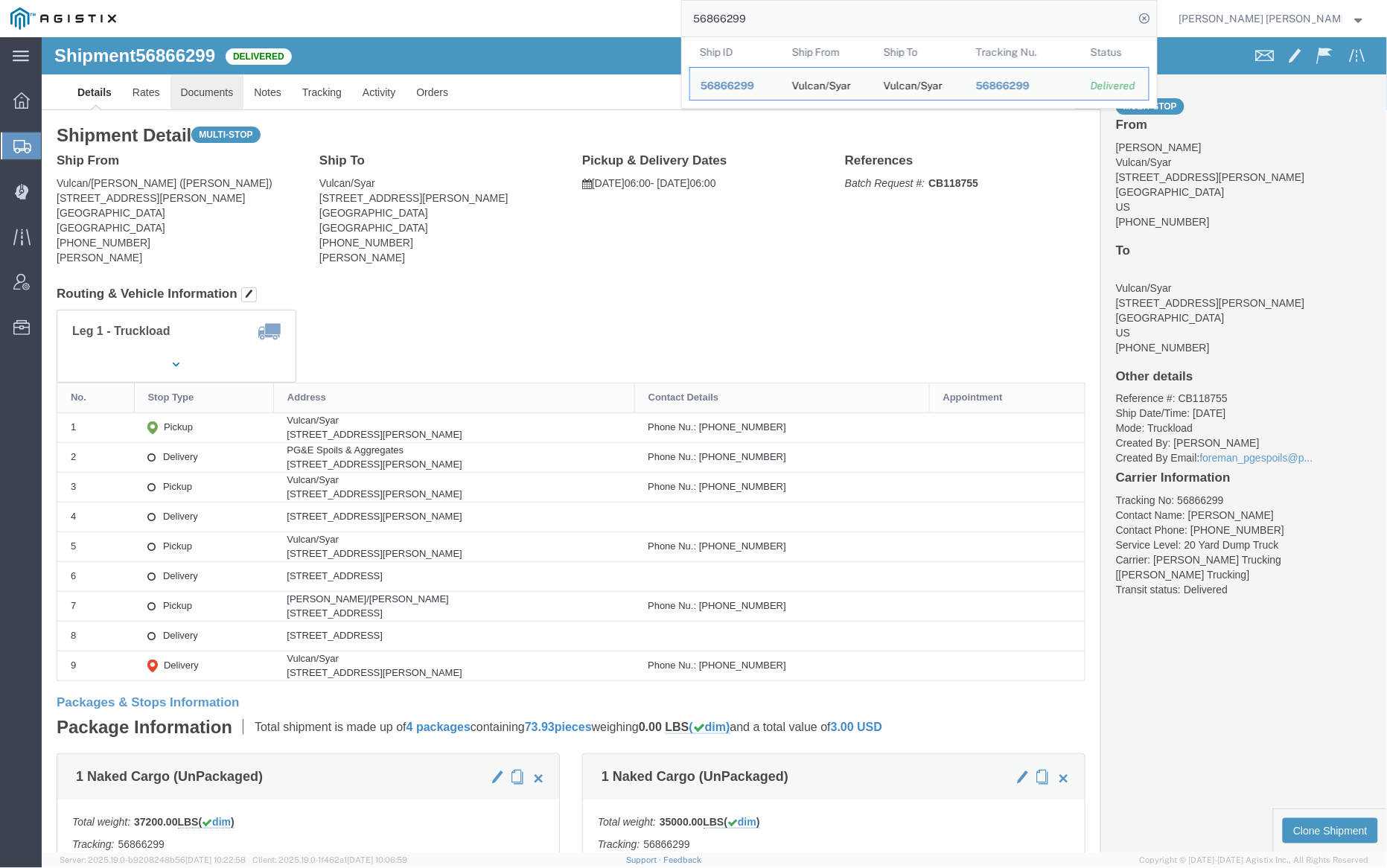
click link "Documents"
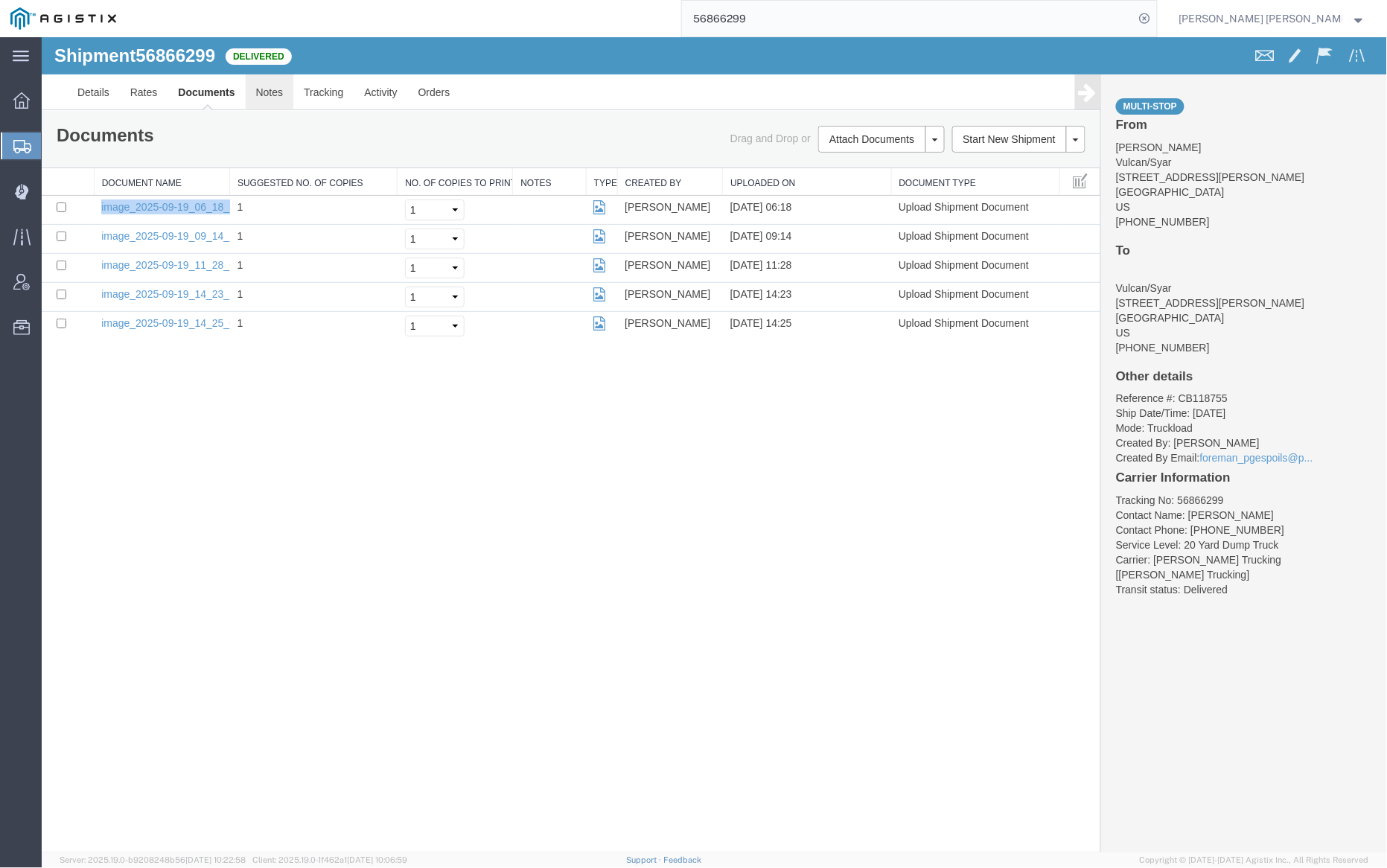
click at [267, 83] on link "Notes" at bounding box center [269, 91] width 49 height 36
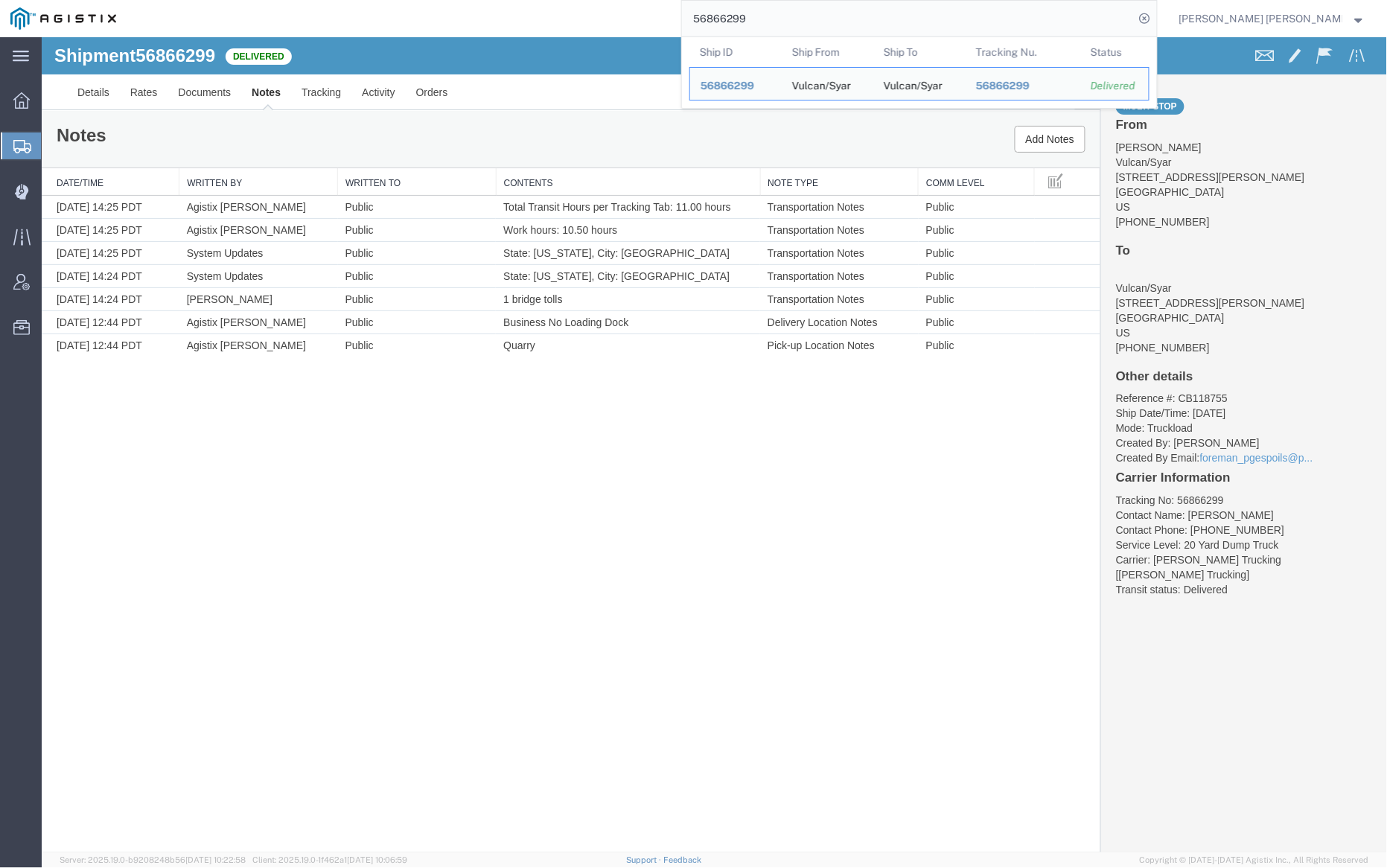
click at [798, 22] on input "56866299" at bounding box center [908, 18] width 452 height 36
paste input "302"
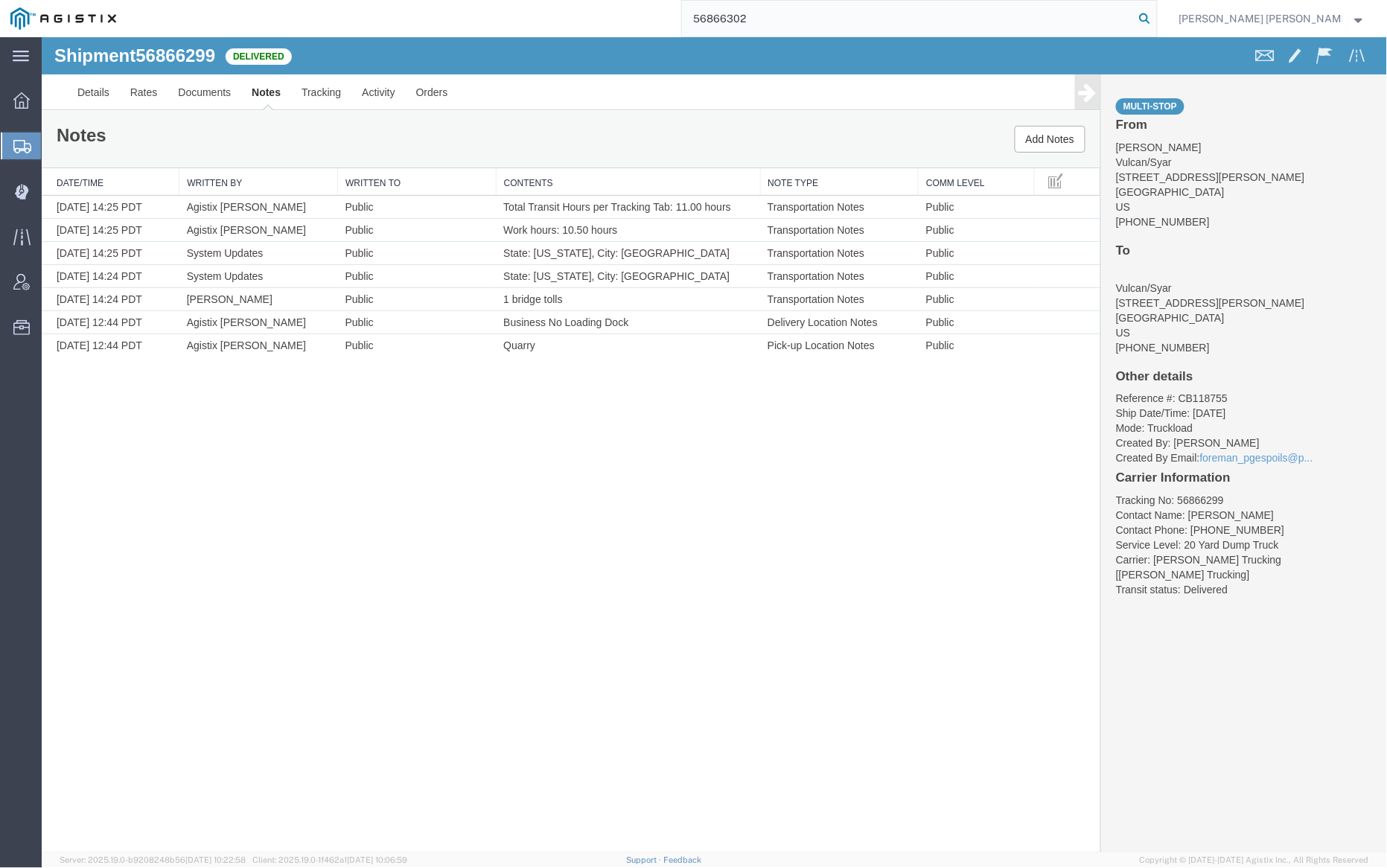
click at [1156, 18] on icon at bounding box center [1146, 18] width 21 height 21
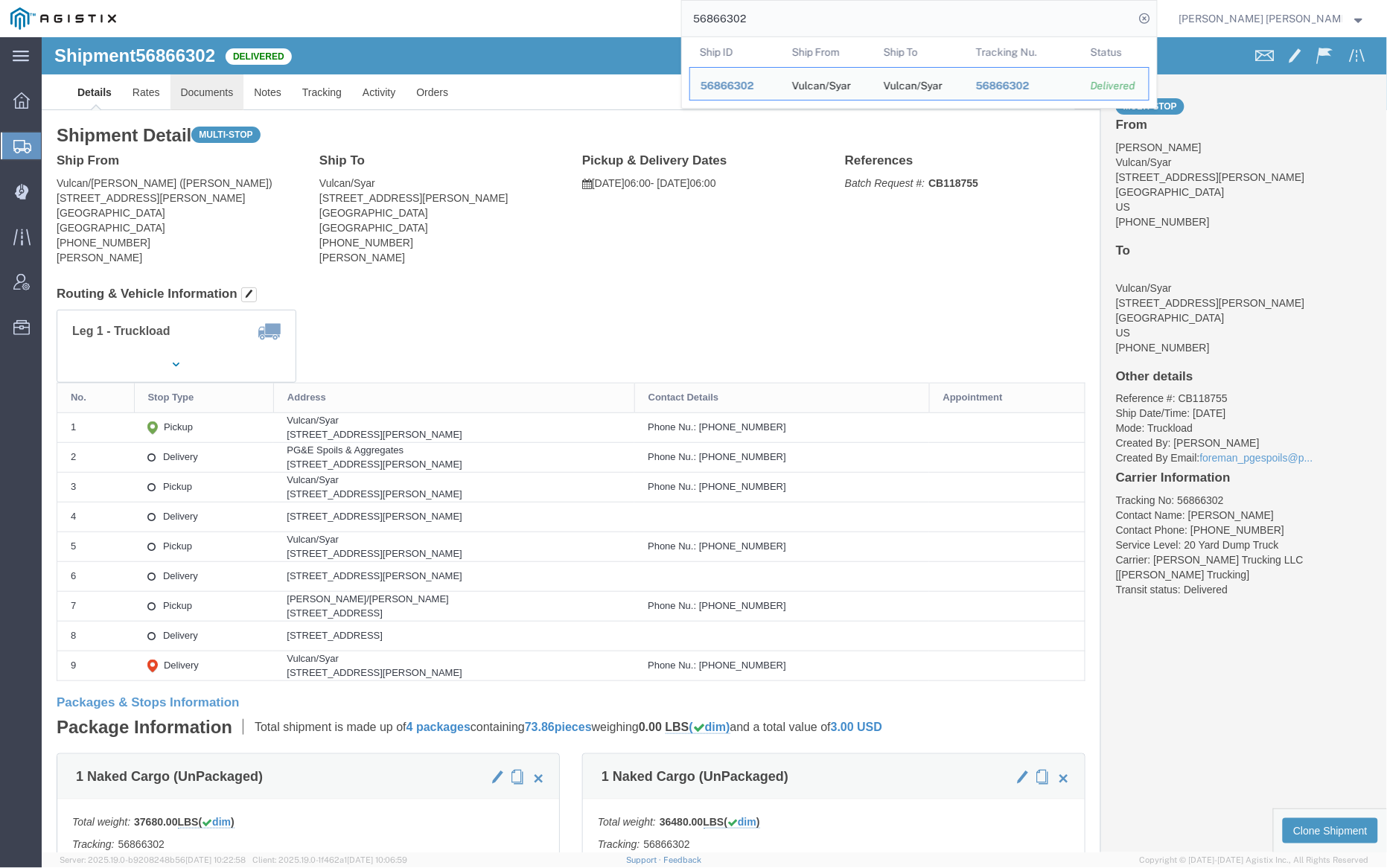
click link "Documents"
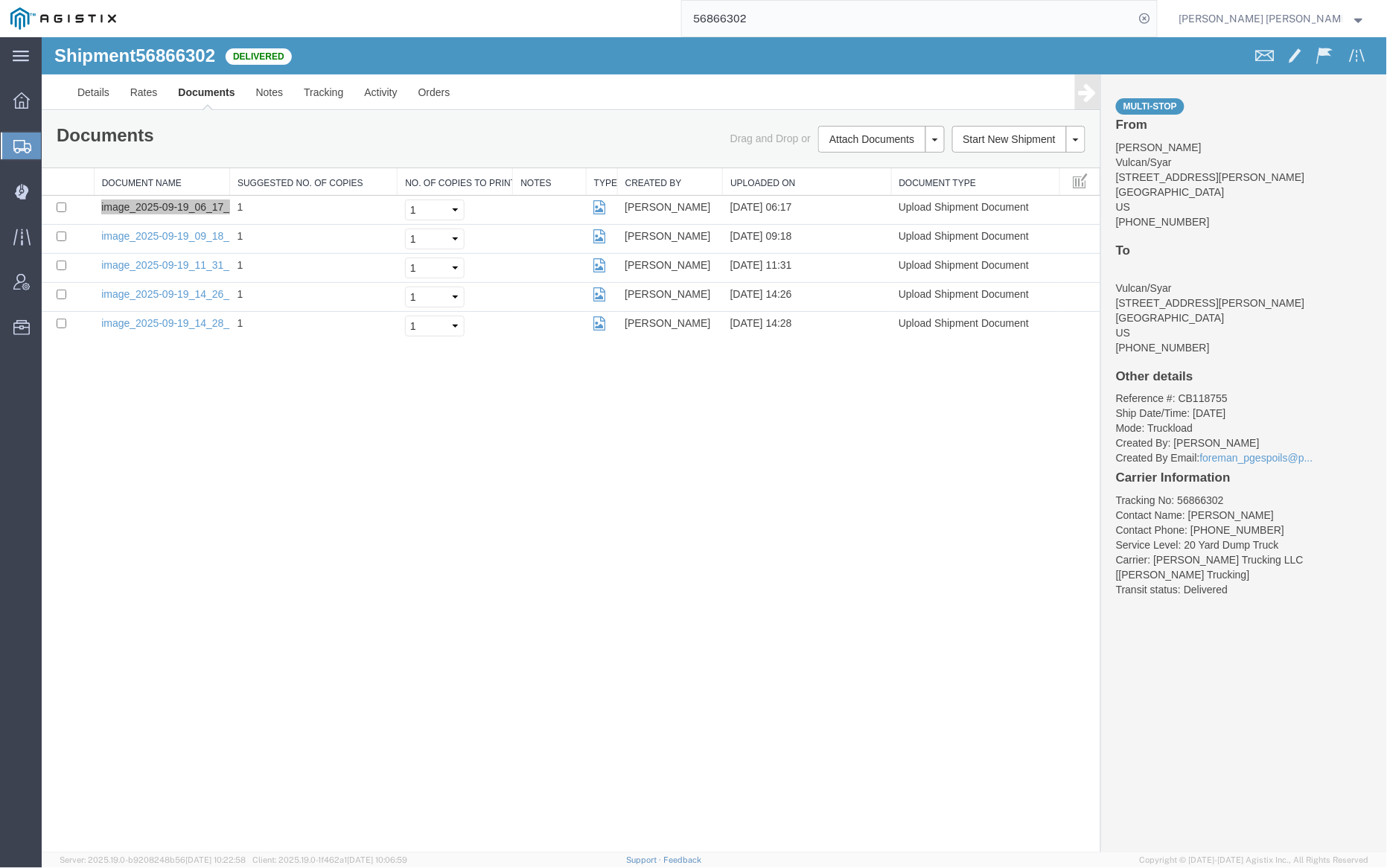
click at [800, 10] on input "56866302" at bounding box center [908, 18] width 452 height 36
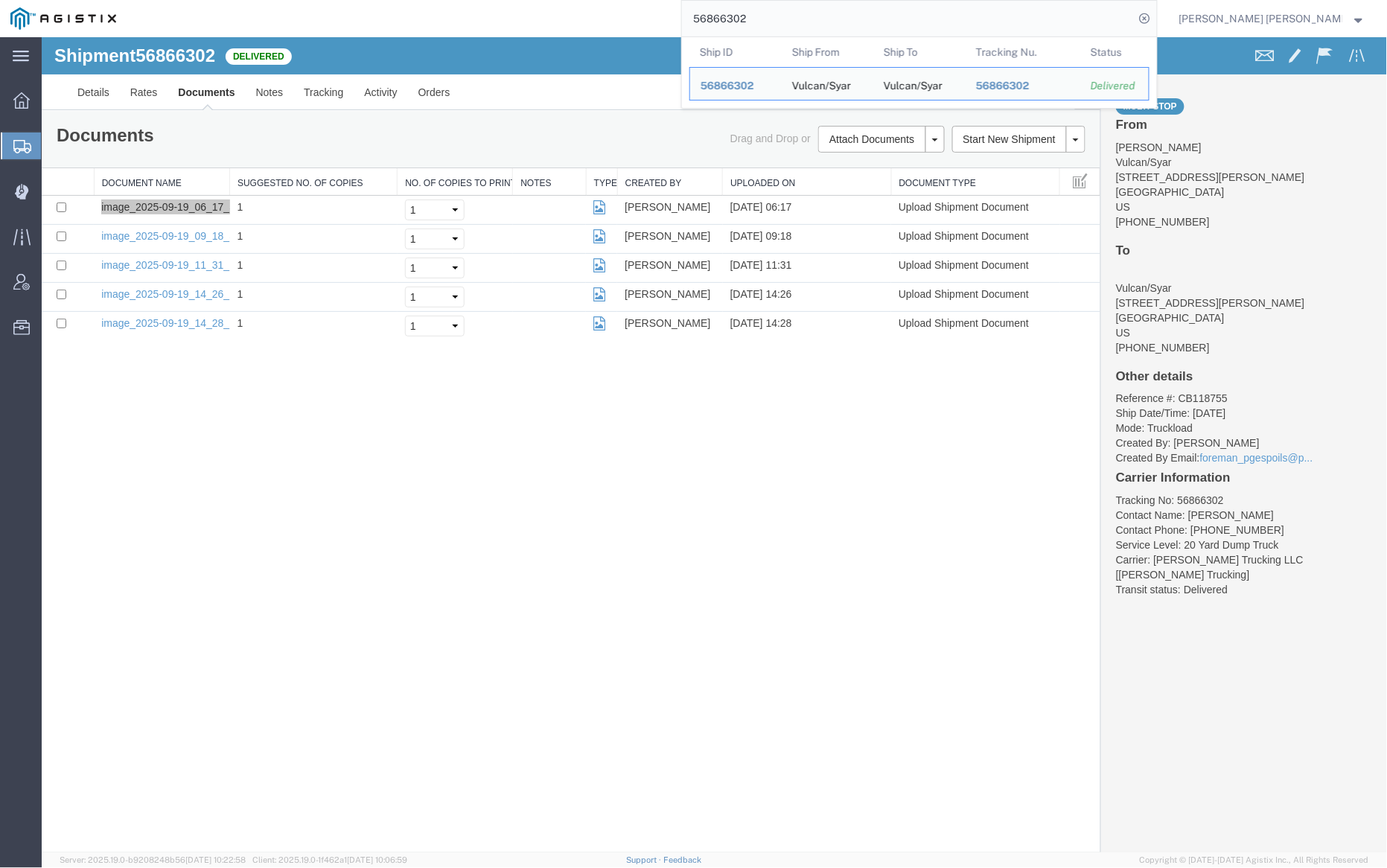
click at [800, 10] on input "56866302" at bounding box center [908, 18] width 452 height 36
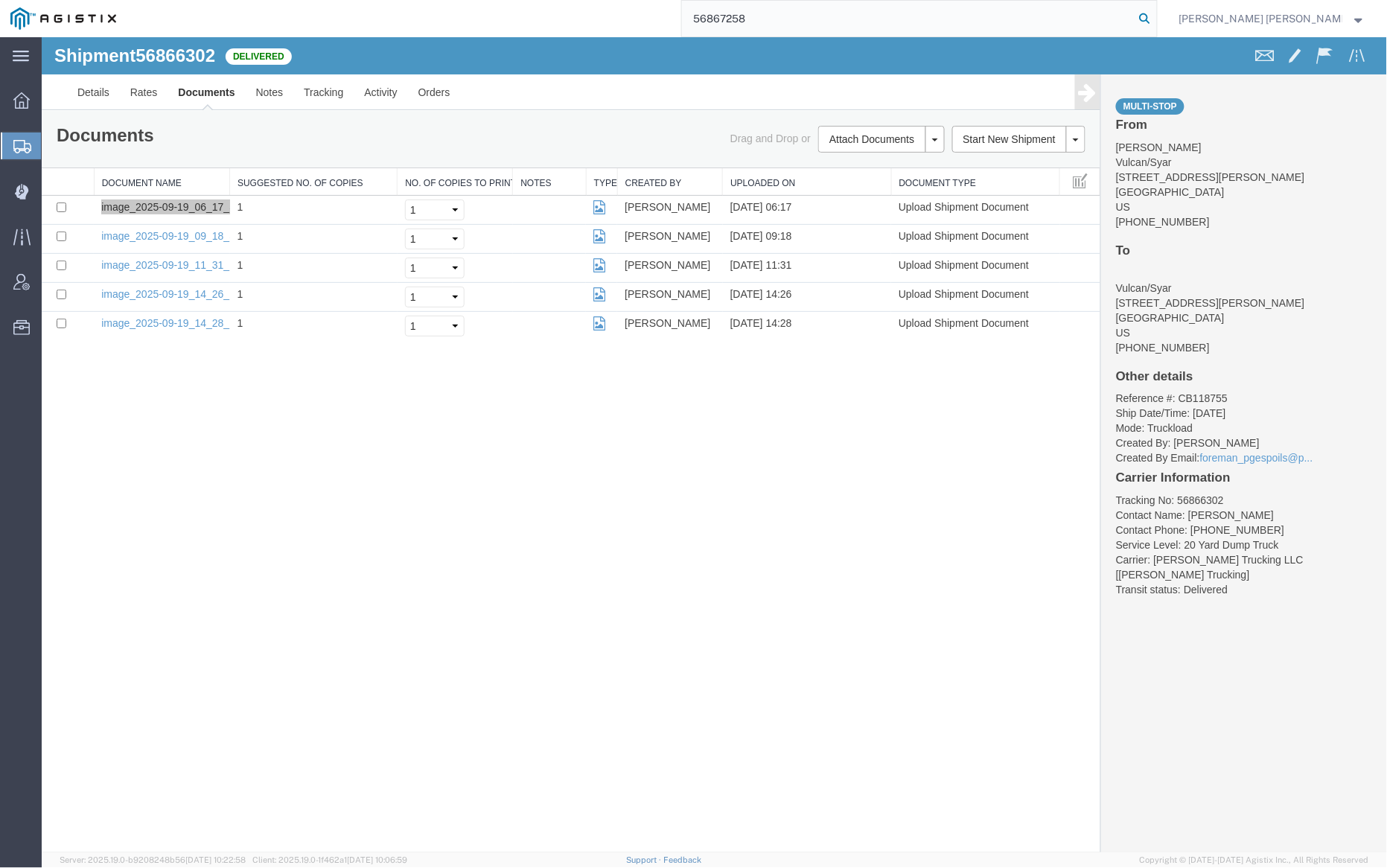
click at [1156, 20] on icon at bounding box center [1146, 18] width 21 height 21
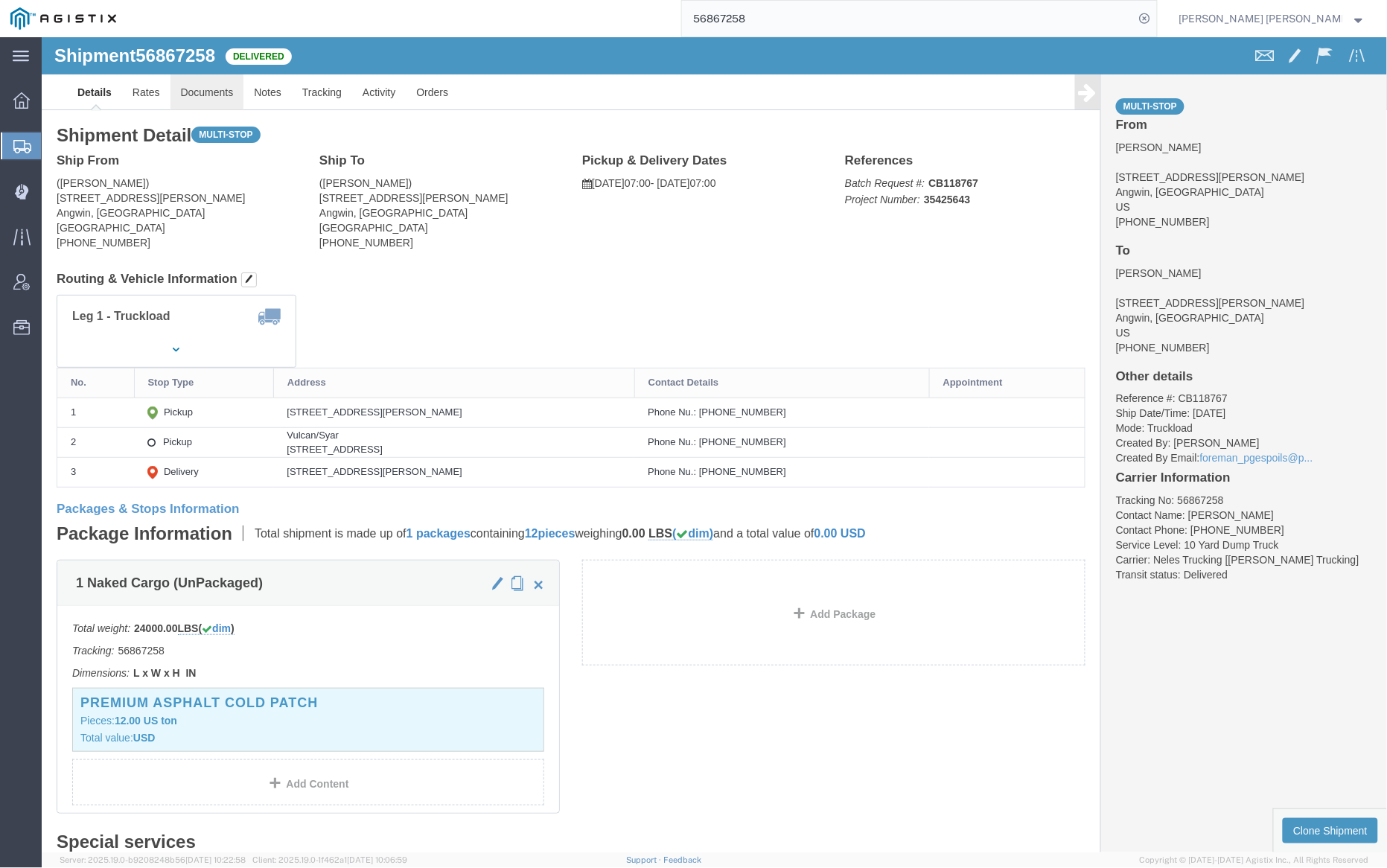
click link "Documents"
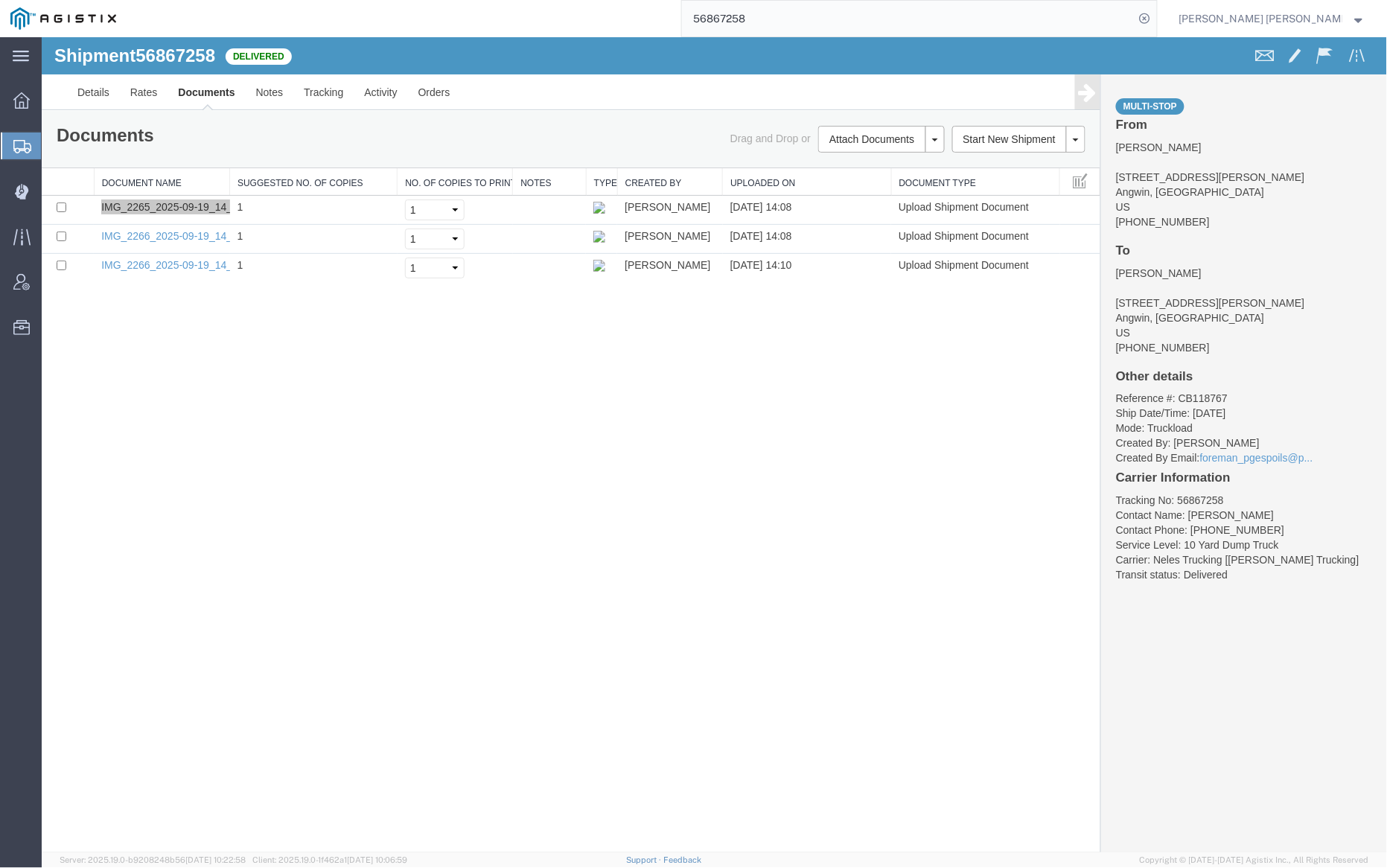
click at [799, 4] on input "56867258" at bounding box center [908, 18] width 452 height 36
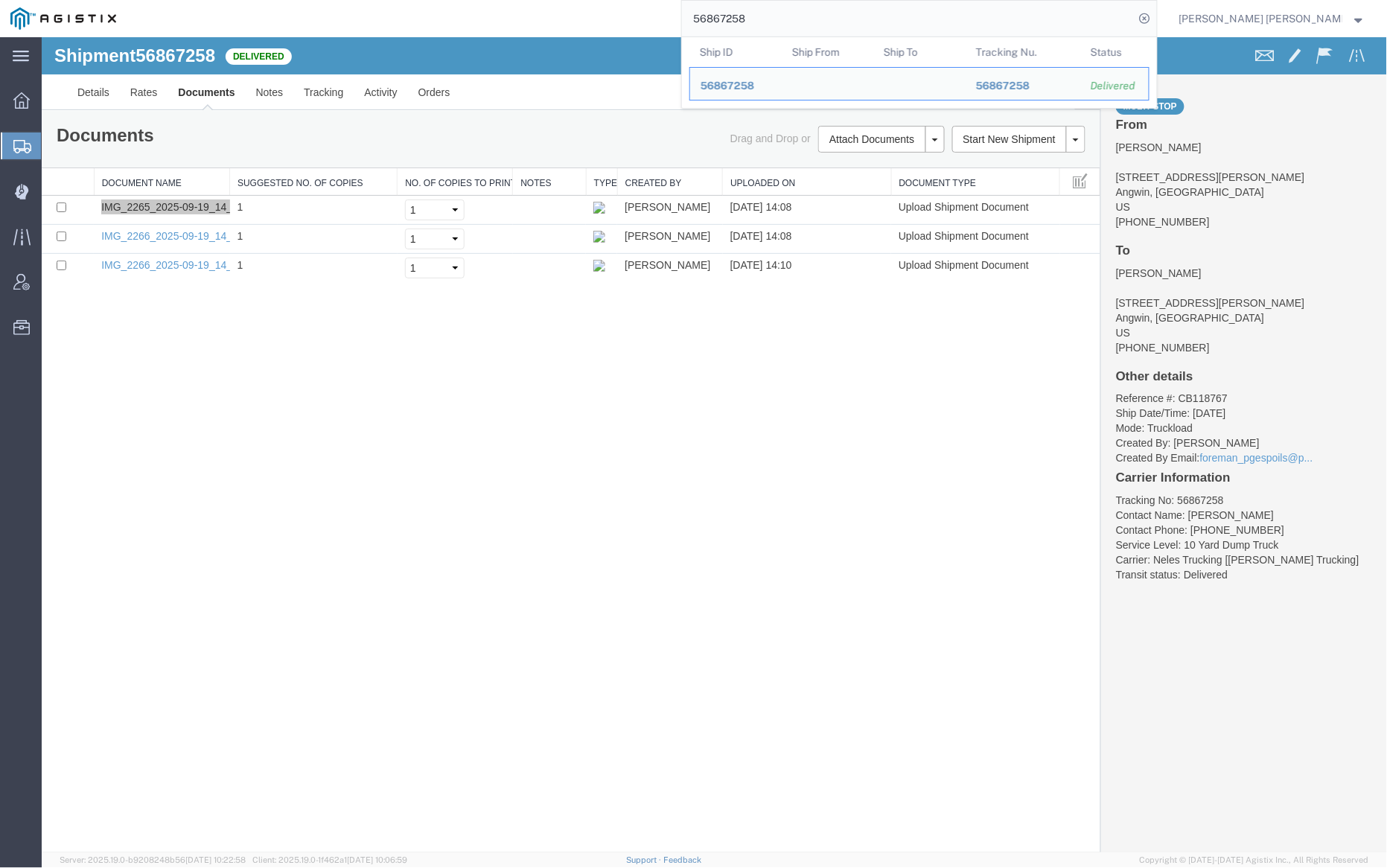
click at [799, 4] on input "56867258" at bounding box center [908, 18] width 452 height 36
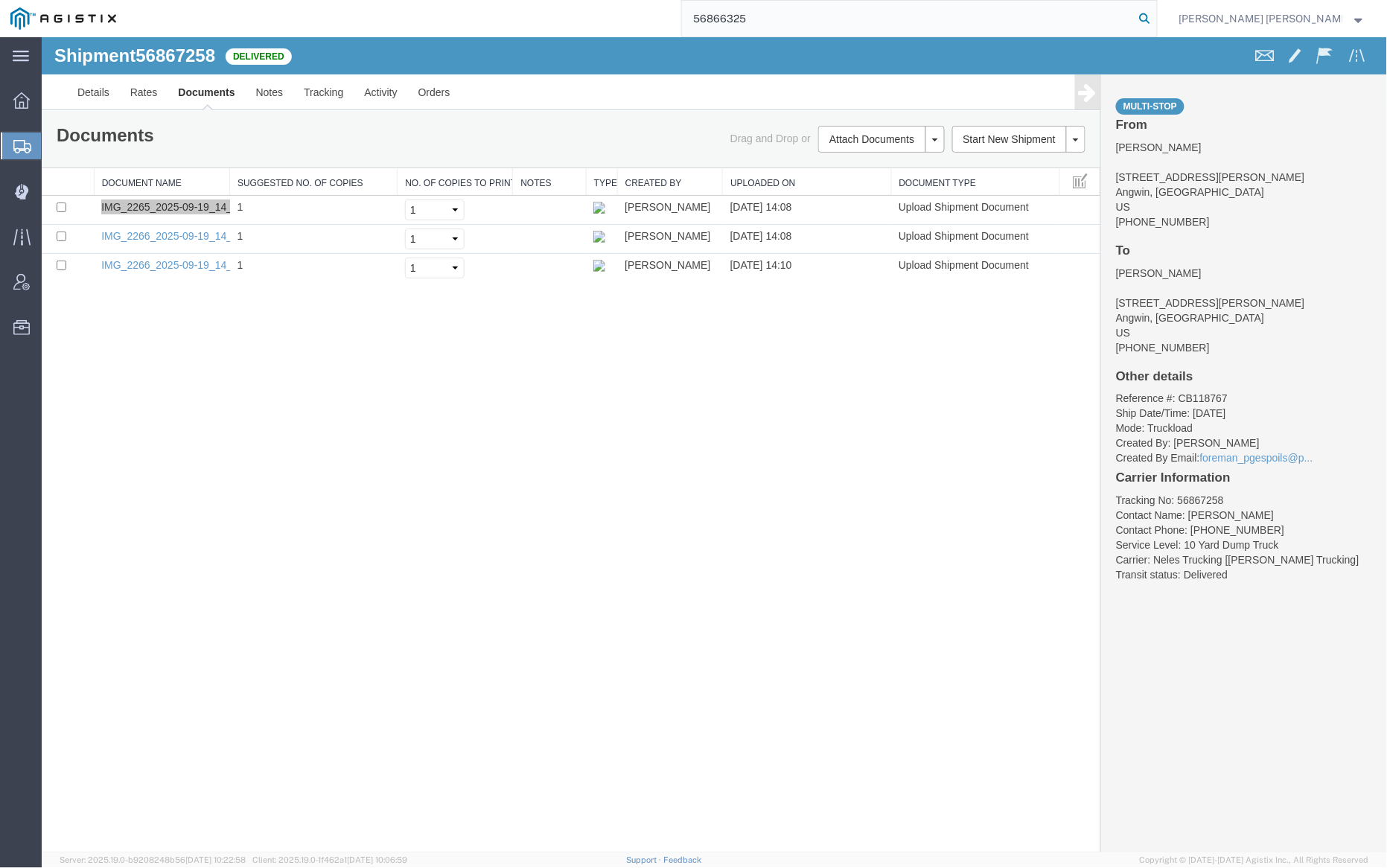
type input "56866325"
click at [1156, 14] on icon at bounding box center [1146, 18] width 21 height 21
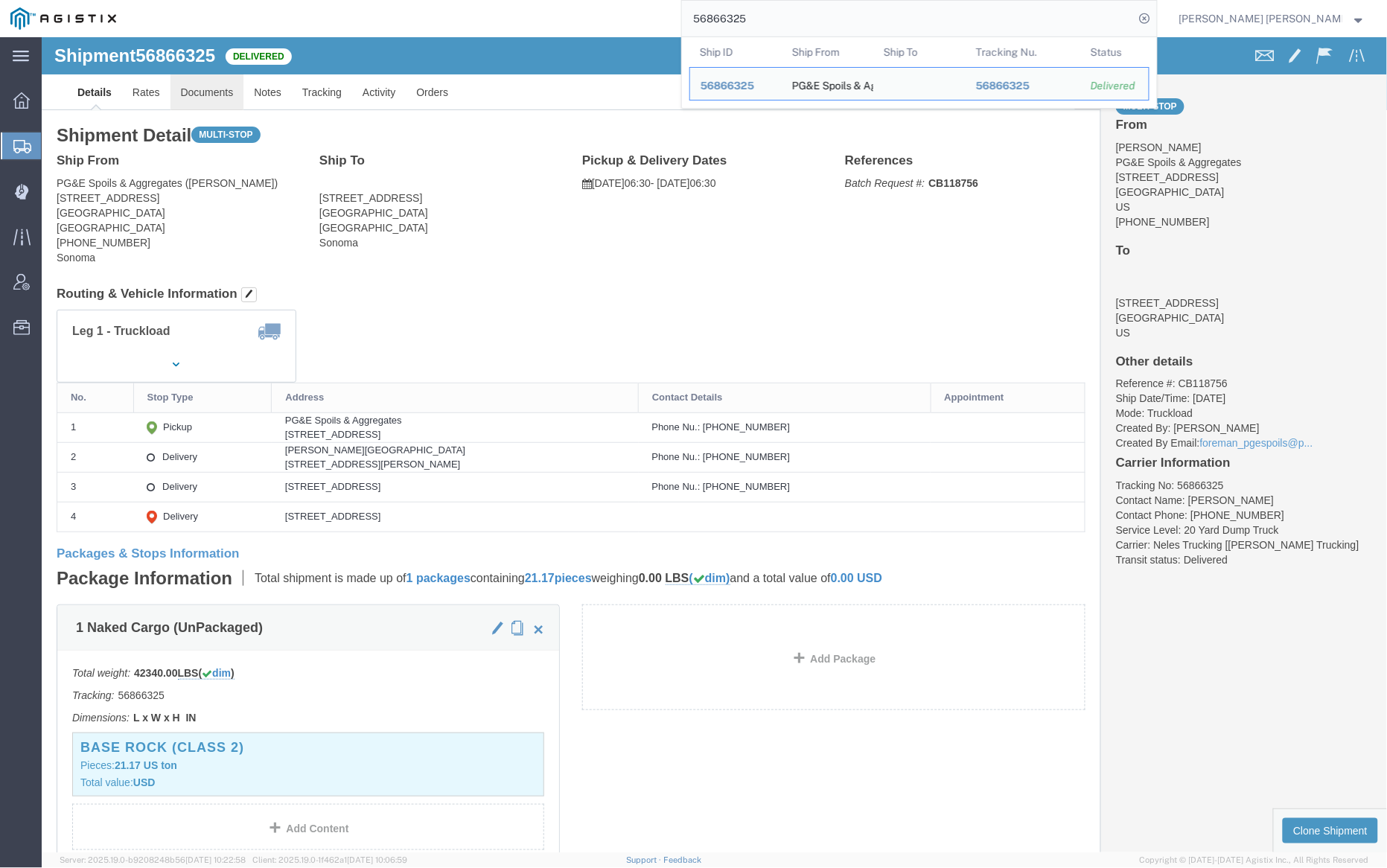
click link "Documents"
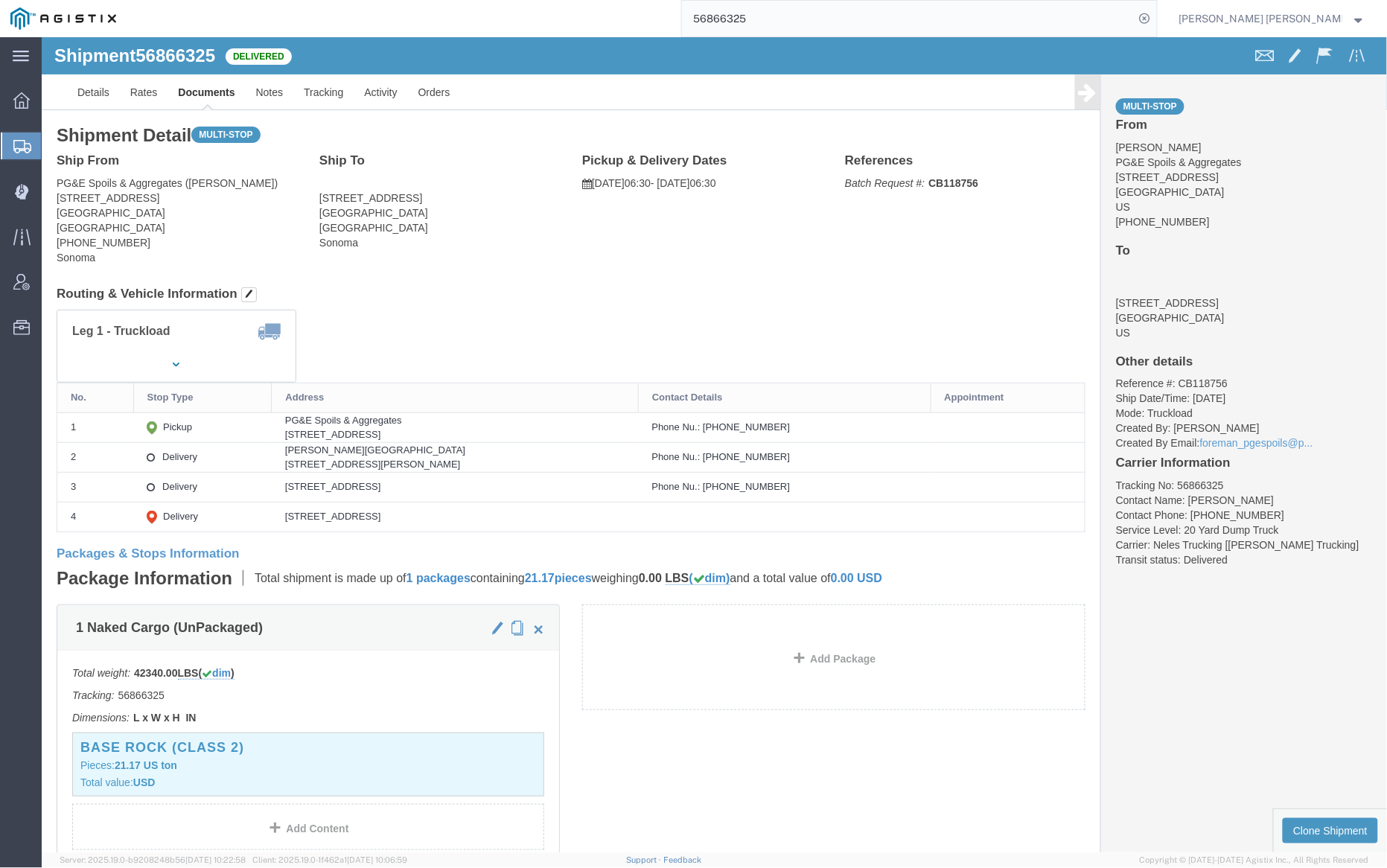
click div
